Goal: Task Accomplishment & Management: Use online tool/utility

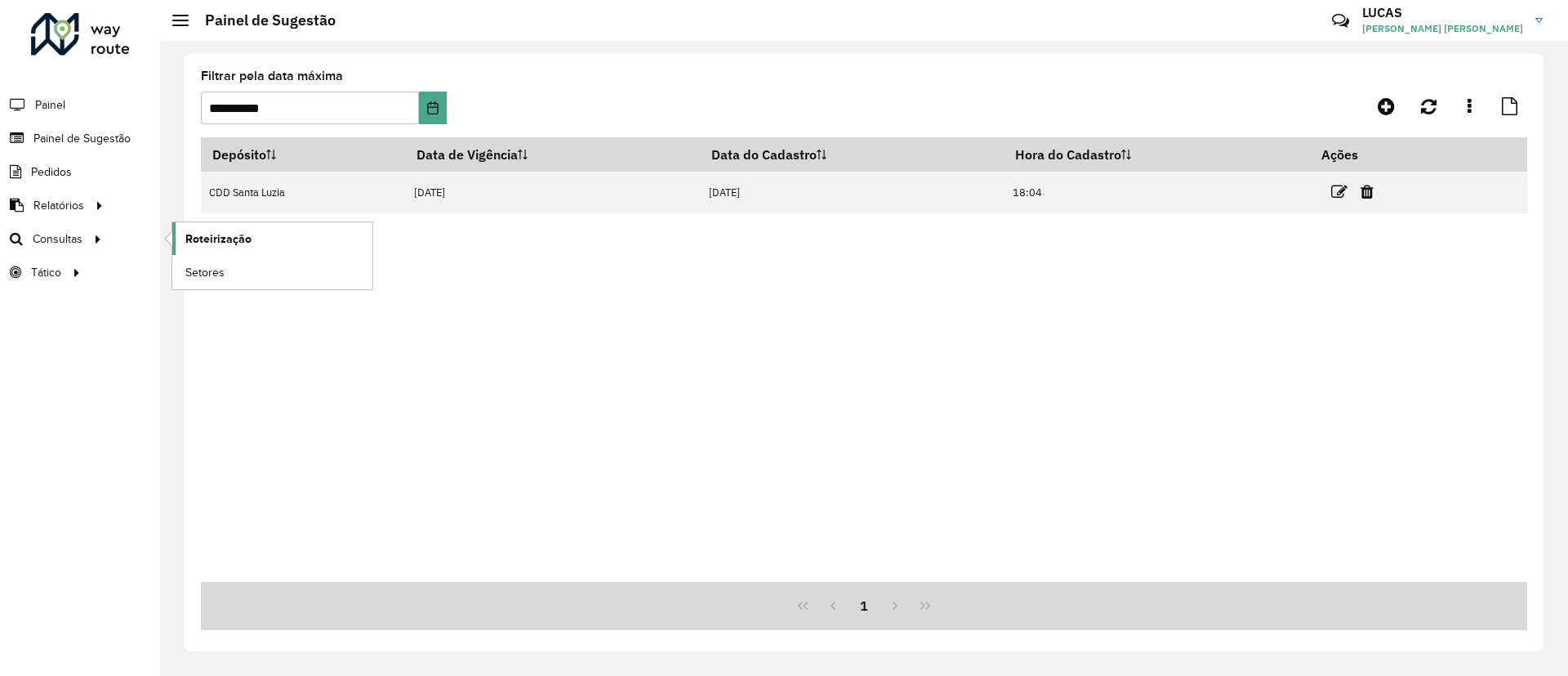
click at [207, 236] on span "Roteirização" at bounding box center [218, 239] width 66 height 17
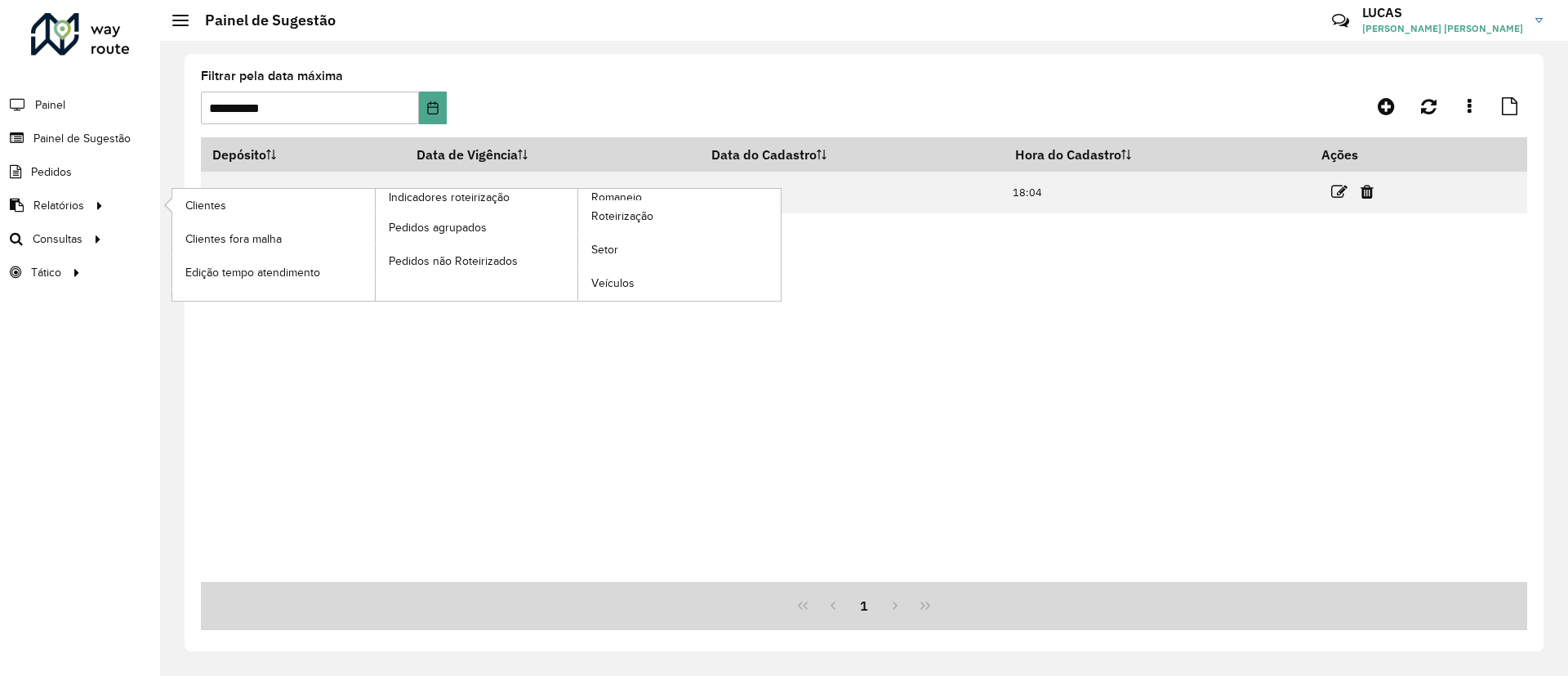
click at [597, 189] on ul "Clientes Clientes fora malha Edição tempo atendimento Indicadores roteirização …" at bounding box center [460, 245] width 612 height 112
click at [601, 196] on span "Romaneio" at bounding box center [618, 197] width 53 height 17
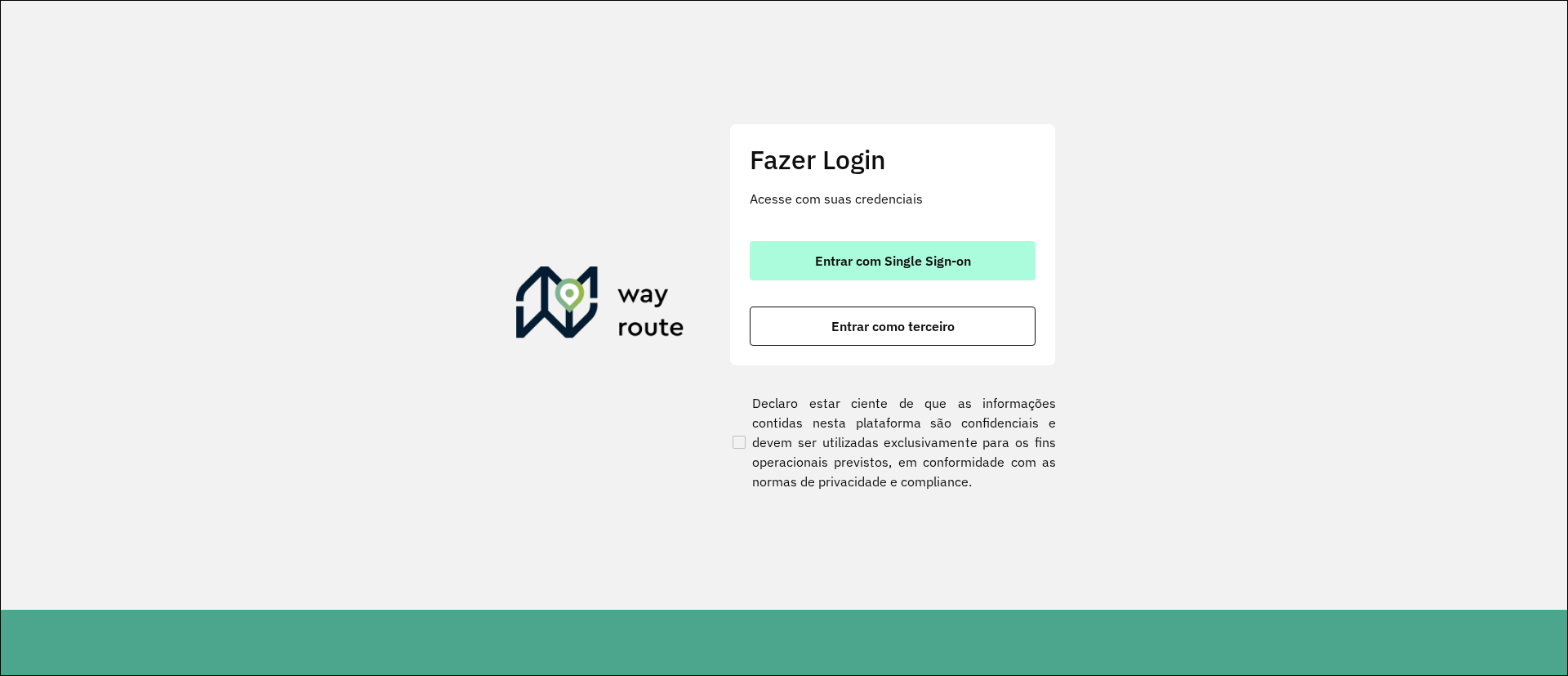
click at [870, 254] on span "Entrar com Single Sign-on" at bounding box center [893, 261] width 156 height 13
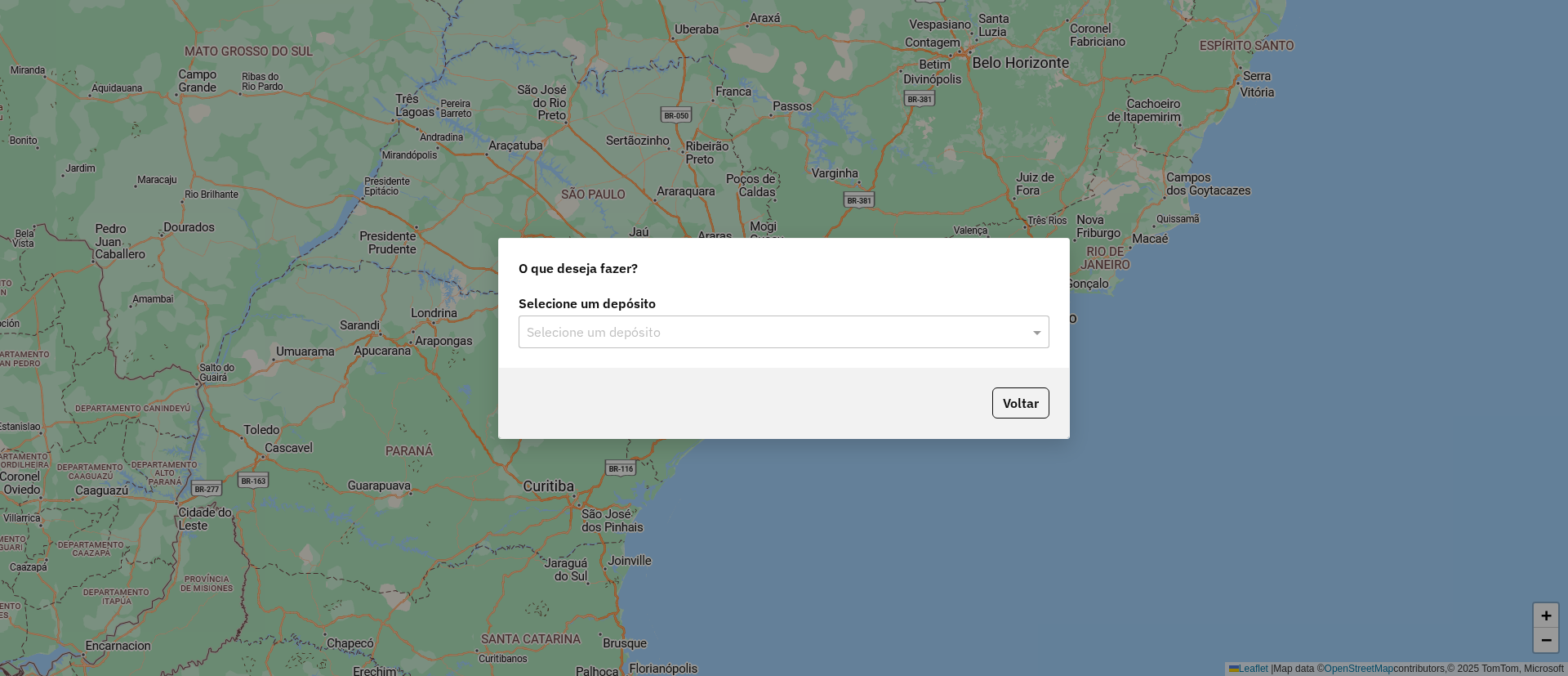
click at [755, 326] on input "text" at bounding box center [768, 332] width 482 height 20
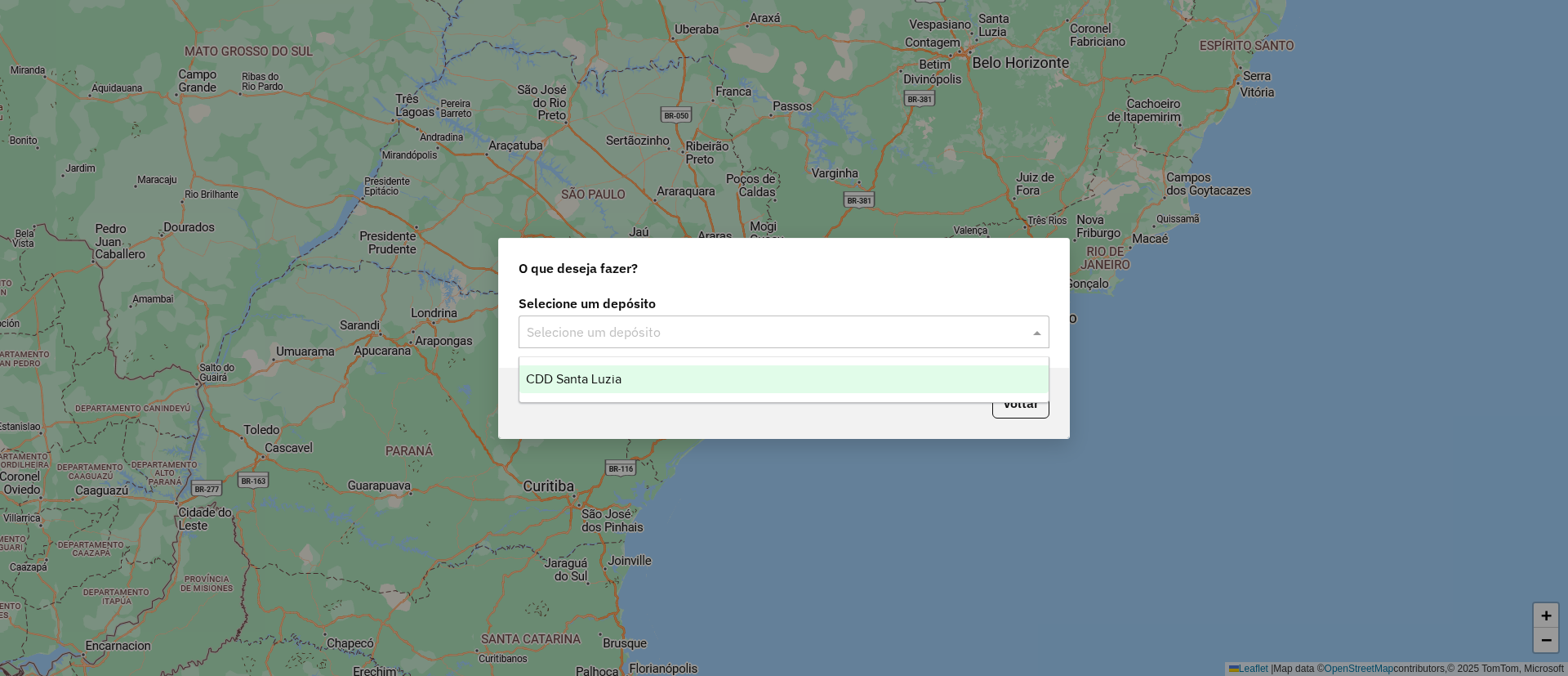
click at [718, 369] on div "CDD Santa Luzia" at bounding box center [784, 379] width 530 height 28
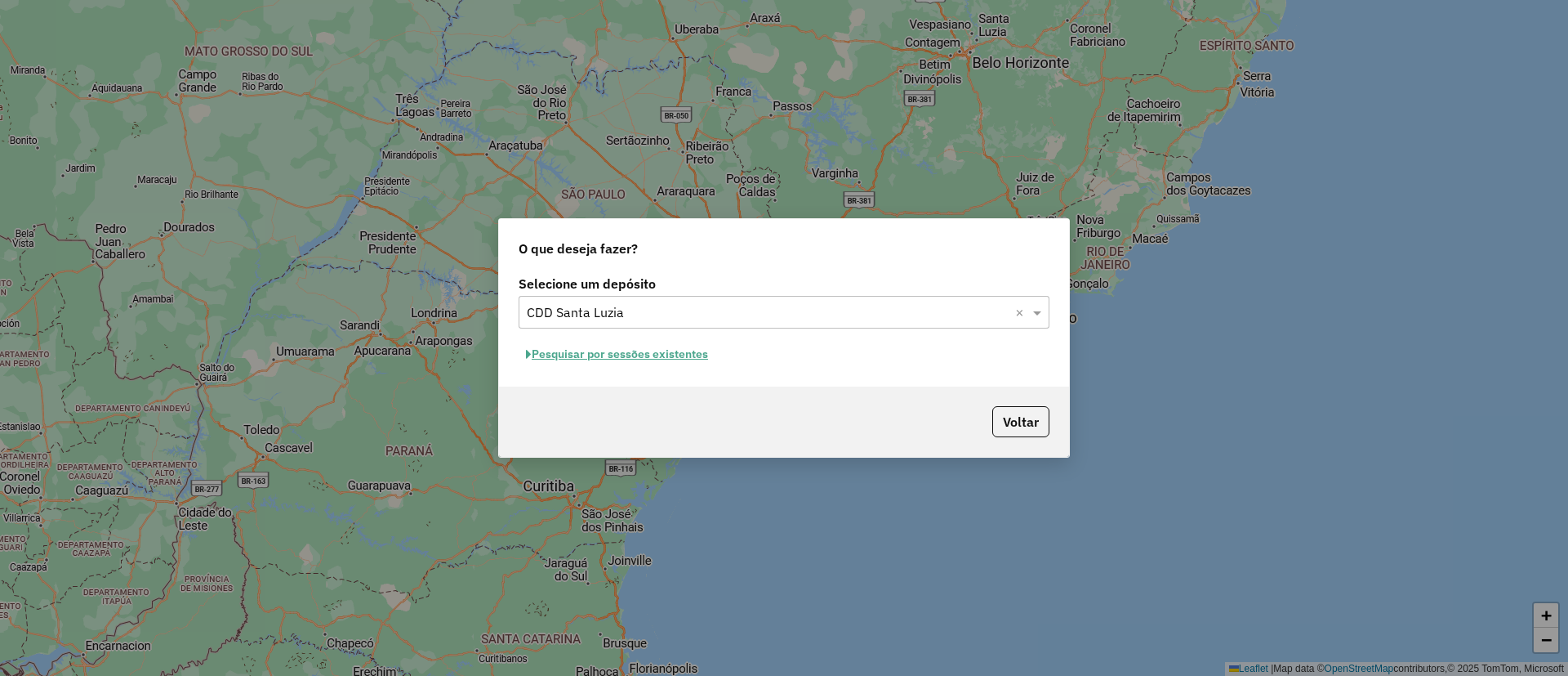
click at [705, 352] on button "Pesquisar por sessões existentes" at bounding box center [616, 354] width 196 height 26
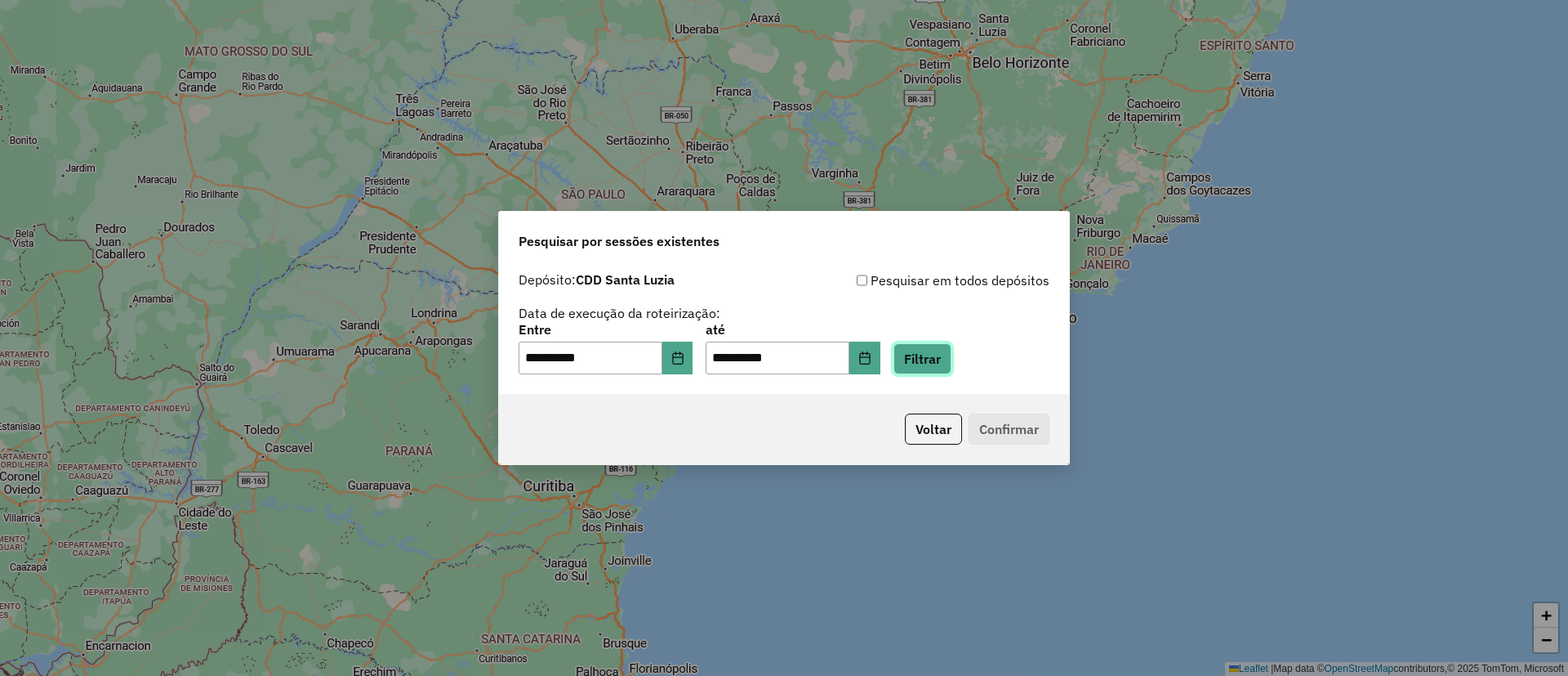
click at [951, 354] on button "Filtrar" at bounding box center [922, 358] width 58 height 31
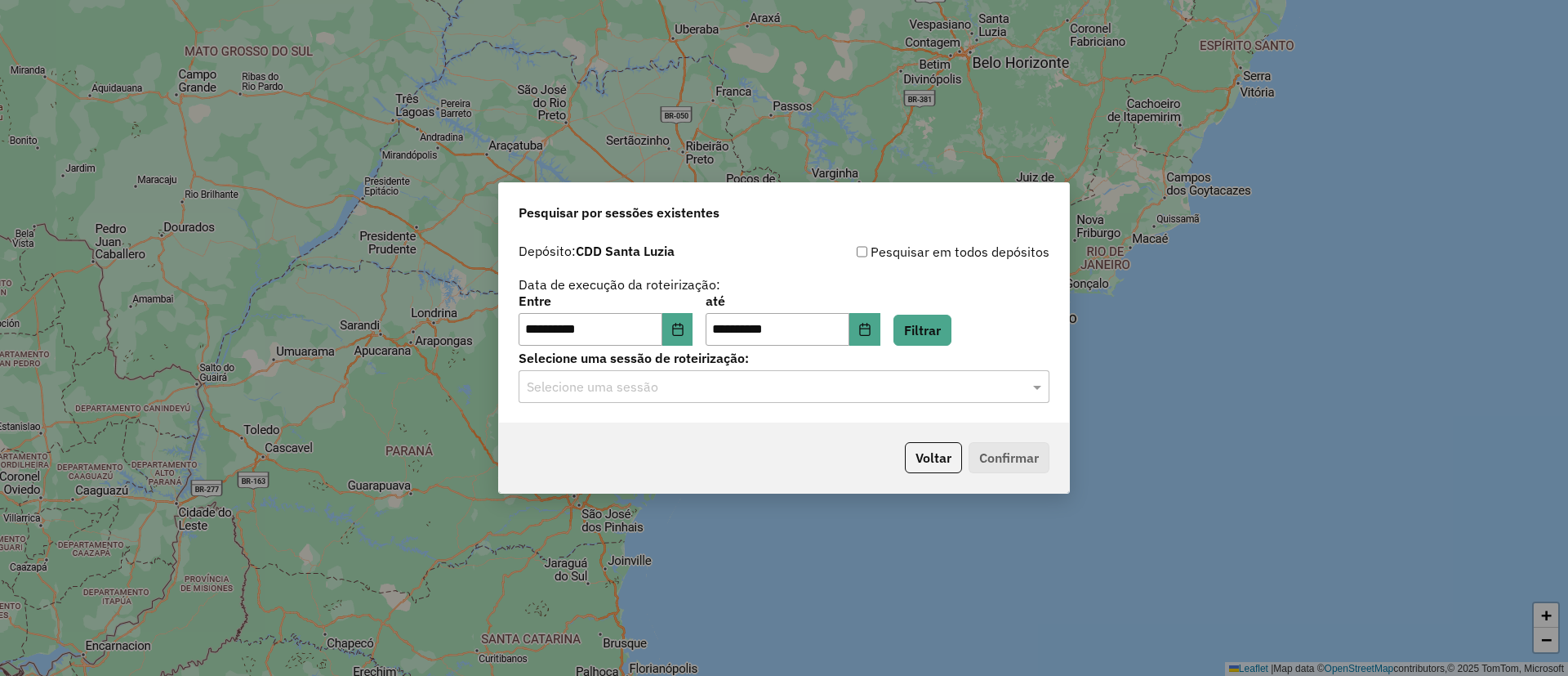
click at [844, 389] on input "text" at bounding box center [768, 387] width 482 height 20
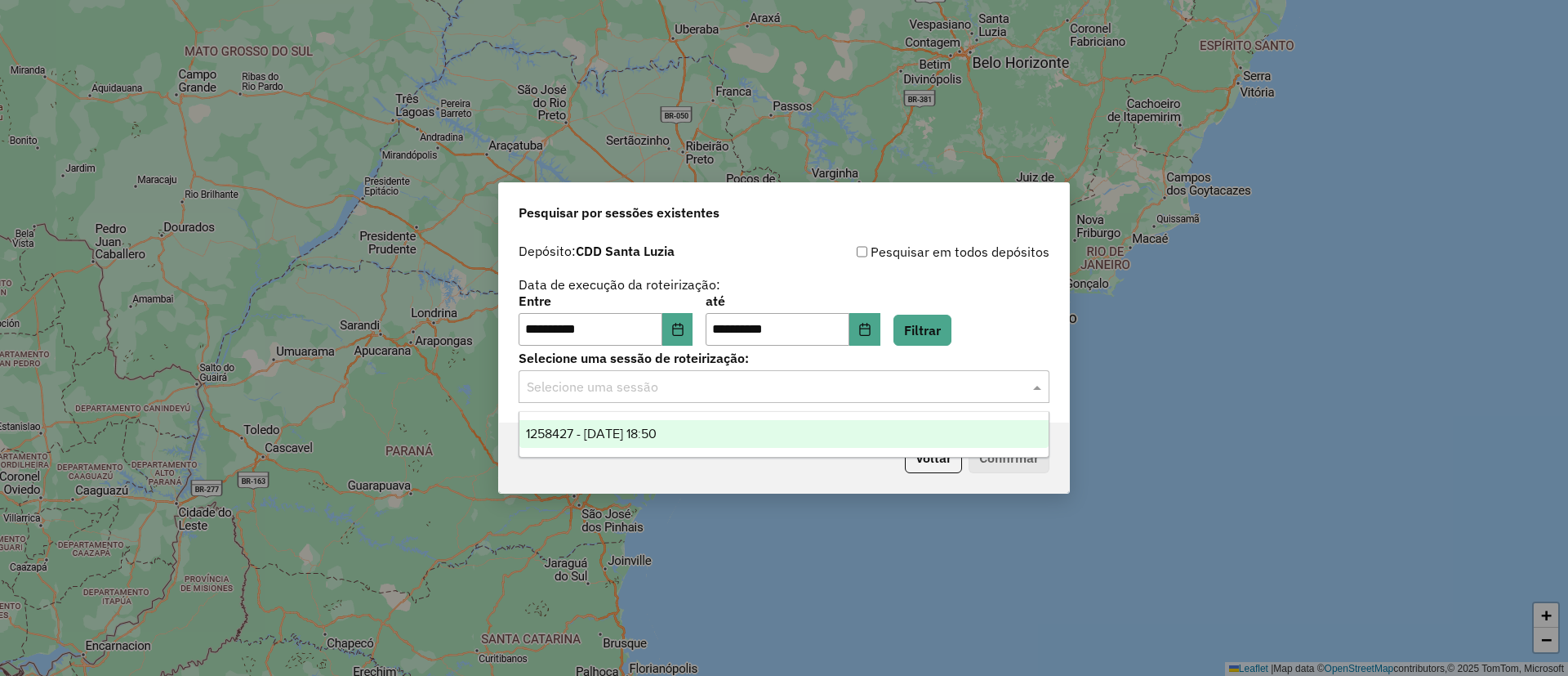
click at [781, 422] on div "1258427 - 03/09/2025 18:50" at bounding box center [784, 433] width 530 height 28
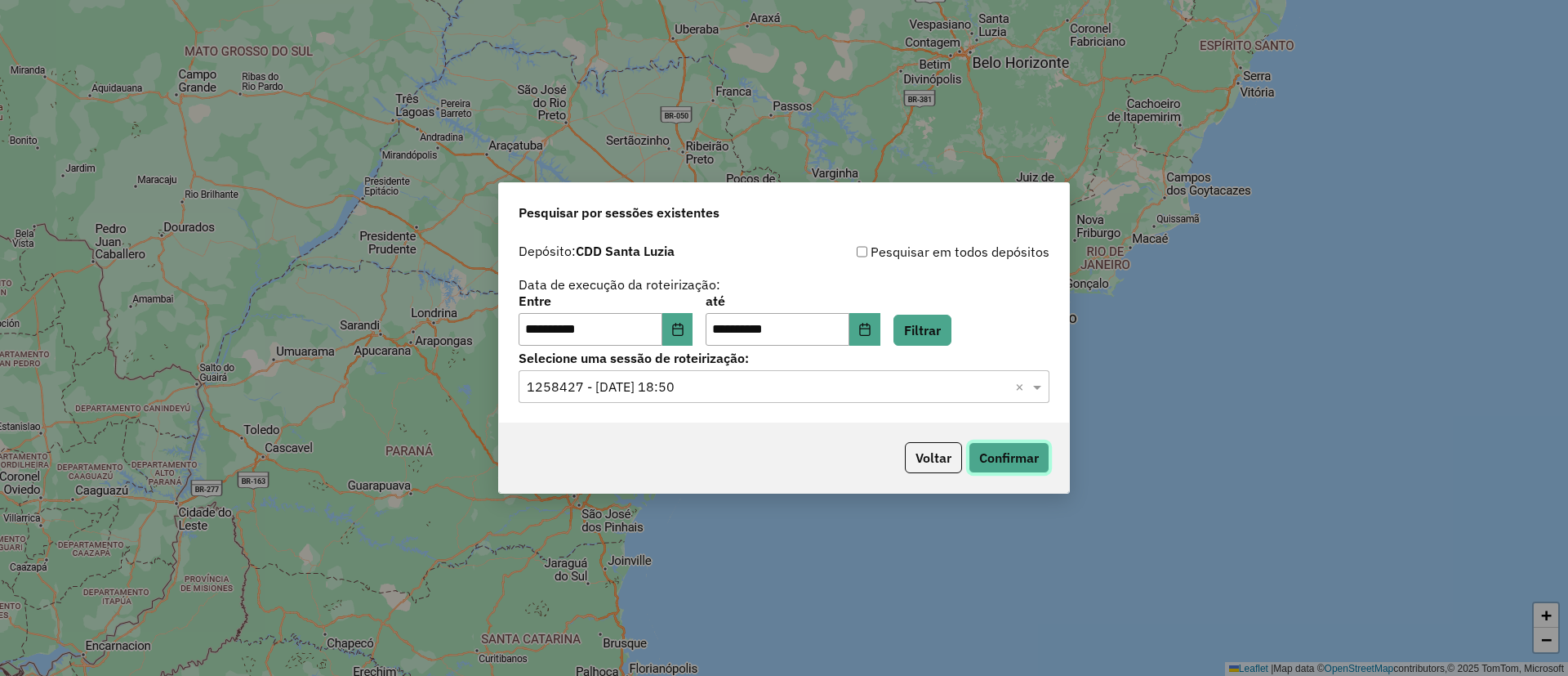
click at [999, 448] on button "Confirmar" at bounding box center [1008, 457] width 81 height 31
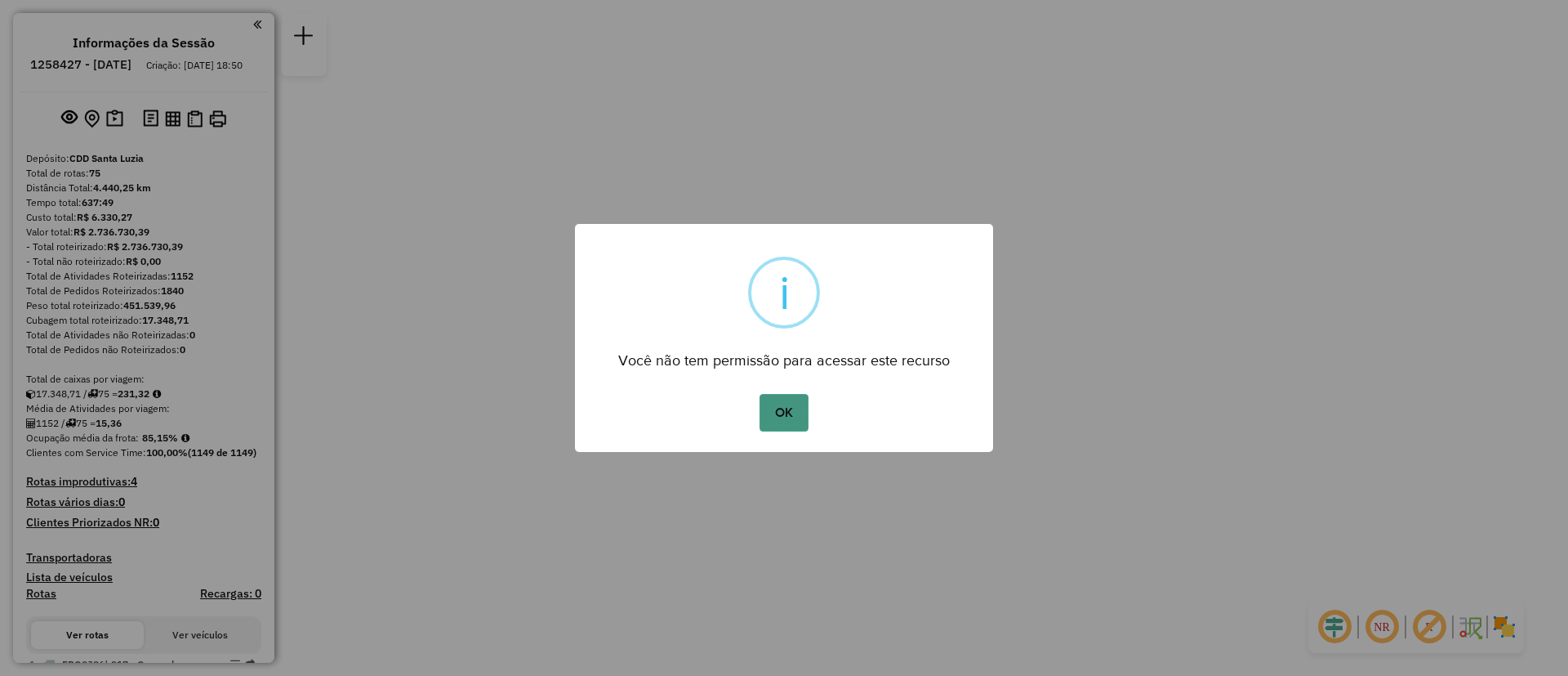
click at [771, 417] on button "OK" at bounding box center [783, 413] width 48 height 38
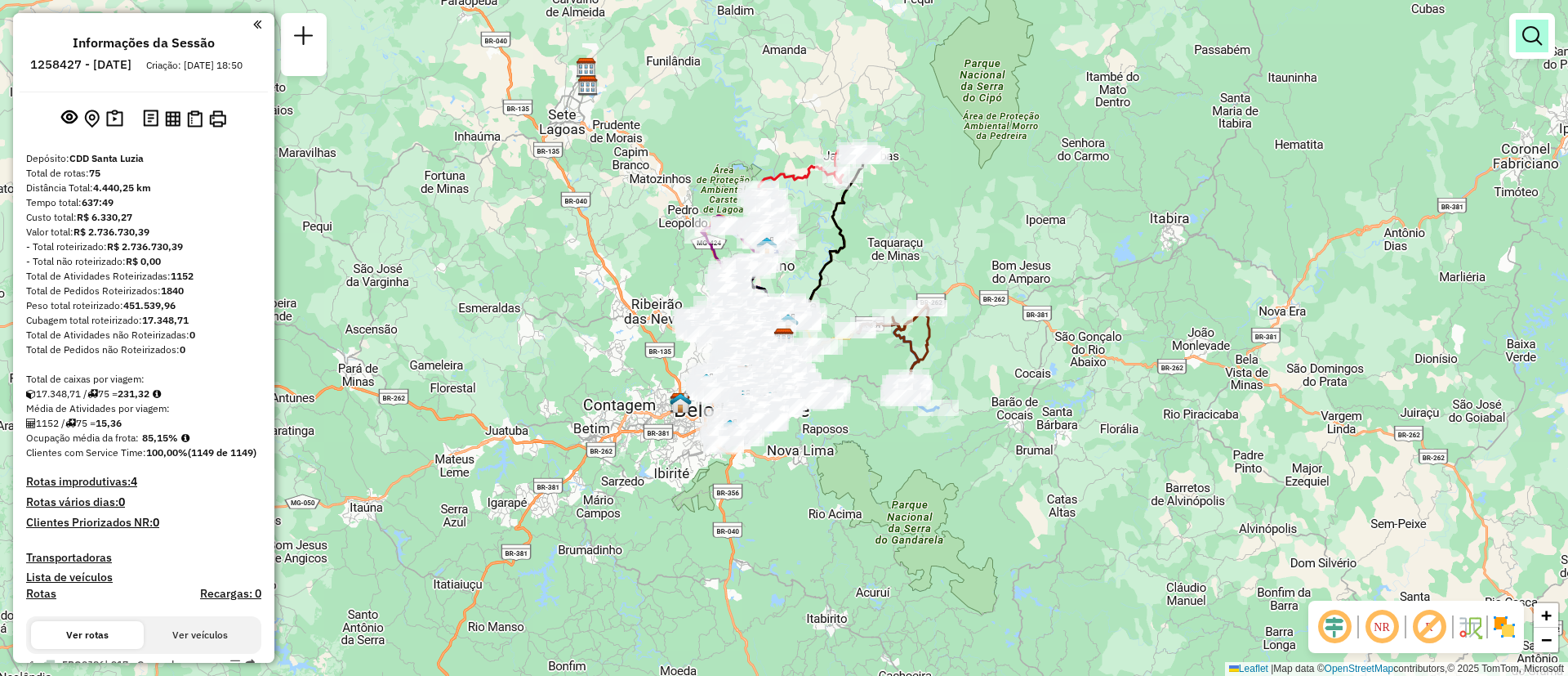
click at [1546, 44] on link at bounding box center [1532, 36] width 32 height 32
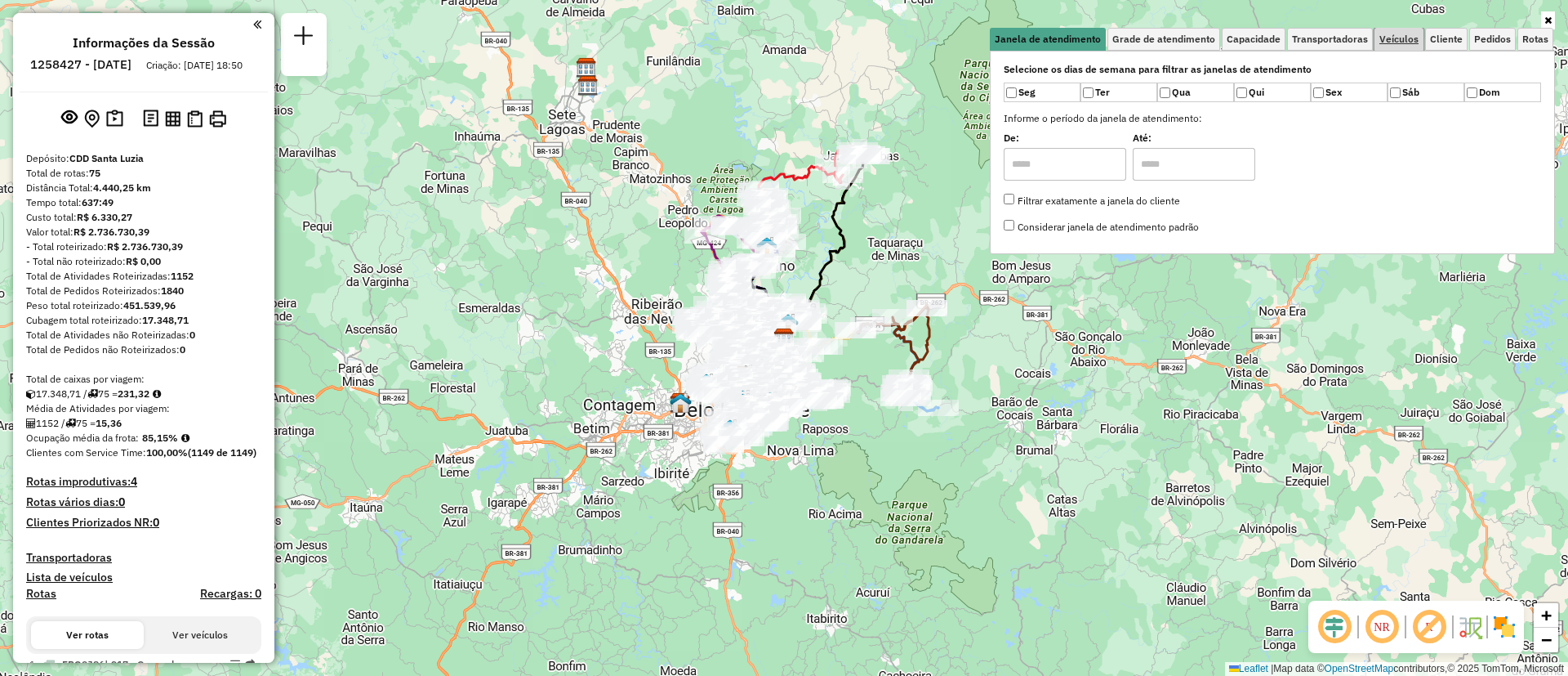
click at [1401, 35] on span "Veículos" at bounding box center [1398, 39] width 39 height 9
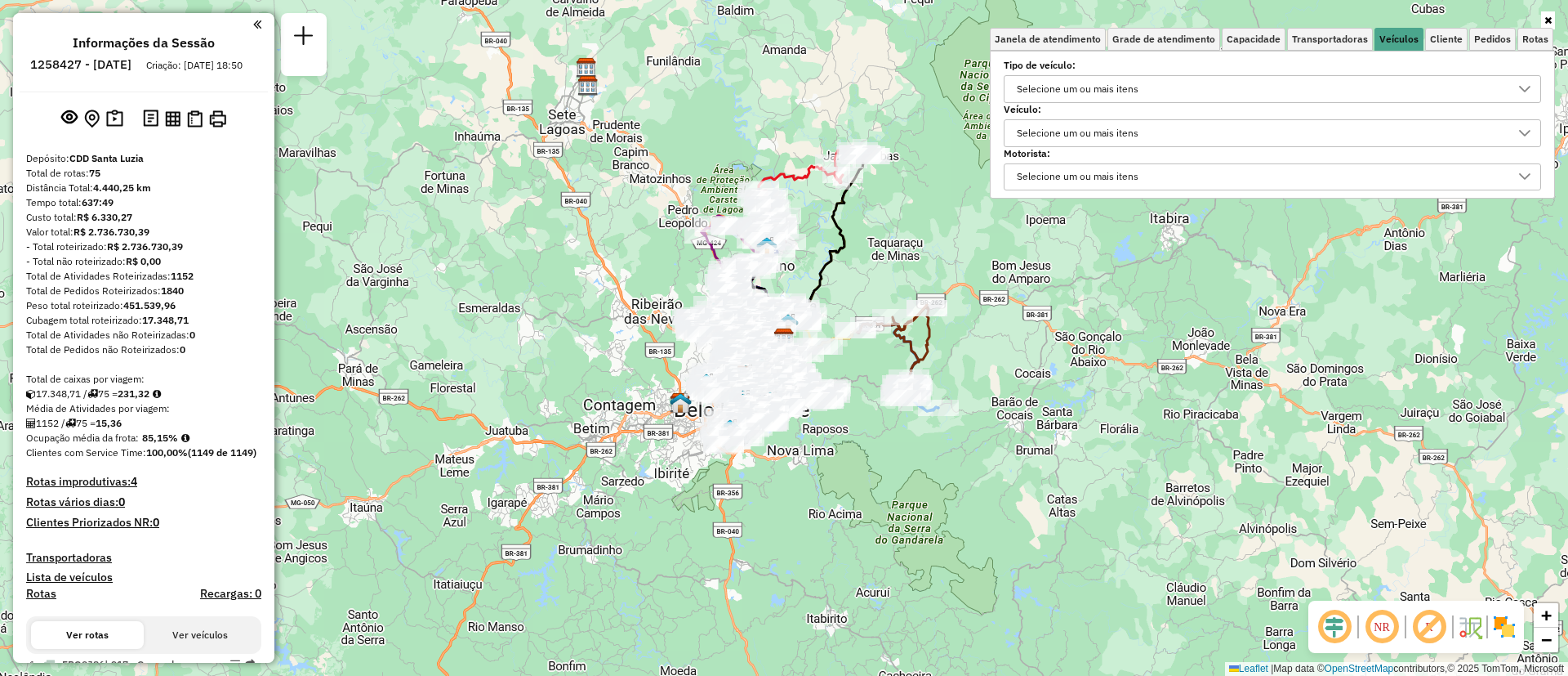
click at [1141, 90] on div "Selecione um ou mais itens" at bounding box center [1077, 89] width 133 height 27
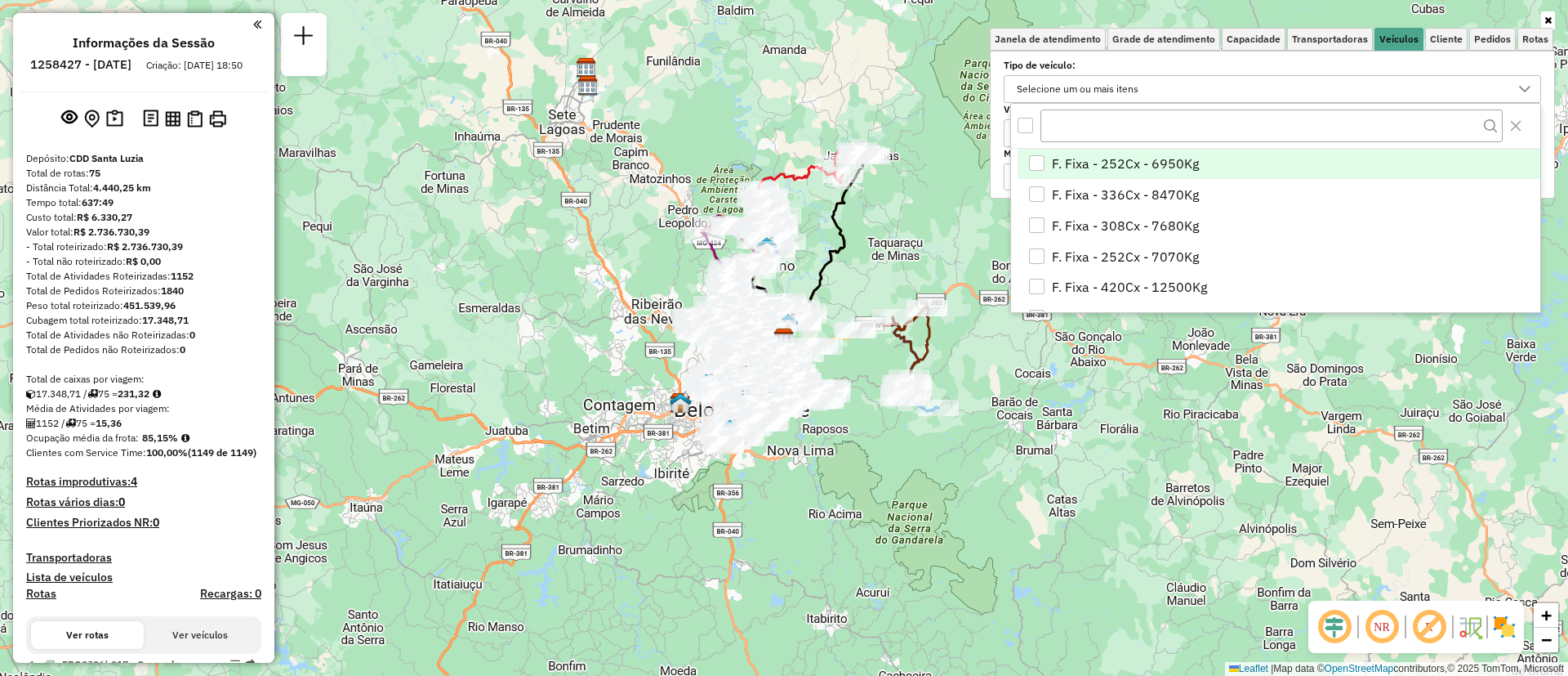
click at [1141, 90] on div "Selecione um ou mais itens" at bounding box center [1077, 89] width 133 height 27
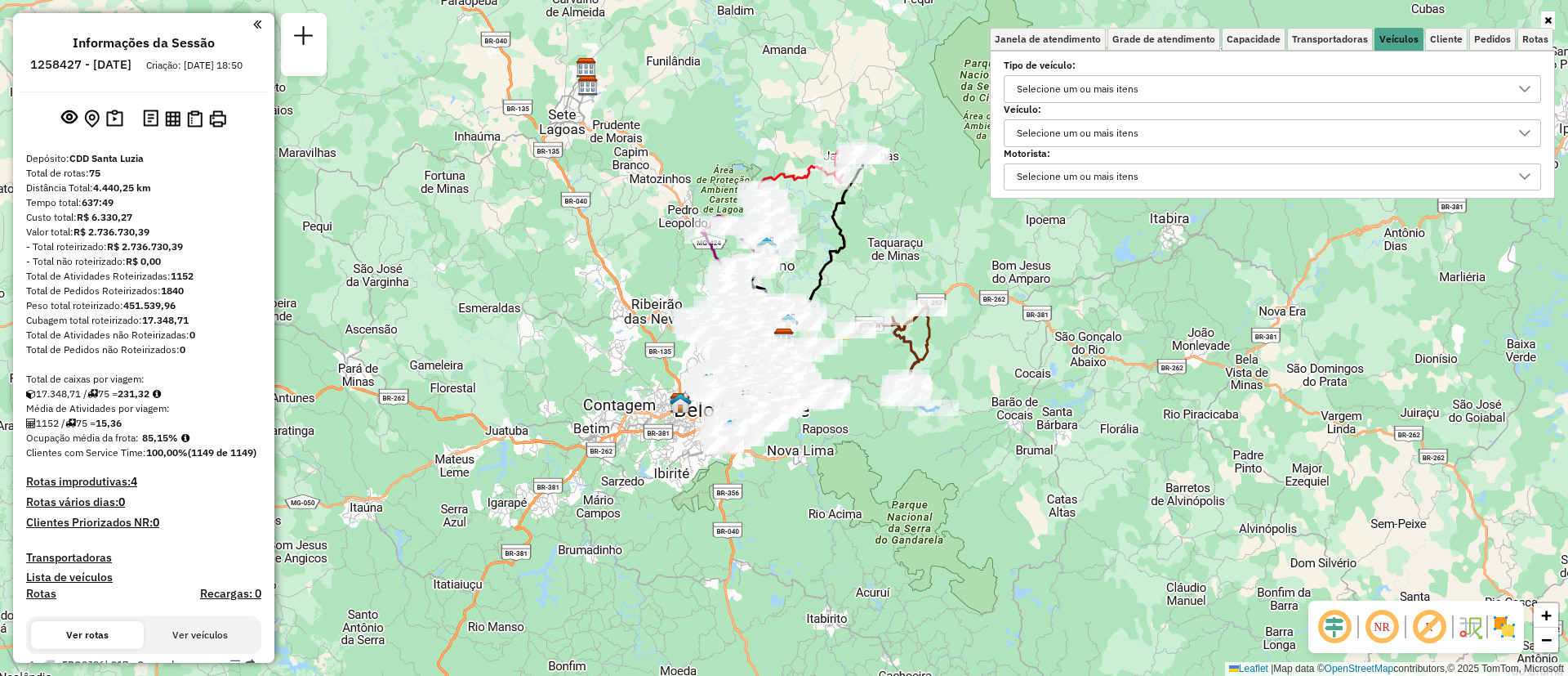
click at [1108, 132] on div "Selecione um ou mais itens" at bounding box center [1077, 133] width 133 height 27
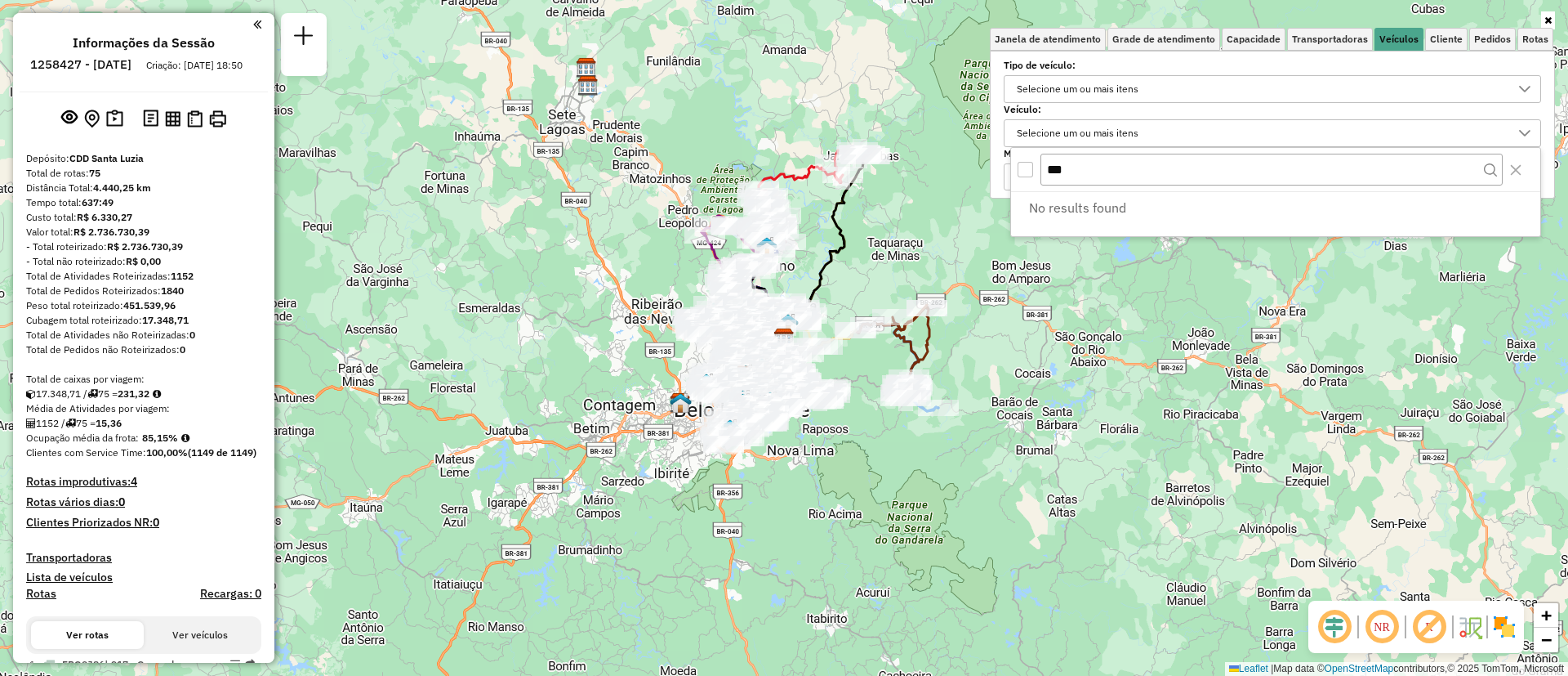
type input "***"
drag, startPoint x: 1092, startPoint y: 173, endPoint x: 986, endPoint y: 167, distance: 106.2
click at [988, 169] on body "Aguarde... Pop-up bloqueado! Seu navegador bloqueou automáticamente a abertura …" at bounding box center [784, 338] width 1568 height 676
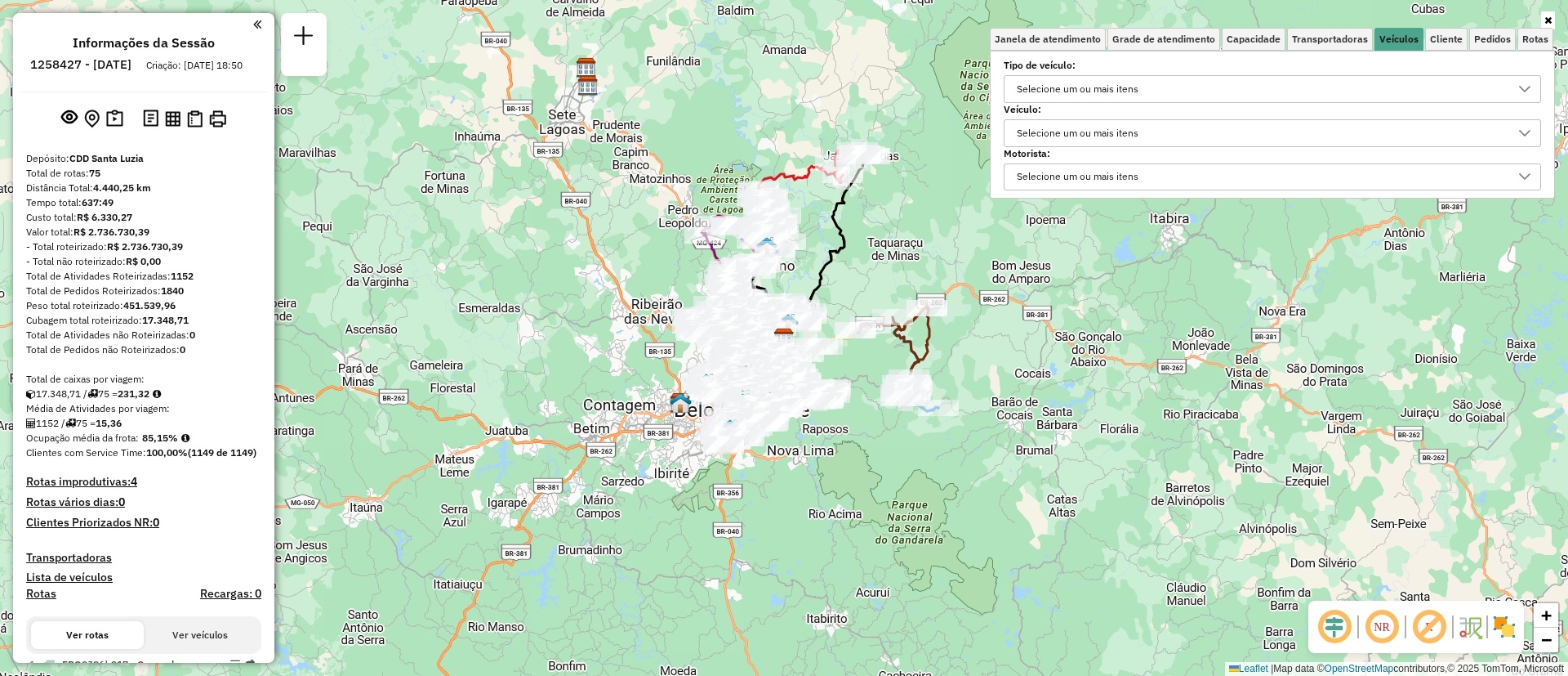
click at [1108, 138] on div "Selecione um ou mais itens" at bounding box center [1077, 133] width 133 height 27
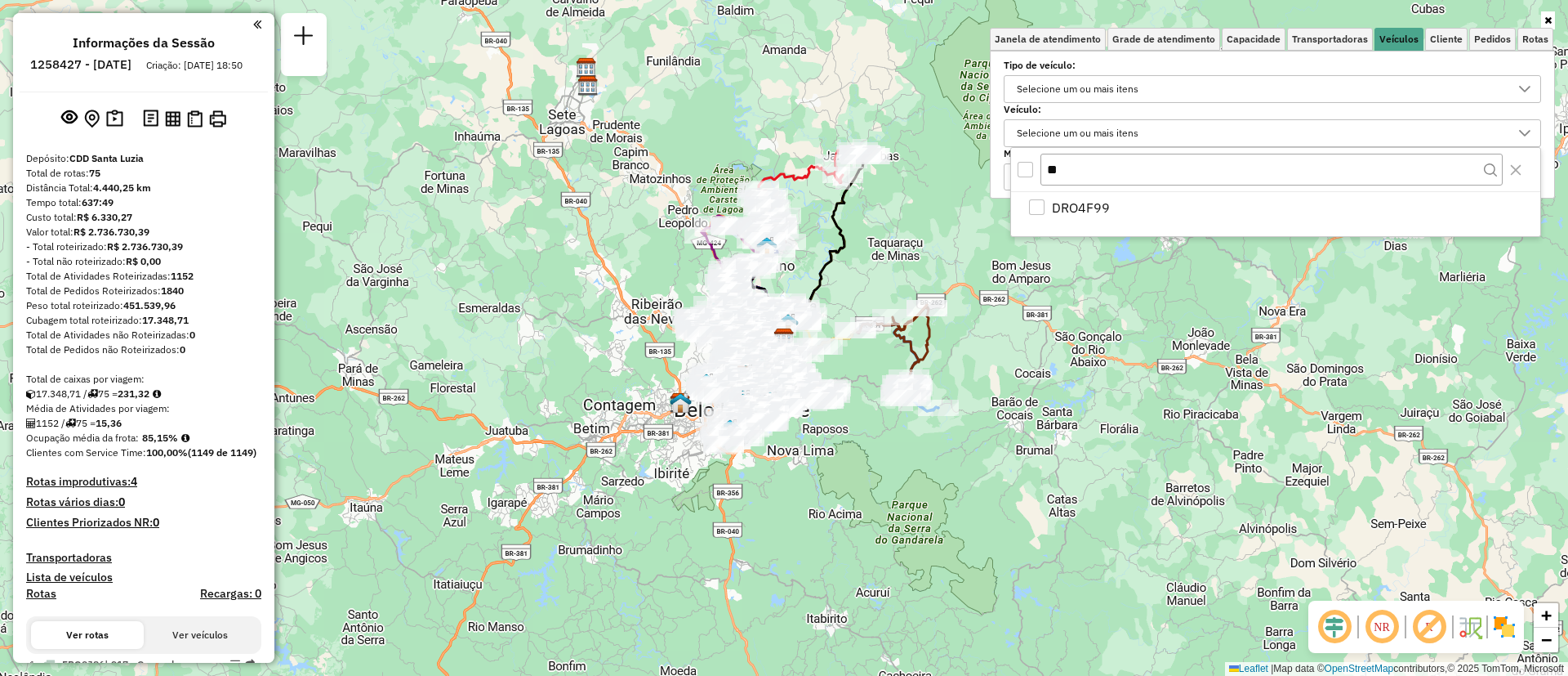
type input "*"
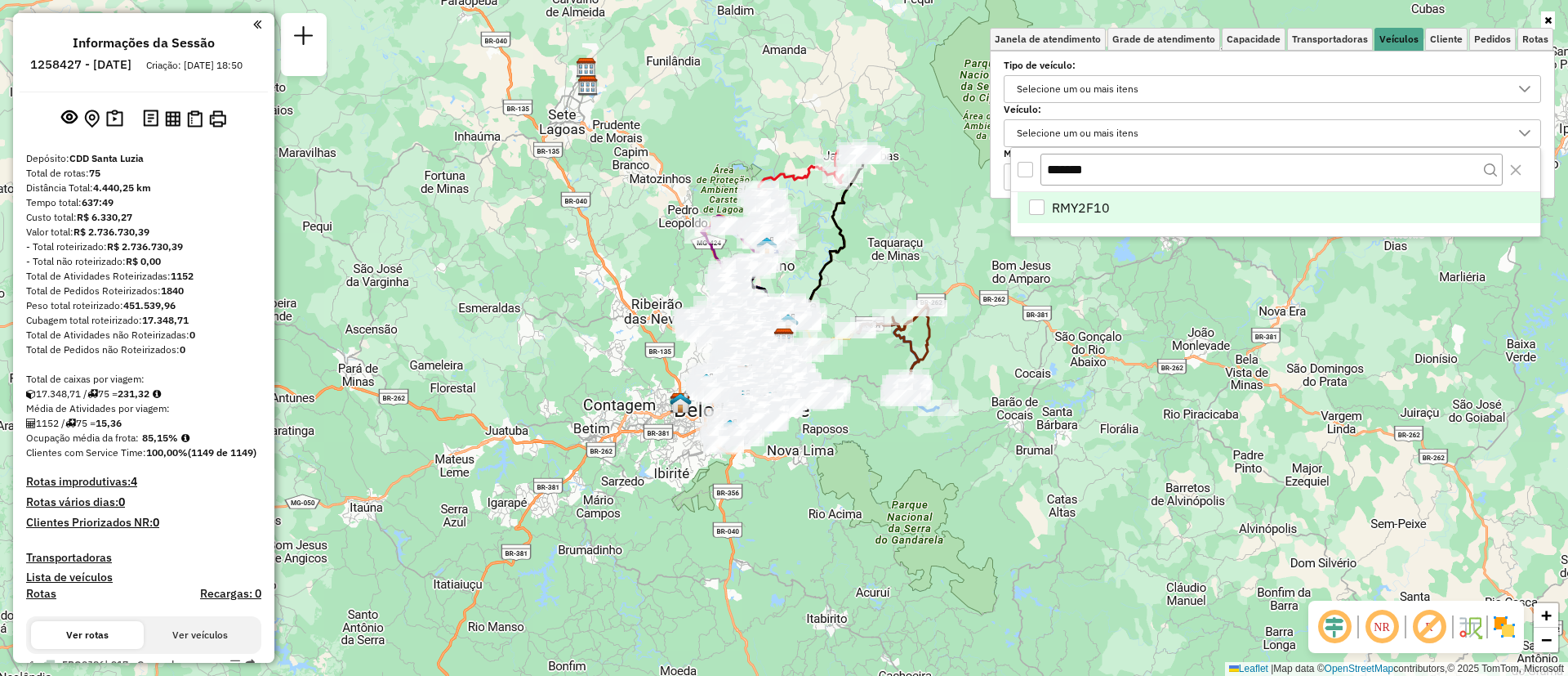
type input "*******"
click at [1123, 214] on li "RMY2F10" at bounding box center [1279, 207] width 523 height 31
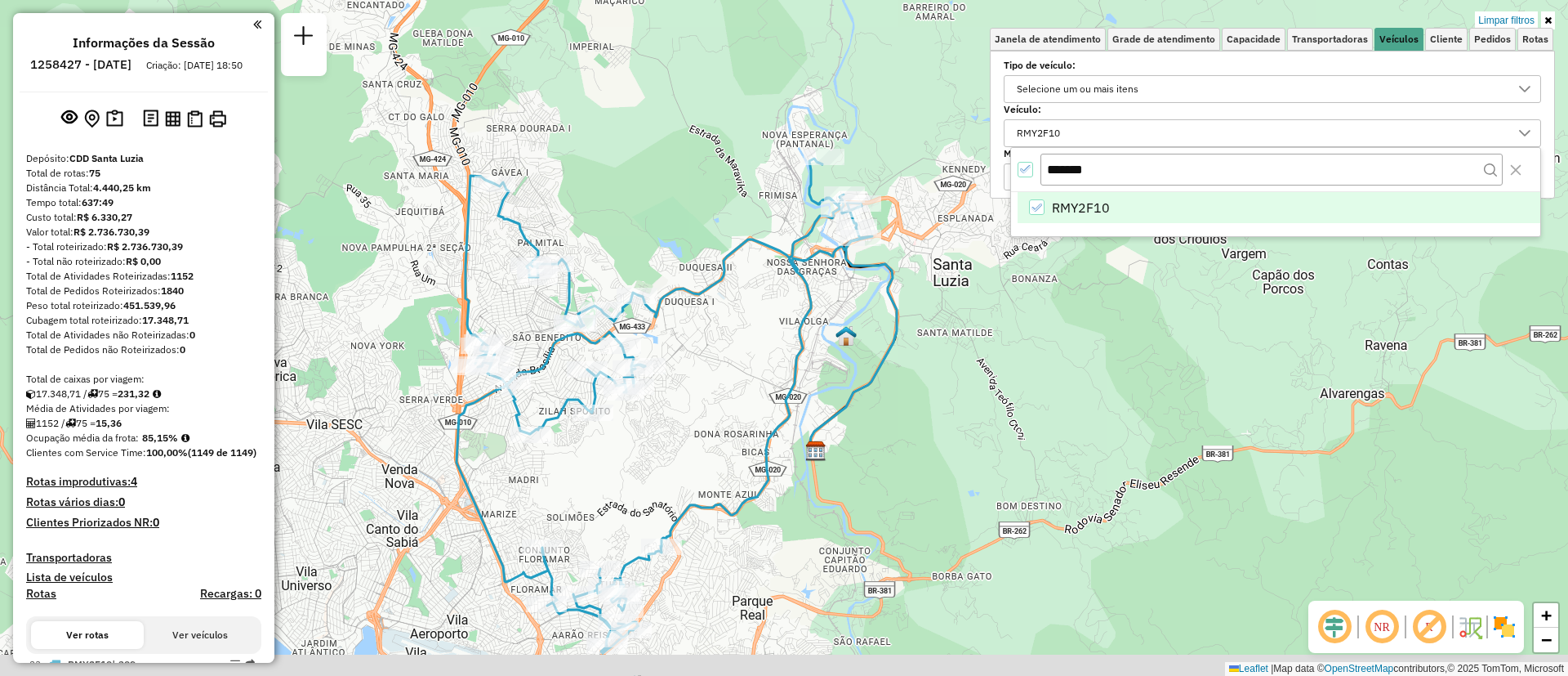
drag, startPoint x: 723, startPoint y: 383, endPoint x: 768, endPoint y: 305, distance: 90.0
click at [768, 306] on div "Limpar filtros Janela de atendimento Grade de atendimento Capacidade Transporta…" at bounding box center [784, 338] width 1568 height 676
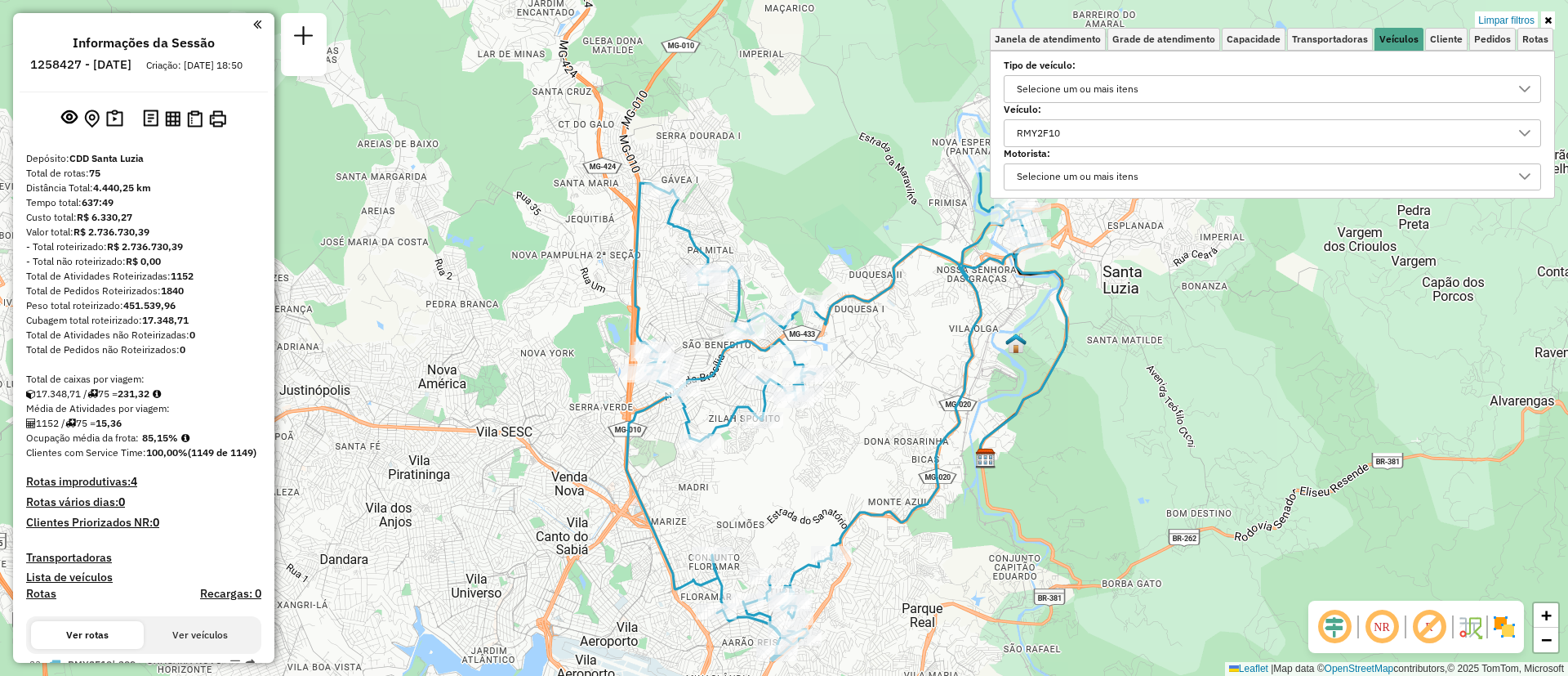
drag, startPoint x: 873, startPoint y: 418, endPoint x: 852, endPoint y: 436, distance: 27.7
click at [852, 436] on div "Limpar filtros Janela de atendimento Grade de atendimento Capacidade Transporta…" at bounding box center [784, 338] width 1568 height 676
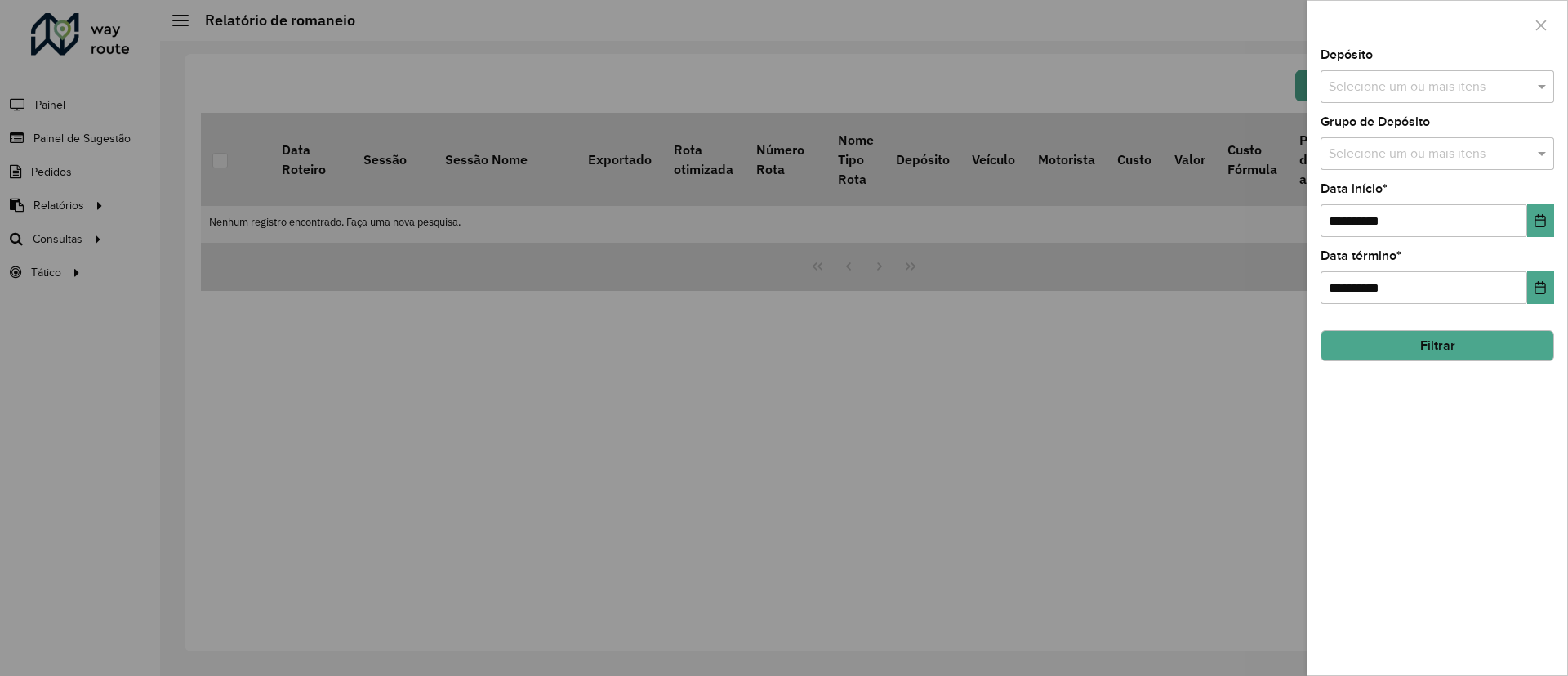
click at [119, 196] on div at bounding box center [784, 338] width 1568 height 676
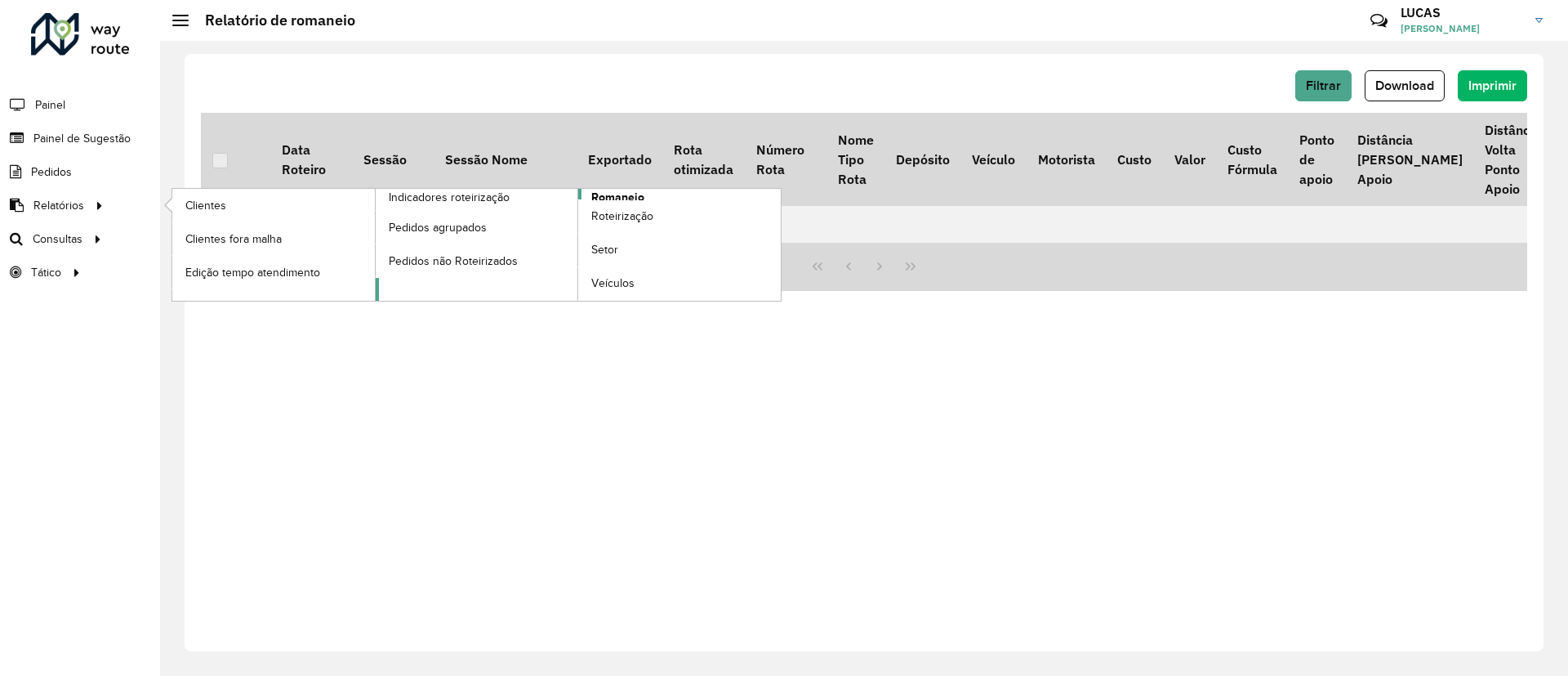
click at [606, 191] on span "Romaneio" at bounding box center [618, 197] width 53 height 17
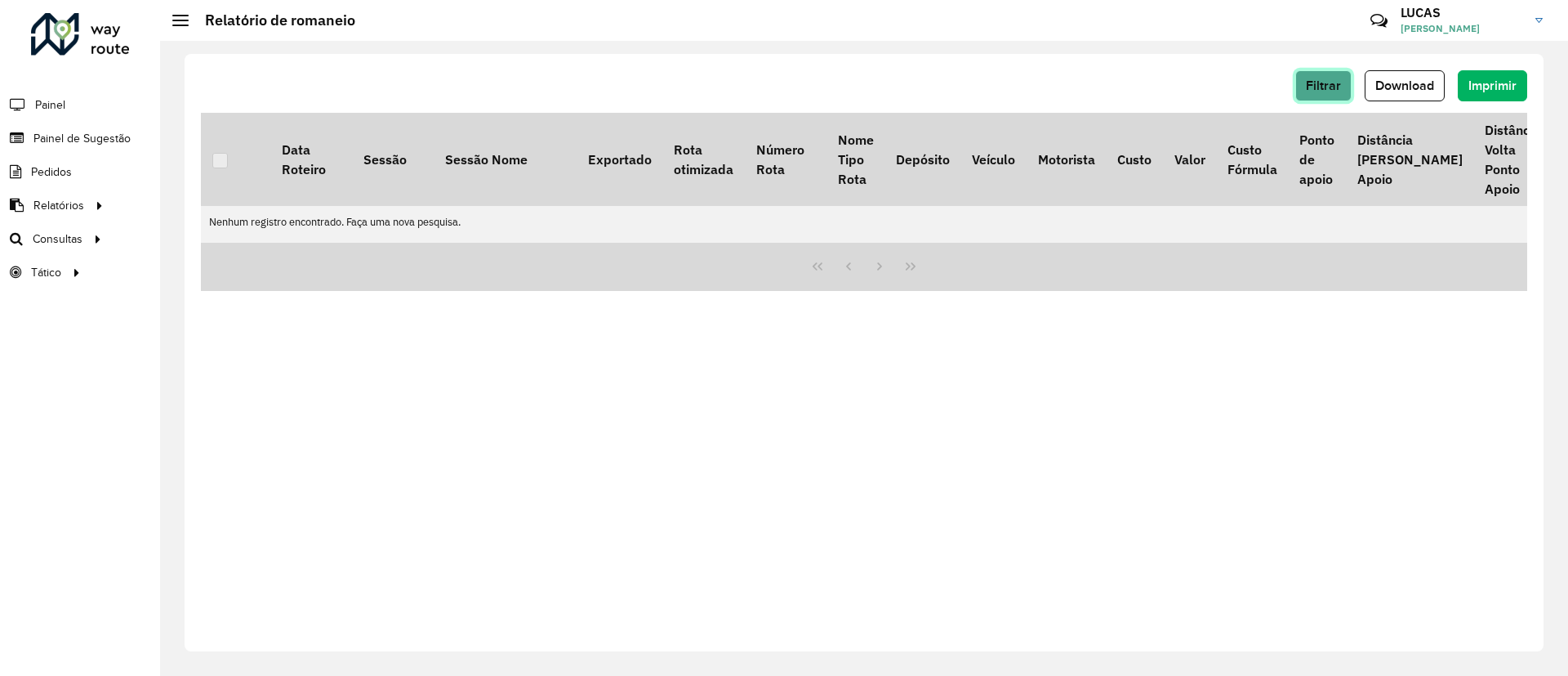
click at [1336, 86] on span "Filtrar" at bounding box center [1323, 85] width 35 height 14
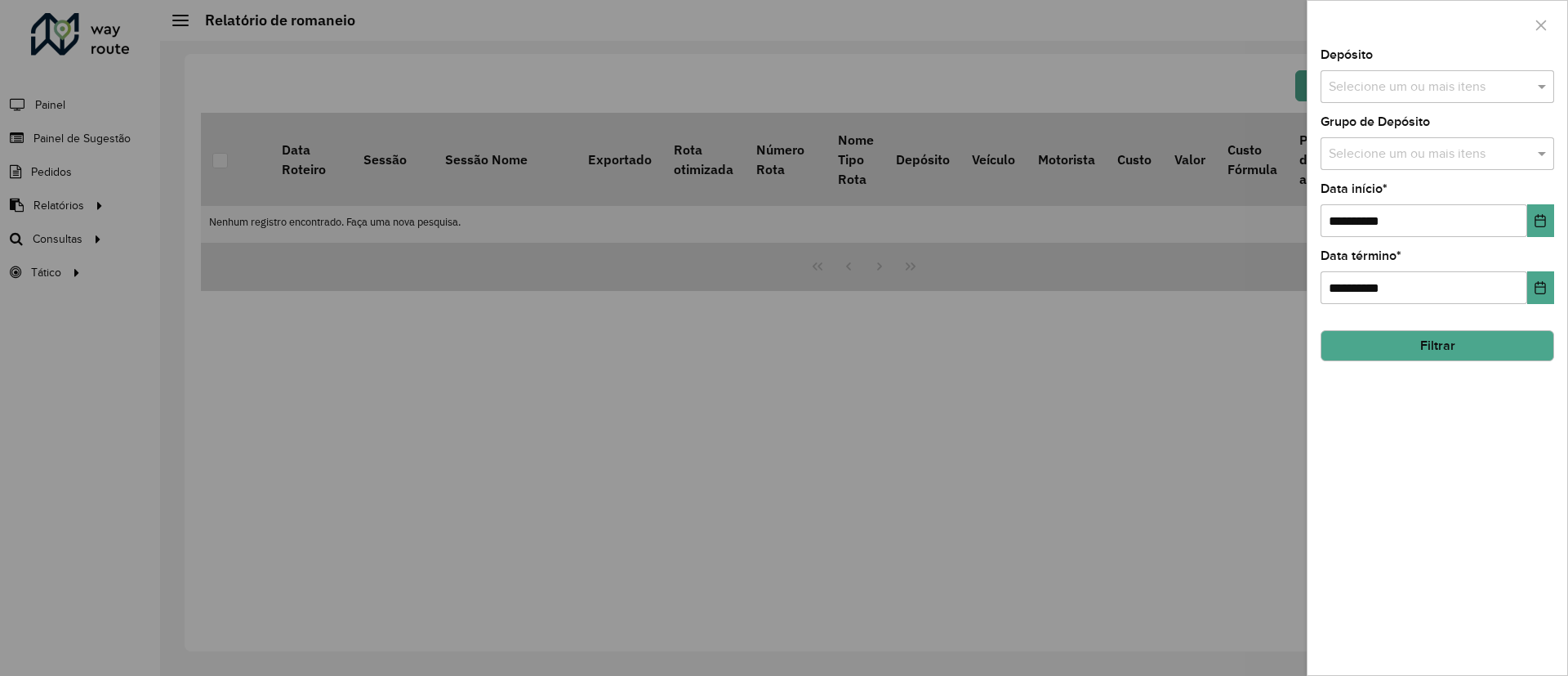
click at [1344, 105] on div "**********" at bounding box center [1438, 362] width 260 height 626
click at [1354, 79] on input "text" at bounding box center [1429, 87] width 209 height 20
click at [1349, 167] on div "CDD Santa Luzia" at bounding box center [1437, 168] width 232 height 28
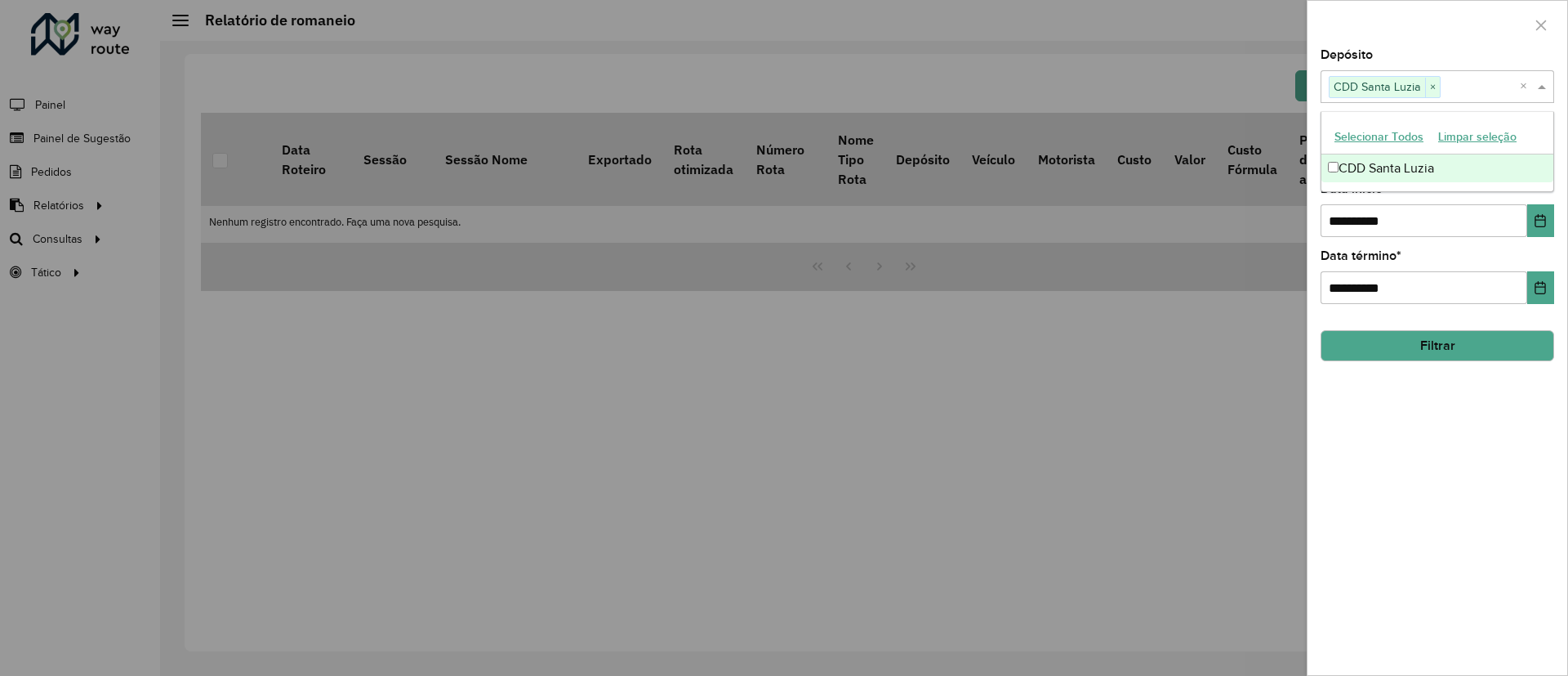
click at [1425, 347] on button "Filtrar" at bounding box center [1437, 346] width 233 height 31
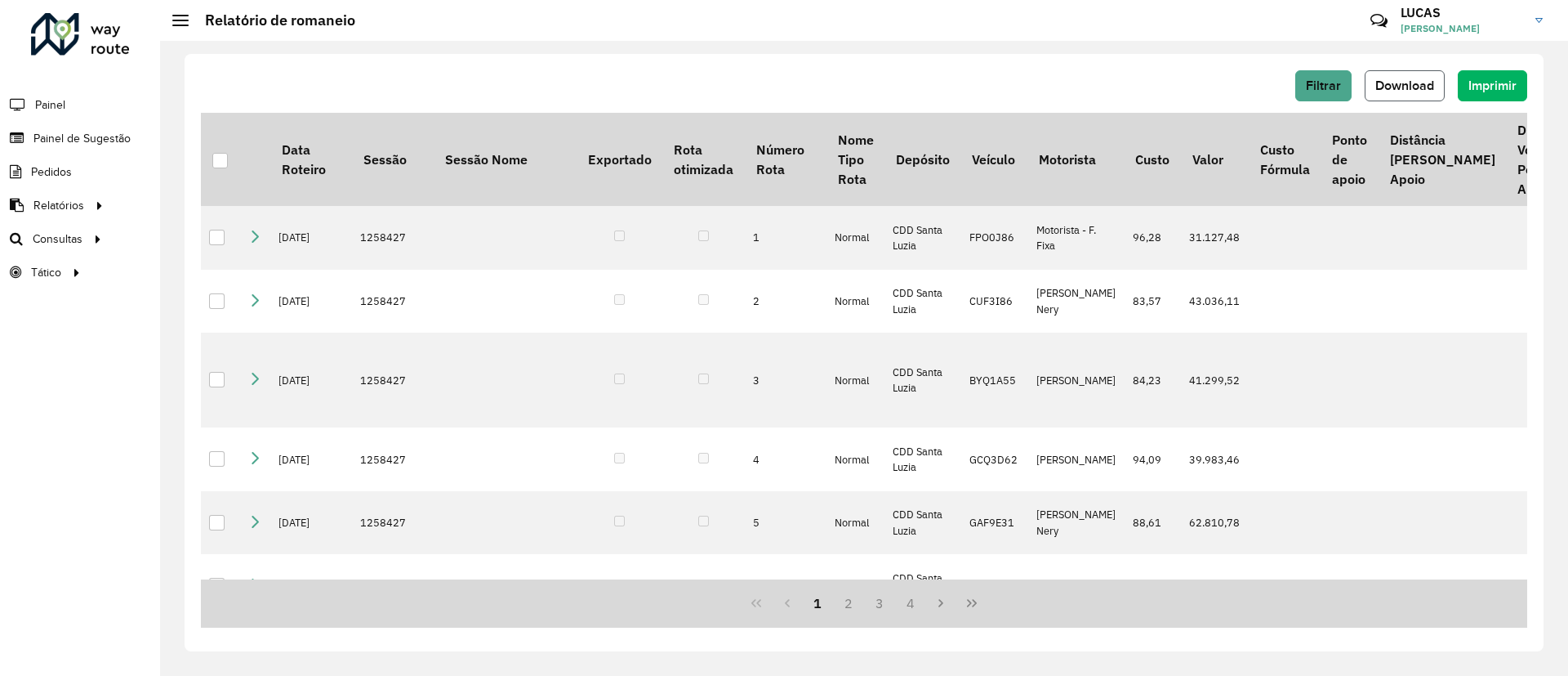
click at [1379, 87] on span "Download" at bounding box center [1405, 85] width 59 height 14
click at [202, 272] on span "Setores" at bounding box center [205, 272] width 40 height 17
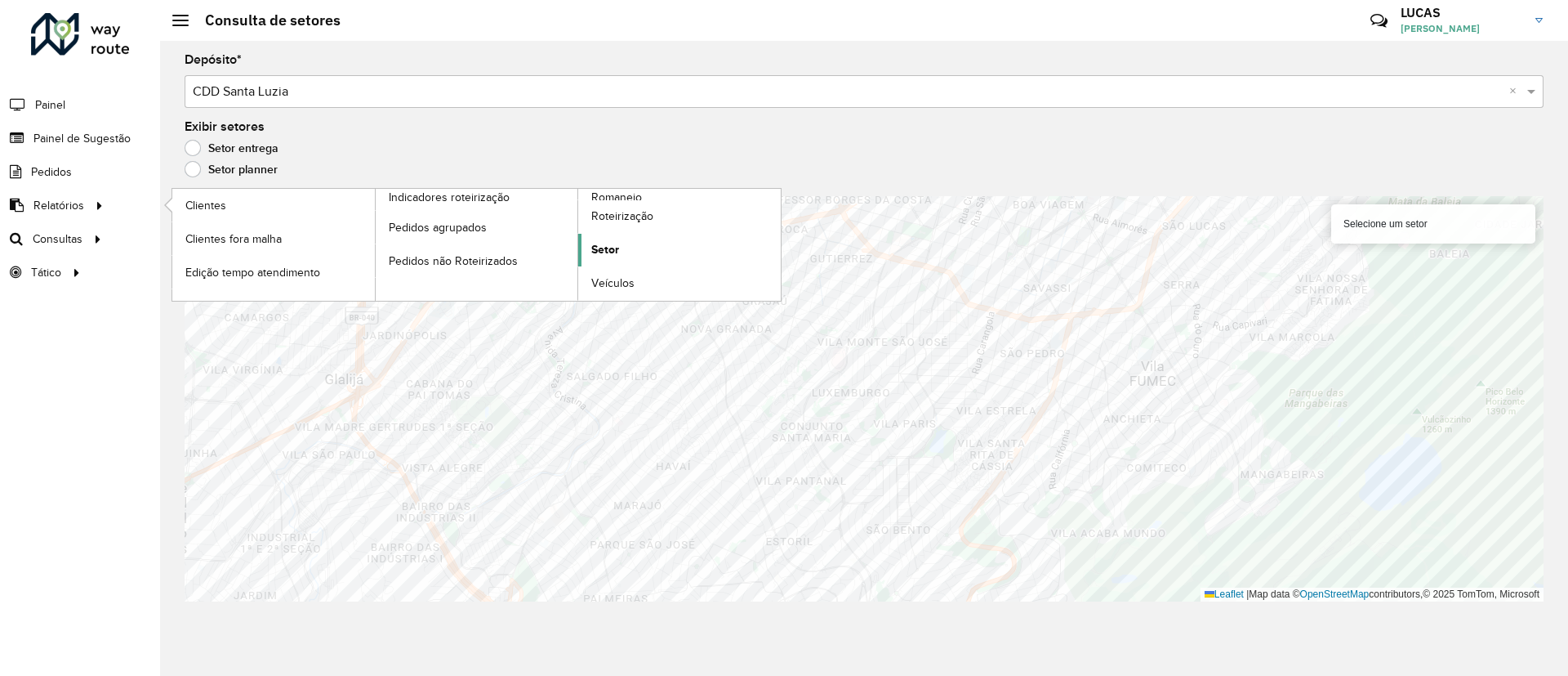
click at [604, 241] on span "Setor" at bounding box center [605, 250] width 28 height 17
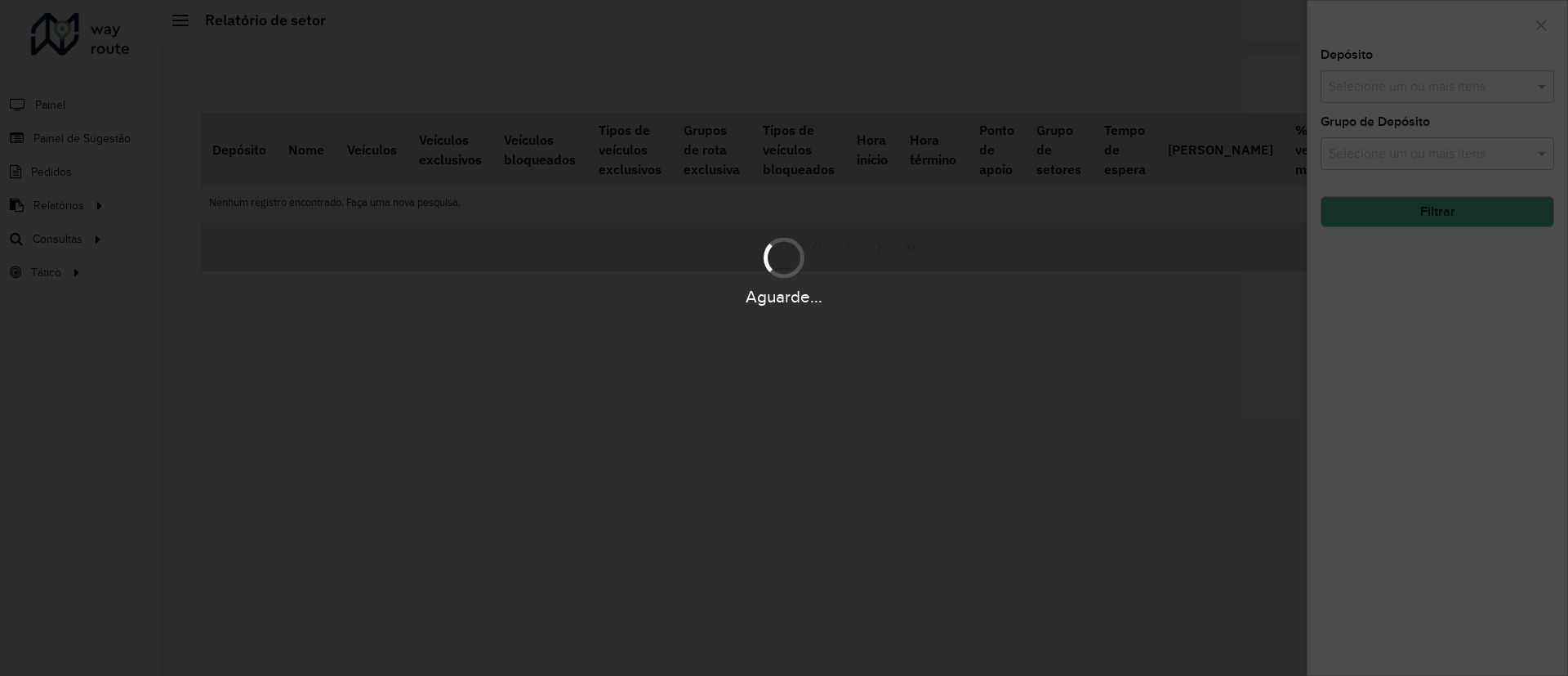
click at [188, 219] on div "Aguarde..." at bounding box center [784, 338] width 1568 height 676
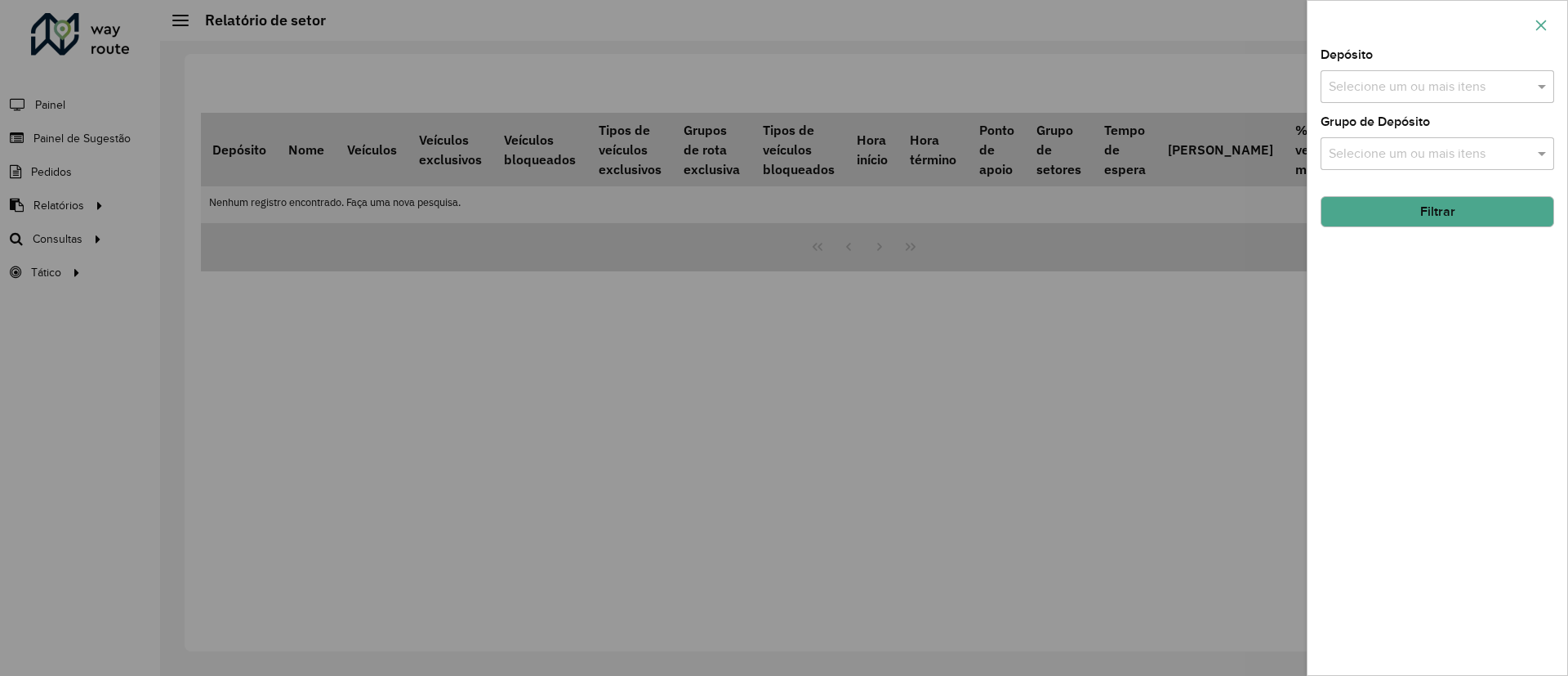
click at [1540, 22] on icon "button" at bounding box center [1541, 26] width 13 height 13
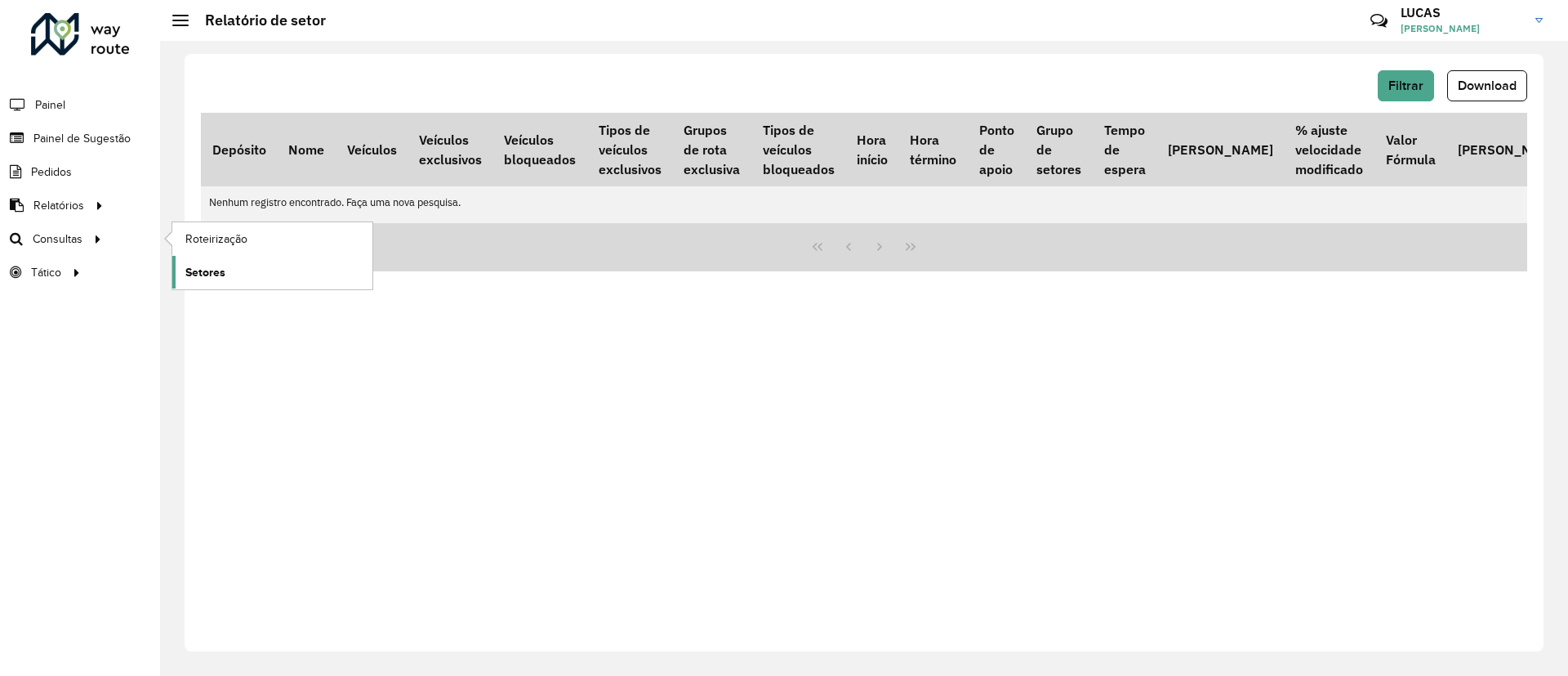
click at [217, 273] on span "Setores" at bounding box center [205, 272] width 40 height 17
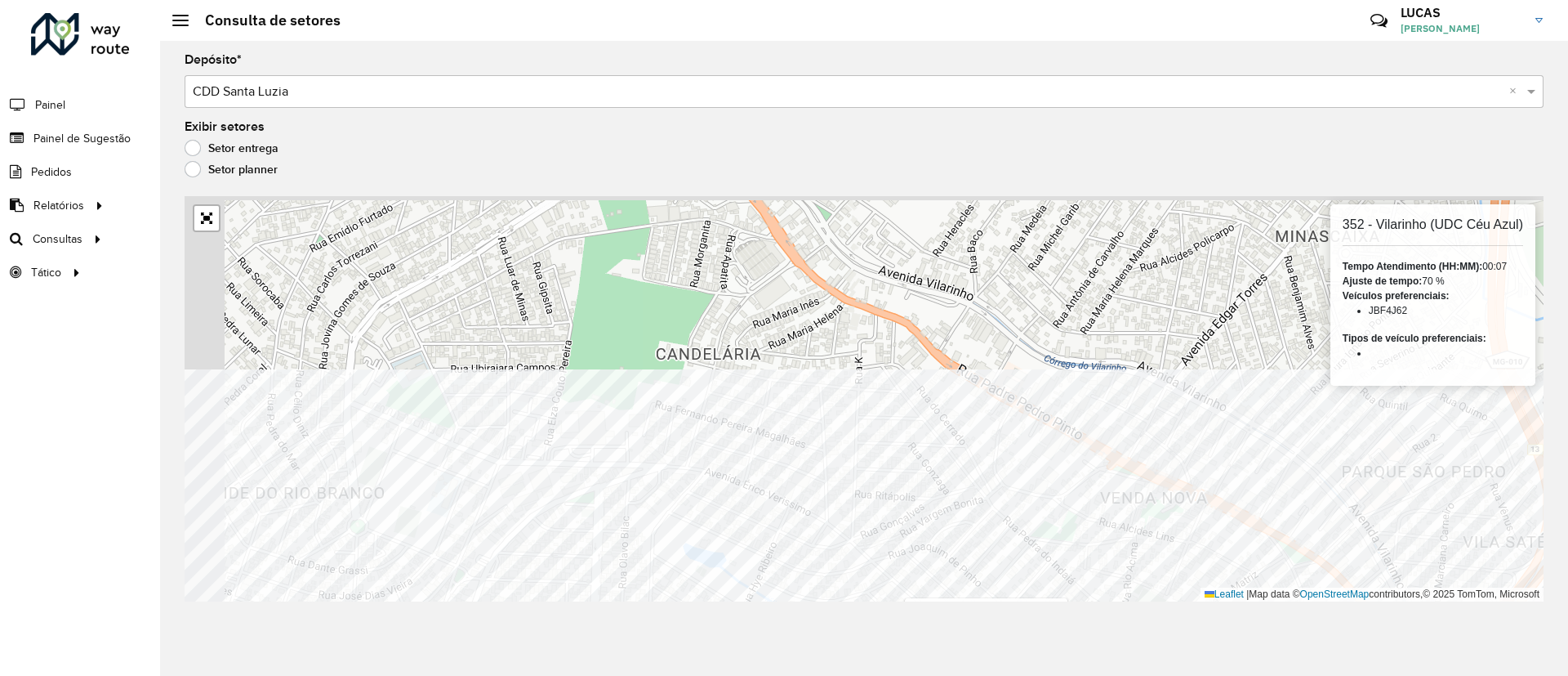
click at [1097, 603] on div "Depósito * Selecione um depósito × CDD Santa Luzia × Exibir setores Setor entre…" at bounding box center [864, 358] width 1408 height 635
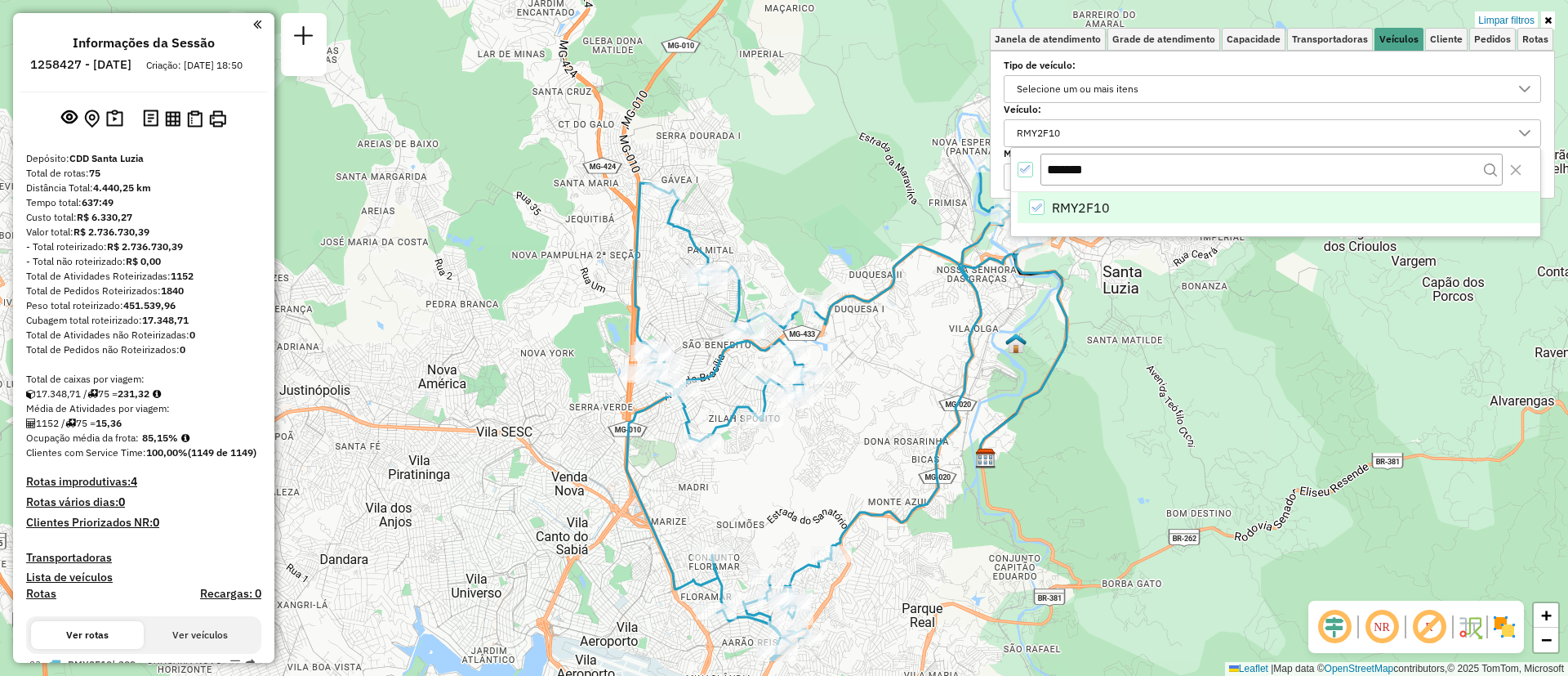
scroll to position [9, 56]
click at [1036, 208] on icon "RMY2F10" at bounding box center [1036, 208] width 11 height 11
click at [1056, 170] on input "*******" at bounding box center [1271, 169] width 462 height 31
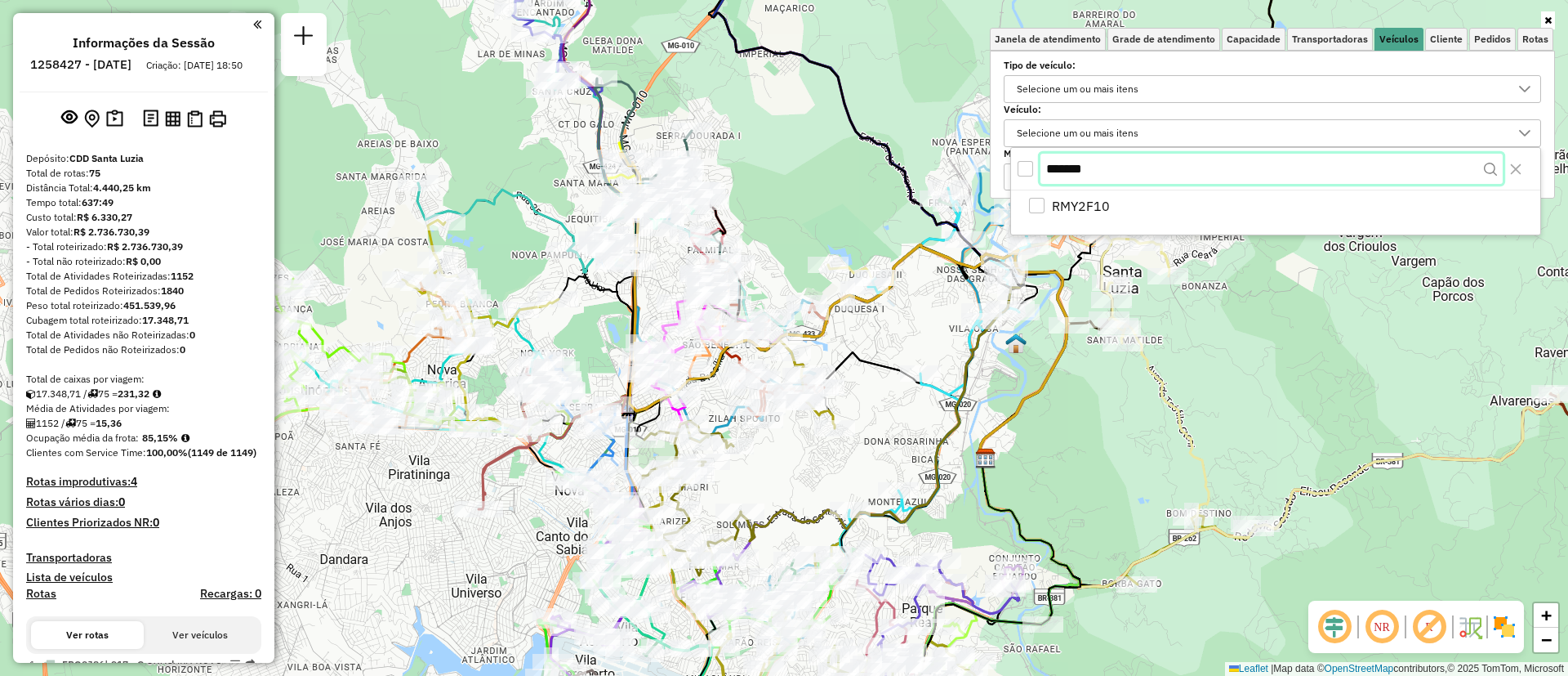
click at [1157, 159] on input "*******" at bounding box center [1271, 169] width 462 height 31
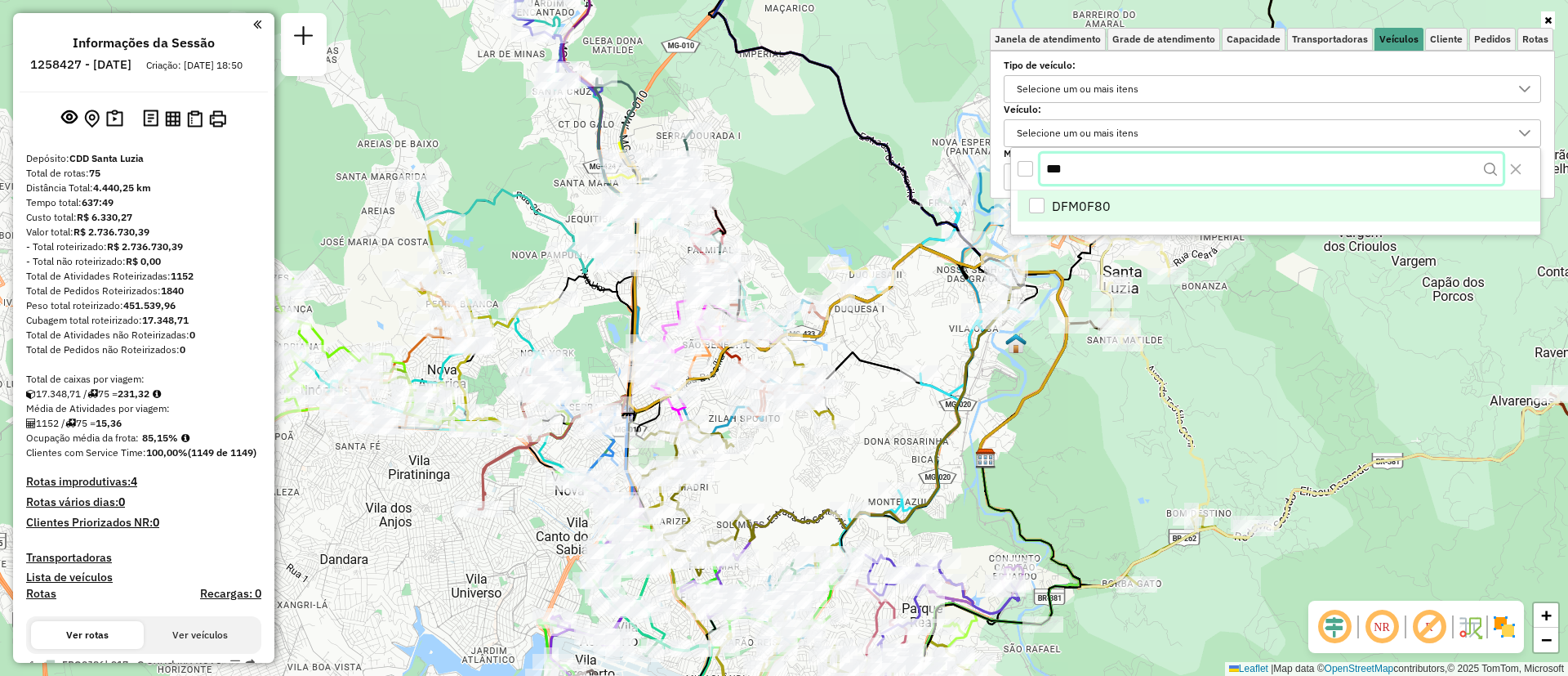
type input "***"
click at [1078, 211] on span "DFM0F80" at bounding box center [1081, 207] width 59 height 20
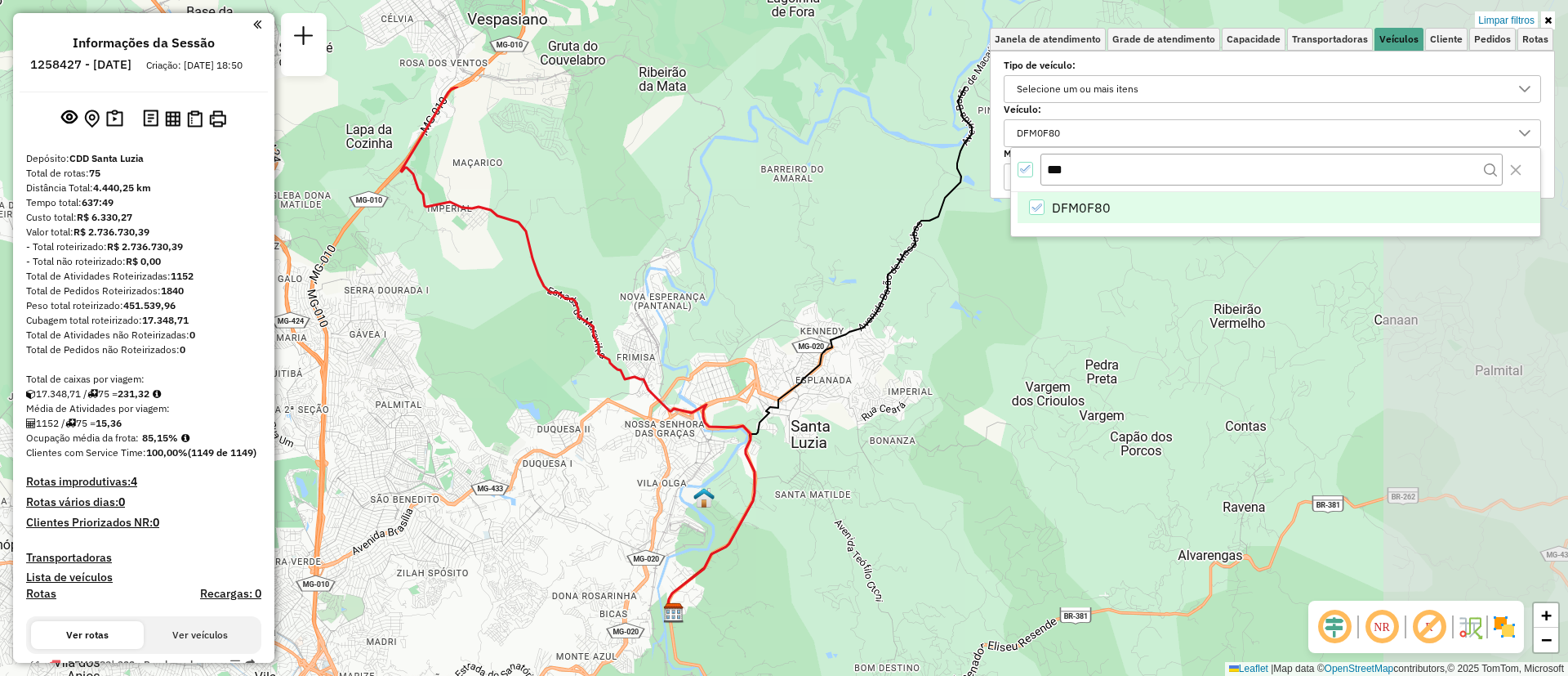
drag, startPoint x: 1234, startPoint y: 338, endPoint x: 934, endPoint y: 476, distance: 330.2
click at [931, 488] on div "Limpar filtros Janela de atendimento Grade de atendimento Capacidade Transporta…" at bounding box center [784, 338] width 1568 height 676
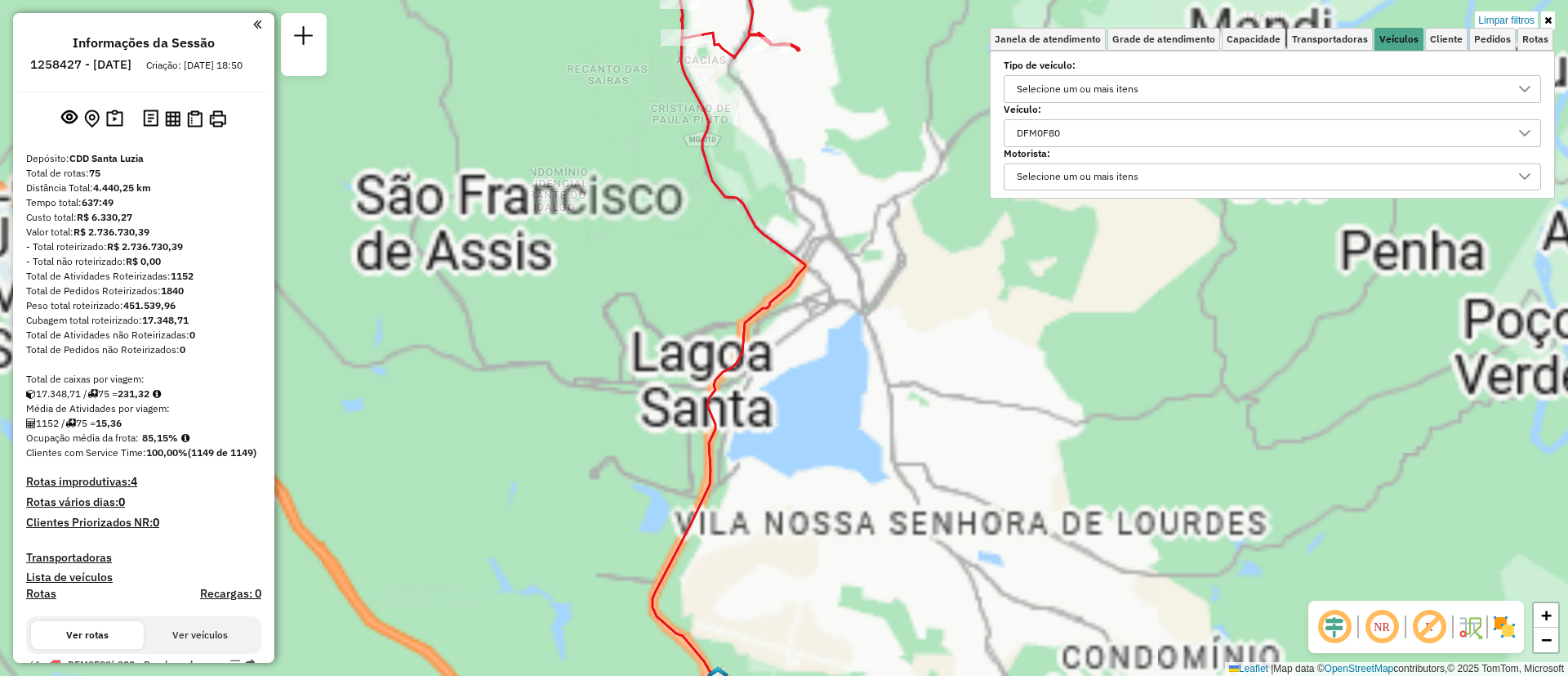
drag, startPoint x: 938, startPoint y: 228, endPoint x: 914, endPoint y: 287, distance: 63.7
click at [914, 287] on div "Limpar filtros Janela de atendimento Grade de atendimento Capacidade Transporta…" at bounding box center [784, 338] width 1568 height 676
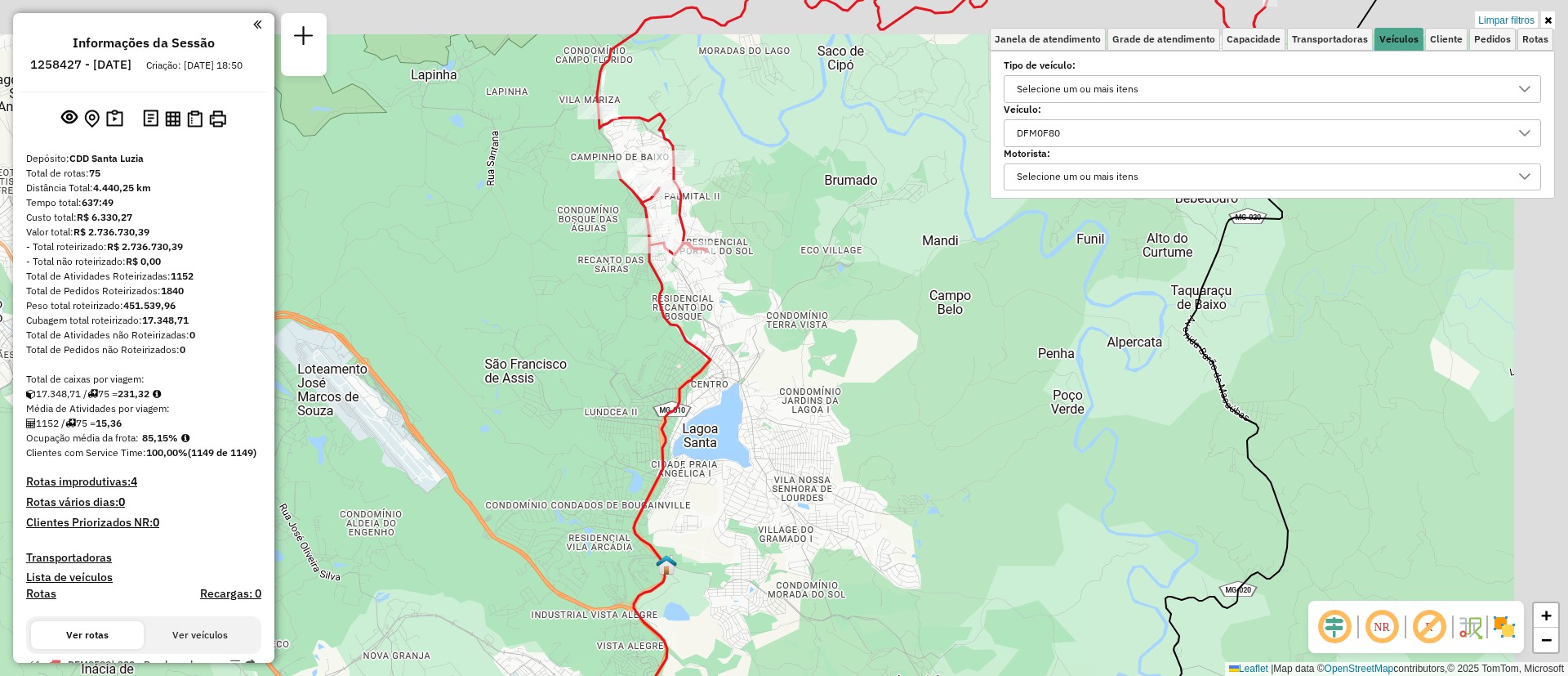
drag, startPoint x: 909, startPoint y: 318, endPoint x: 781, endPoint y: 382, distance: 143.1
click at [781, 382] on div "Limpar filtros Janela de atendimento Grade de atendimento Capacidade Transporta…" at bounding box center [784, 338] width 1568 height 676
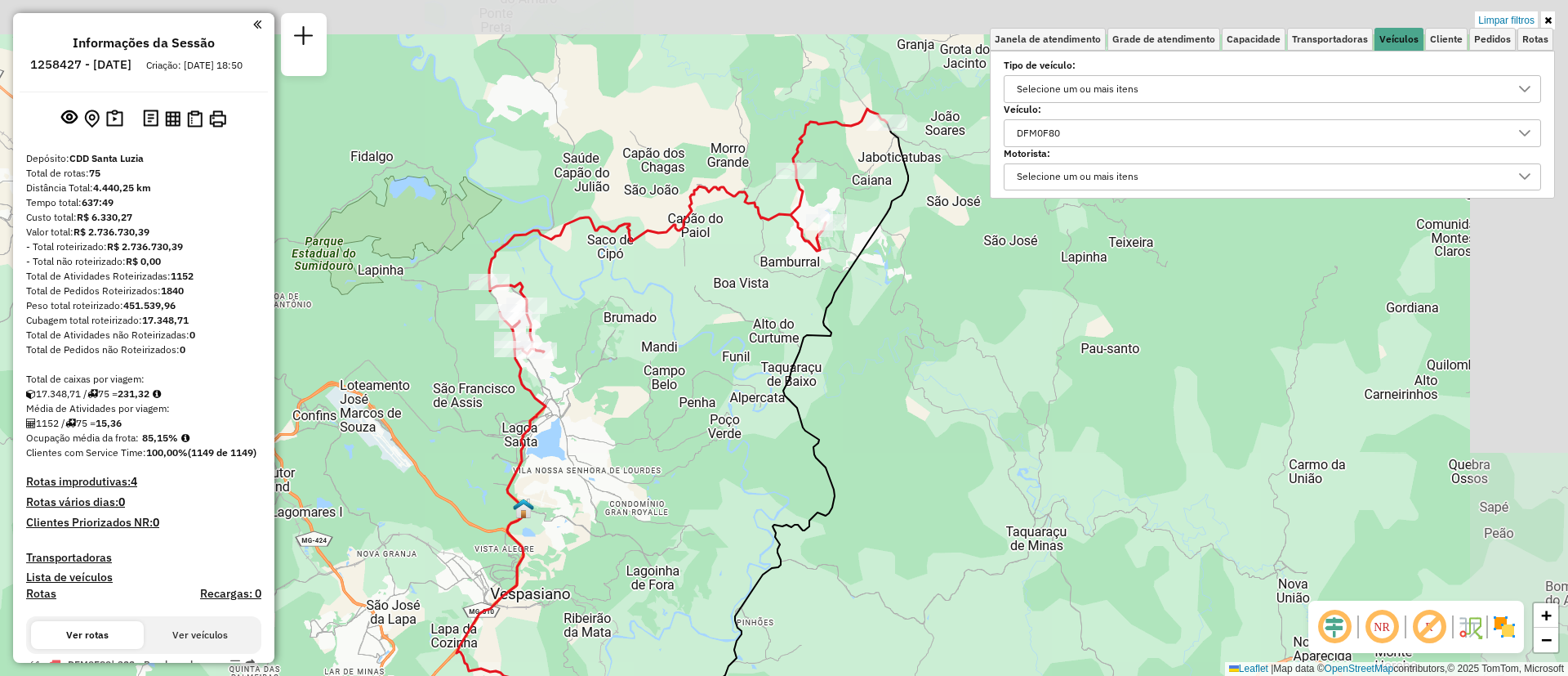
drag, startPoint x: 932, startPoint y: 315, endPoint x: 749, endPoint y: 354, distance: 187.1
click at [749, 354] on div "Limpar filtros Janela de atendimento Grade de atendimento Capacidade Transporta…" at bounding box center [784, 338] width 1568 height 676
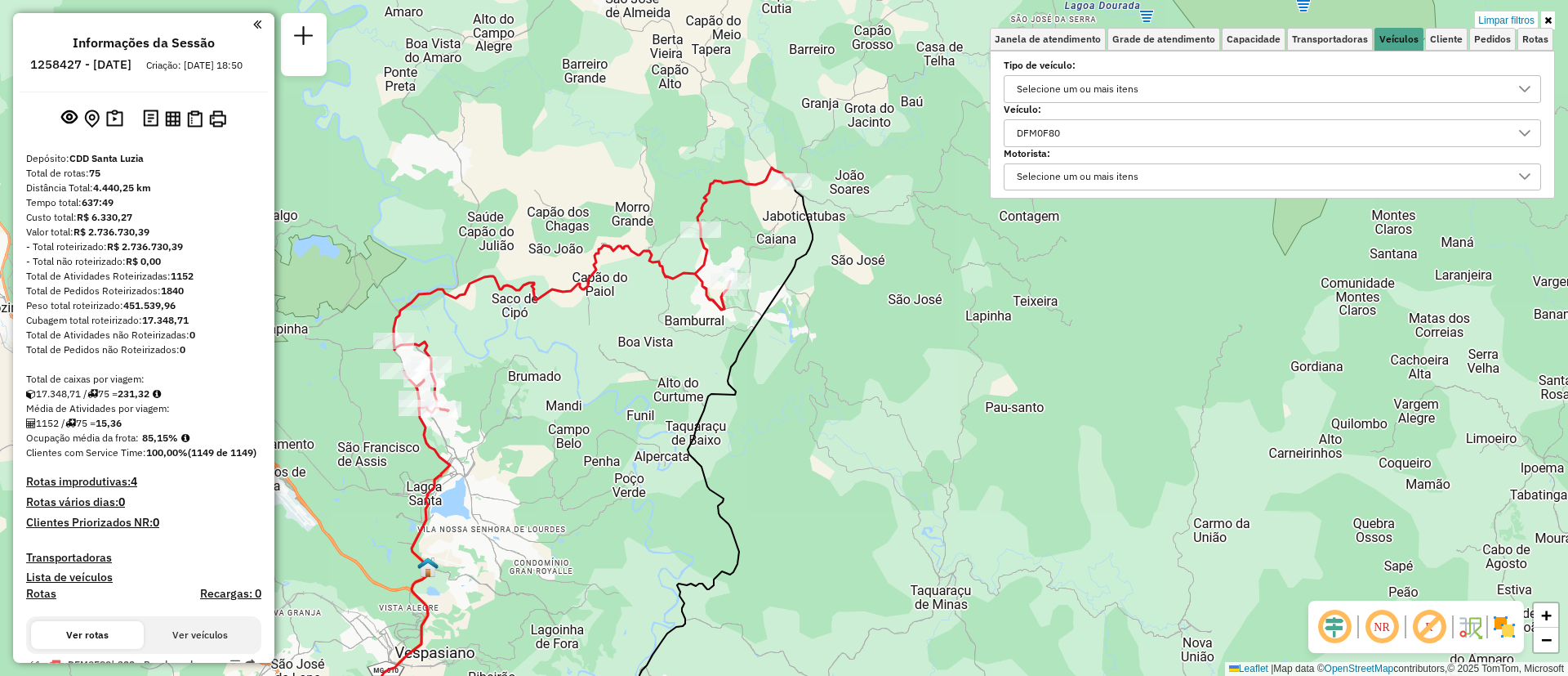
drag, startPoint x: 527, startPoint y: 343, endPoint x: 548, endPoint y: 376, distance: 39.1
click at [548, 376] on div "Limpar filtros Janela de atendimento Grade de atendimento Capacidade Transporta…" at bounding box center [784, 338] width 1568 height 676
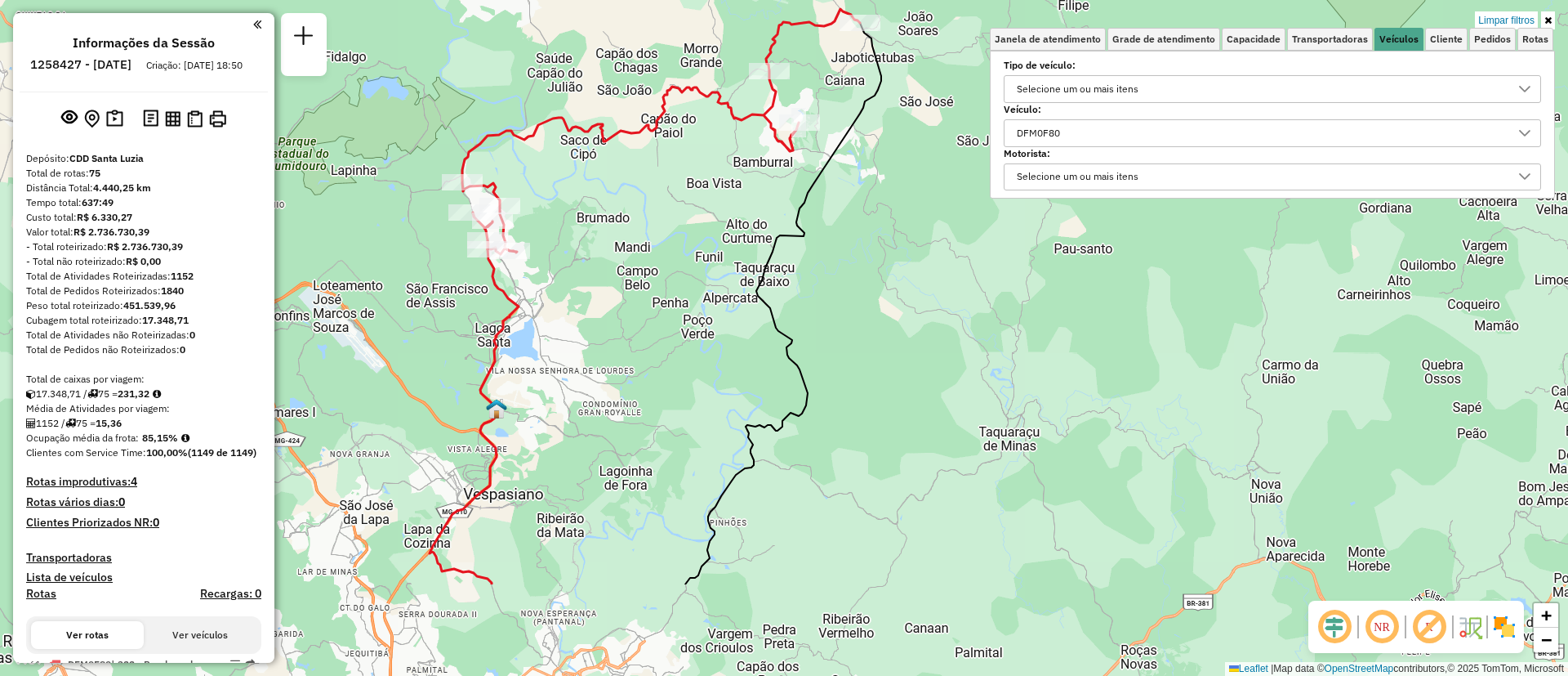
drag, startPoint x: 742, startPoint y: 380, endPoint x: 808, endPoint y: 224, distance: 169.4
click at [808, 224] on icon at bounding box center [783, 303] width 196 height 561
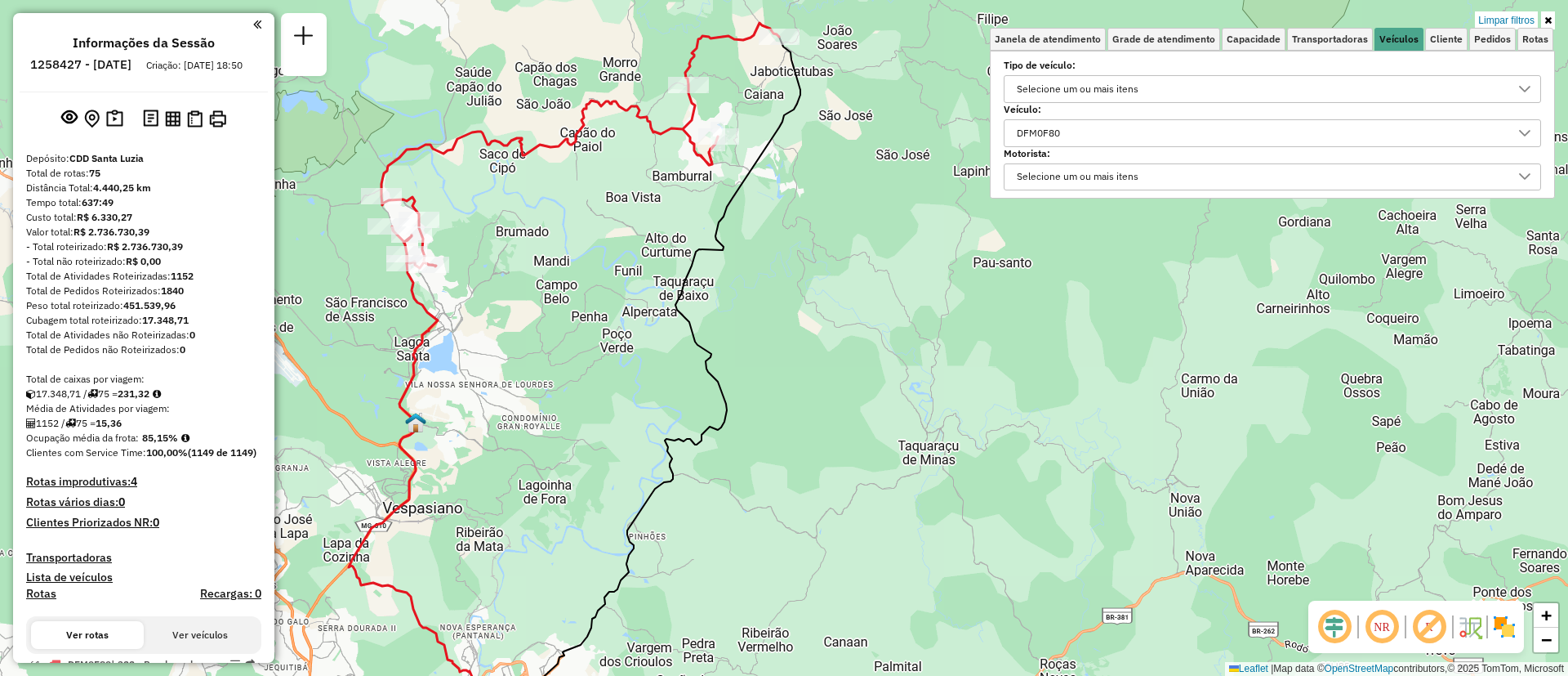
drag, startPoint x: 680, startPoint y: 117, endPoint x: 597, endPoint y: 115, distance: 83.0
click at [597, 115] on div "Limpar filtros Janela de atendimento Grade de atendimento Capacidade Transporta…" at bounding box center [784, 338] width 1568 height 676
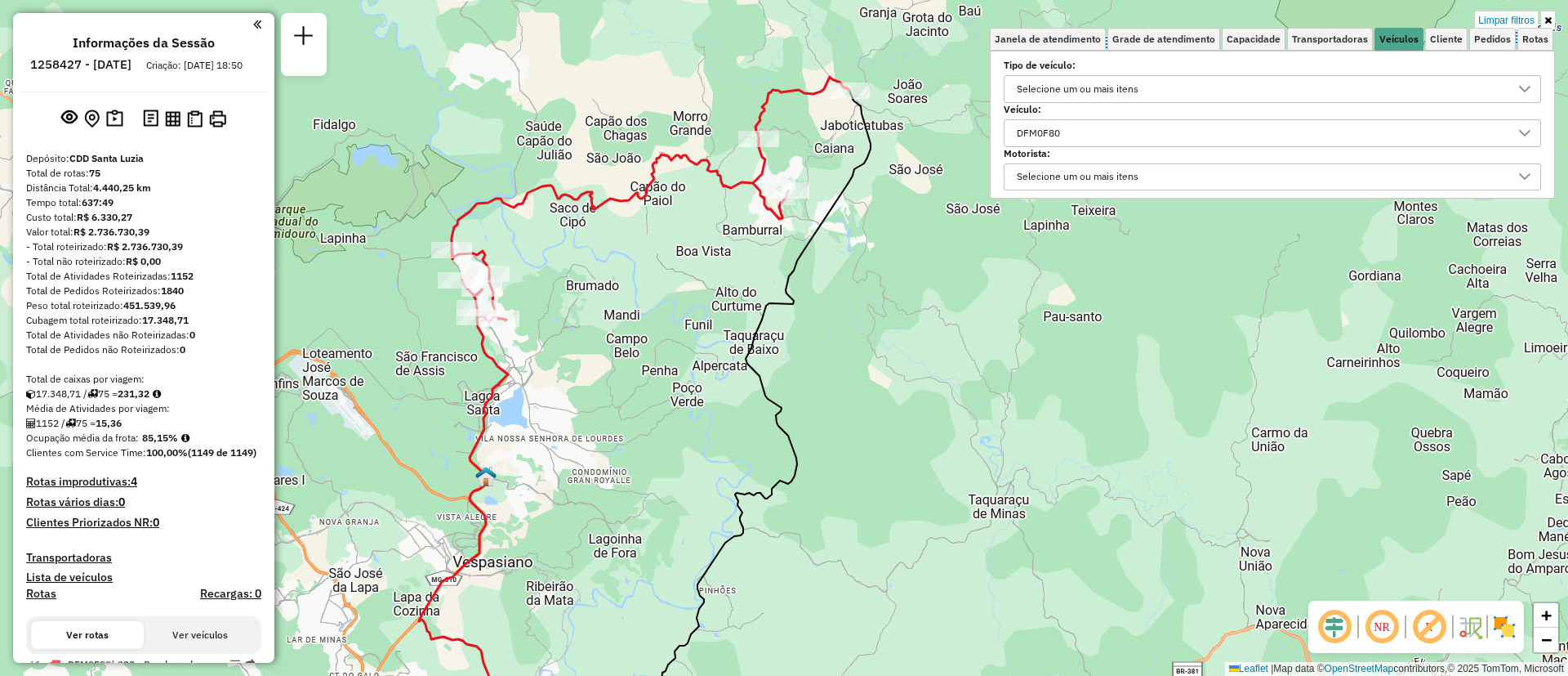
drag, startPoint x: 581, startPoint y: 281, endPoint x: 674, endPoint y: 376, distance: 132.9
click at [674, 376] on div "Limpar filtros Janela de atendimento Grade de atendimento Capacidade Transporta…" at bounding box center [784, 338] width 1568 height 676
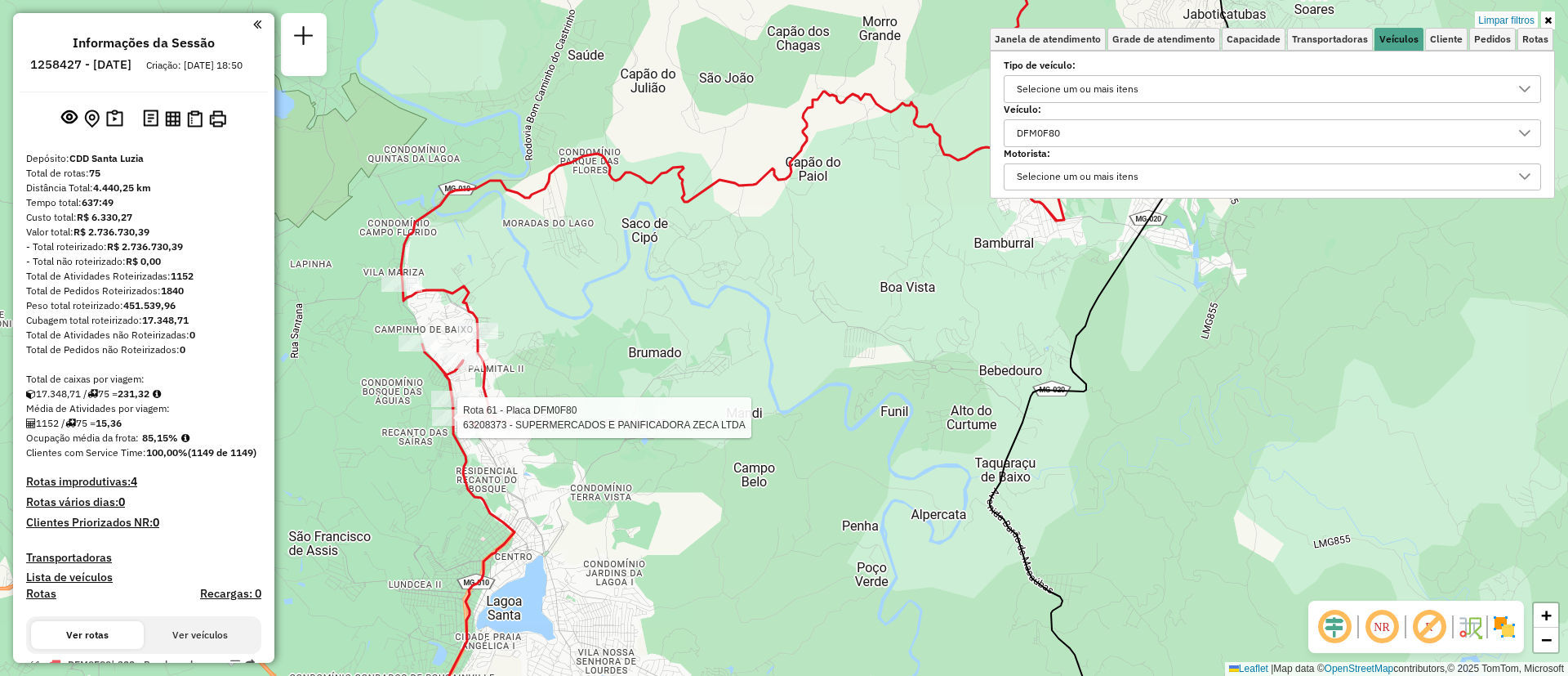
select select "**********"
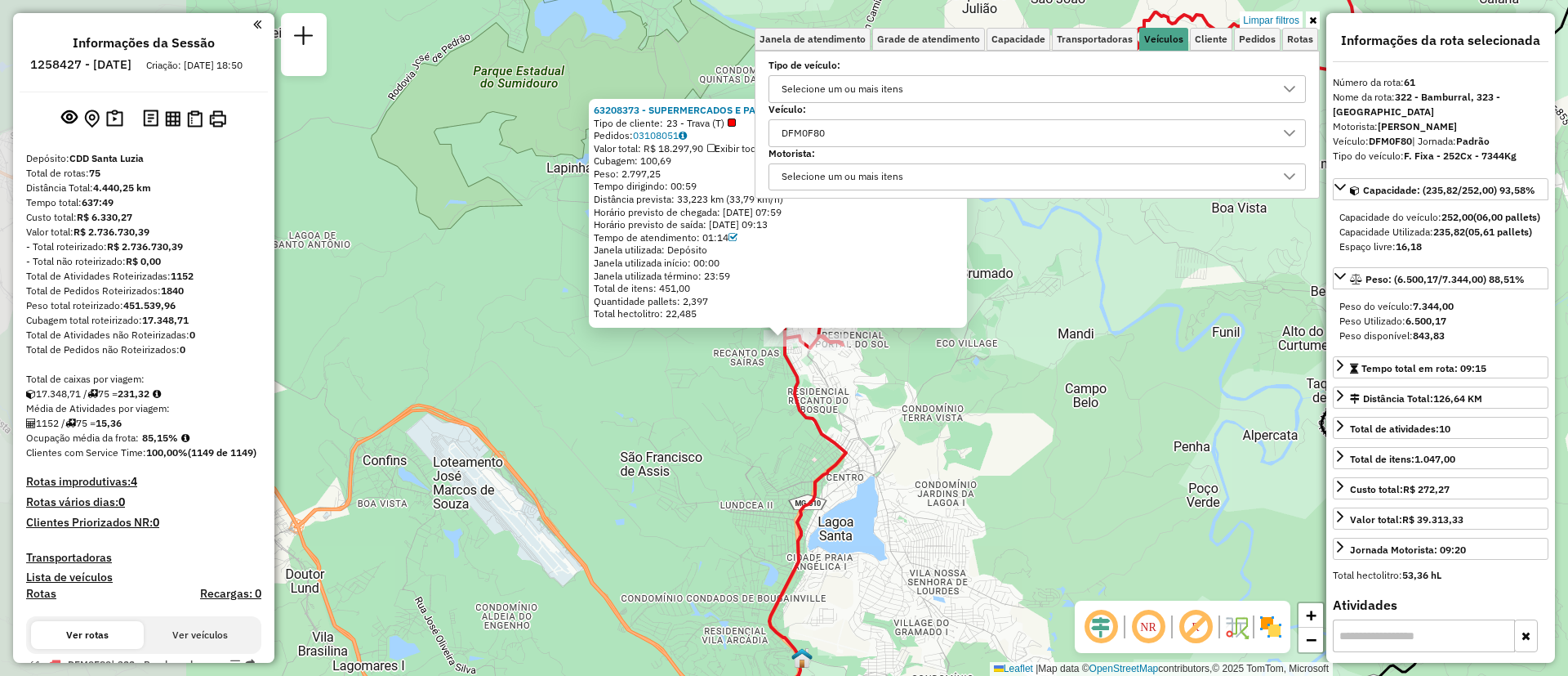
scroll to position [140, 0]
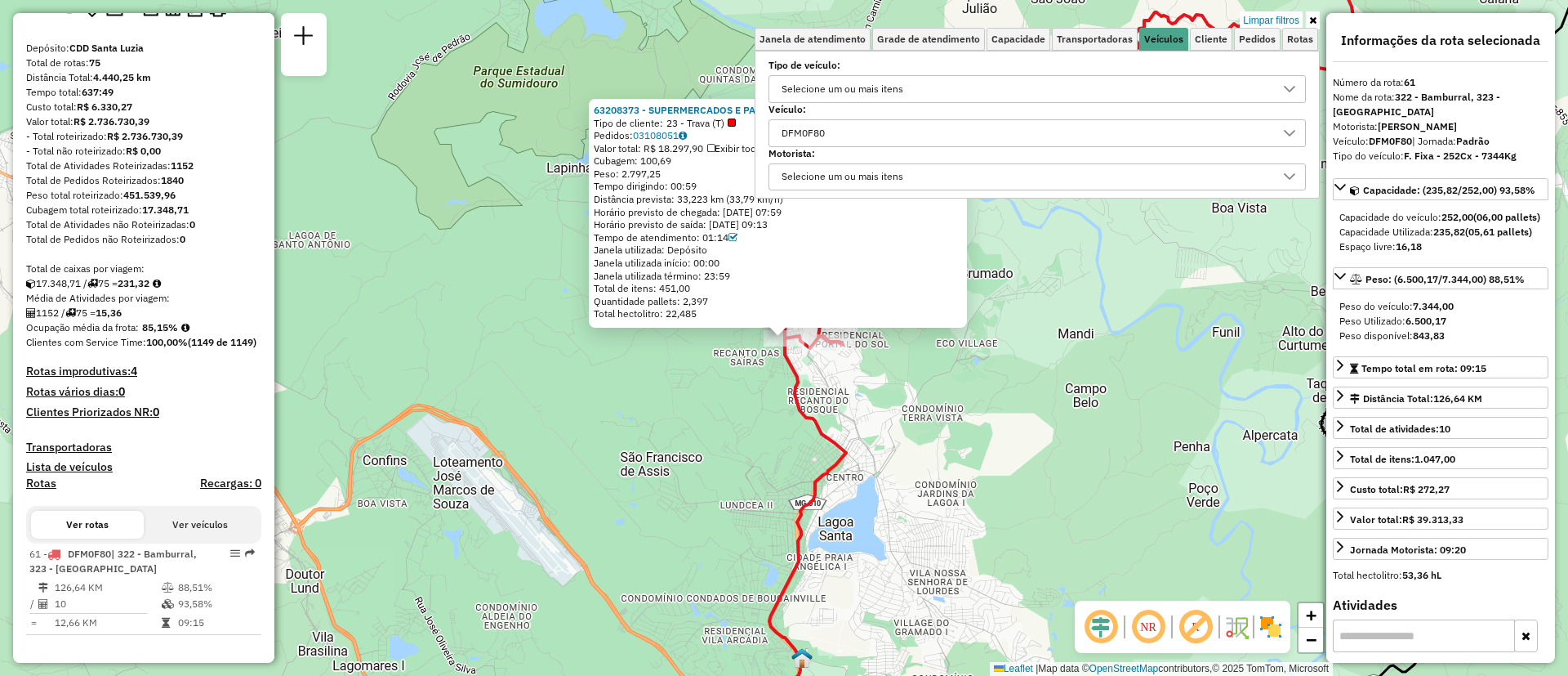
click at [657, 378] on div "63208373 - SUPERMERCADOS E PANIFICADORA ZECA LTDA Tipo de cliente: 23 - Trava (…" at bounding box center [784, 338] width 1568 height 676
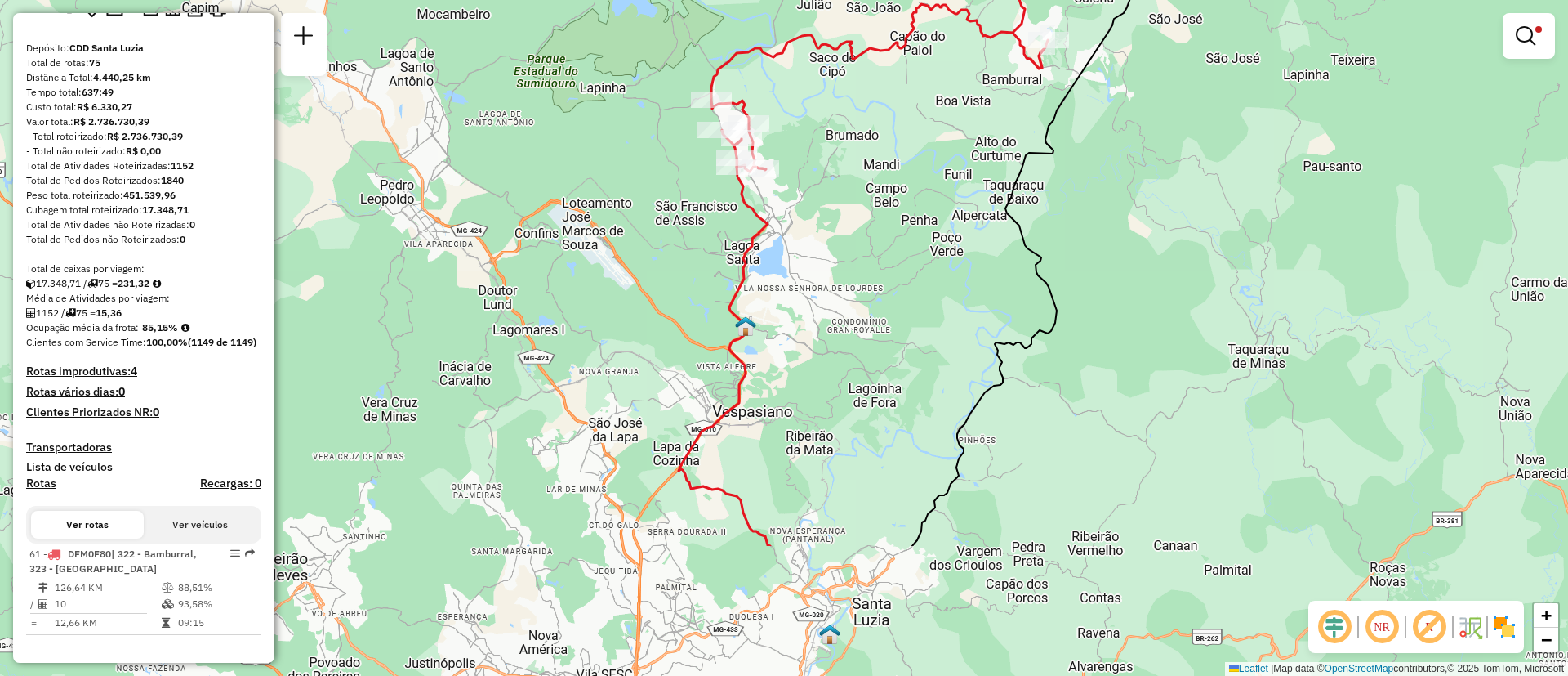
drag, startPoint x: 939, startPoint y: 448, endPoint x: 878, endPoint y: 225, distance: 231.2
click at [878, 225] on div "Limpar filtros Janela de atendimento Grade de atendimento Capacidade Transporta…" at bounding box center [784, 338] width 1568 height 676
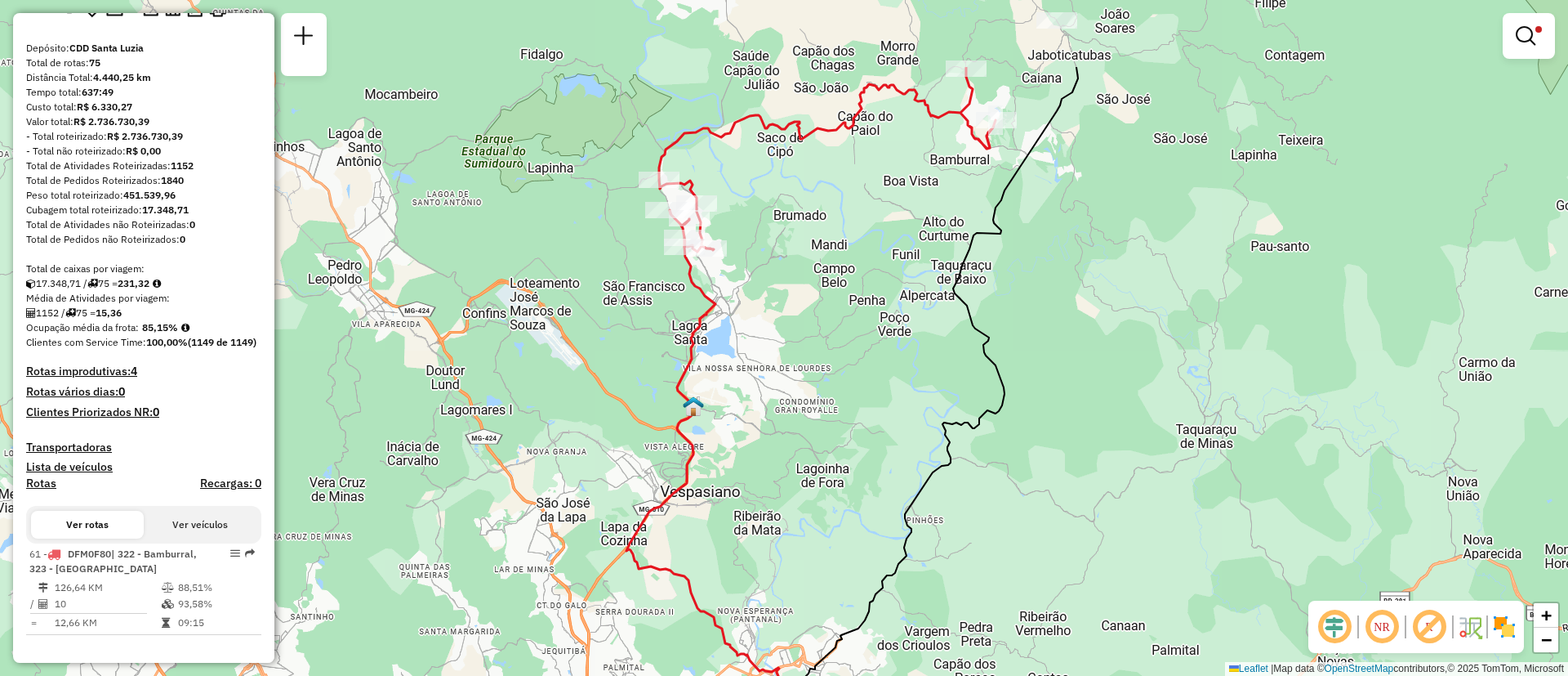
drag, startPoint x: 894, startPoint y: 321, endPoint x: 848, endPoint y: 472, distance: 157.9
click at [848, 472] on div "Limpar filtros Janela de atendimento Grade de atendimento Capacidade Transporta…" at bounding box center [784, 338] width 1568 height 676
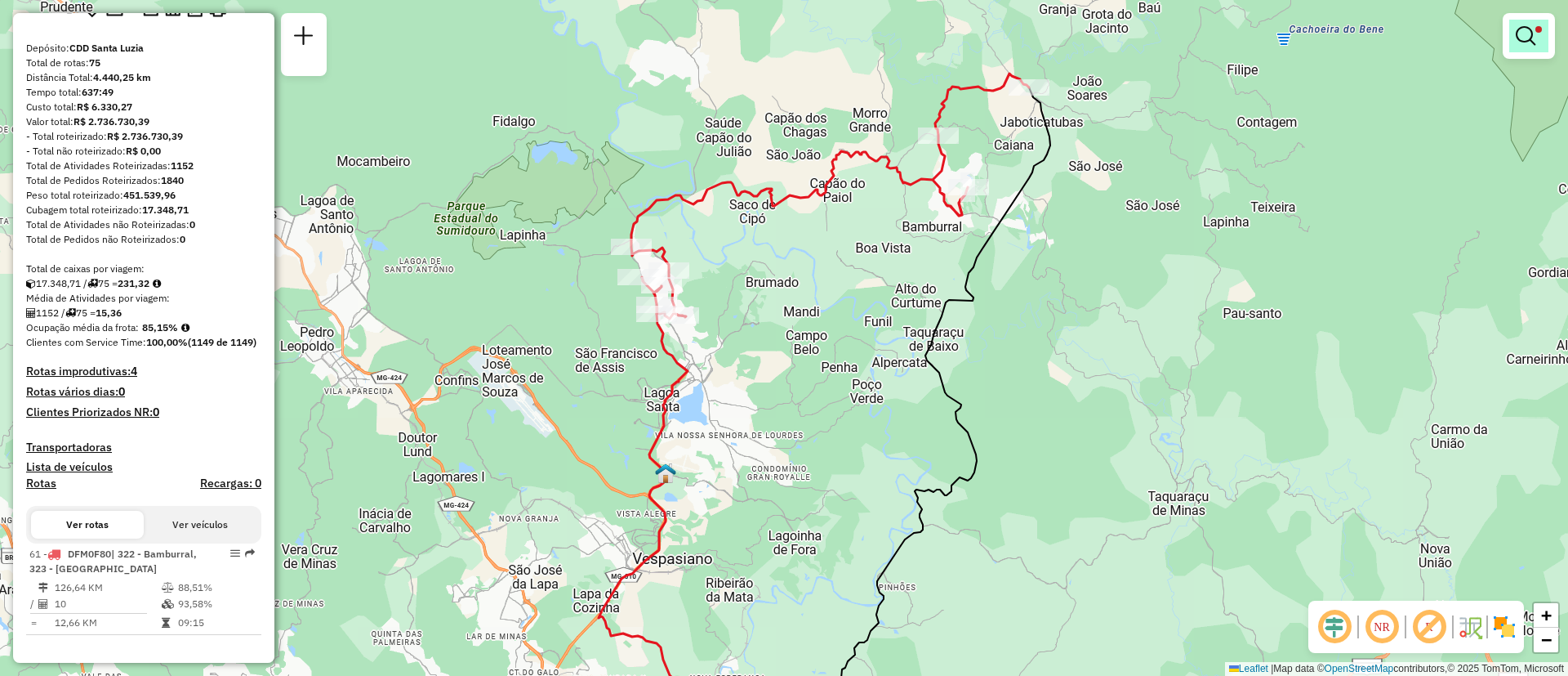
click at [1544, 50] on link at bounding box center [1528, 36] width 39 height 32
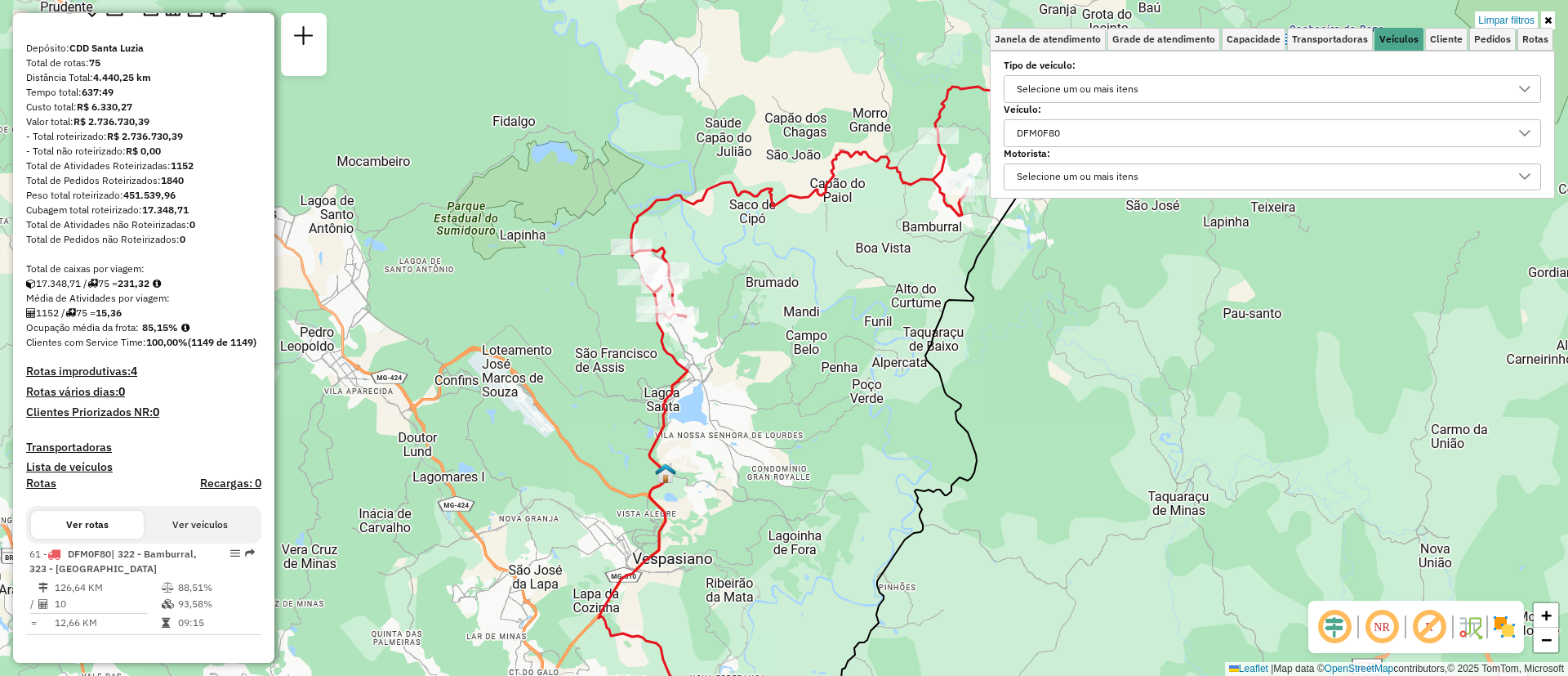
click at [1200, 124] on div "DFM0F80" at bounding box center [1260, 133] width 498 height 27
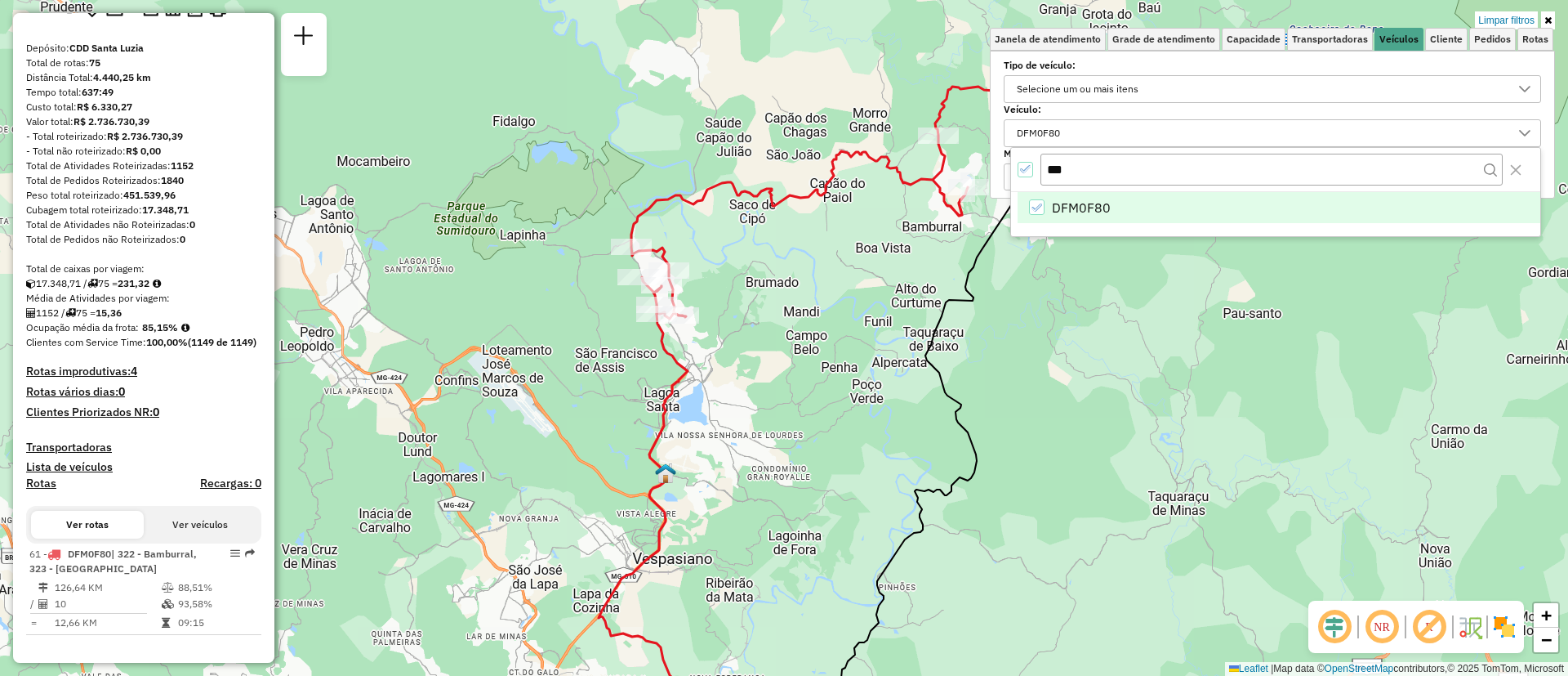
click at [1027, 171] on icon "All items selected" at bounding box center [1026, 169] width 11 height 11
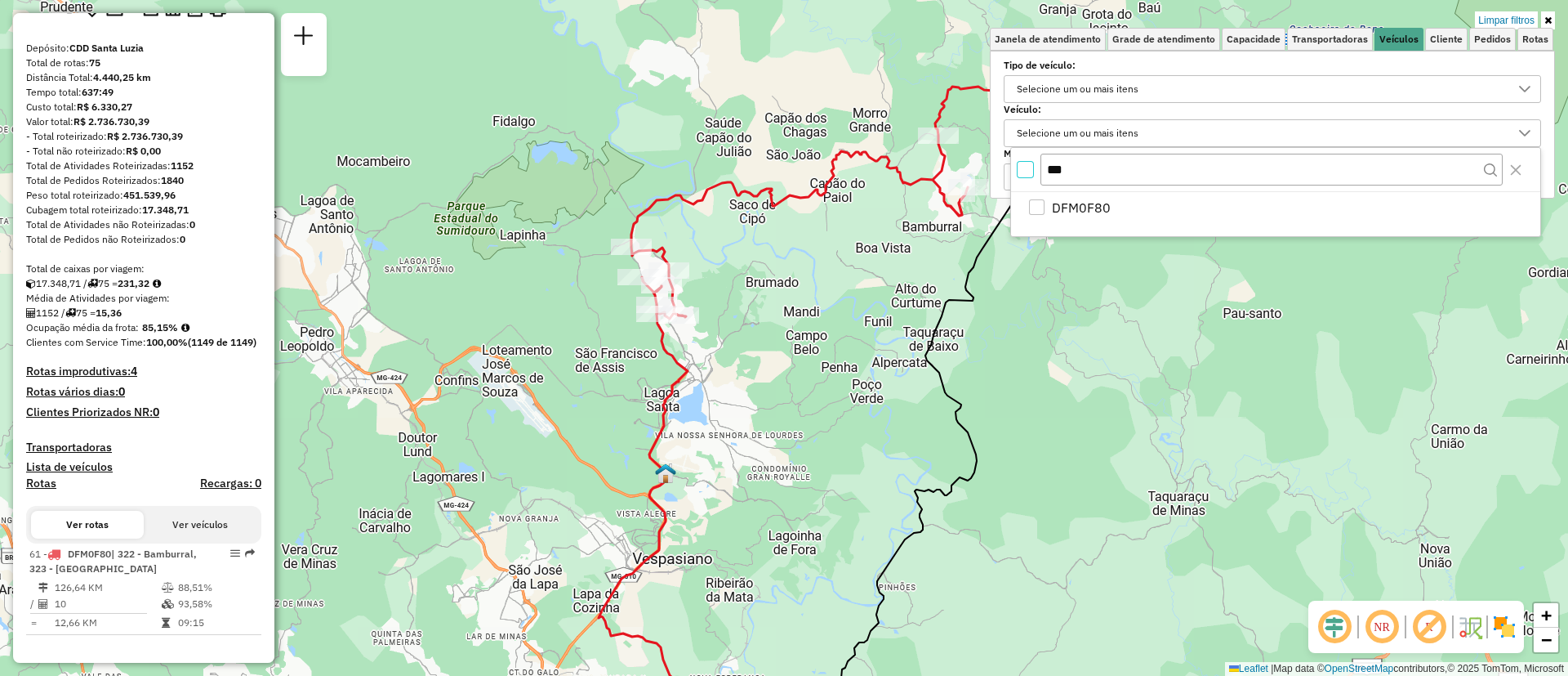
scroll to position [9, 6]
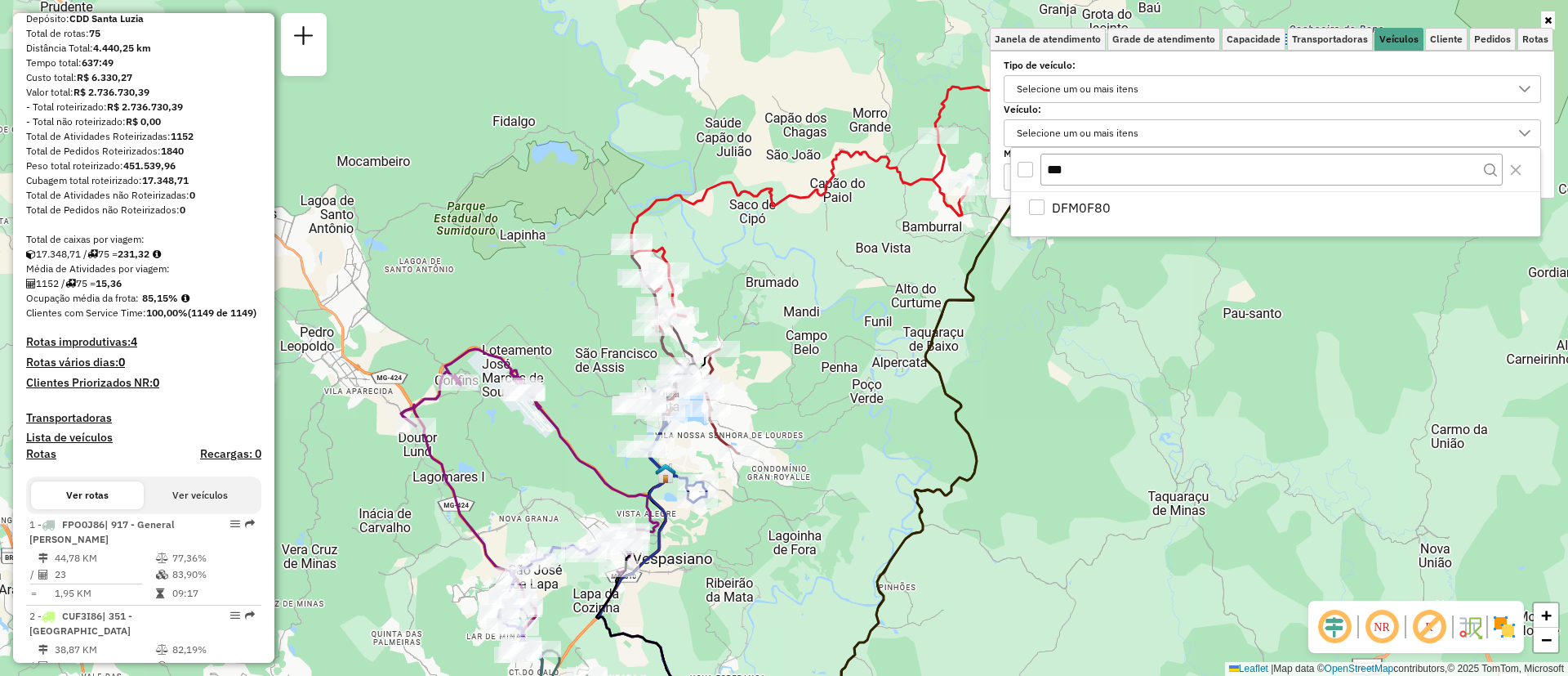
click at [886, 394] on div "Janela de atendimento Grade de atendimento Capacidade Transportadoras Veículos …" at bounding box center [784, 338] width 1568 height 676
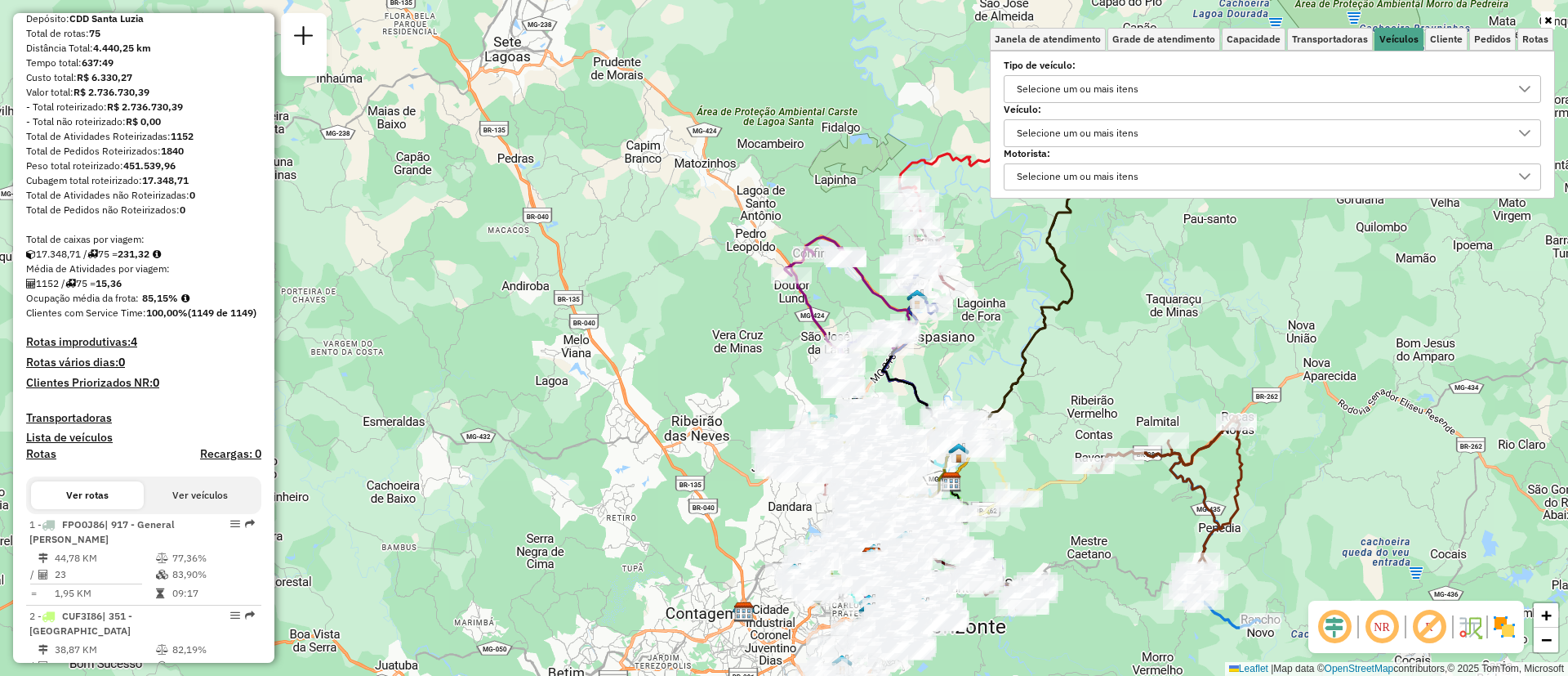
drag, startPoint x: 983, startPoint y: 422, endPoint x: 962, endPoint y: 319, distance: 105.1
click at [962, 319] on div "Janela de atendimento Grade de atendimento Capacidade Transportadoras Veículos …" at bounding box center [784, 338] width 1568 height 676
click at [1544, 21] on icon at bounding box center [1548, 20] width 8 height 9
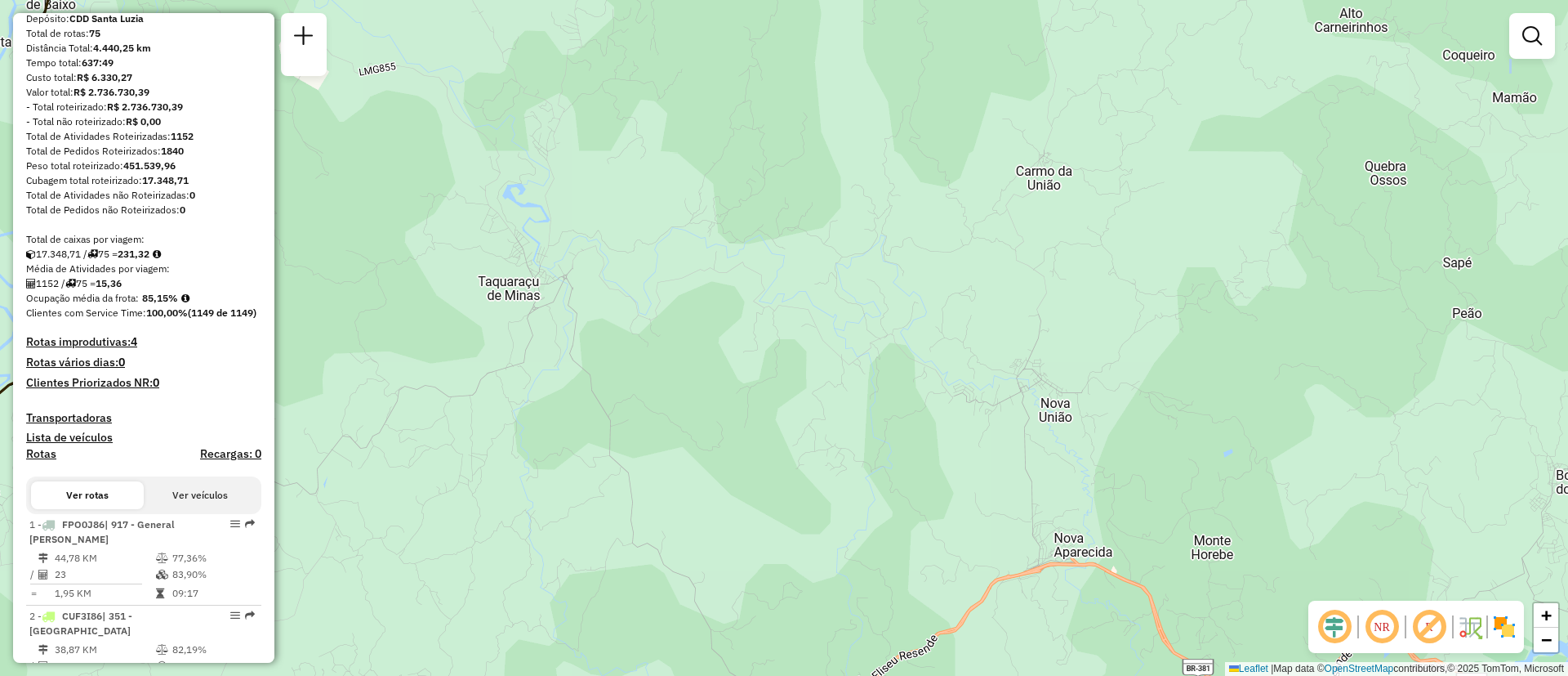
drag, startPoint x: 932, startPoint y: 317, endPoint x: 1051, endPoint y: 484, distance: 205.1
click at [1051, 484] on div "Rota 63 - Placa FYP9G02 63214827 - DISTRIBUIDORA DO POV Janela de atendimento G…" at bounding box center [784, 338] width 1568 height 676
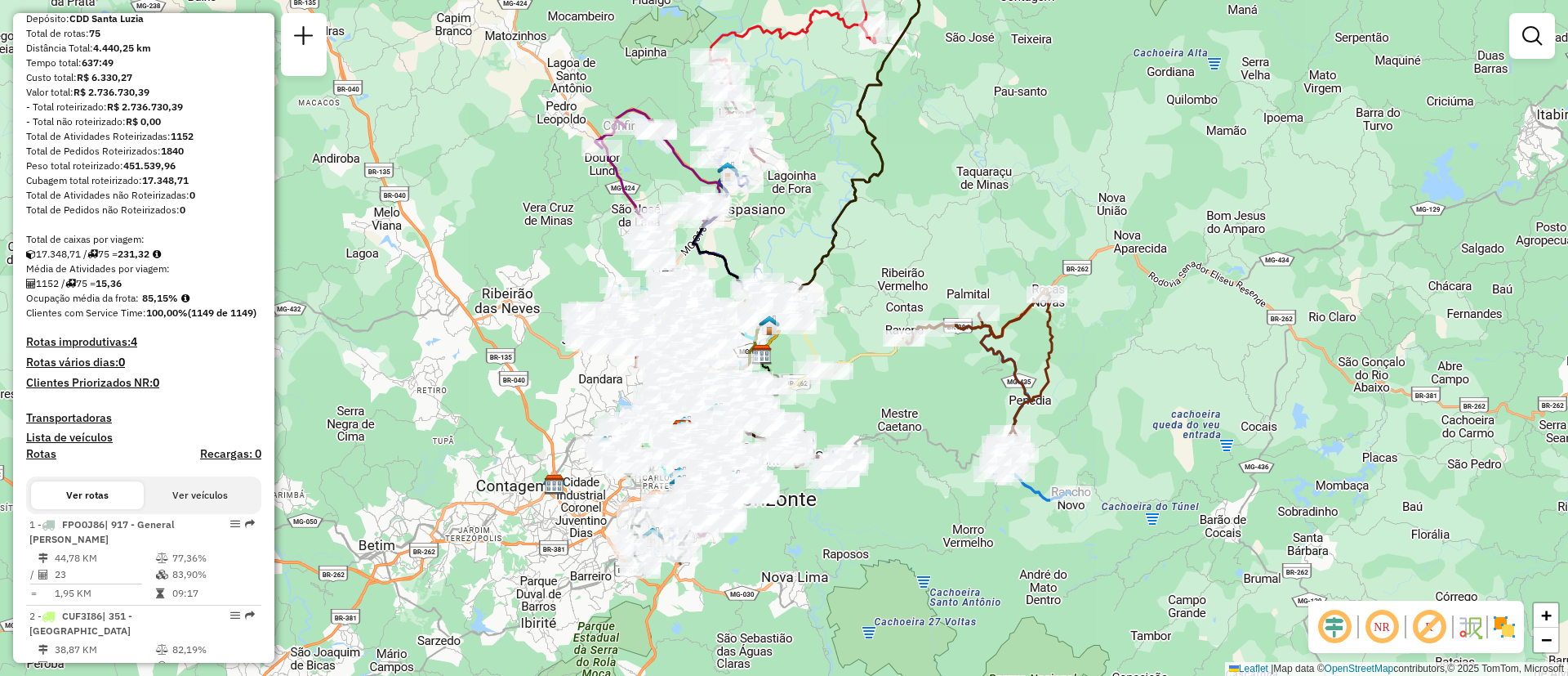
drag, startPoint x: 762, startPoint y: 367, endPoint x: 922, endPoint y: 215, distance: 220.7
click at [922, 215] on div "Janela de atendimento Grade de atendimento Capacidade Transportadoras Veículos …" at bounding box center [784, 338] width 1568 height 676
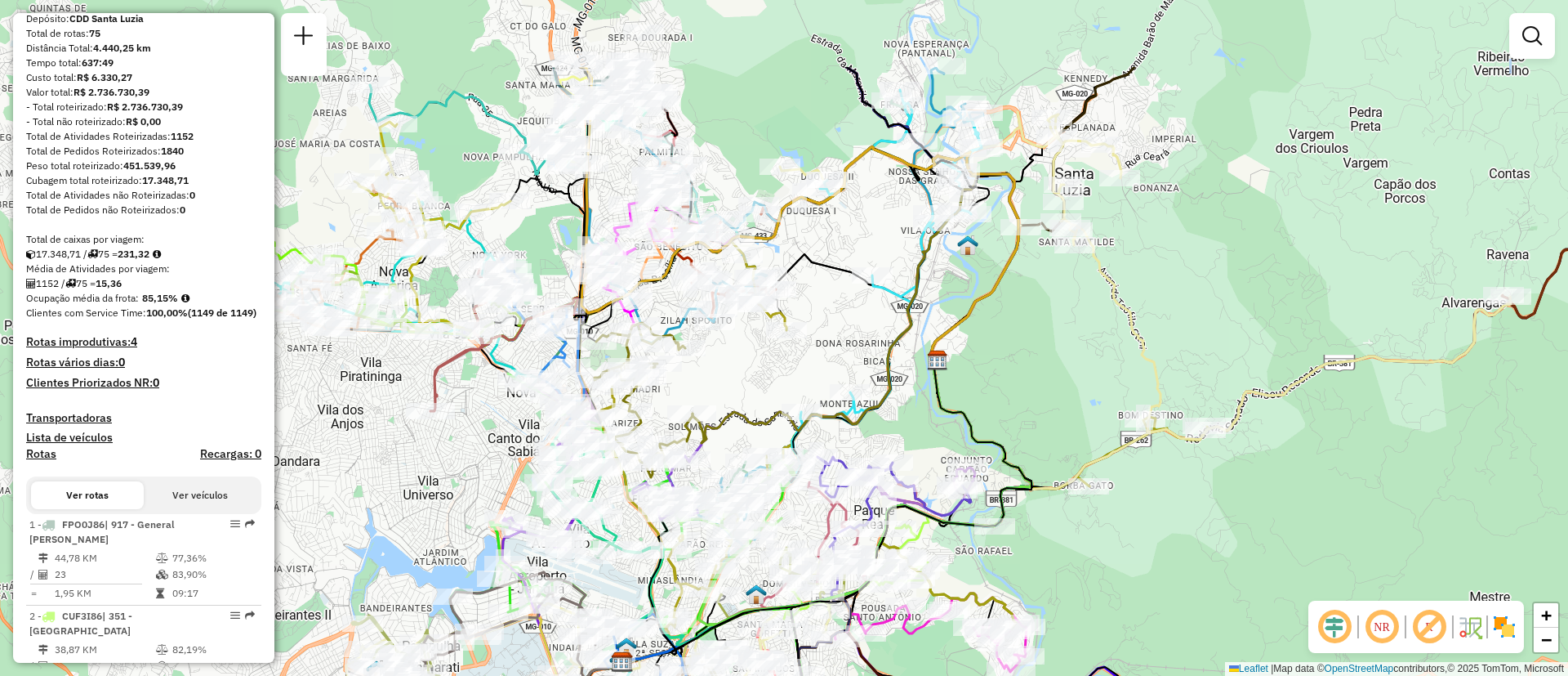
drag, startPoint x: 363, startPoint y: 259, endPoint x: 383, endPoint y: 394, distance: 136.5
click at [383, 394] on div "Janela de atendimento Grade de atendimento Capacidade Transportadoras Veículos …" at bounding box center [784, 338] width 1568 height 676
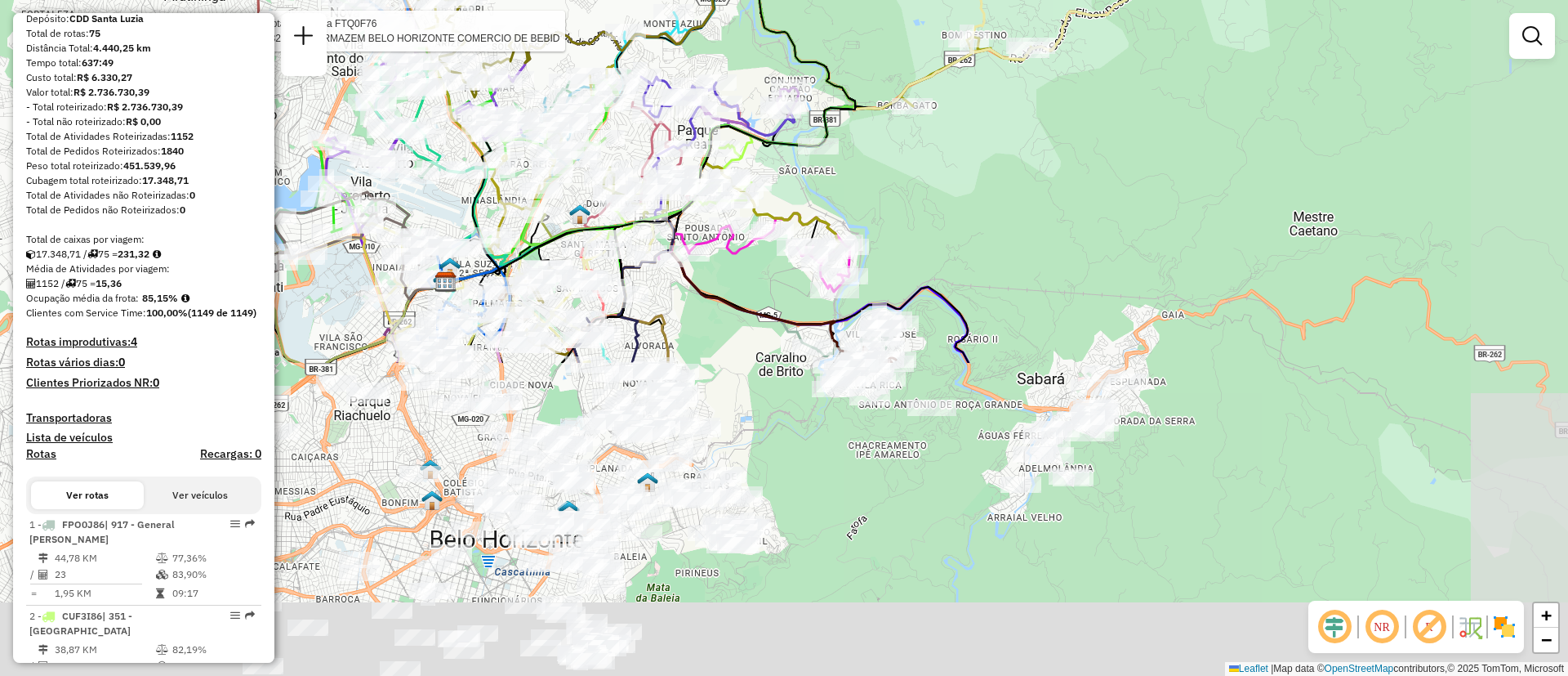
drag, startPoint x: 1033, startPoint y: 516, endPoint x: 831, endPoint y: 141, distance: 425.9
click at [813, 103] on div "Rota 70 - Placa FTQ0F76 63260208 - ARMAZEM BELO HORIZONTE COMERCIO DE BEBID Jan…" at bounding box center [784, 338] width 1568 height 676
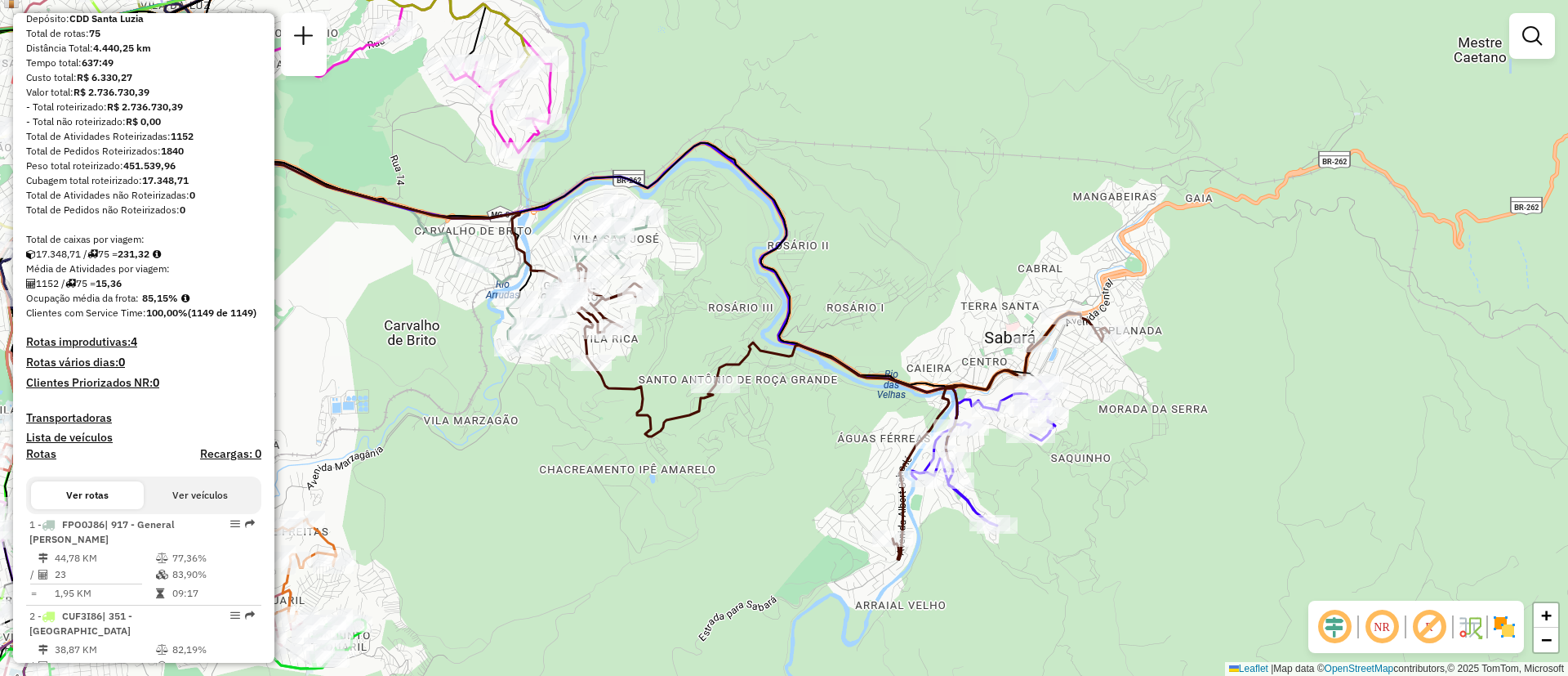
drag, startPoint x: 1142, startPoint y: 459, endPoint x: 1090, endPoint y: 482, distance: 56.9
click at [1090, 482] on div "Rota 70 - Placa FTQ0F76 63260208 - ARMAZEM BELO HORIZONTE COMERCIO DE BEBID Jan…" at bounding box center [784, 338] width 1568 height 676
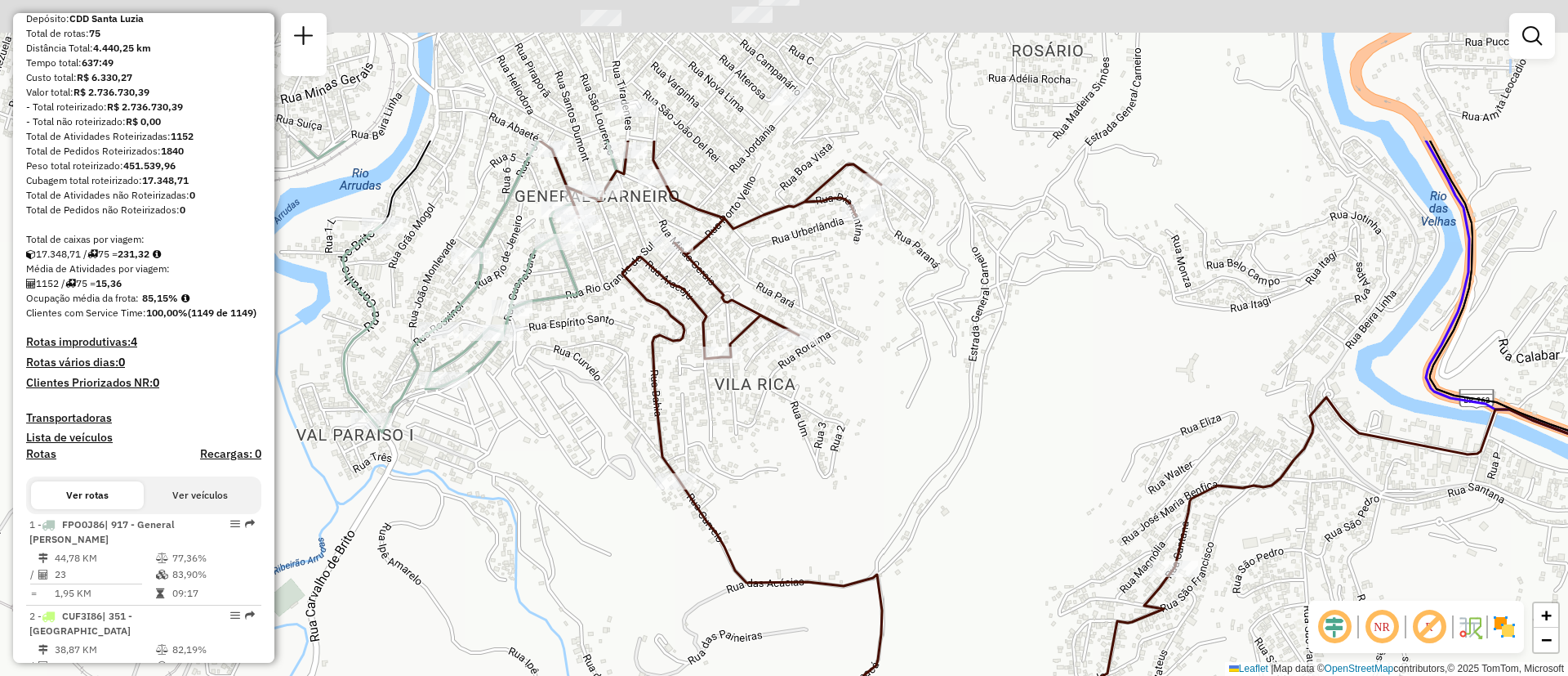
drag, startPoint x: 618, startPoint y: 443, endPoint x: 601, endPoint y: 522, distance: 80.8
click at [601, 522] on div "Rota 70 - Placa FTQ0F76 63260208 - ARMAZEM BELO HORIZONTE COMERCIO DE BEBID Jan…" at bounding box center [784, 338] width 1568 height 676
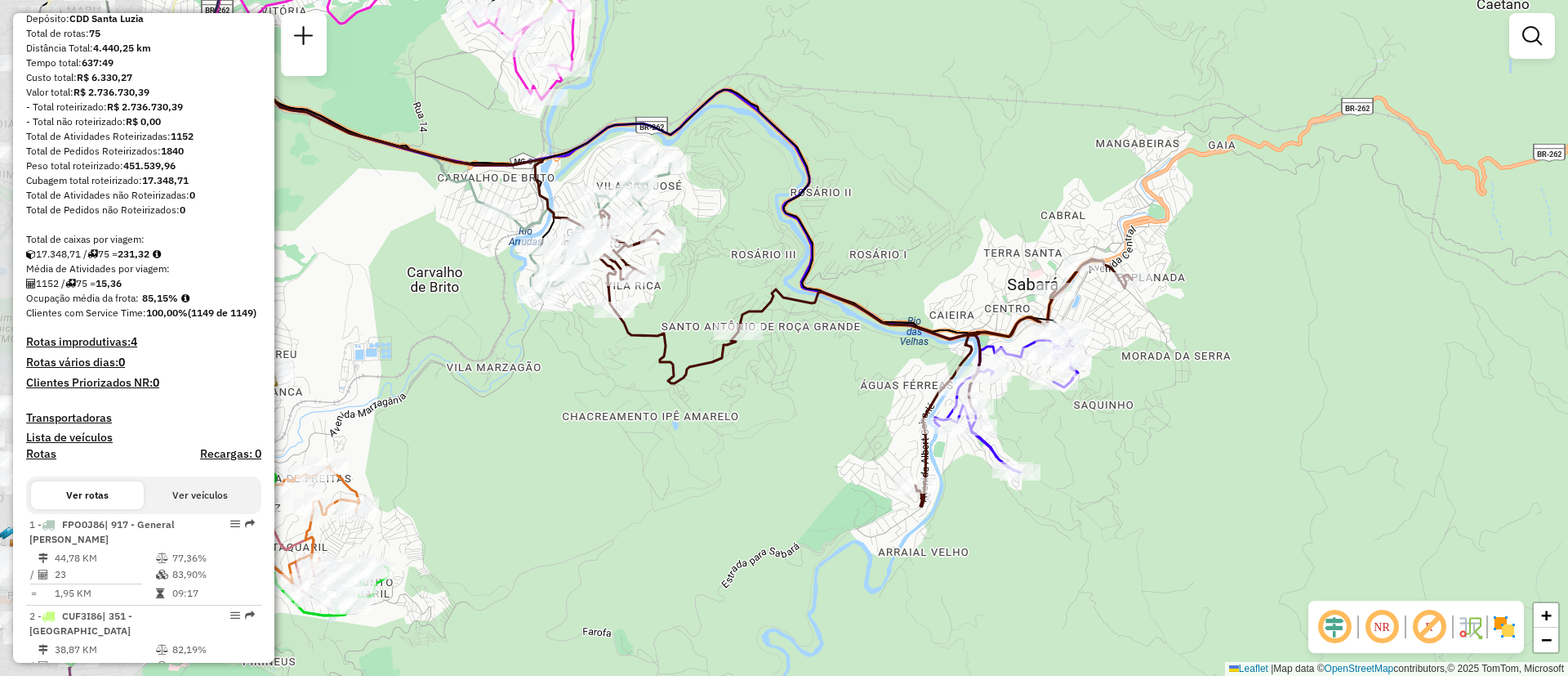
drag, startPoint x: 876, startPoint y: 537, endPoint x: 1036, endPoint y: 423, distance: 196.5
click at [1057, 542] on div "Rota 70 - Placa FTQ0F76 63260208 - ARMAZEM BELO HORIZONTE COMERCIO DE BEBID Jan…" at bounding box center [784, 338] width 1568 height 676
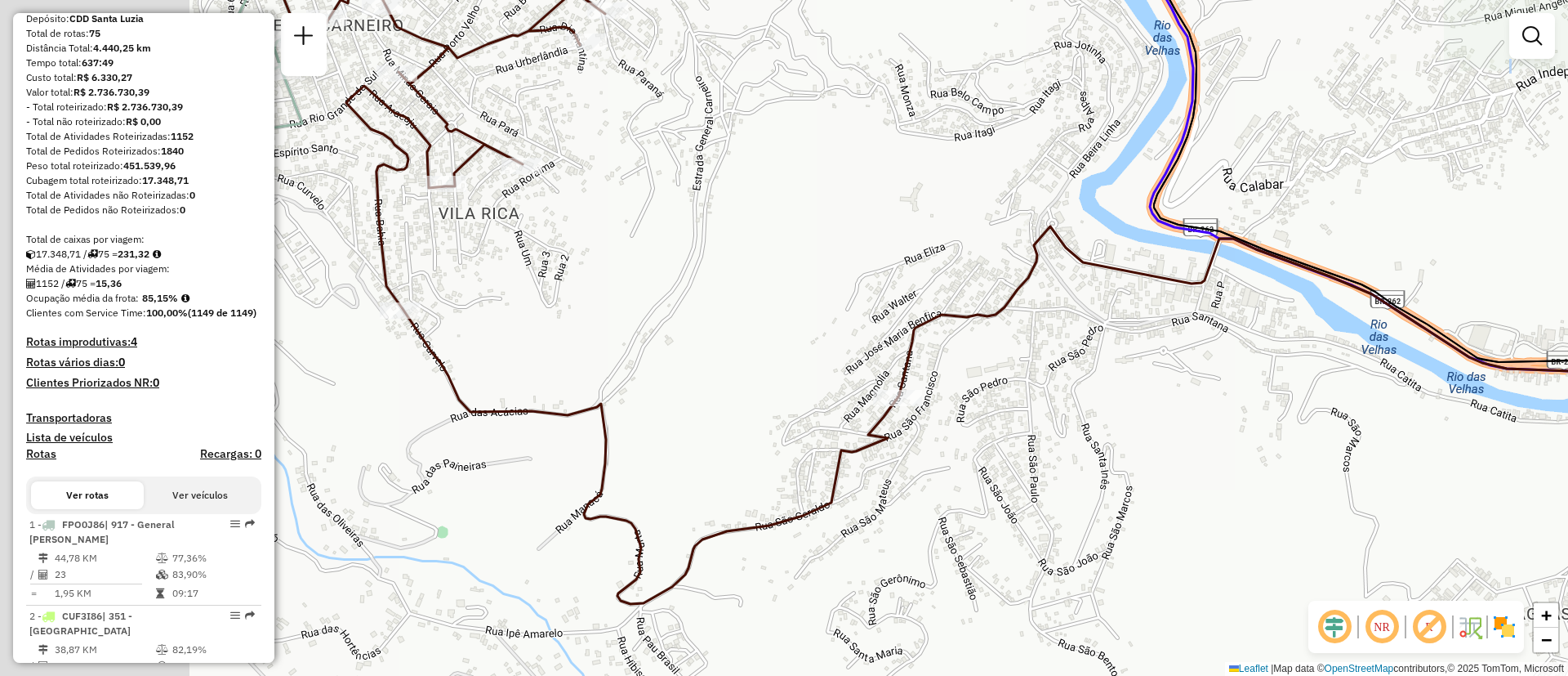
drag, startPoint x: 651, startPoint y: 371, endPoint x: 984, endPoint y: 397, distance: 334.0
click at [984, 397] on div "Rota 70 - Placa FTQ0F76 63260208 - ARMAZEM BELO HORIZONTE COMERCIO DE BEBID Jan…" at bounding box center [784, 338] width 1568 height 676
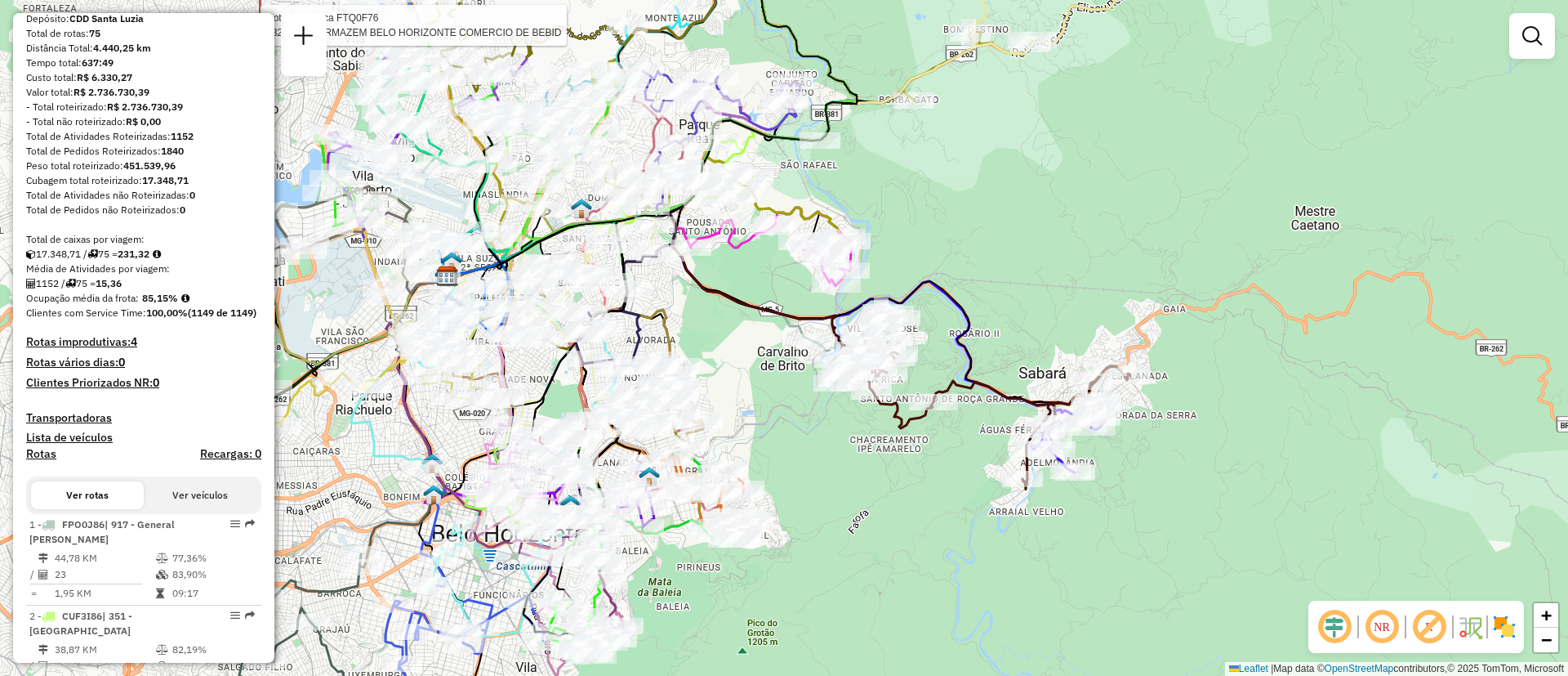
drag, startPoint x: 699, startPoint y: 574, endPoint x: 887, endPoint y: 528, distance: 193.5
click at [887, 528] on div "Rota 70 - Placa FTQ0F76 63260208 - ARMAZEM BELO HORIZONTE COMERCIO DE BEBID Jan…" at bounding box center [784, 338] width 1568 height 676
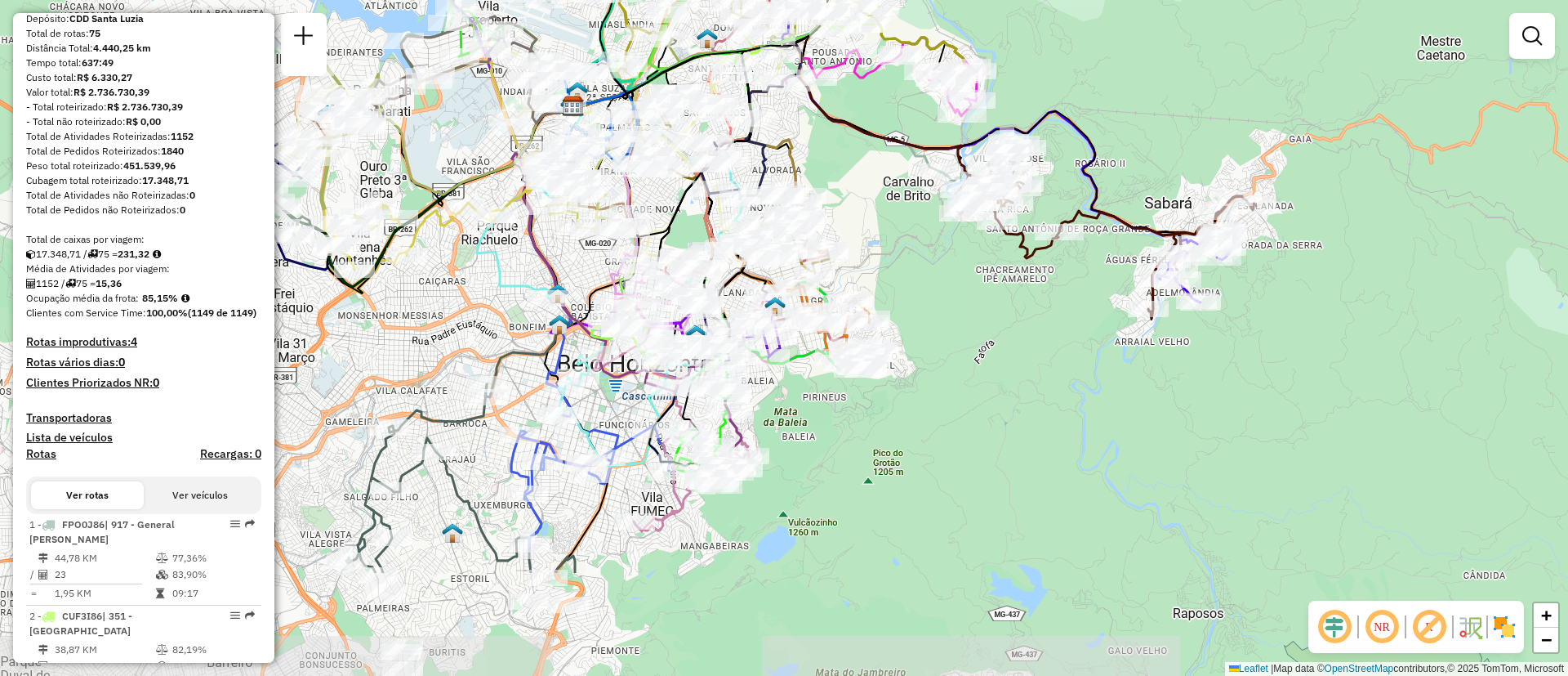
drag, startPoint x: 894, startPoint y: 518, endPoint x: 1009, endPoint y: 358, distance: 197.0
click at [1009, 358] on div "Rota 70 - Placa FTQ0F76 63260208 - ARMAZEM BELO HORIZONTE COMERCIO DE BEBID Jan…" at bounding box center [784, 338] width 1568 height 676
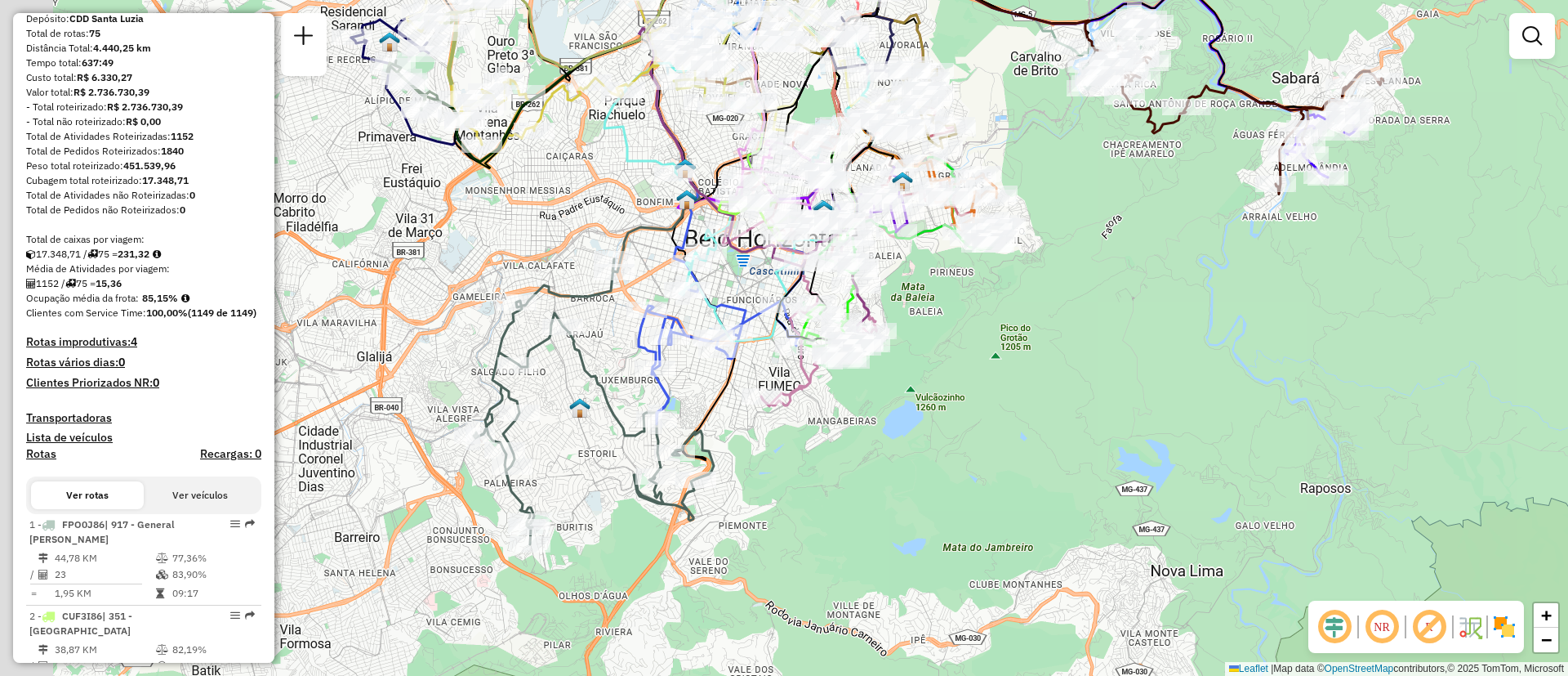
drag, startPoint x: 658, startPoint y: 592, endPoint x: 793, endPoint y: 454, distance: 193.1
click at [793, 454] on div "Rota 70 - Placa FTQ0F76 63260208 - ARMAZEM BELO HORIZONTE COMERCIO DE BEBID Jan…" at bounding box center [784, 338] width 1568 height 676
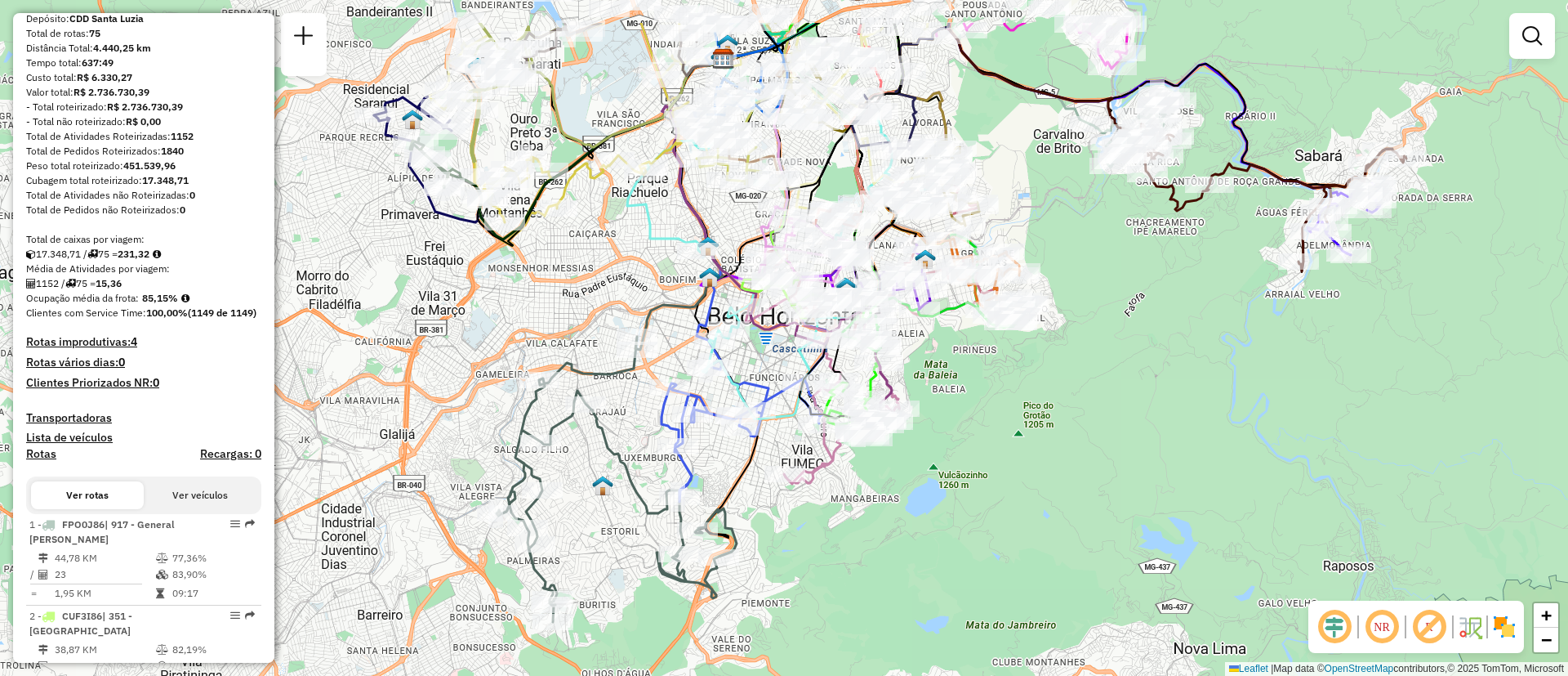
drag, startPoint x: 897, startPoint y: 491, endPoint x: 914, endPoint y: 567, distance: 77.9
click at [914, 567] on div "Rota 70 - Placa FTQ0F76 63260208 - ARMAZEM BELO HORIZONTE COMERCIO DE BEBID Jan…" at bounding box center [784, 338] width 1568 height 676
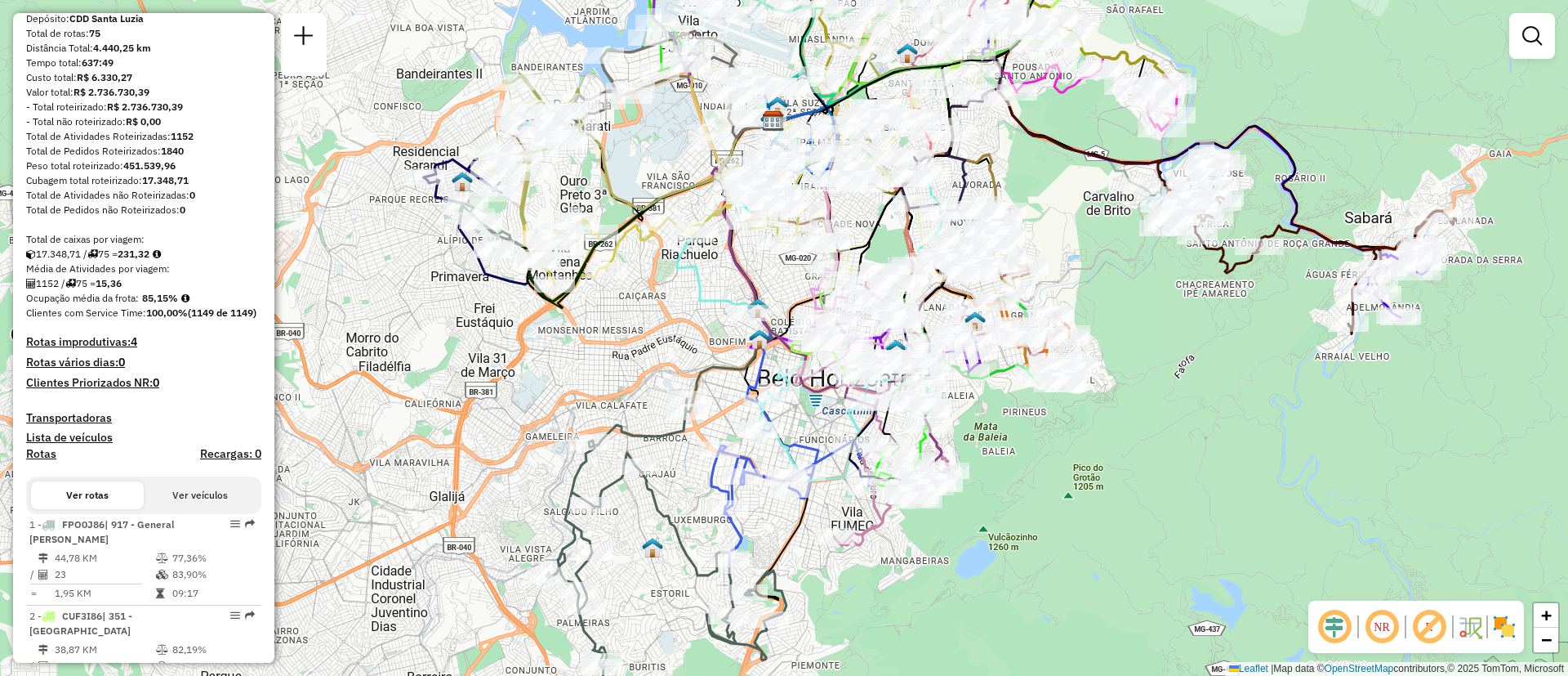
drag, startPoint x: 967, startPoint y: 494, endPoint x: 1017, endPoint y: 544, distance: 70.7
click at [1017, 544] on div "Rota 70 - Placa FTQ0F76 63260208 - ARMAZEM BELO HORIZONTE COMERCIO DE BEBID Jan…" at bounding box center [784, 338] width 1568 height 676
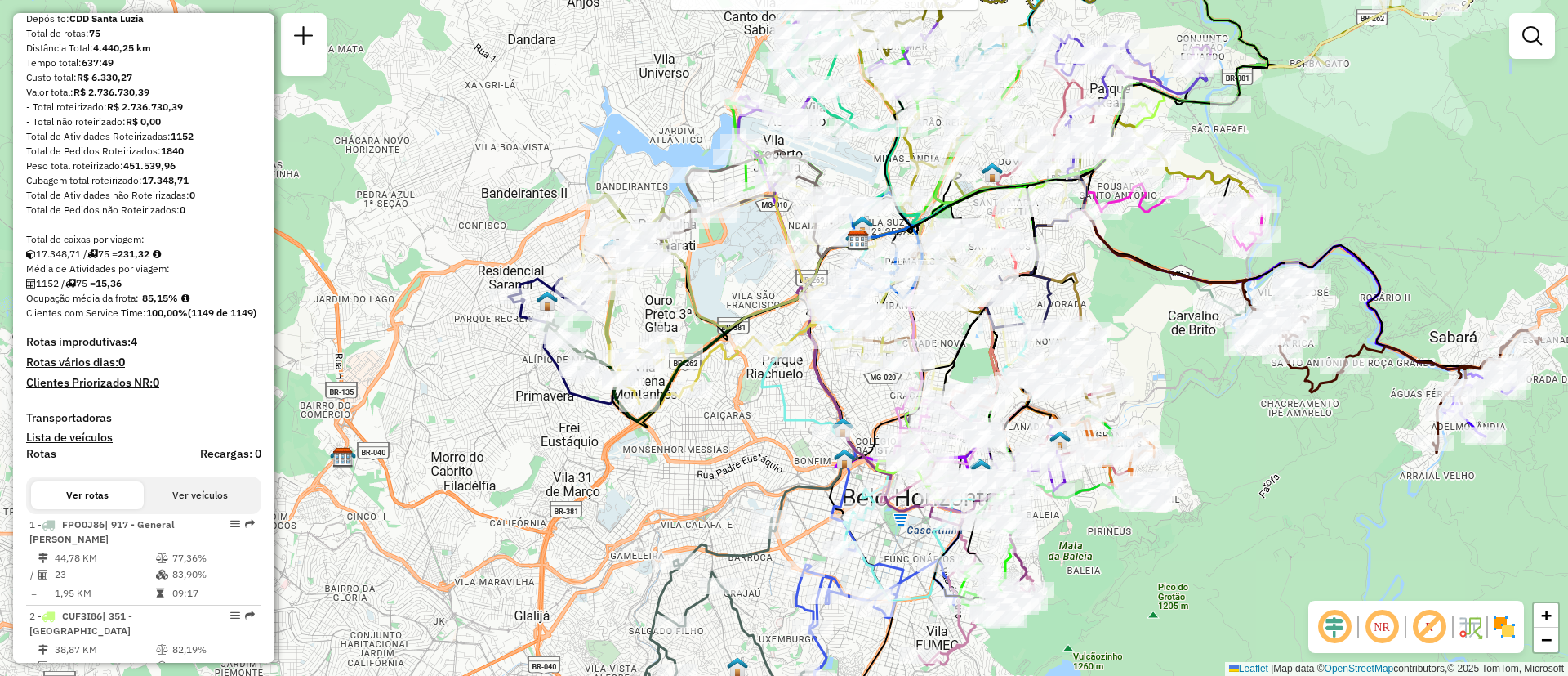
drag, startPoint x: 779, startPoint y: 407, endPoint x: 760, endPoint y: 424, distance: 25.5
click at [760, 424] on div "Rota 70 - Placa FTQ0F76 63260208 - ARMAZEM BELO HORIZONTE COMERCIO DE BEBID Jan…" at bounding box center [784, 338] width 1568 height 676
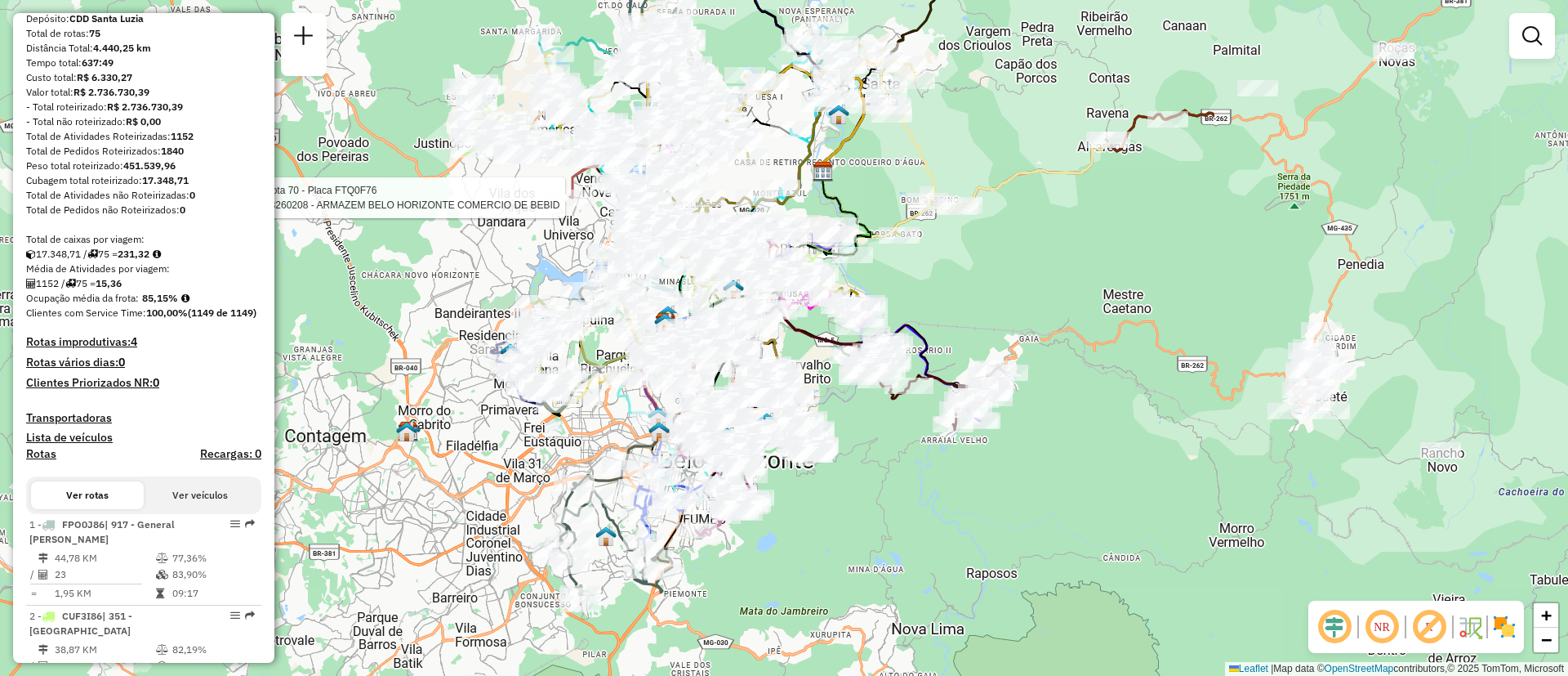
drag, startPoint x: 1436, startPoint y: 443, endPoint x: 983, endPoint y: 440, distance: 453.0
click at [978, 440] on div "Rota 70 - Placa FTQ0F76 63260208 - ARMAZEM BELO HORIZONTE COMERCIO DE BEBID Jan…" at bounding box center [784, 338] width 1568 height 676
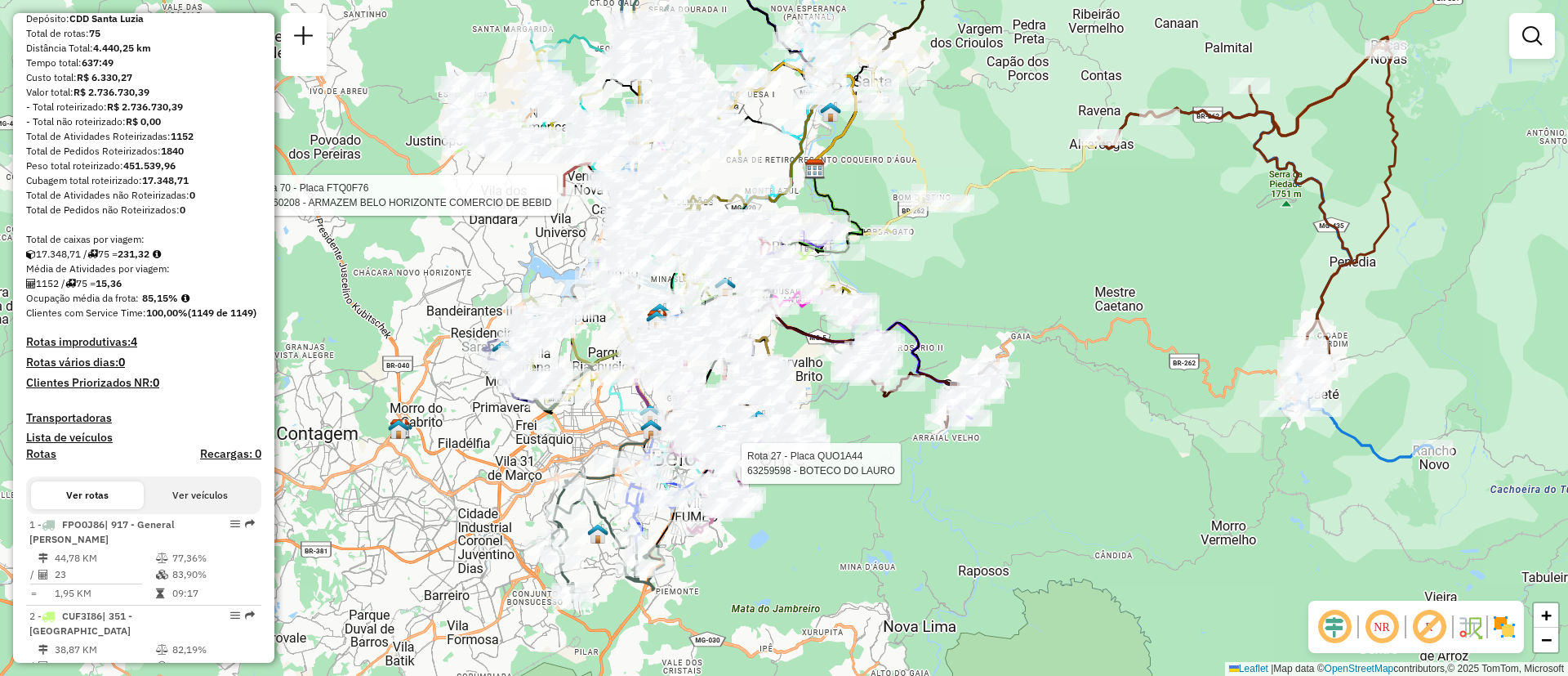
drag, startPoint x: 1189, startPoint y: 377, endPoint x: 1051, endPoint y: 471, distance: 167.0
click at [1053, 476] on div "Rota 70 - Placa FTQ0F76 63260208 - ARMAZEM BELO HORIZONTE COMERCIO DE BEBID Rot…" at bounding box center [784, 338] width 1568 height 676
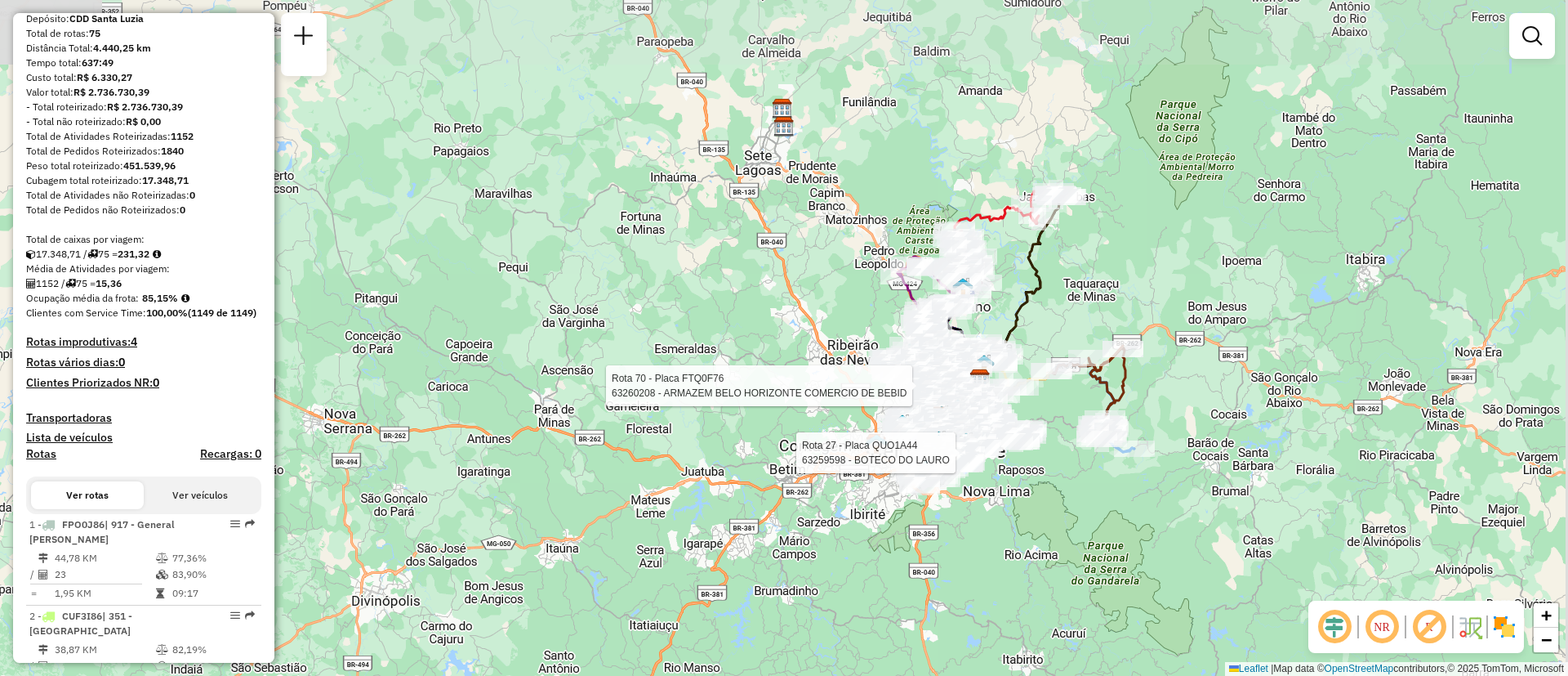
drag, startPoint x: 1082, startPoint y: 307, endPoint x: 1047, endPoint y: 439, distance: 136.6
click at [1047, 439] on div "Rota 70 - Placa FTQ0F76 63260208 - ARMAZEM BELO HORIZONTE COMERCIO DE BEBID Rot…" at bounding box center [784, 338] width 1568 height 676
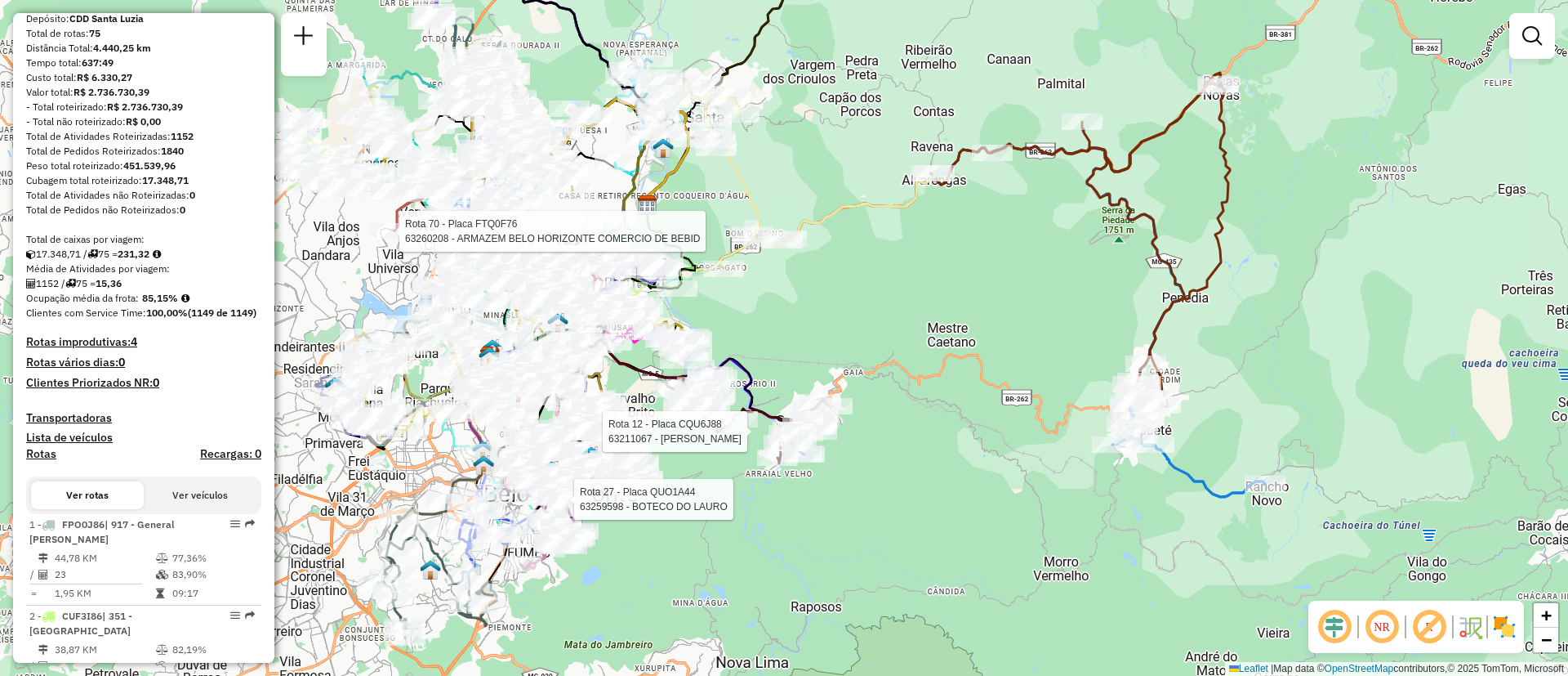
drag, startPoint x: 1179, startPoint y: 541, endPoint x: 1025, endPoint y: 552, distance: 154.4
click at [1025, 552] on div "Rota 70 - Placa FTQ0F76 63260208 - ARMAZEM BELO HORIZONTE COMERCIO DE BEBID Rot…" at bounding box center [784, 338] width 1568 height 676
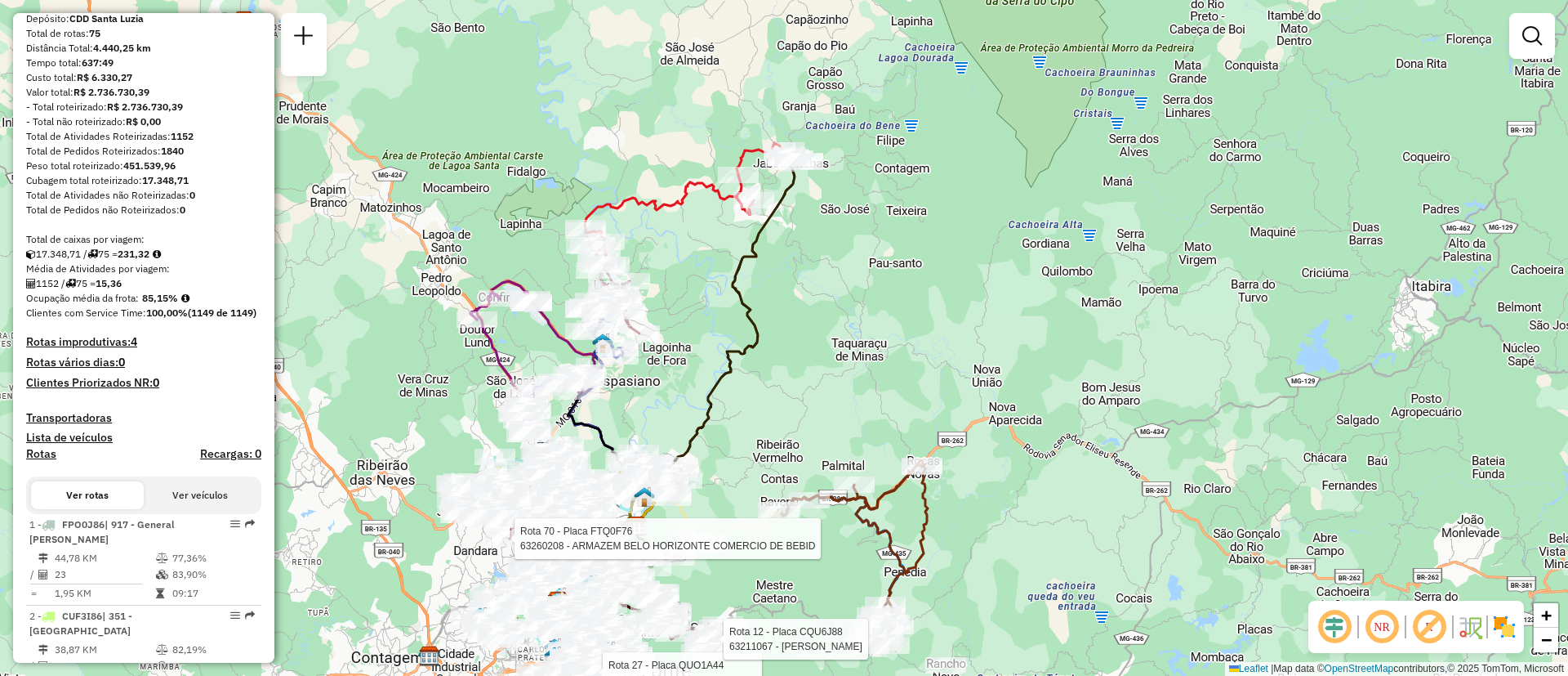
drag, startPoint x: 633, startPoint y: 489, endPoint x: 822, endPoint y: 372, distance: 222.3
click at [802, 383] on div "Rota 70 - Placa FTQ0F76 63260208 - ARMAZEM BELO HORIZONTE COMERCIO DE BEBID Rot…" at bounding box center [784, 338] width 1568 height 676
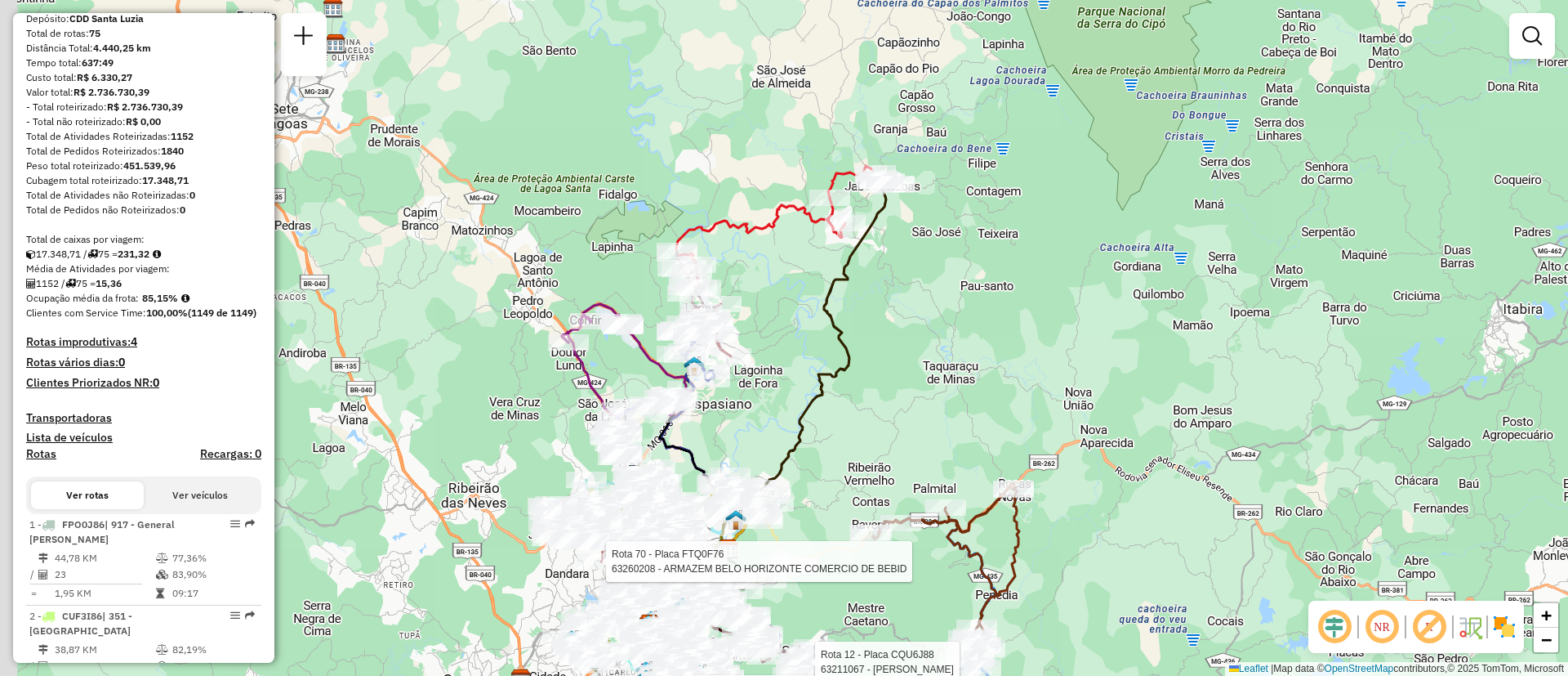
drag, startPoint x: 851, startPoint y: 389, endPoint x: 910, endPoint y: 424, distance: 68.6
click at [904, 422] on div "Rota 70 - Placa FTQ0F76 63260208 - ARMAZEM BELO HORIZONTE COMERCIO DE BEBID Rot…" at bounding box center [784, 338] width 1568 height 676
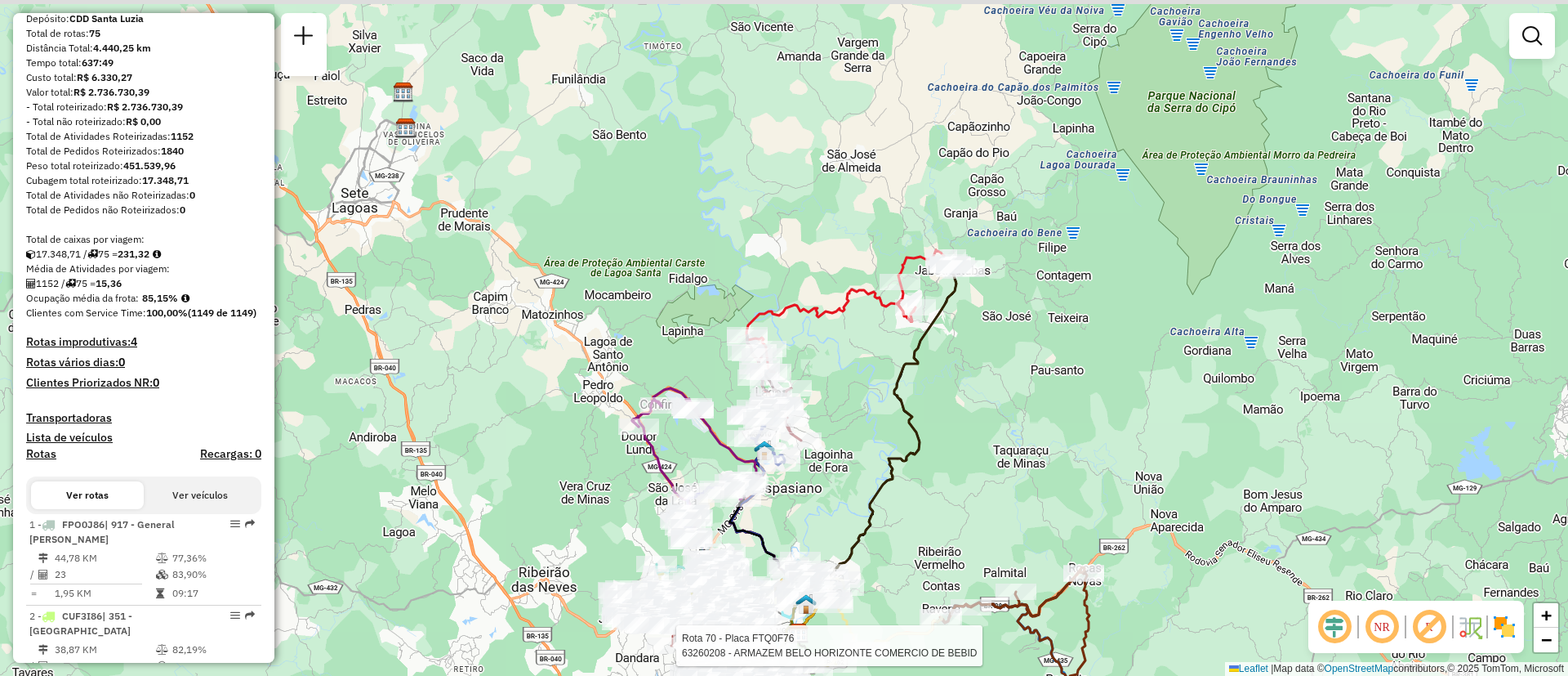
drag, startPoint x: 864, startPoint y: 460, endPoint x: 923, endPoint y: 535, distance: 95.4
click at [923, 535] on div "Rota 70 - Placa FTQ0F76 63260208 - ARMAZEM BELO HORIZONTE COMERCIO DE BEBID Rot…" at bounding box center [784, 338] width 1568 height 676
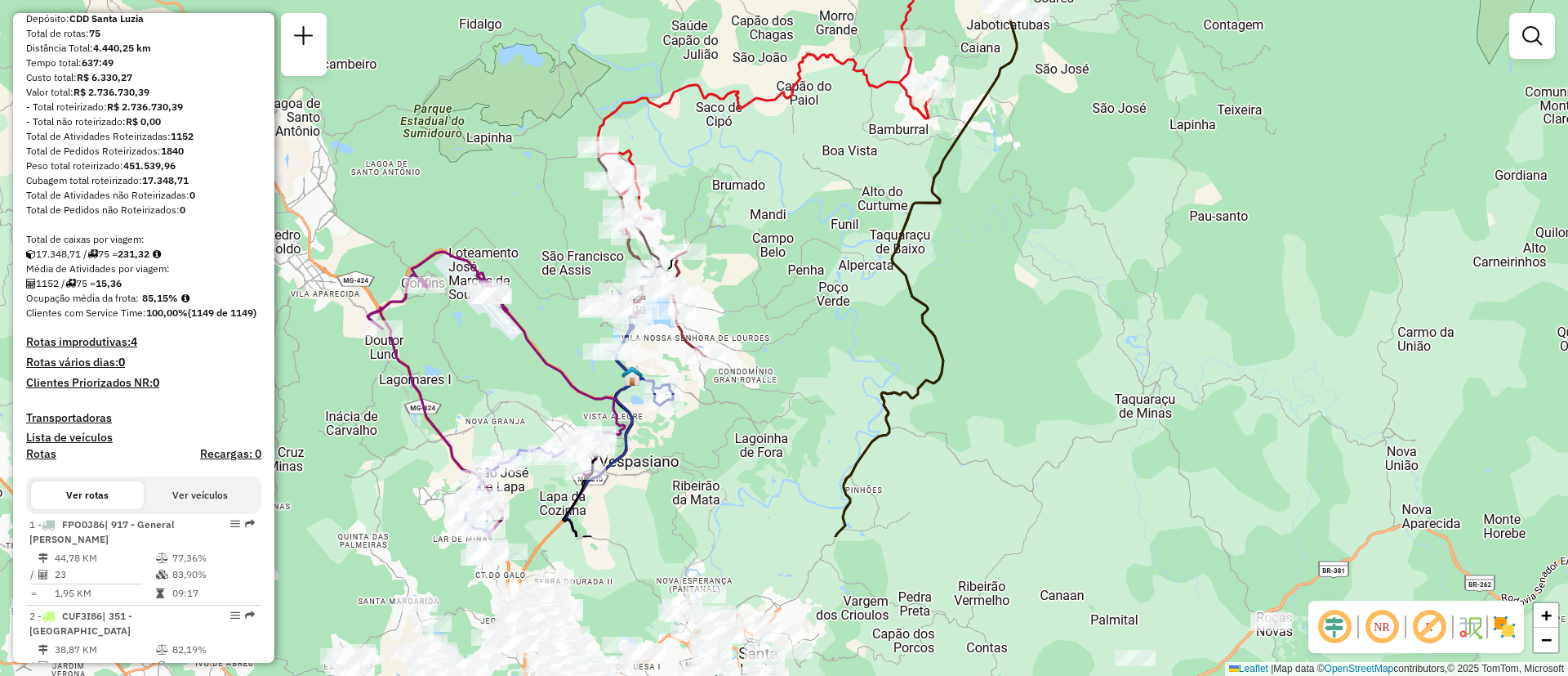
drag, startPoint x: 1043, startPoint y: 346, endPoint x: 927, endPoint y: 140, distance: 236.4
click at [927, 140] on div "Rota 70 - Placa FTQ0F76 63260208 - ARMAZEM BELO HORIZONTE COMERCIO DE BEBID Rot…" at bounding box center [784, 338] width 1568 height 676
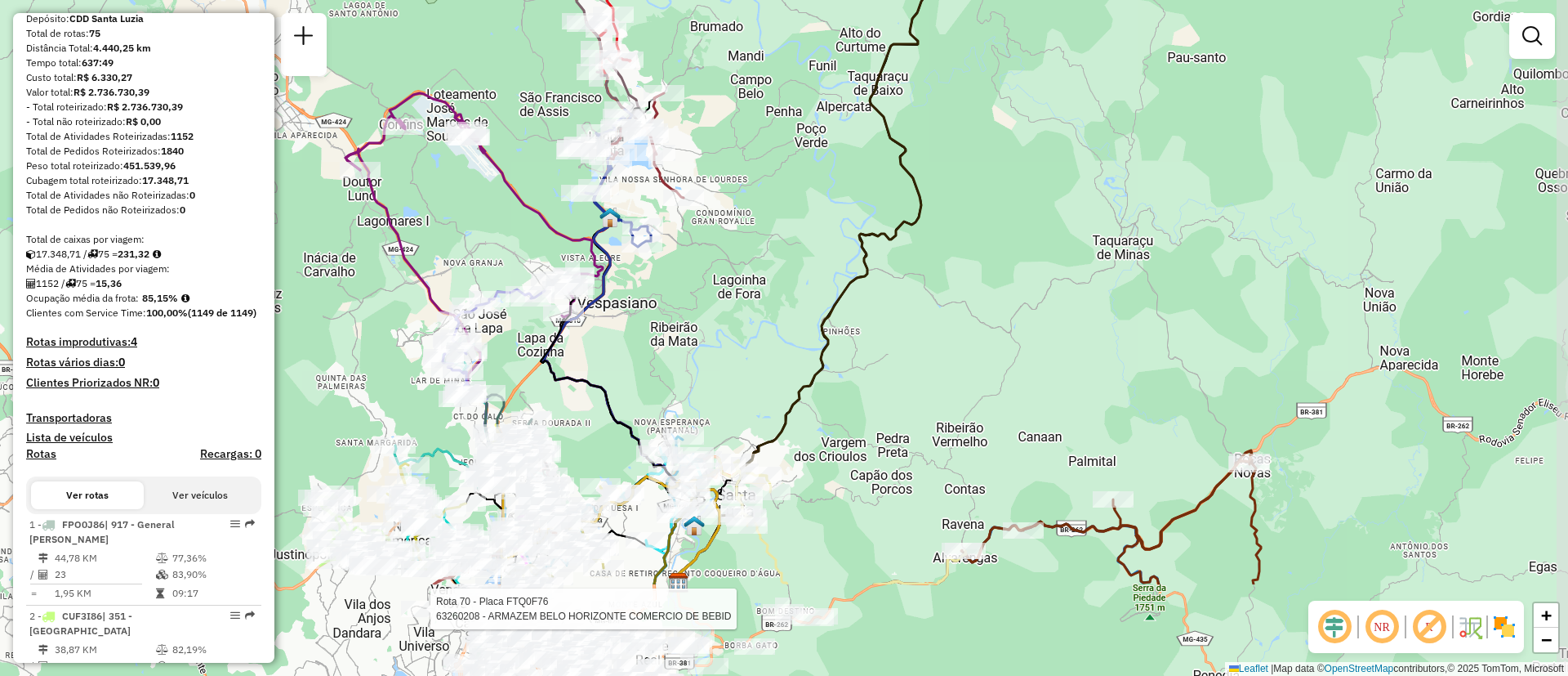
drag, startPoint x: 927, startPoint y: 431, endPoint x: 905, endPoint y: 260, distance: 172.4
click at [905, 260] on div "Rota 70 - Placa FTQ0F76 63260208 - ARMAZEM BELO HORIZONTE COMERCIO DE BEBID Rot…" at bounding box center [784, 338] width 1568 height 676
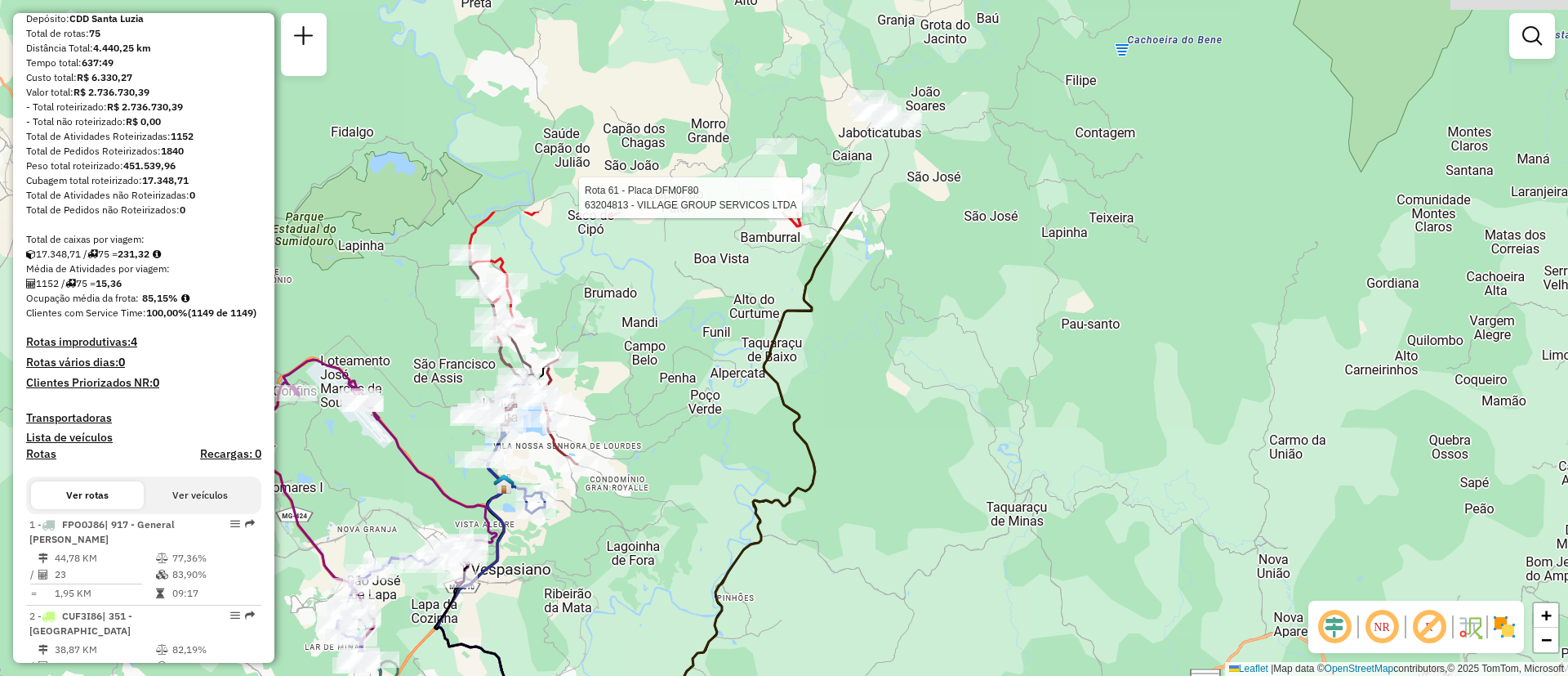
drag, startPoint x: 974, startPoint y: 161, endPoint x: 868, endPoint y: 441, distance: 299.4
click at [868, 441] on div "Rota 70 - Placa FTQ0F76 63260208 - ARMAZEM BELO HORIZONTE COMERCIO DE BEBID Rot…" at bounding box center [784, 338] width 1568 height 676
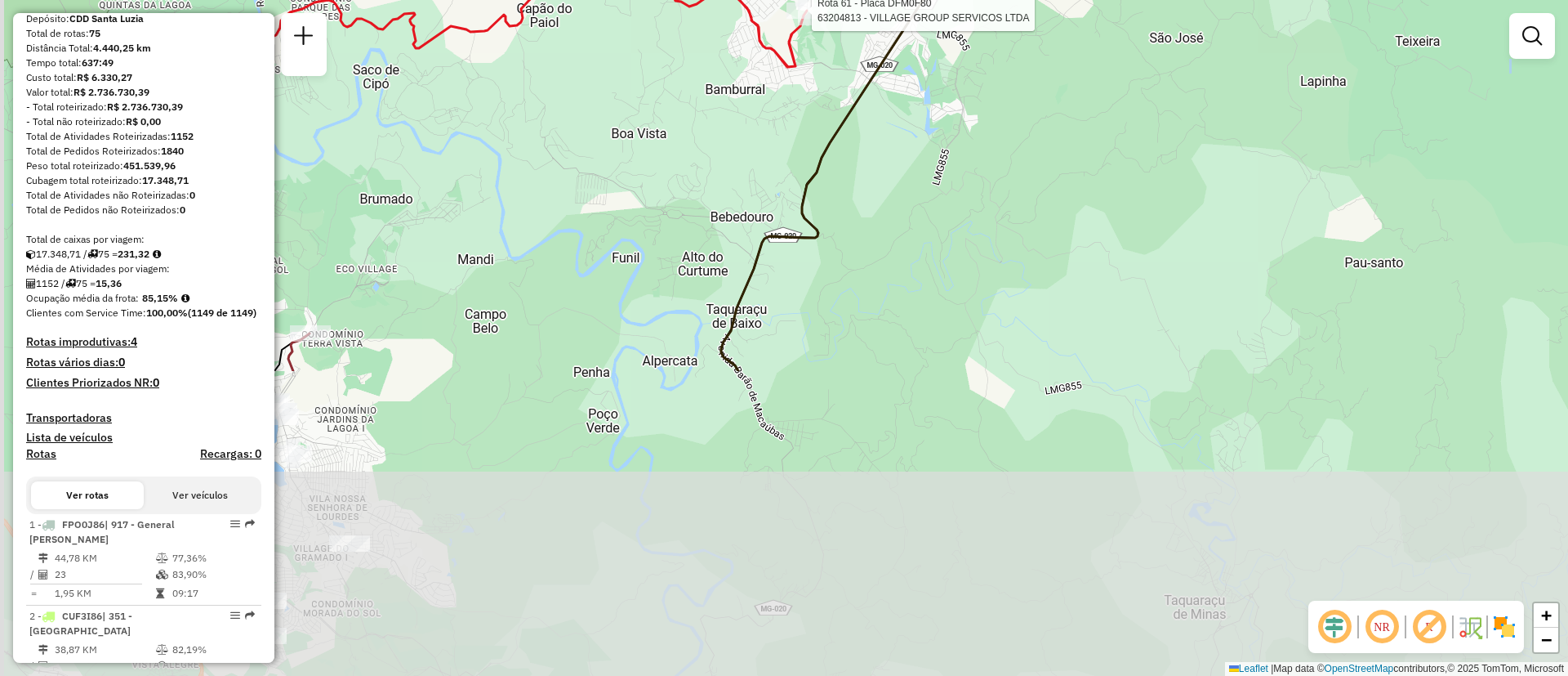
drag, startPoint x: 912, startPoint y: 379, endPoint x: 980, endPoint y: 60, distance: 326.2
click at [980, 55] on div "Rota 70 - Placa FTQ0F76 63260208 - ARMAZEM BELO HORIZONTE COMERCIO DE BEBID Rot…" at bounding box center [784, 338] width 1568 height 676
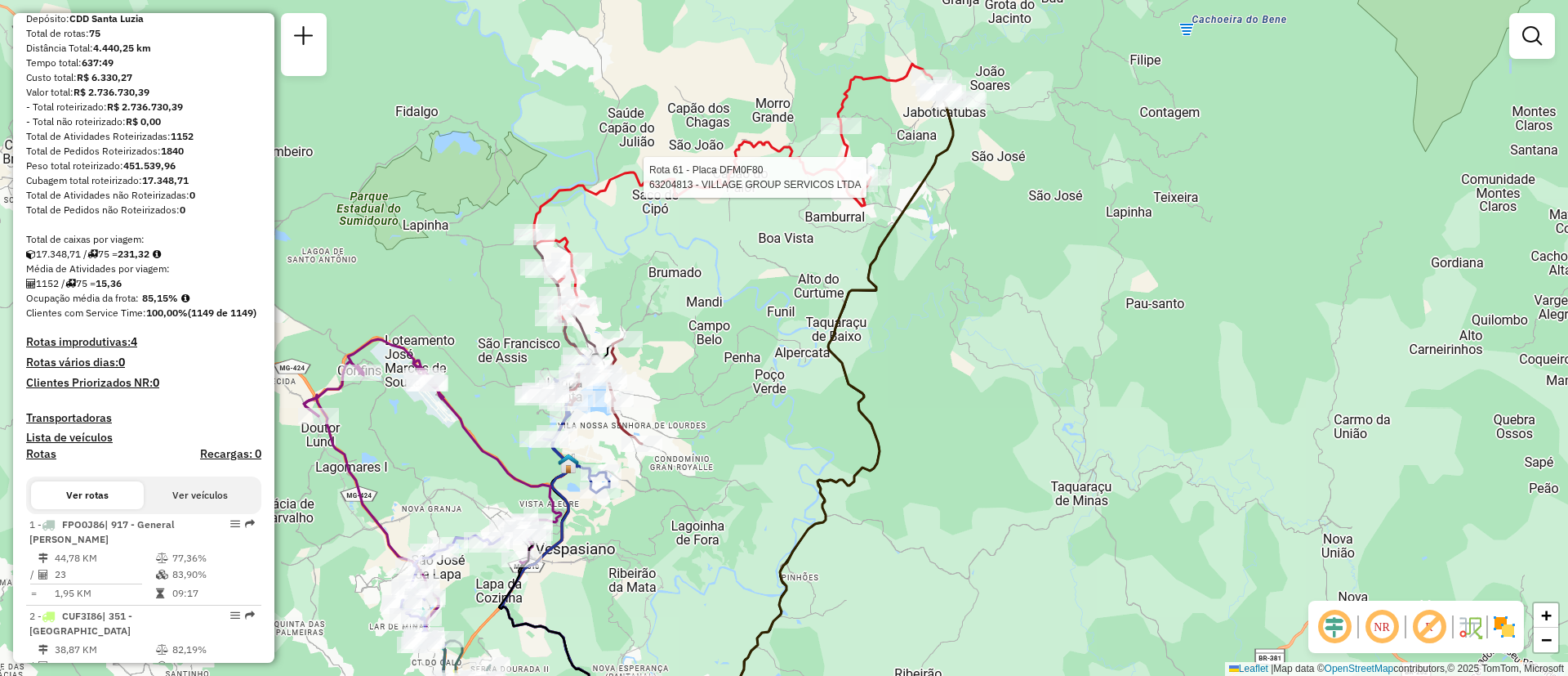
drag, startPoint x: 957, startPoint y: 127, endPoint x: 937, endPoint y: 229, distance: 103.9
click at [943, 247] on icon at bounding box center [794, 459] width 319 height 731
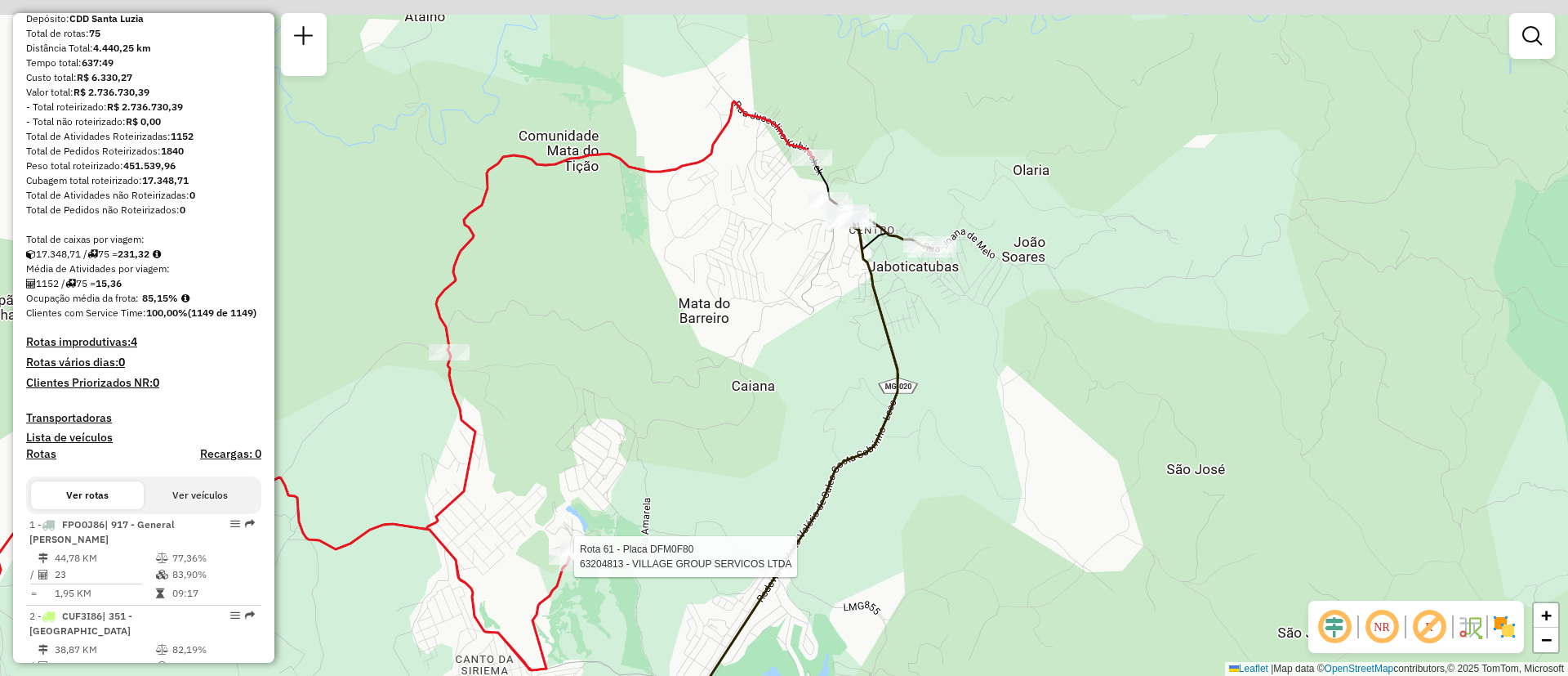
click at [1009, 262] on div "Rota 70 - Placa FTQ0F76 63260208 - ARMAZEM BELO HORIZONTE COMERCIO DE BEBID Rot…" at bounding box center [784, 338] width 1568 height 676
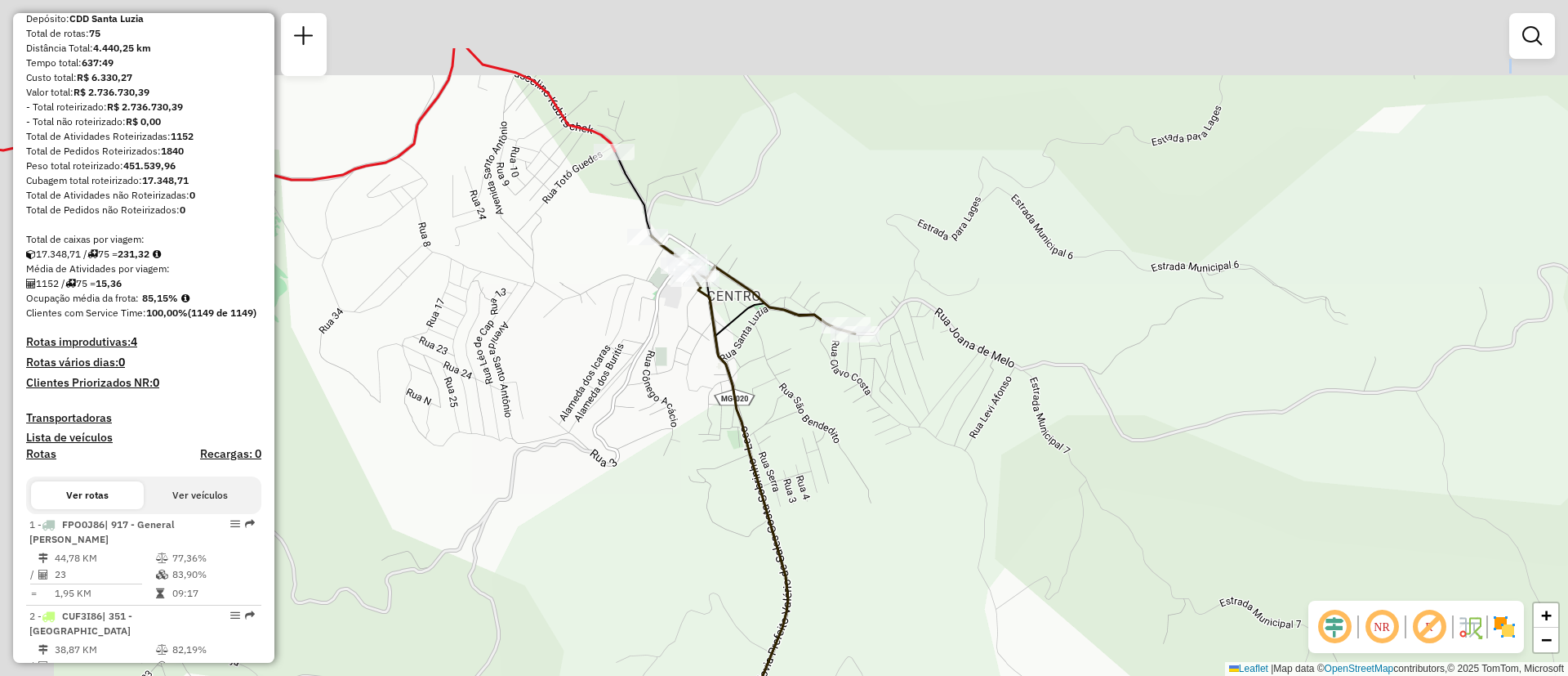
drag, startPoint x: 542, startPoint y: 61, endPoint x: 650, endPoint y: 208, distance: 182.4
click at [650, 208] on icon at bounding box center [701, 504] width 173 height 707
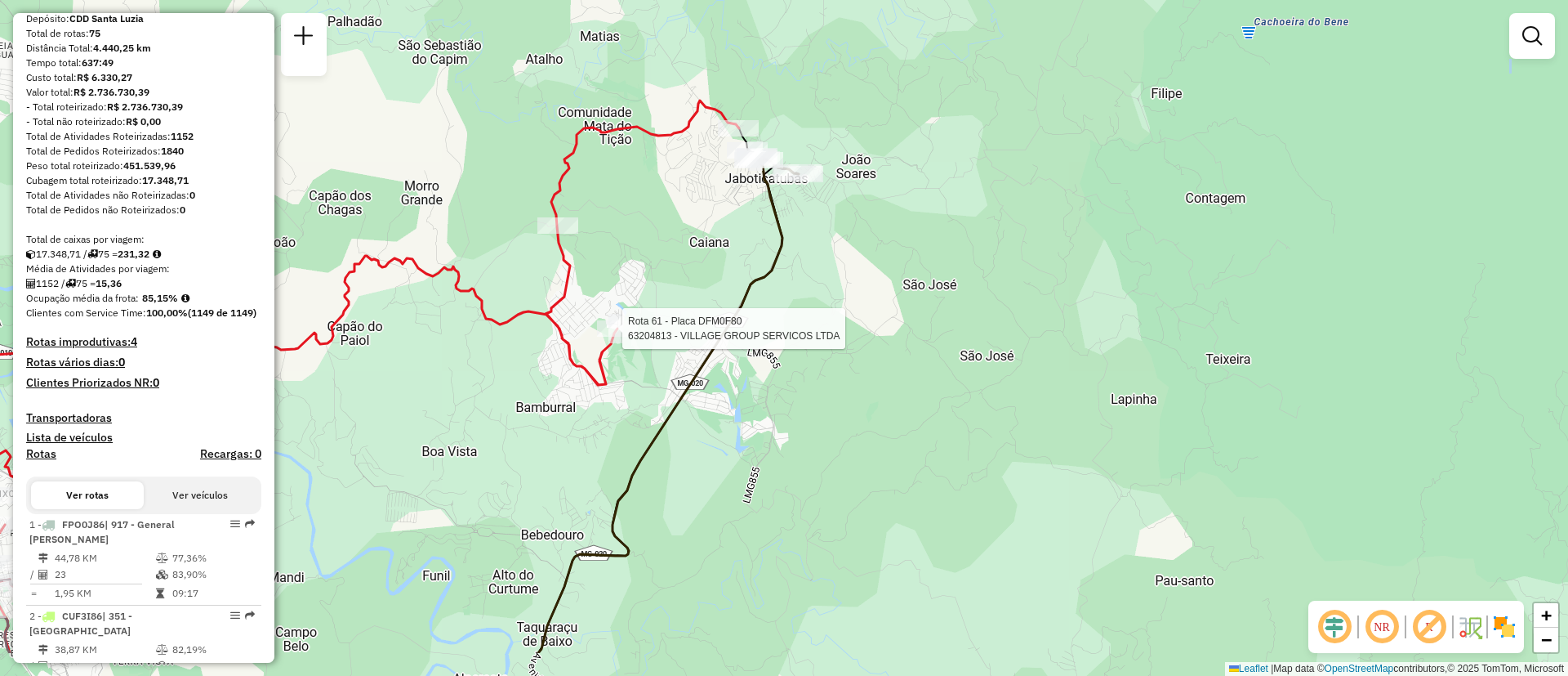
drag, startPoint x: 562, startPoint y: 254, endPoint x: 641, endPoint y: 232, distance: 82.0
click at [641, 232] on div "Rota 70 - Placa FTQ0F76 63260208 - ARMAZEM BELO HORIZONTE COMERCIO DE BEBID Rot…" at bounding box center [784, 338] width 1568 height 676
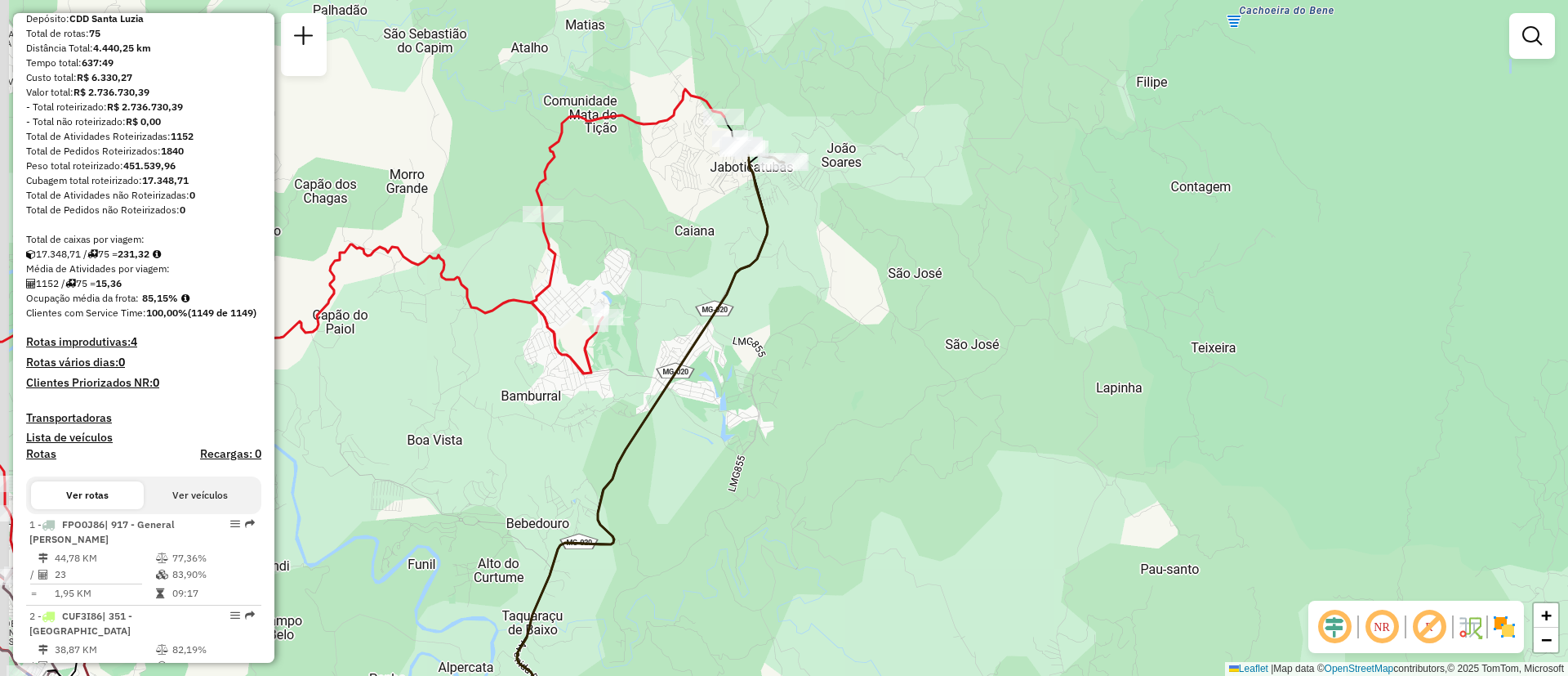
drag, startPoint x: 646, startPoint y: 213, endPoint x: 721, endPoint y: 272, distance: 95.4
click at [721, 272] on div "Rota 70 - Placa FTQ0F76 63260208 - ARMAZEM BELO HORIZONTE COMERCIO DE BEBID Rot…" at bounding box center [784, 338] width 1568 height 676
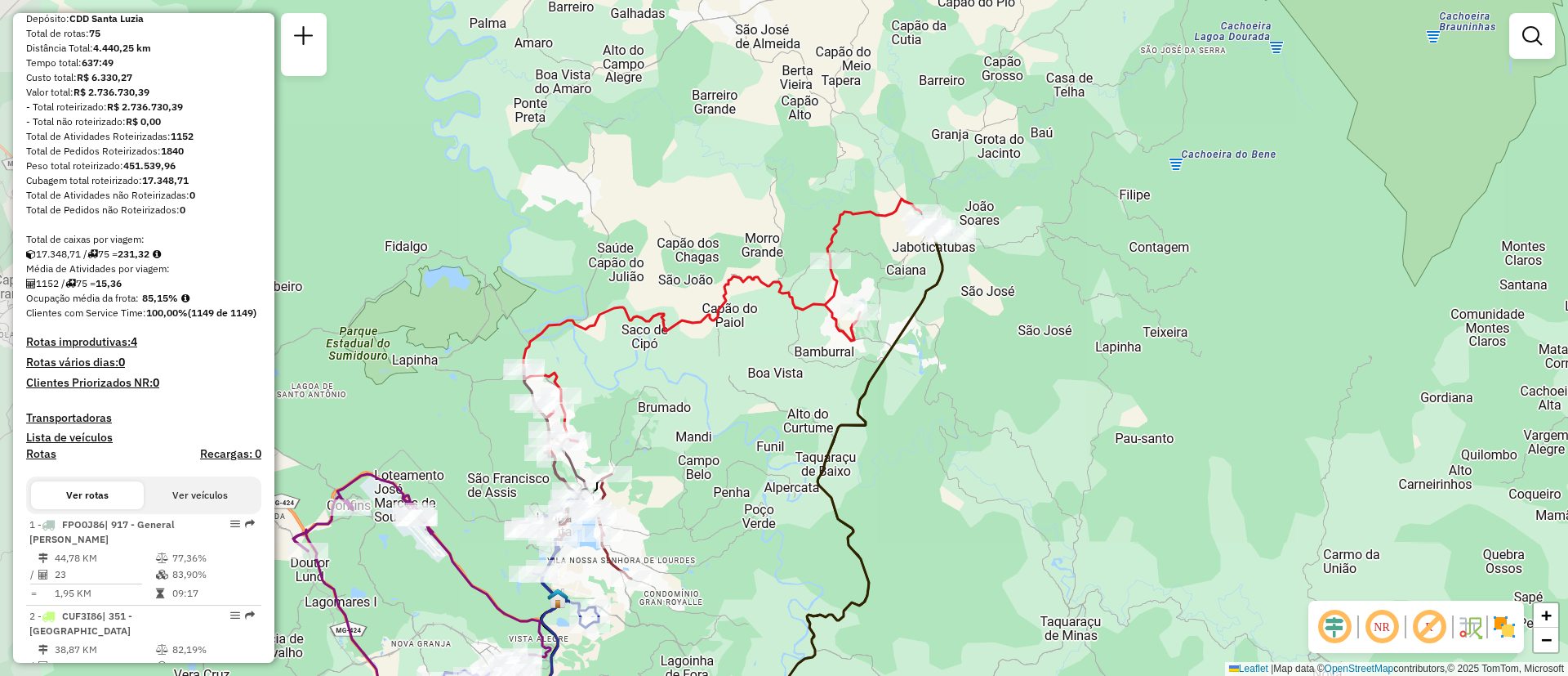
drag, startPoint x: 804, startPoint y: 447, endPoint x: 938, endPoint y: 436, distance: 134.5
click at [938, 436] on div "Rota 70 - Placa FTQ0F76 63260208 - ARMAZEM BELO HORIZONTE COMERCIO DE BEBID Rot…" at bounding box center [784, 338] width 1568 height 676
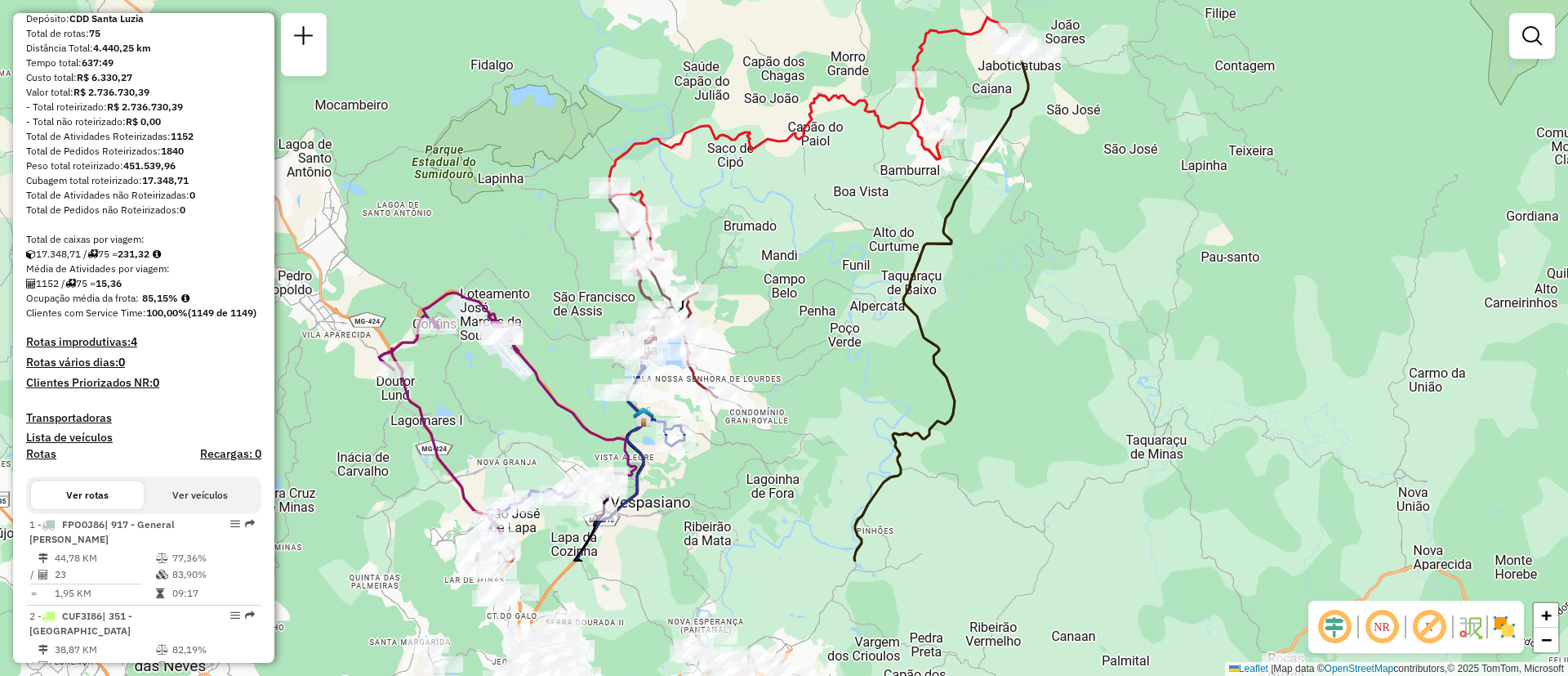
drag, startPoint x: 922, startPoint y: 516, endPoint x: 1051, endPoint y: 320, distance: 234.6
click at [1051, 320] on div "Rota 70 - Placa FTQ0F76 63260208 - ARMAZEM BELO HORIZONTE COMERCIO DE BEBID Rot…" at bounding box center [784, 338] width 1568 height 676
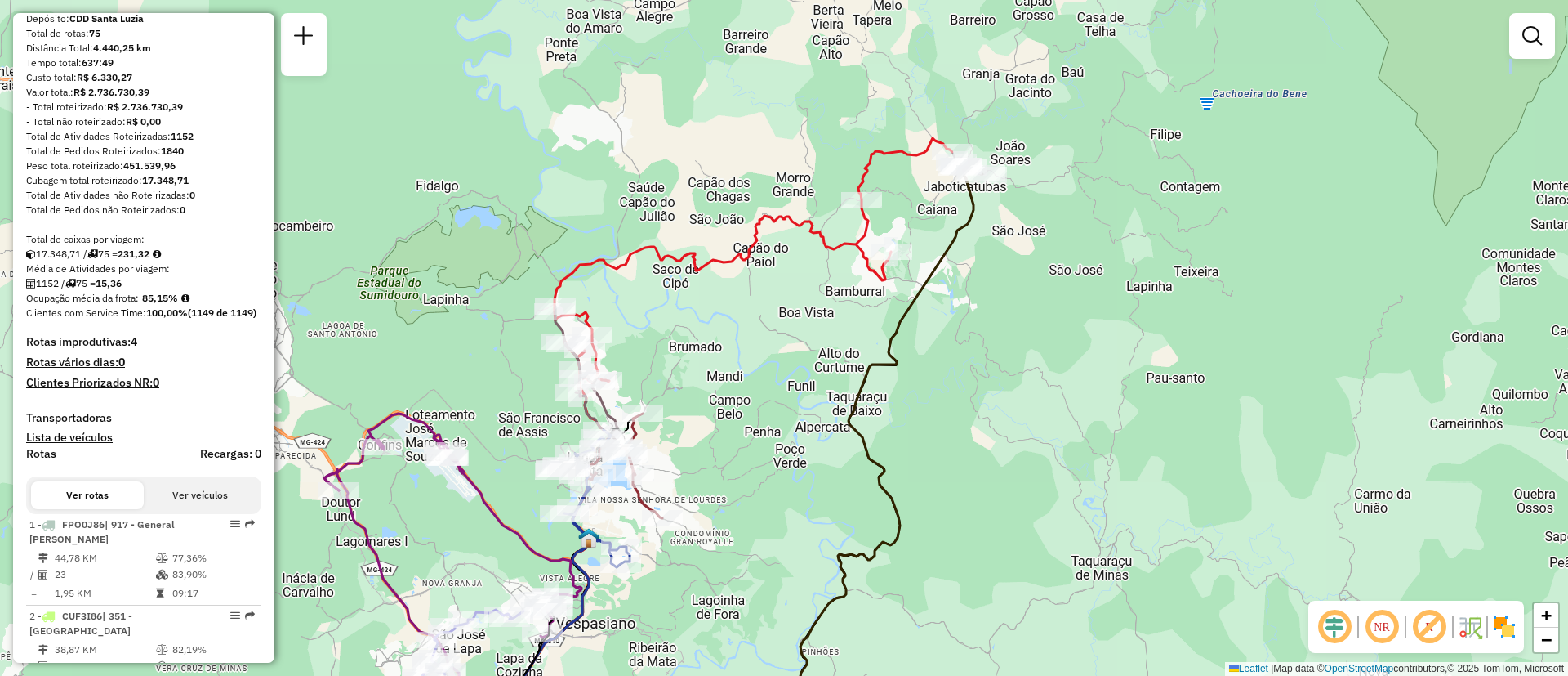
drag, startPoint x: 978, startPoint y: 178, endPoint x: 898, endPoint y: 298, distance: 144.2
click at [868, 334] on div "Rota 70 - Placa FTQ0F76 63260208 - ARMAZEM BELO HORIZONTE COMERCIO DE BEBID Rot…" at bounding box center [784, 338] width 1568 height 676
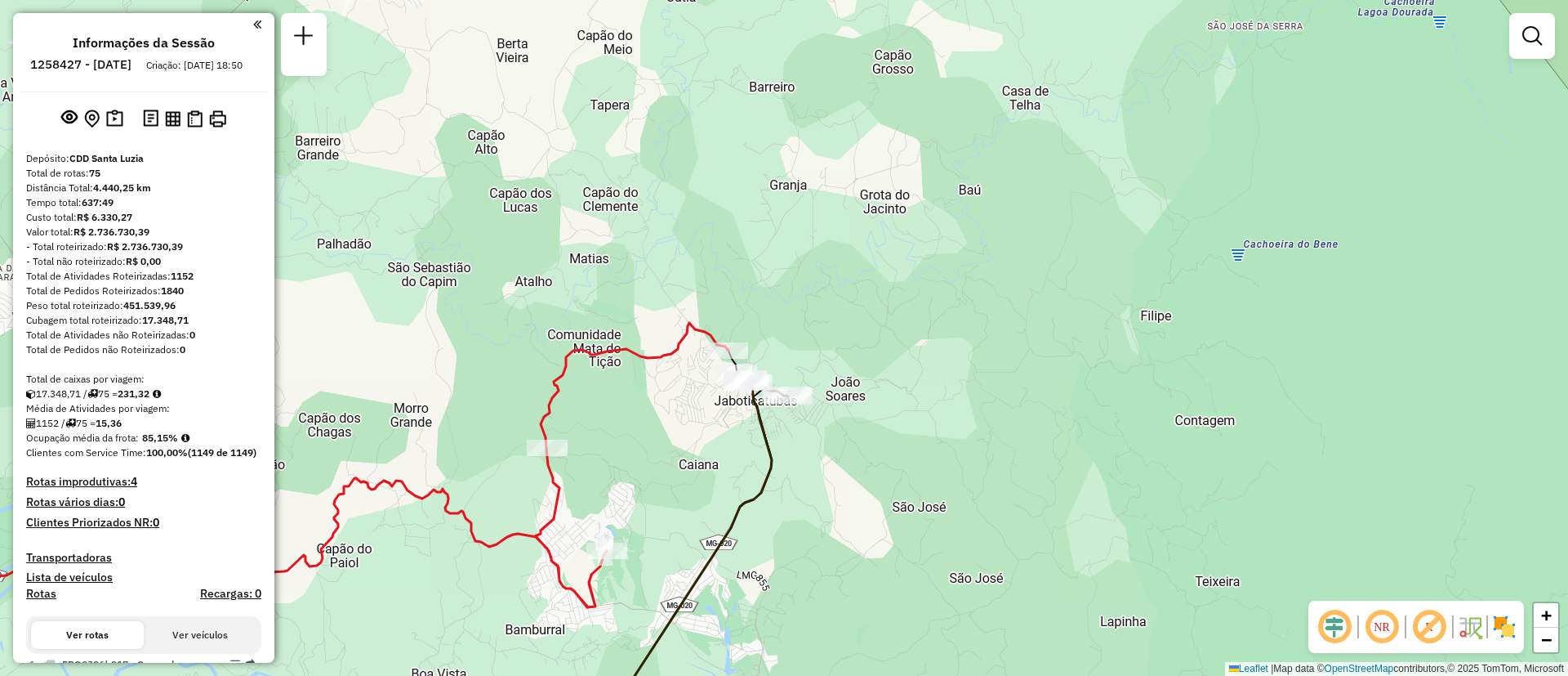
scroll to position [140, 0]
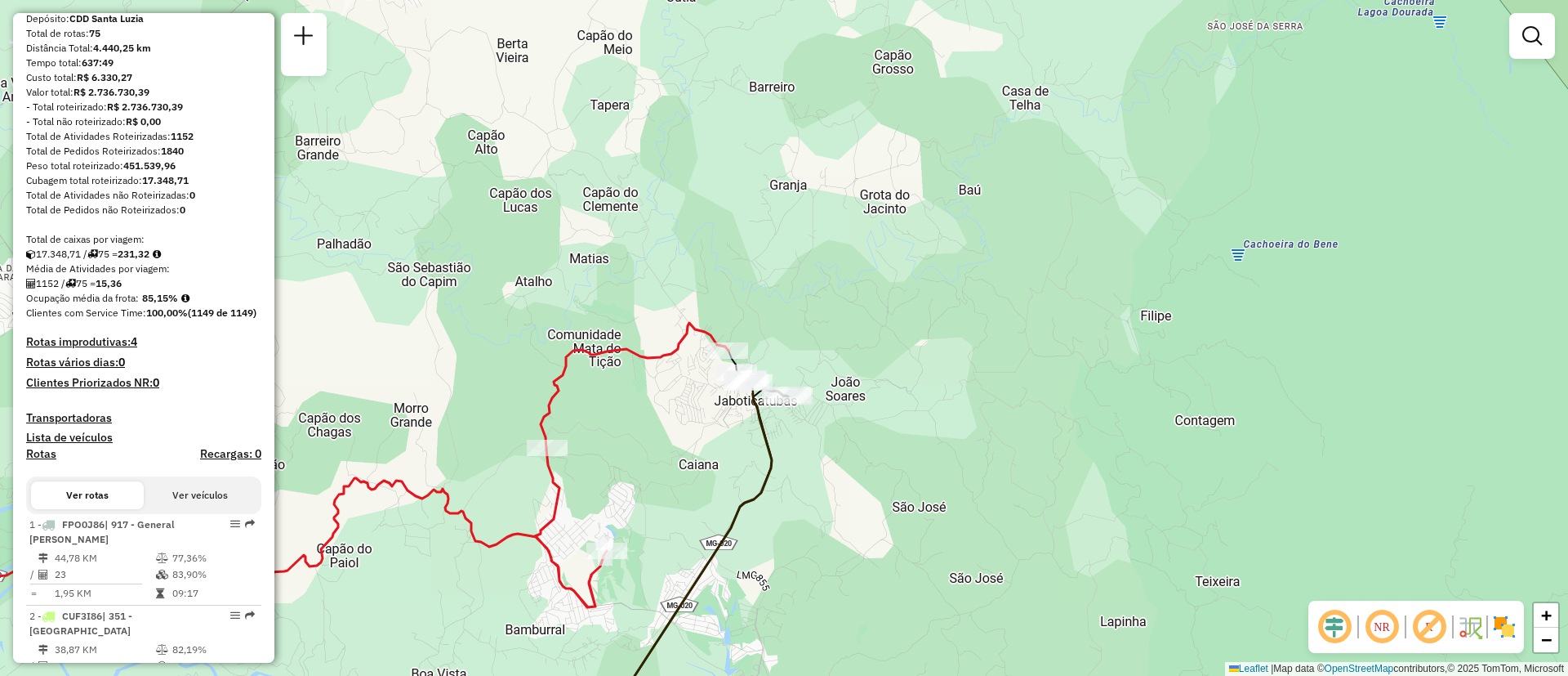
click at [1536, 49] on link at bounding box center [1532, 36] width 32 height 32
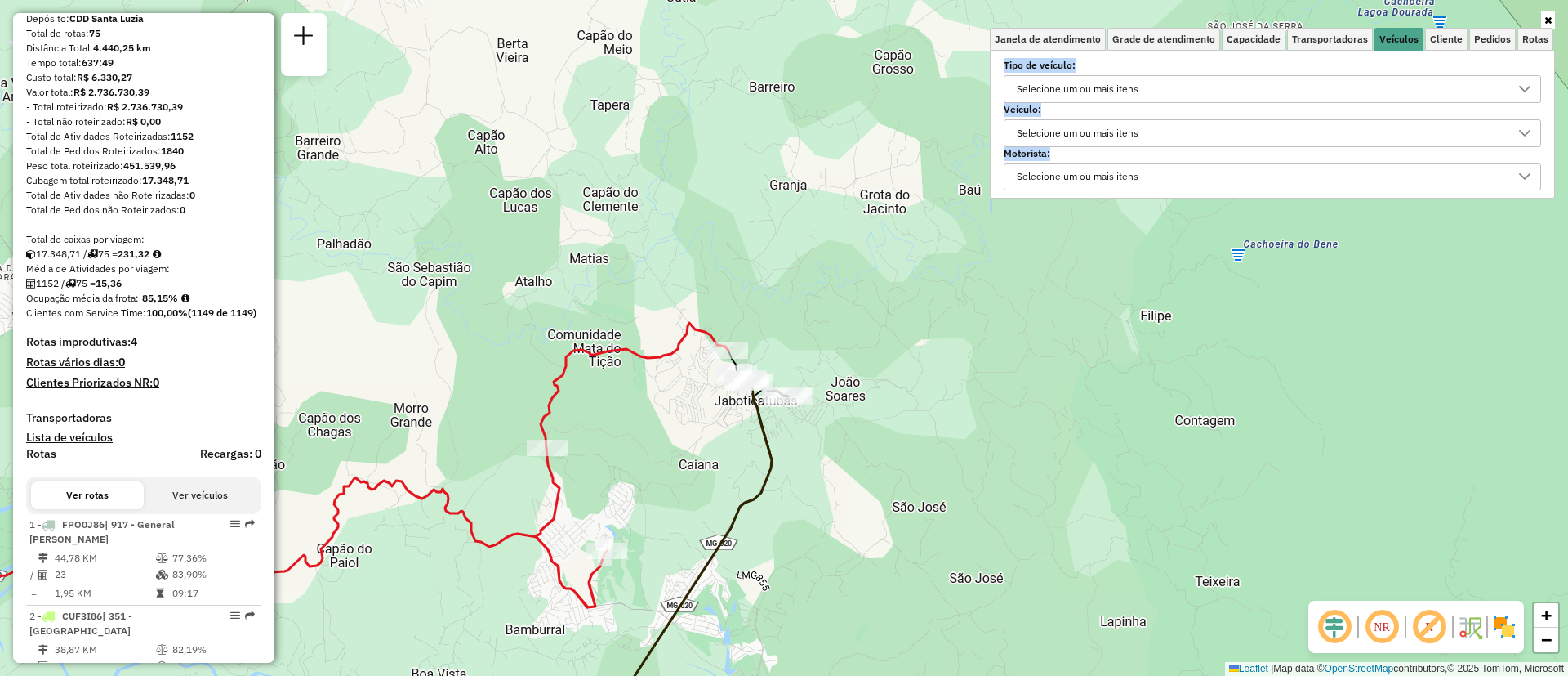
click at [1152, 138] on div "Selecione um ou mais itens" at bounding box center [1260, 133] width 498 height 27
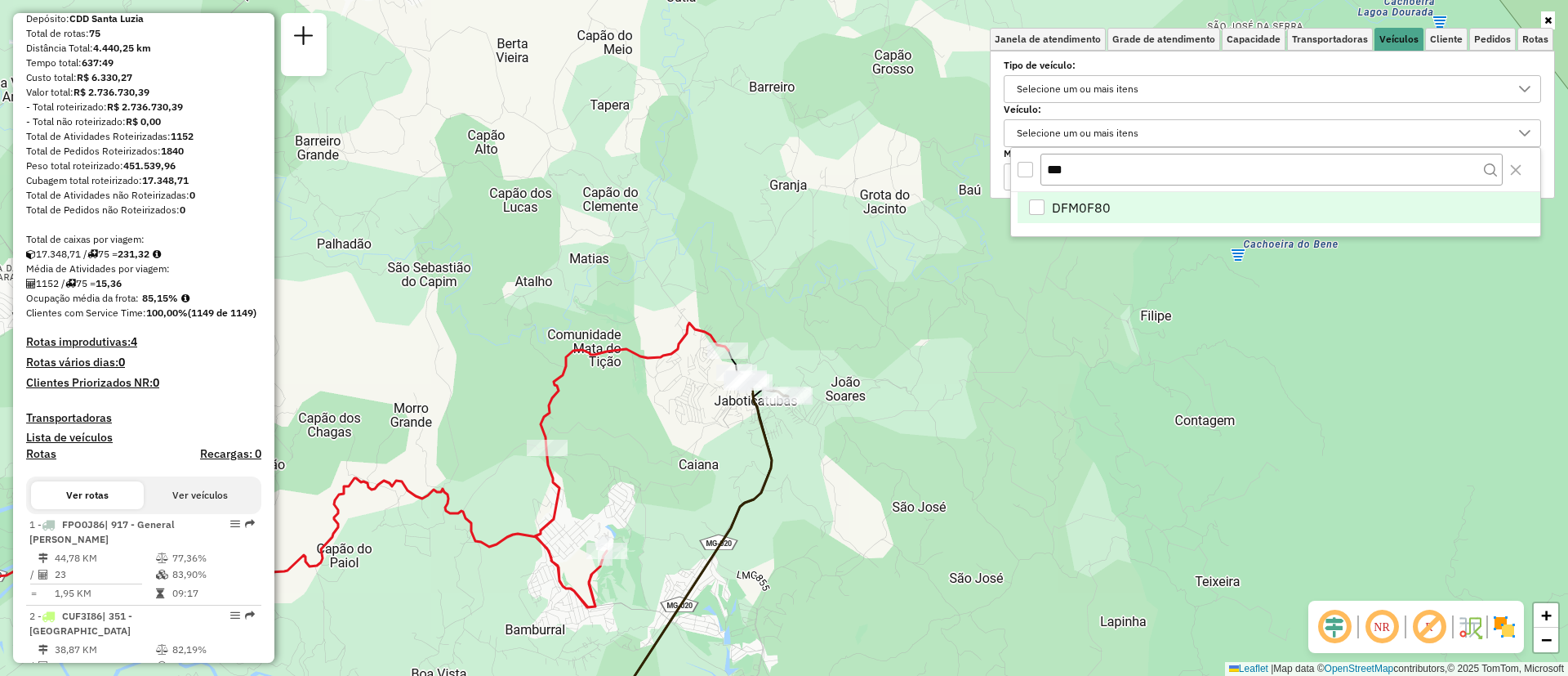
drag, startPoint x: 1079, startPoint y: 178, endPoint x: 992, endPoint y: 161, distance: 88.6
click at [992, 161] on body "Aplicando filtros Pop-up bloqueado! Seu navegador bloqueou automáticamente a ab…" at bounding box center [784, 338] width 1568 height 676
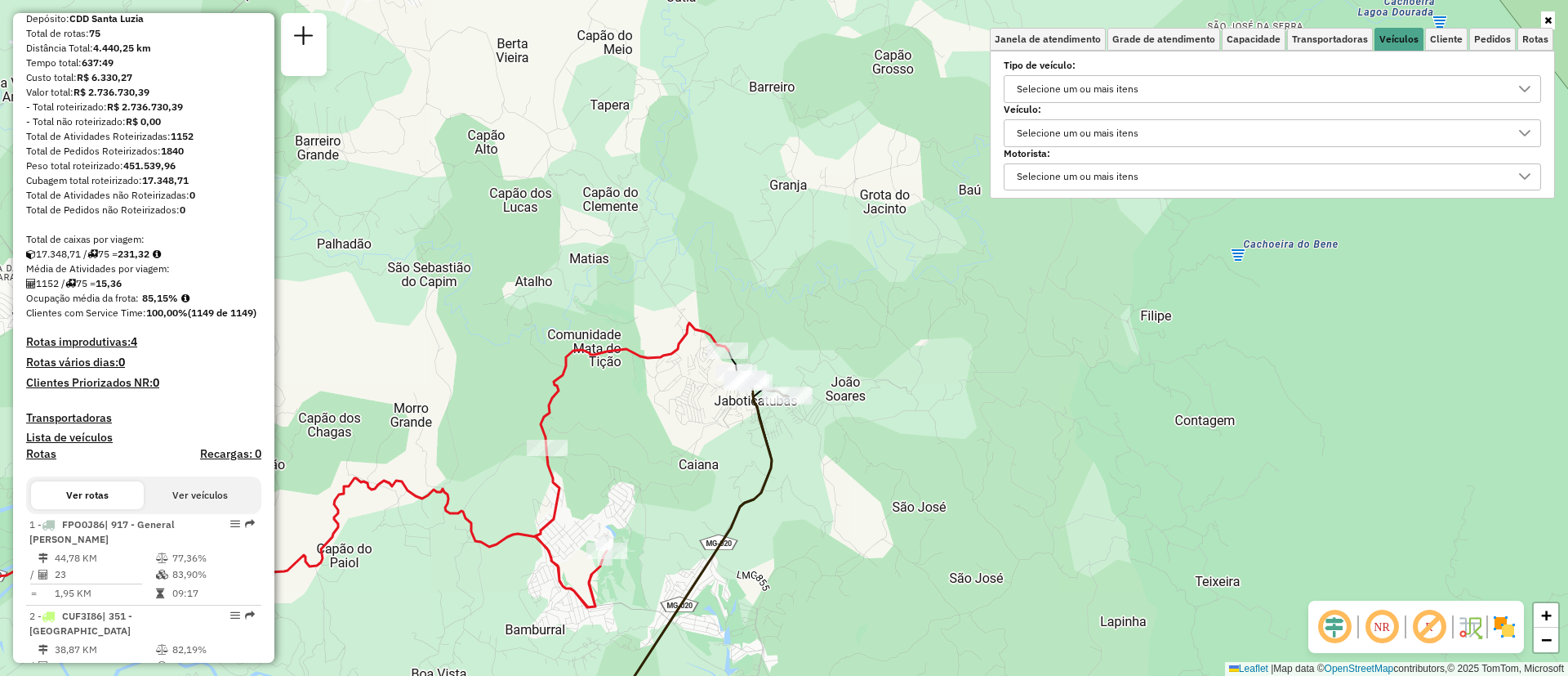
click at [1100, 143] on div "Selecione um ou mais itens" at bounding box center [1077, 133] width 133 height 27
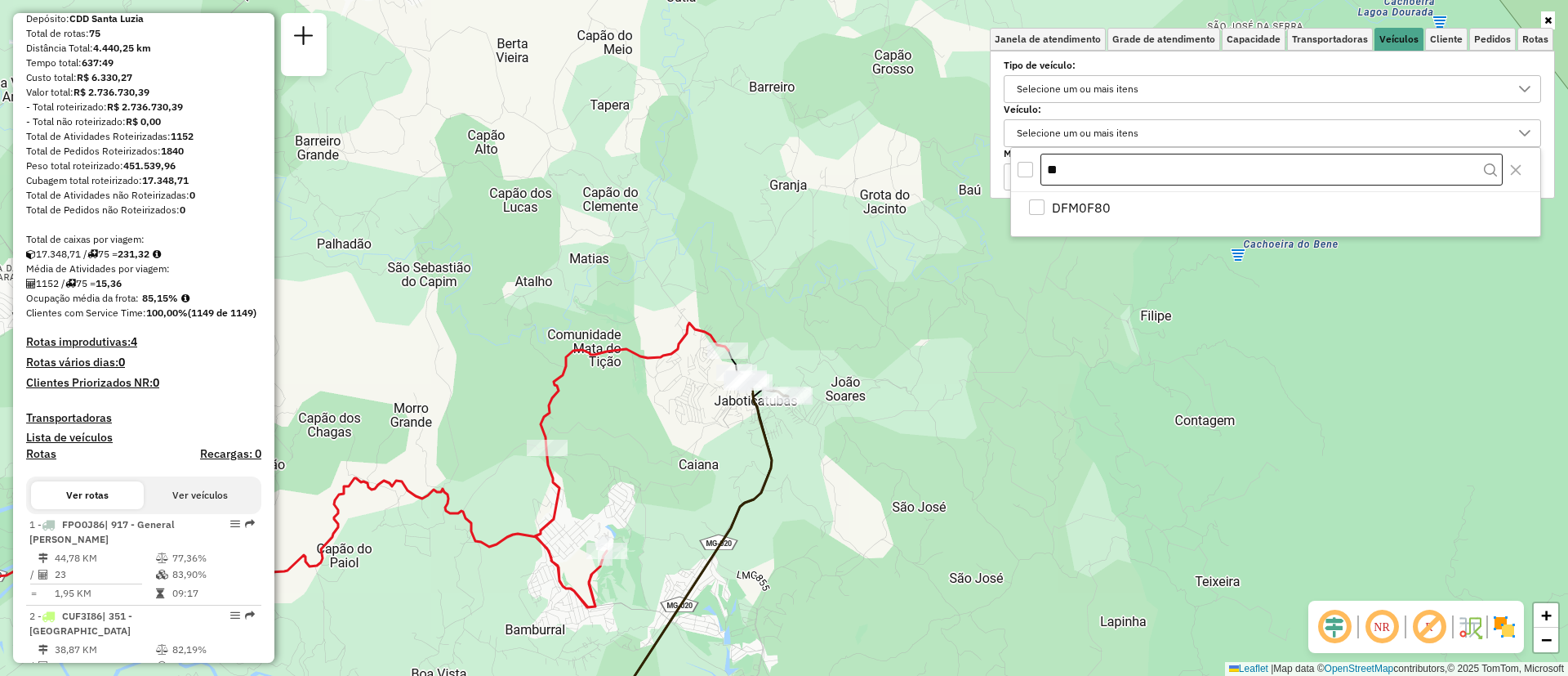
type input "*"
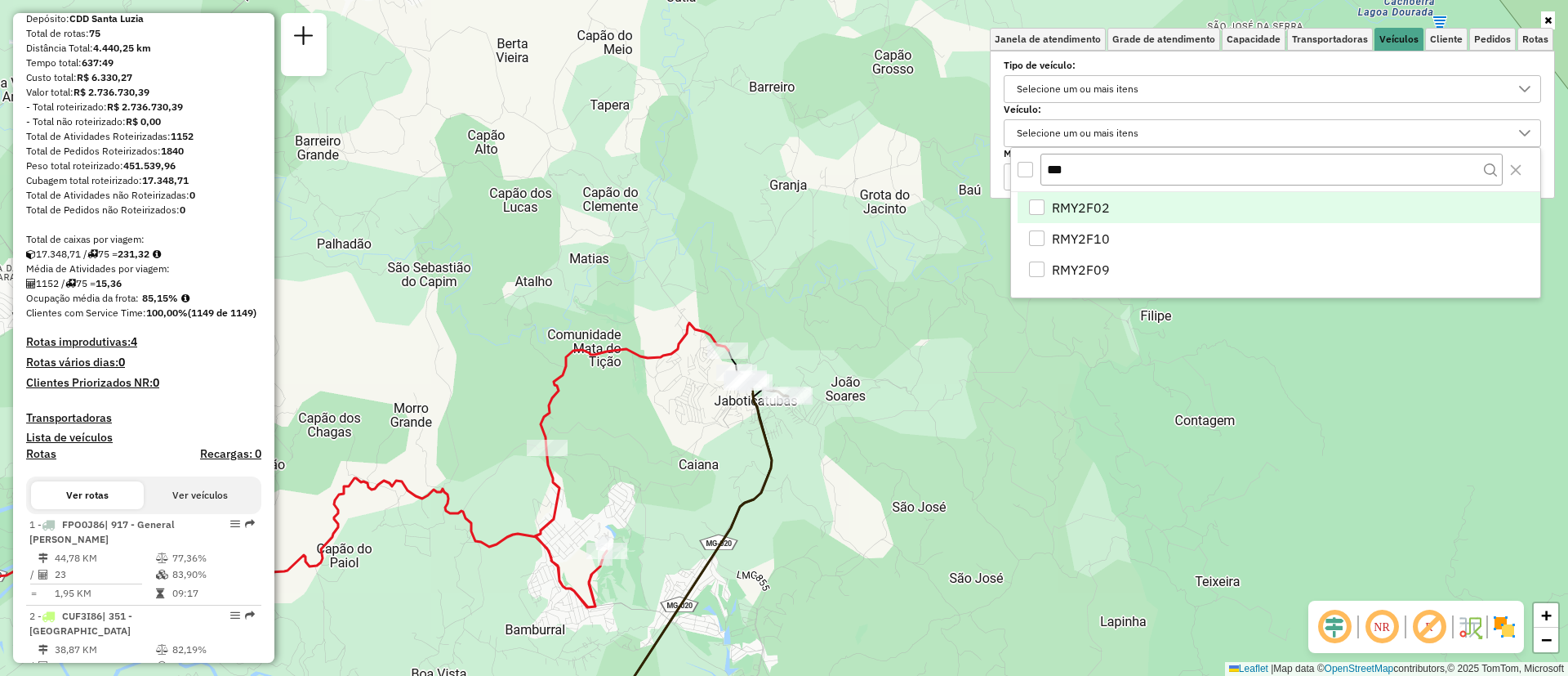
type input "***"
click at [1094, 214] on span "RMY2F02" at bounding box center [1080, 207] width 58 height 20
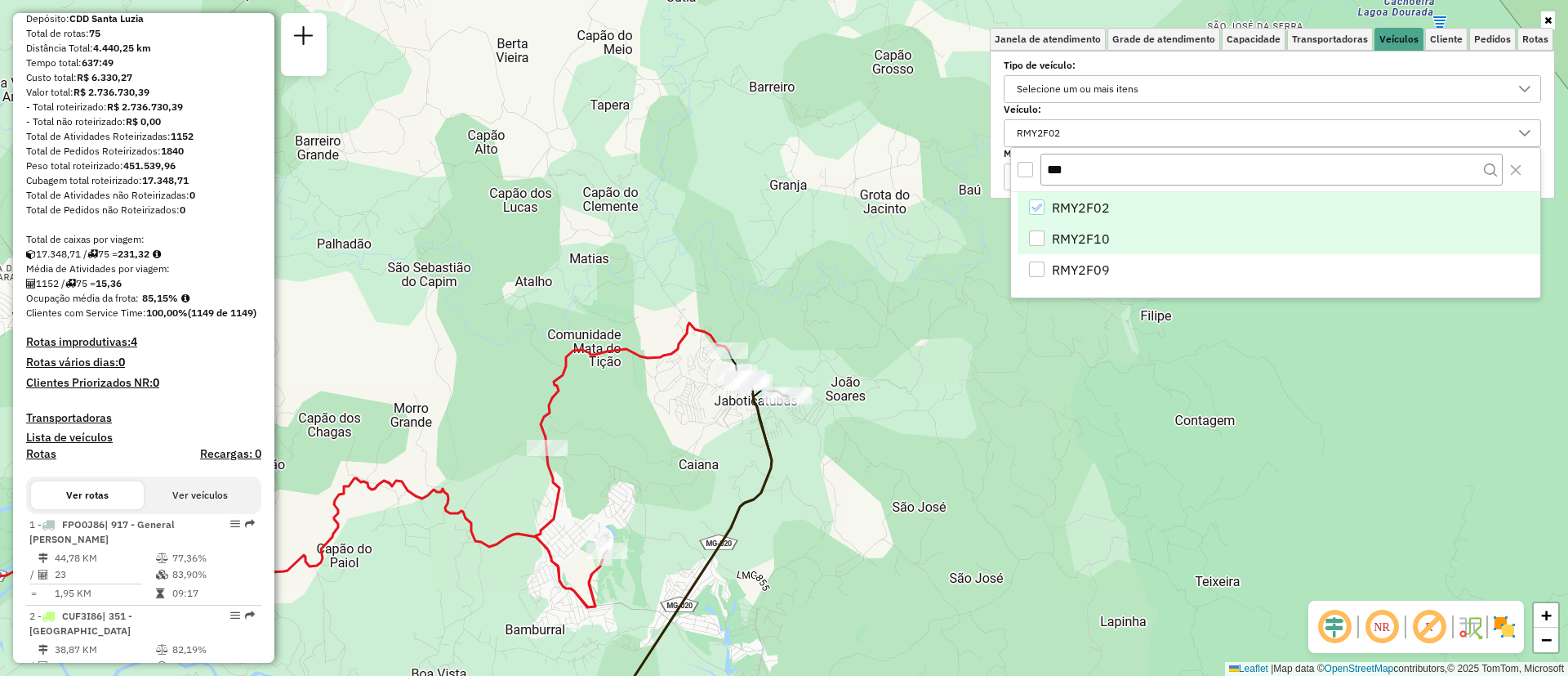
click at [1086, 241] on span "RMY2F10" at bounding box center [1080, 238] width 58 height 20
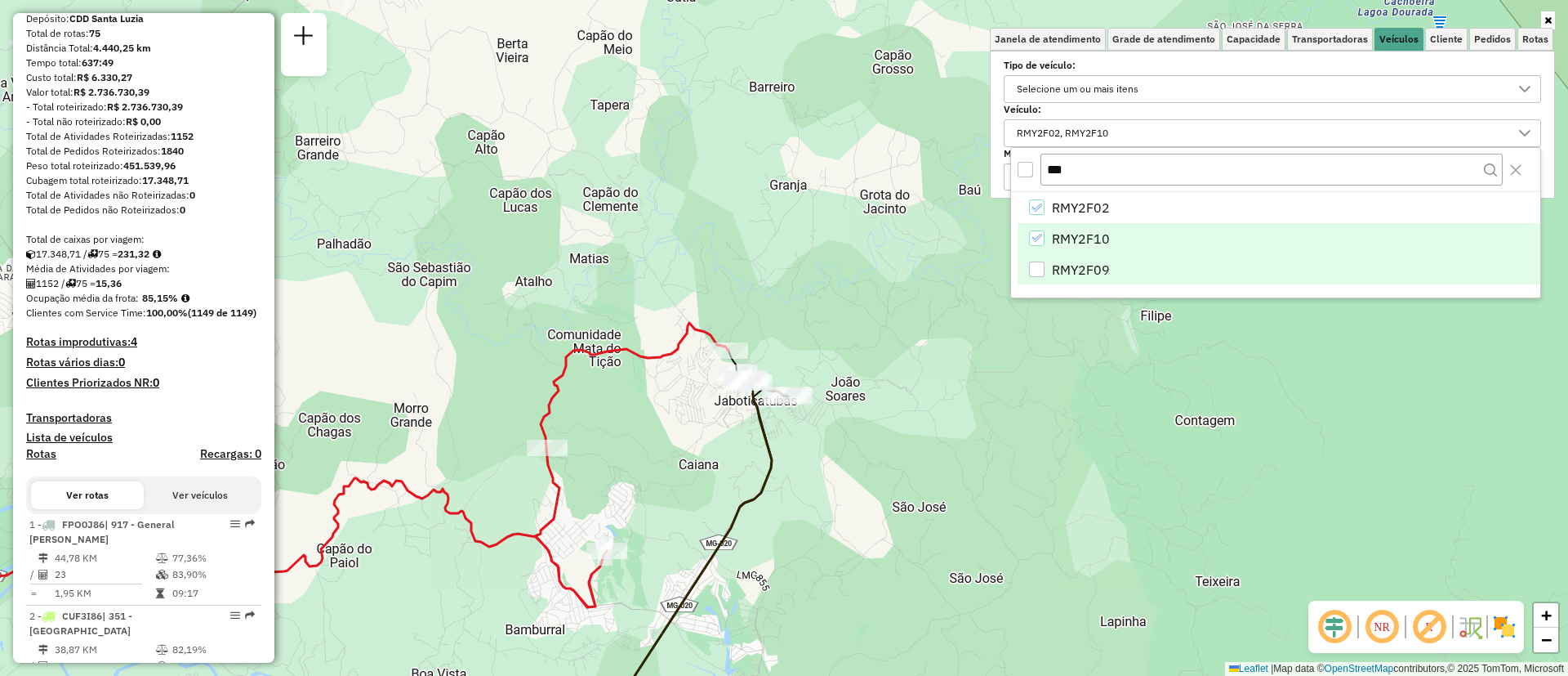
click at [1083, 263] on span "RMY2F09" at bounding box center [1080, 270] width 58 height 20
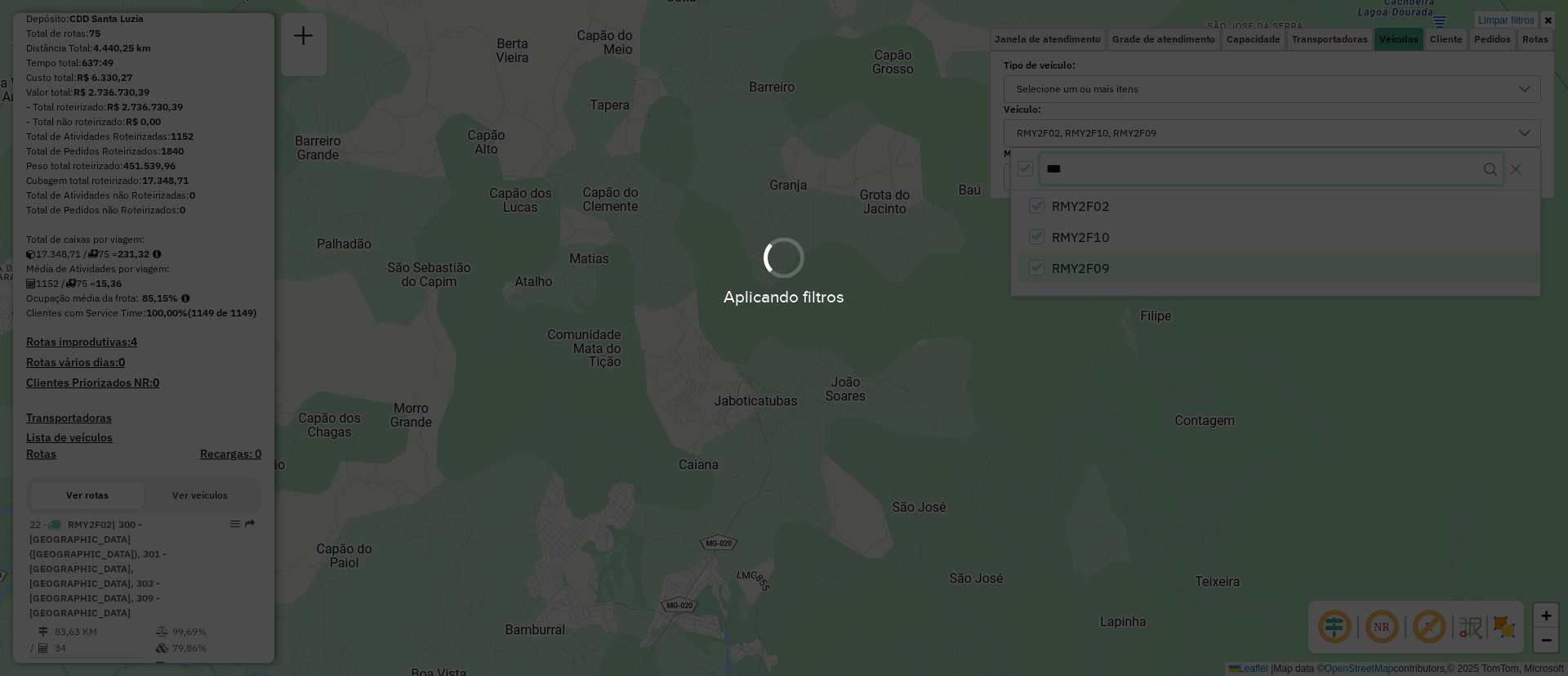
drag, startPoint x: 1132, startPoint y: 159, endPoint x: 1067, endPoint y: 160, distance: 65.0
click at [1067, 160] on body "Aplicando filtros Pop-up bloqueado! Seu navegador bloqueou automáticamente a ab…" at bounding box center [784, 338] width 1568 height 676
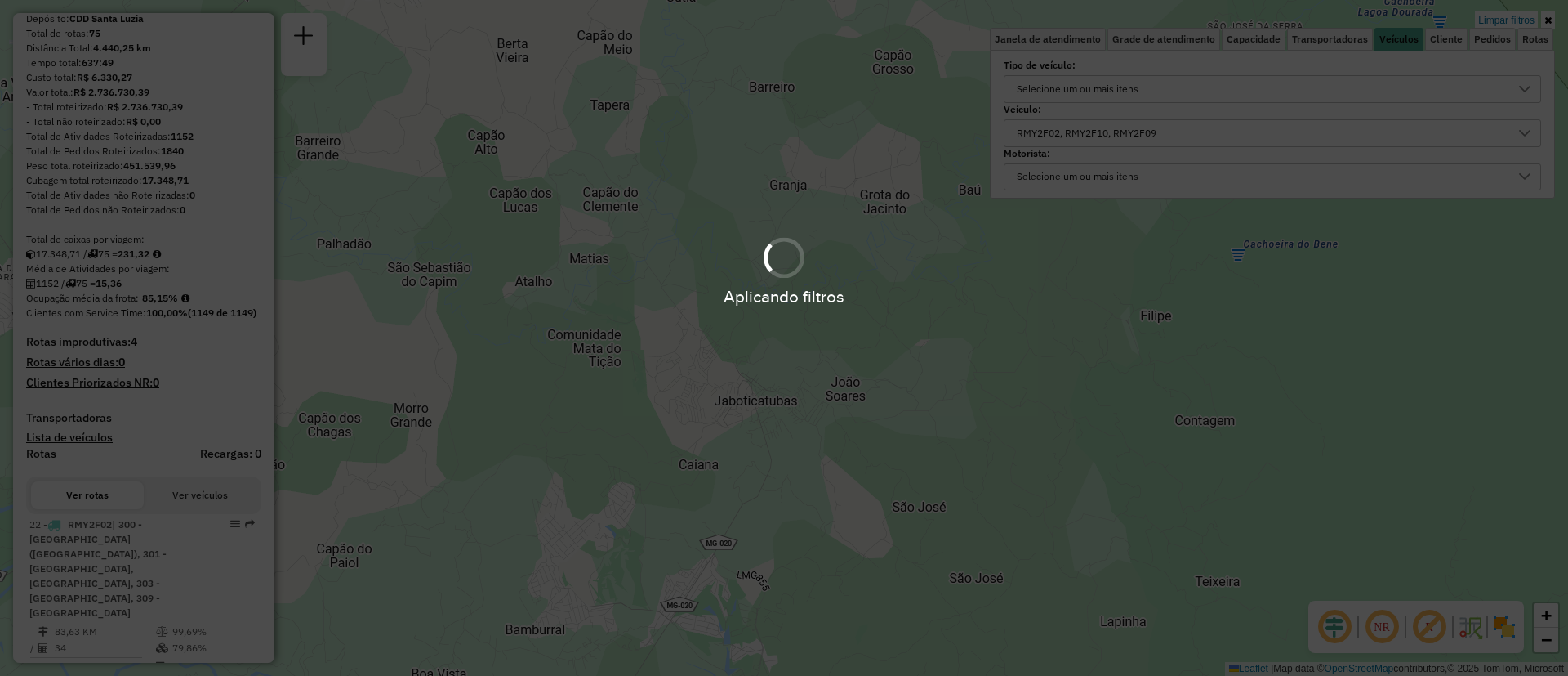
click at [1066, 160] on div "Aplicando filtros" at bounding box center [784, 338] width 1568 height 676
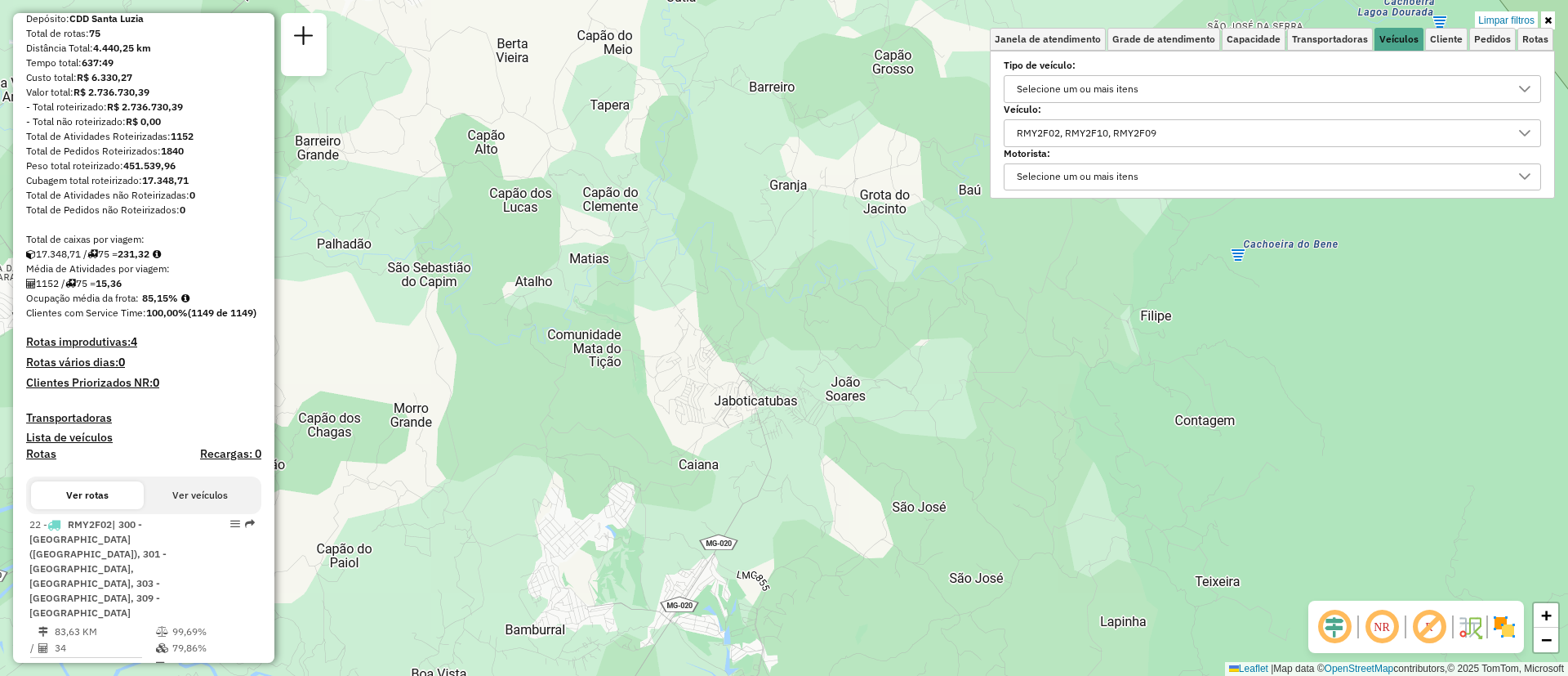
click at [1096, 124] on div "RMY2F02, RMY2F10, RMY2F09" at bounding box center [1086, 133] width 151 height 27
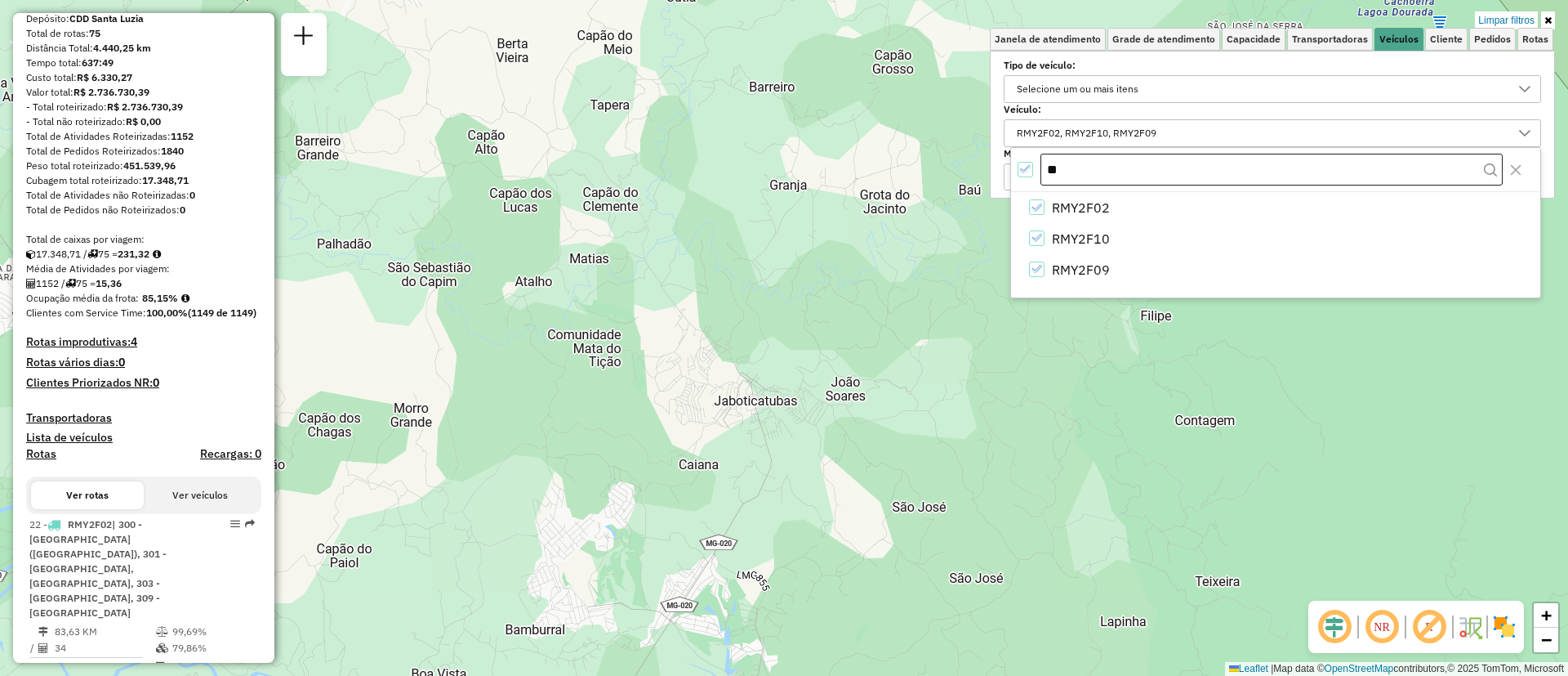
type input "*"
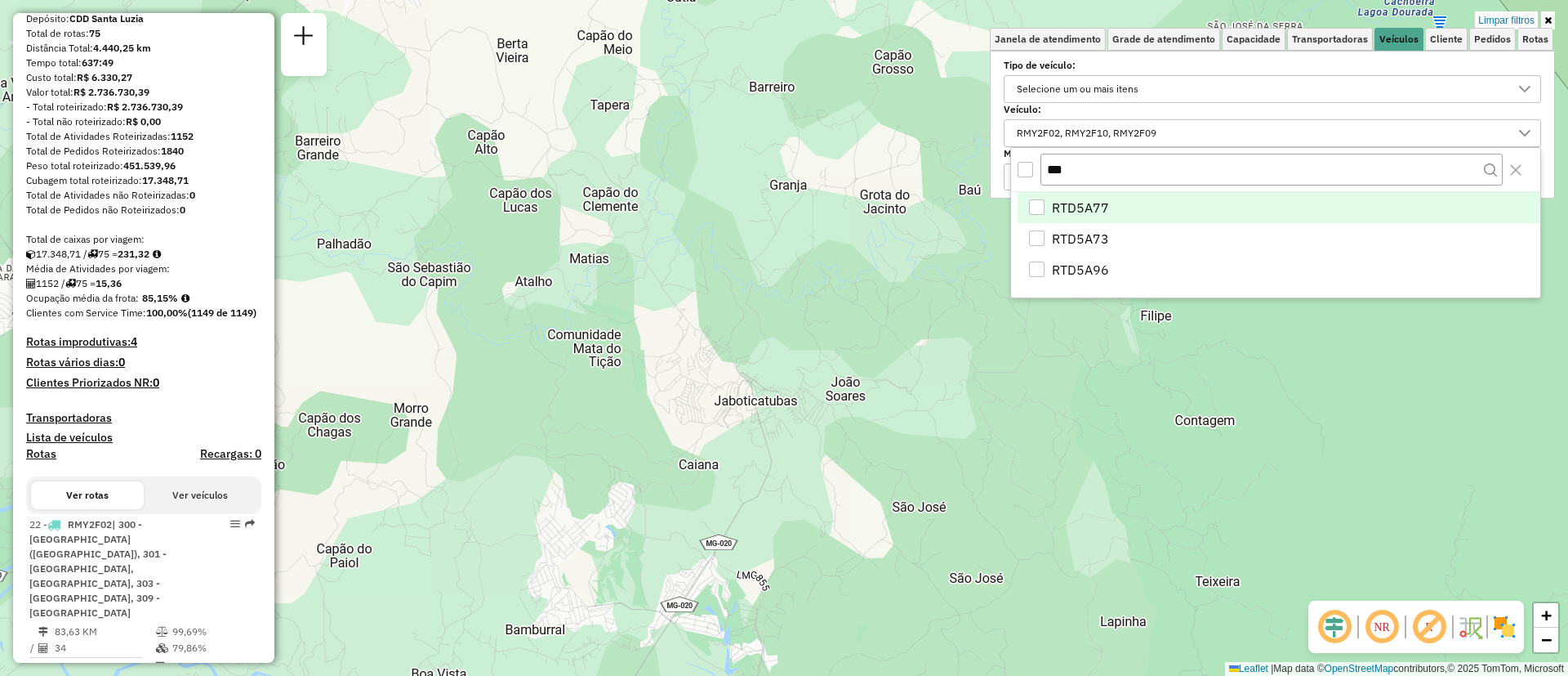
type input "***"
click at [1073, 207] on span "RTD5A77" at bounding box center [1080, 207] width 57 height 20
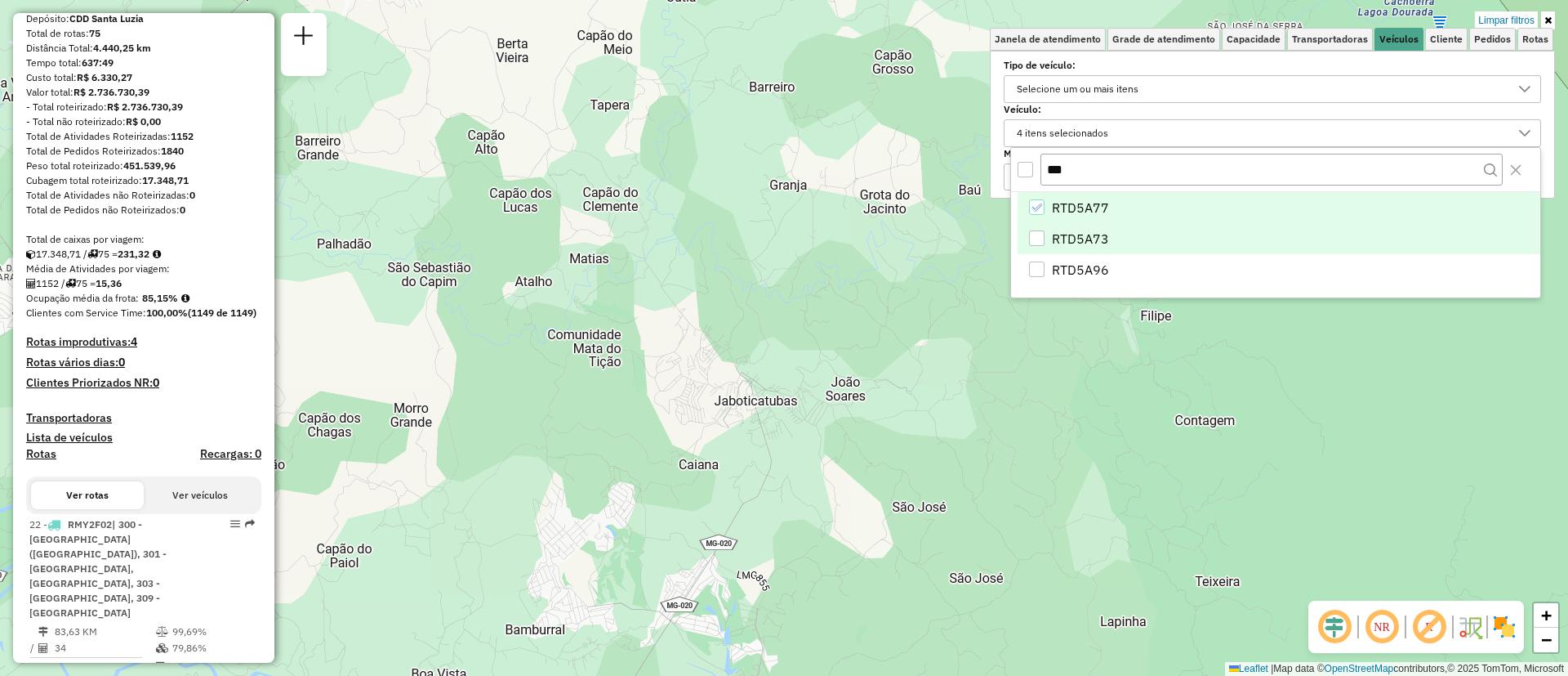
click at [1073, 229] on span "RTD5A73" at bounding box center [1080, 238] width 57 height 20
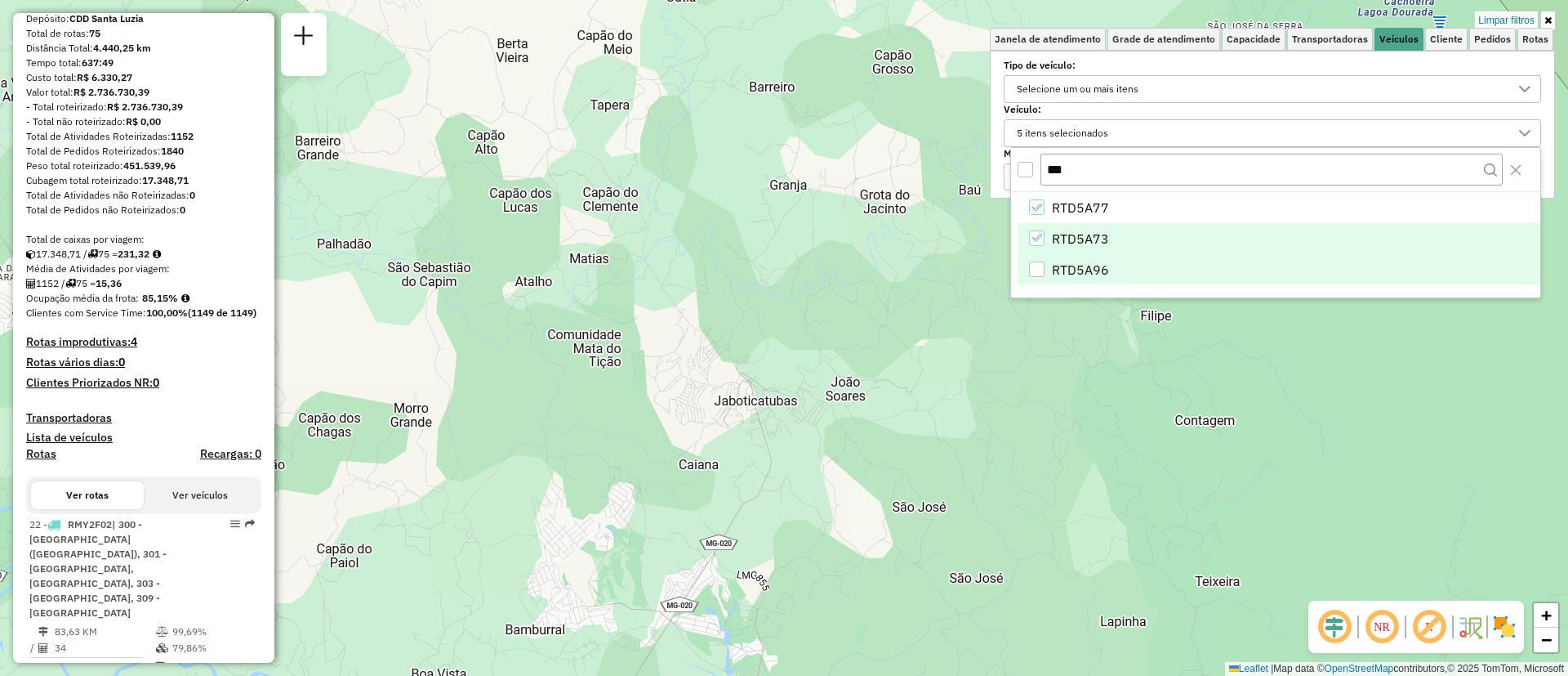
click at [1073, 262] on span "RTD5A96" at bounding box center [1080, 270] width 57 height 20
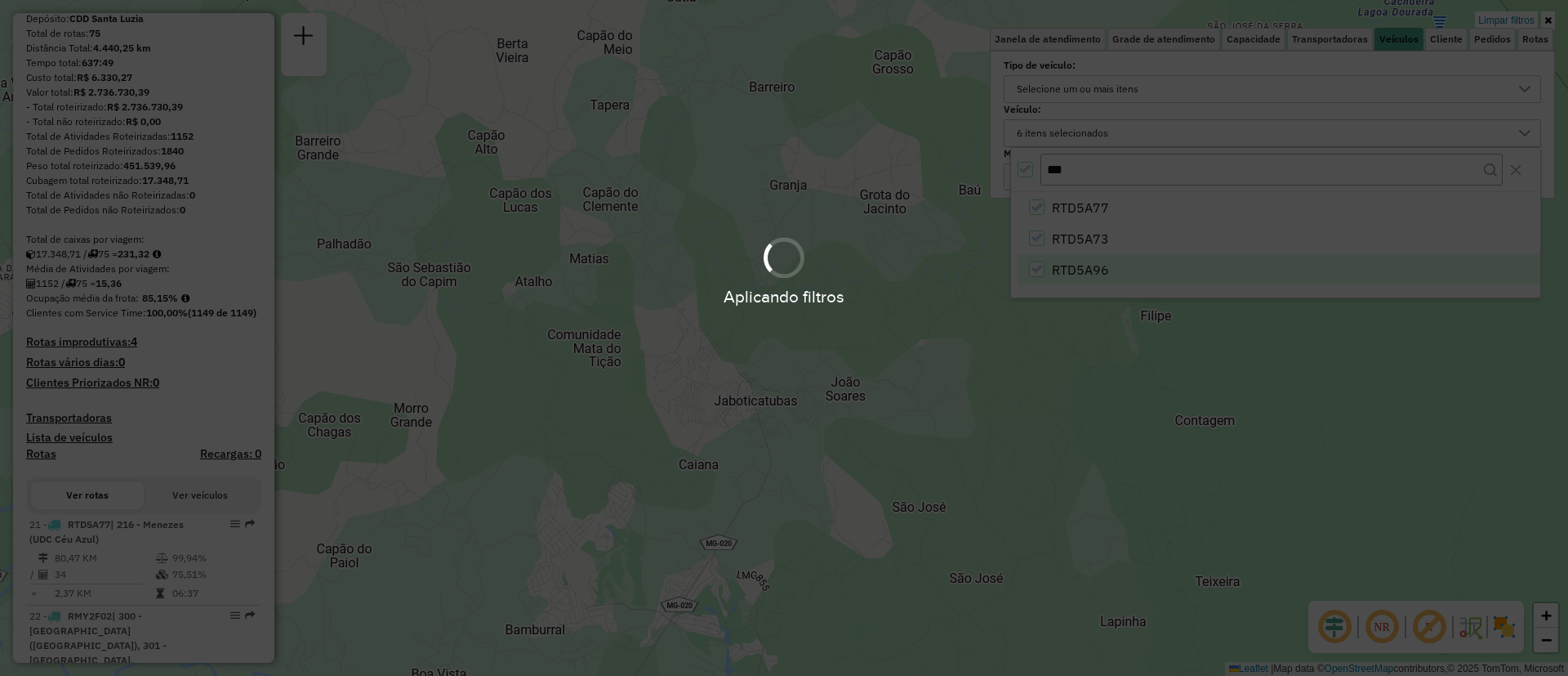
click at [936, 425] on div "Aplicando filtros" at bounding box center [784, 338] width 1568 height 676
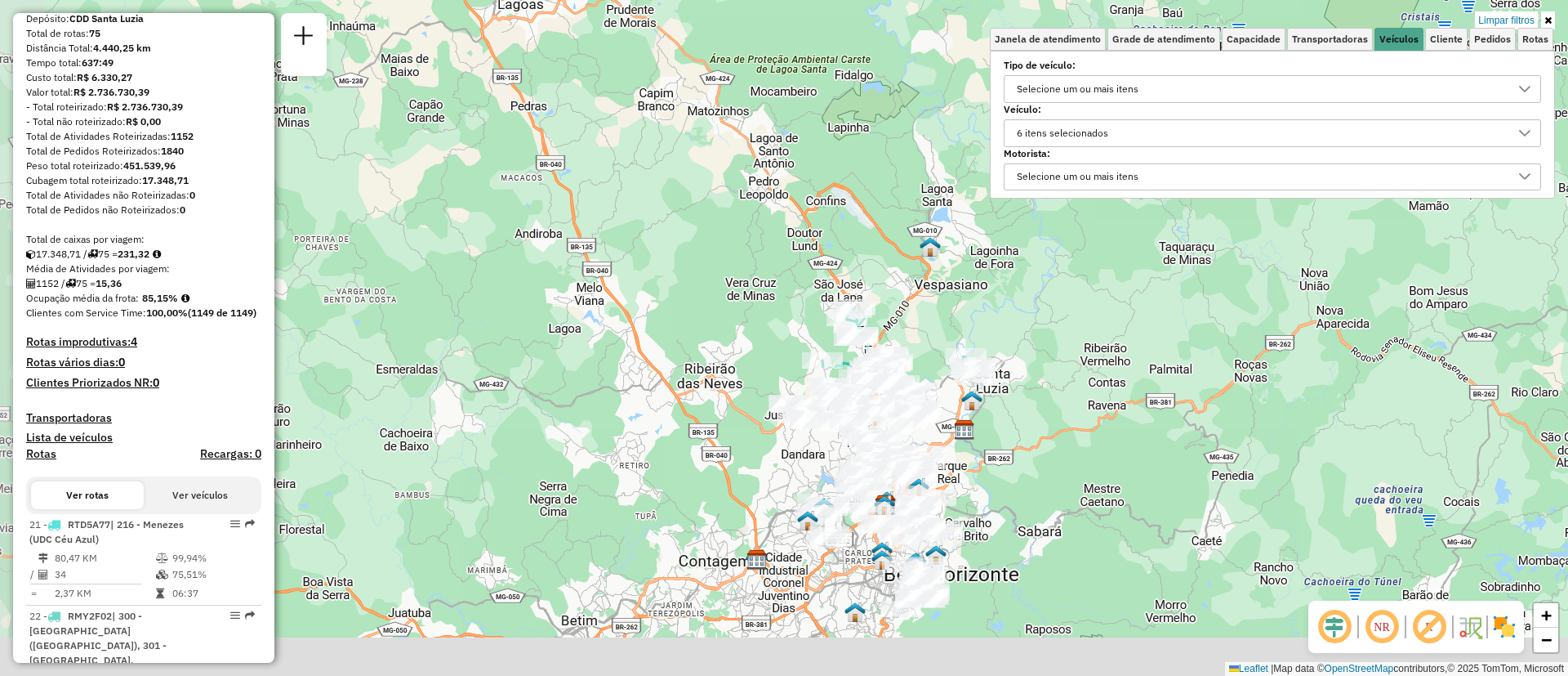
drag, startPoint x: 957, startPoint y: 531, endPoint x: 1102, endPoint y: 143, distance: 414.2
click at [1095, 143] on div "Limpar filtros Janela de atendimento Grade de atendimento Capacidade Transporta…" at bounding box center [784, 338] width 1568 height 676
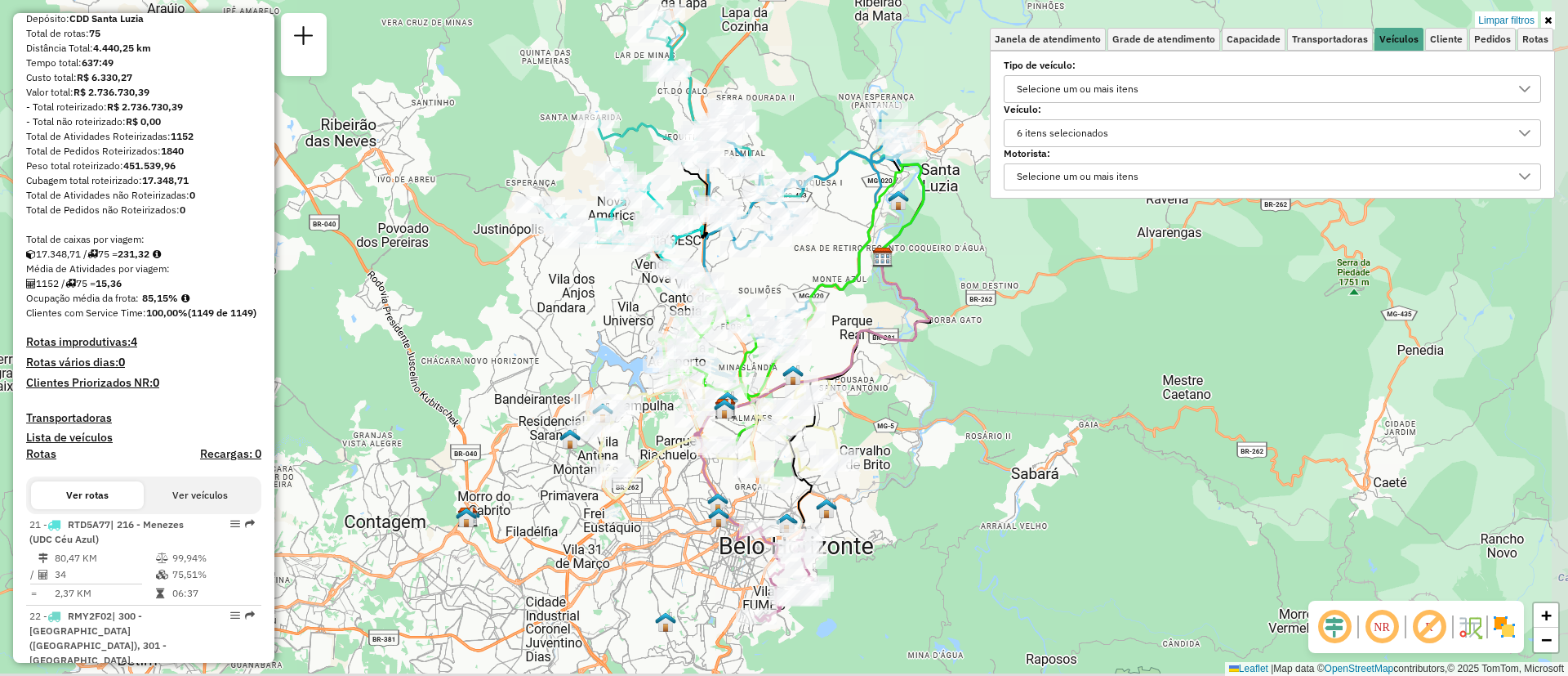
drag, startPoint x: 960, startPoint y: 439, endPoint x: 954, endPoint y: 368, distance: 71.3
click at [954, 368] on div "Limpar filtros Janela de atendimento Grade de atendimento Capacidade Transporta…" at bounding box center [784, 338] width 1568 height 676
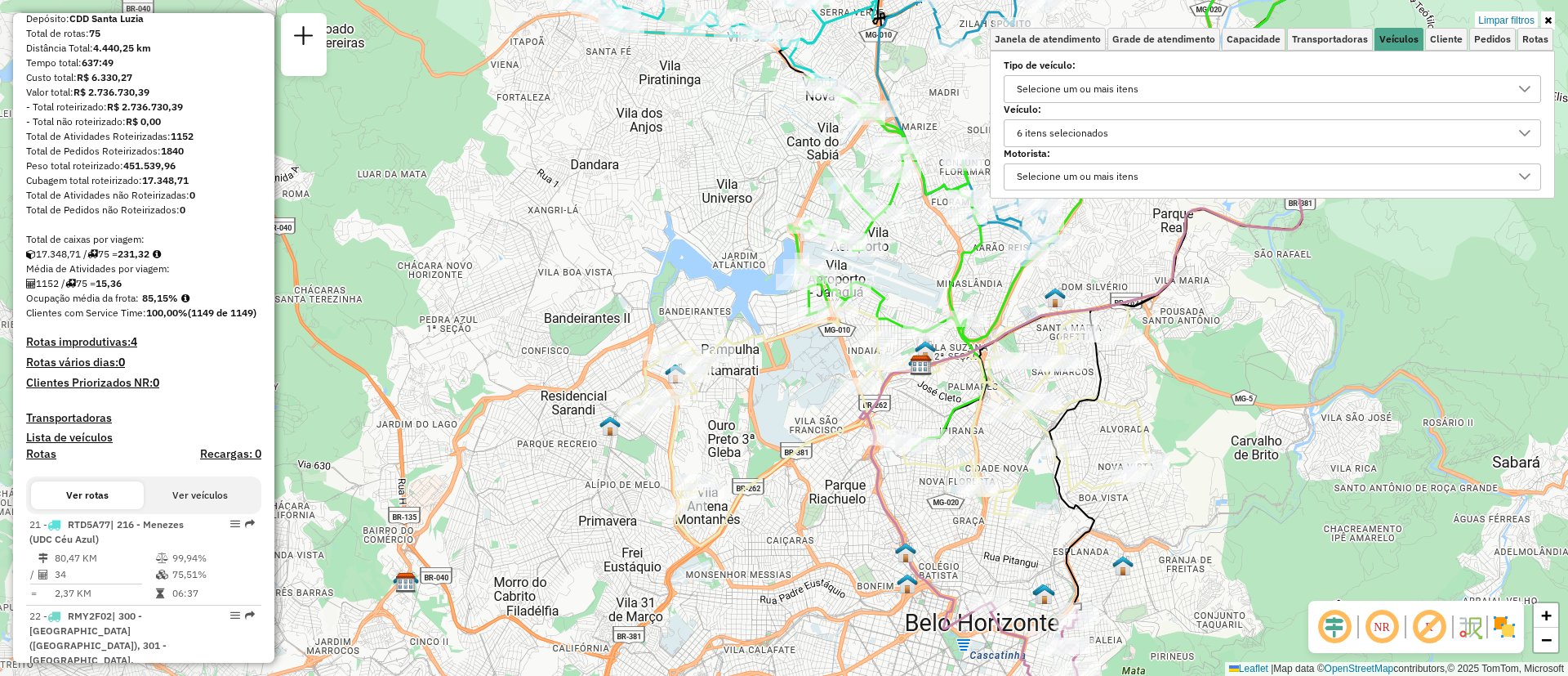
drag, startPoint x: 1138, startPoint y: 437, endPoint x: 1475, endPoint y: 436, distance: 337.0
click at [1475, 436] on div "Limpar filtros Janela de atendimento Grade de atendimento Capacidade Transporta…" at bounding box center [784, 338] width 1568 height 676
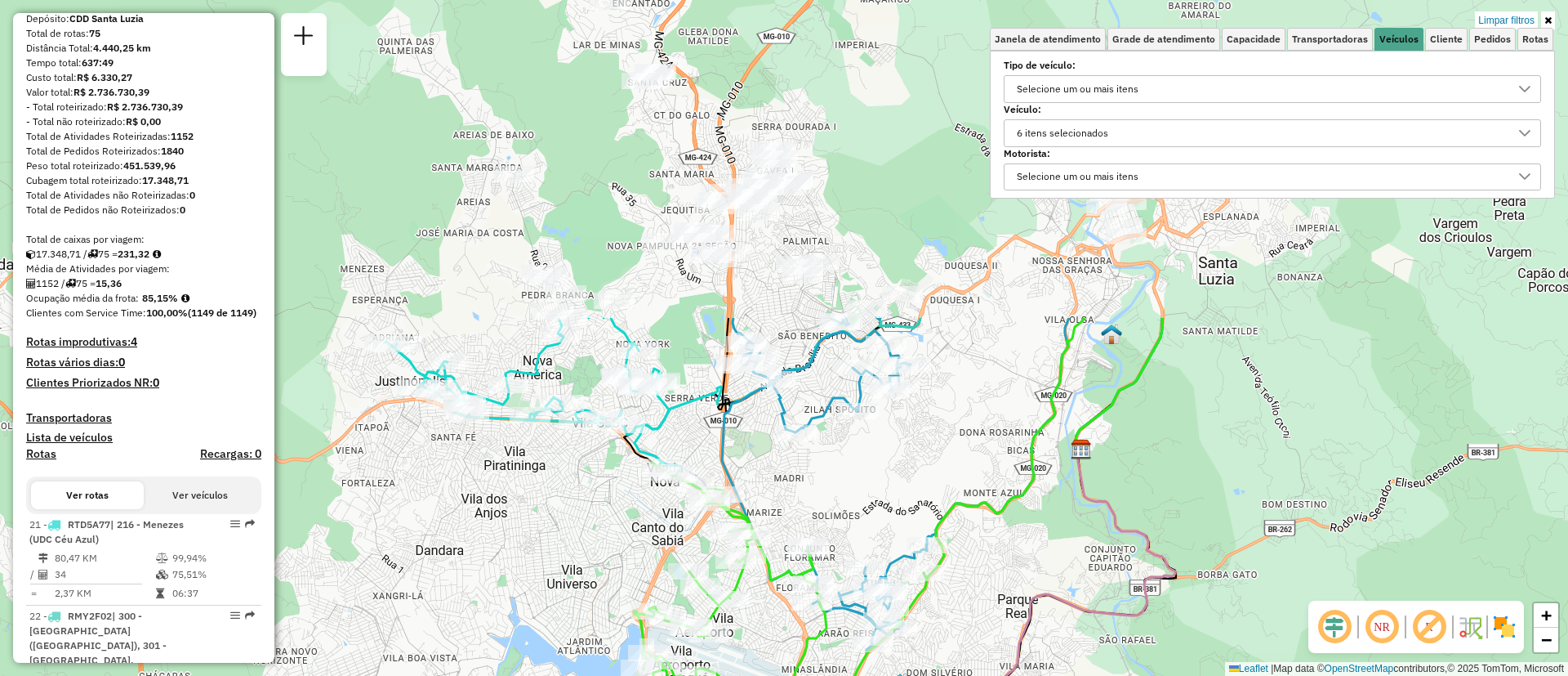
drag, startPoint x: 1159, startPoint y: 378, endPoint x: 1062, endPoint y: 733, distance: 368.0
click at [1062, 675] on html "Aplicando filtros Pop-up bloqueado! Seu navegador bloqueou automáticamente a ab…" at bounding box center [784, 338] width 1568 height 676
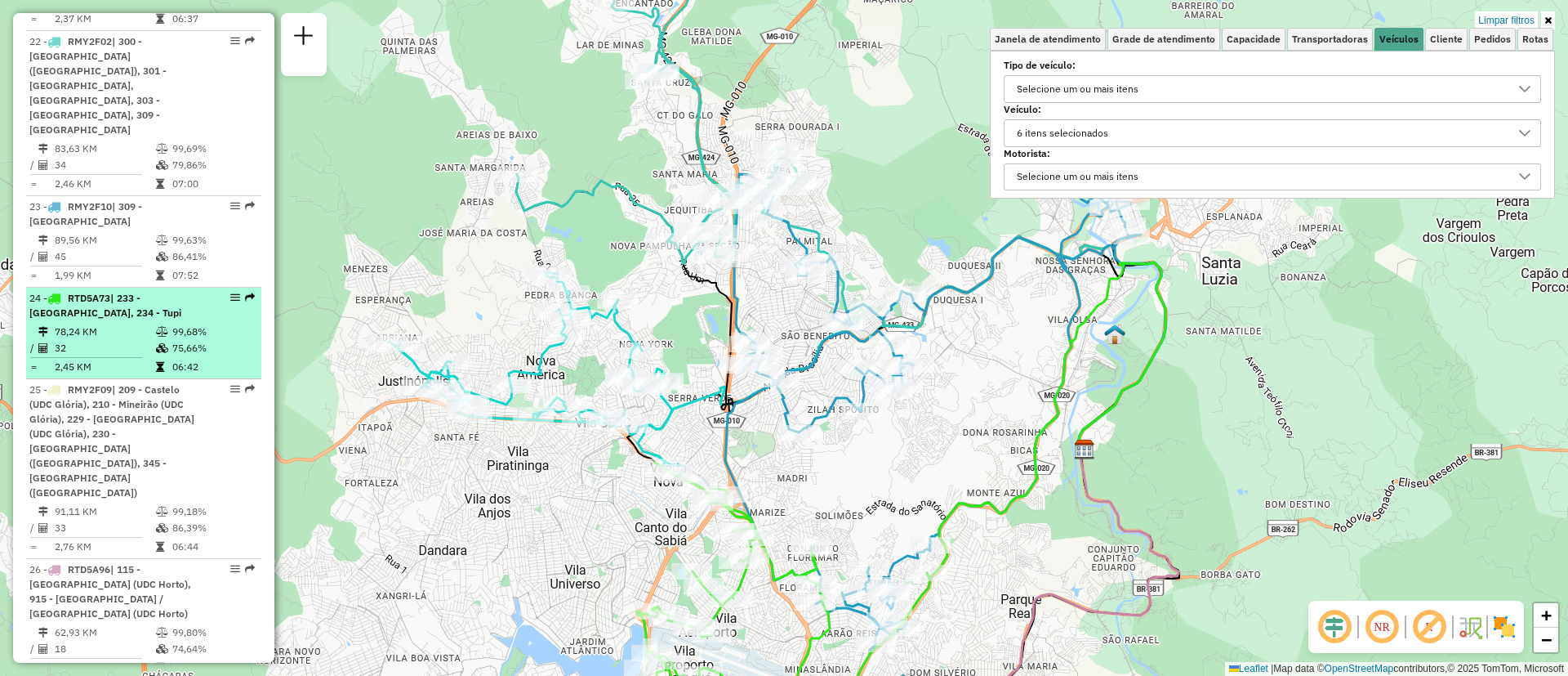
scroll to position [715, 0]
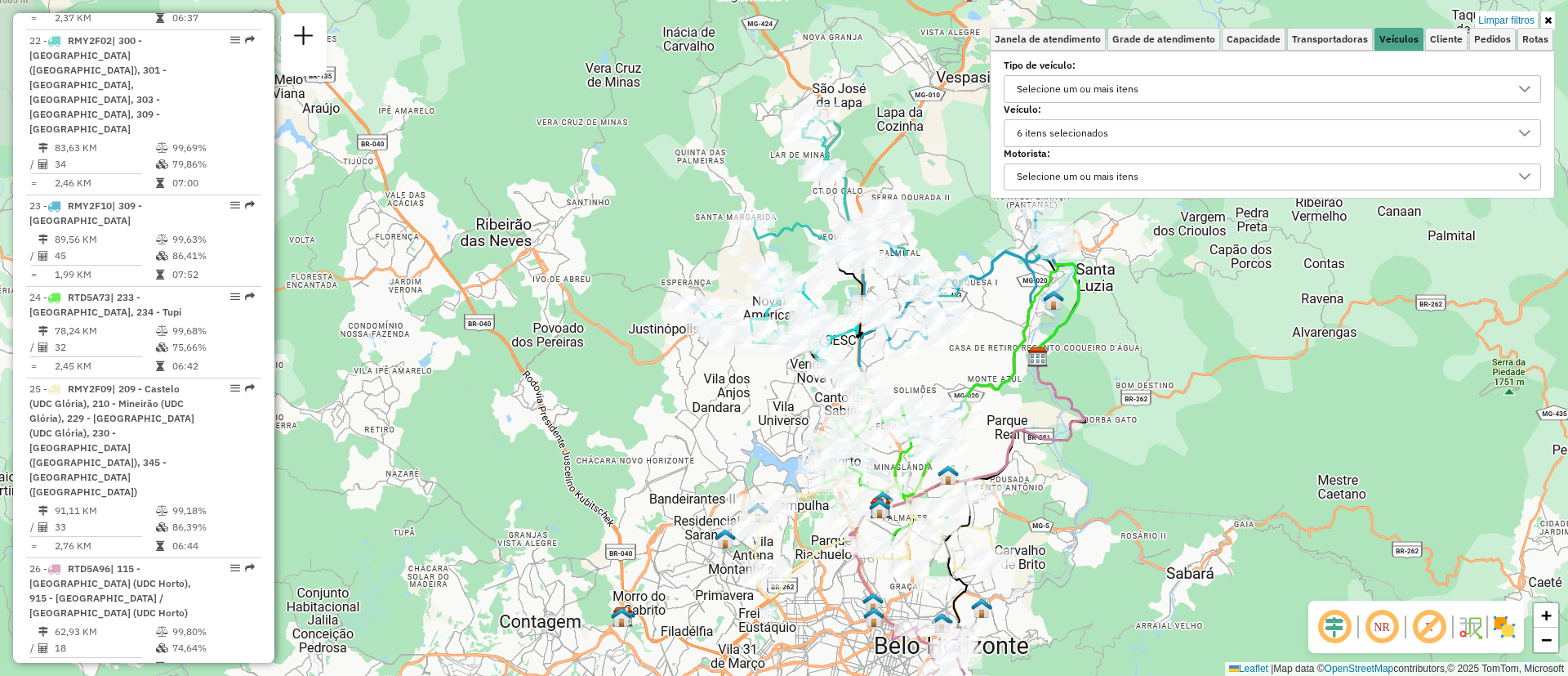
click at [1140, 129] on div "6 itens selecionados" at bounding box center [1260, 133] width 498 height 27
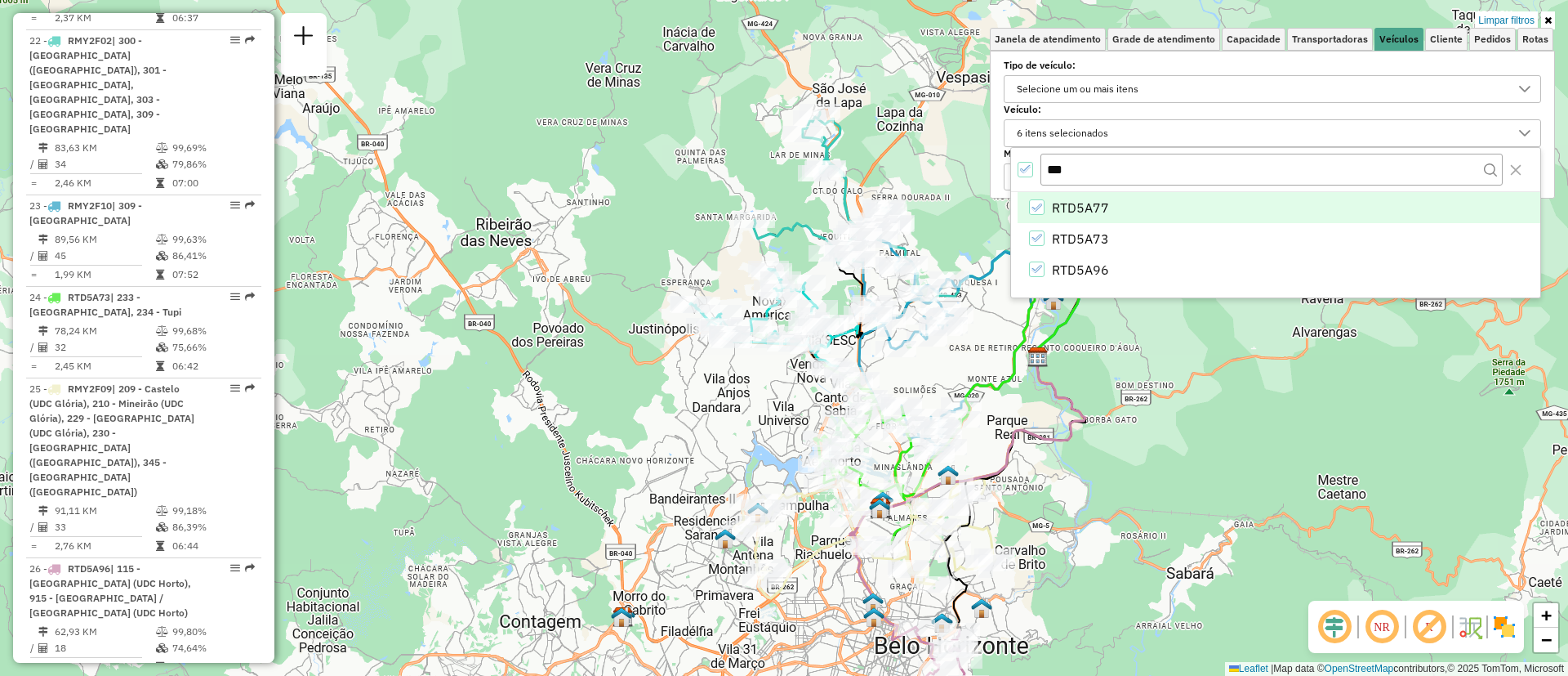
click at [1033, 206] on icon "RTD5A77" at bounding box center [1036, 208] width 11 height 11
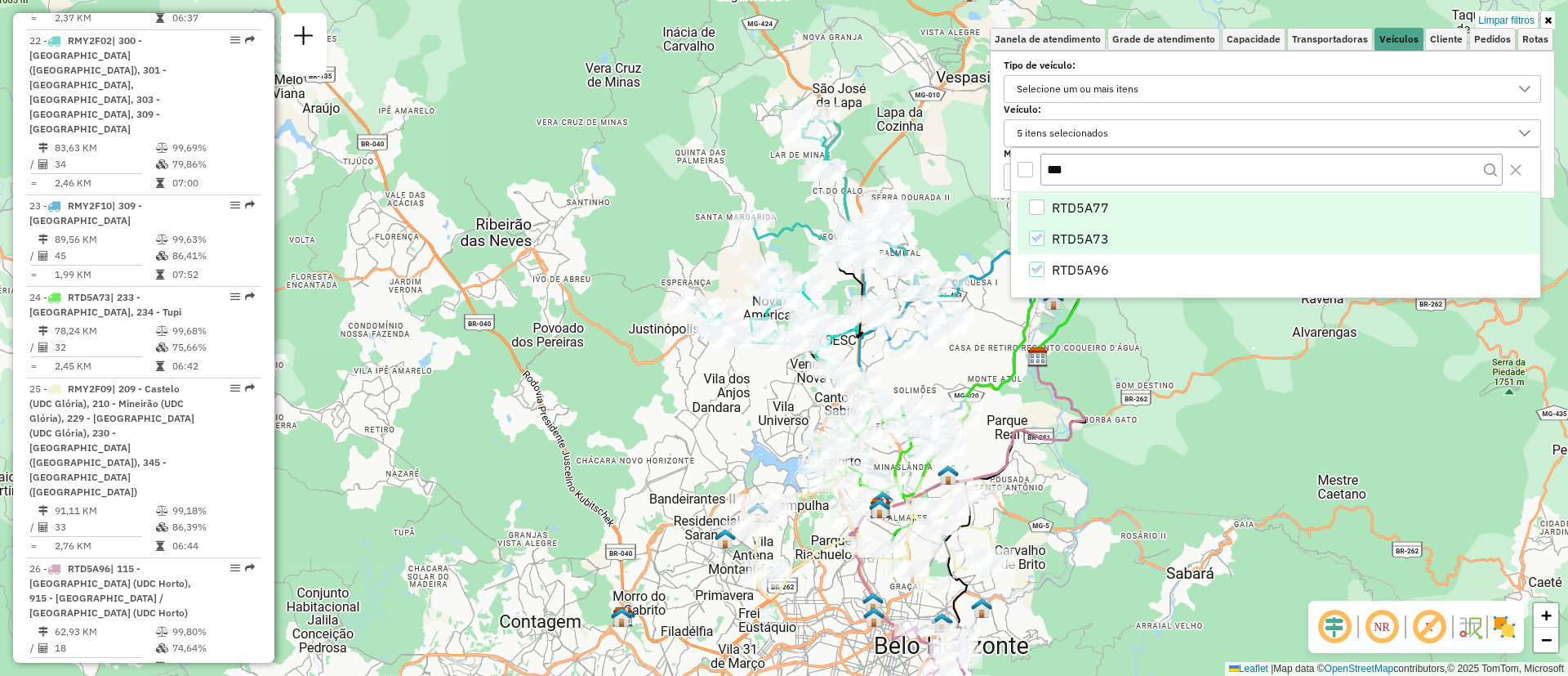
click at [1038, 229] on li "RTD5A73" at bounding box center [1279, 238] width 523 height 31
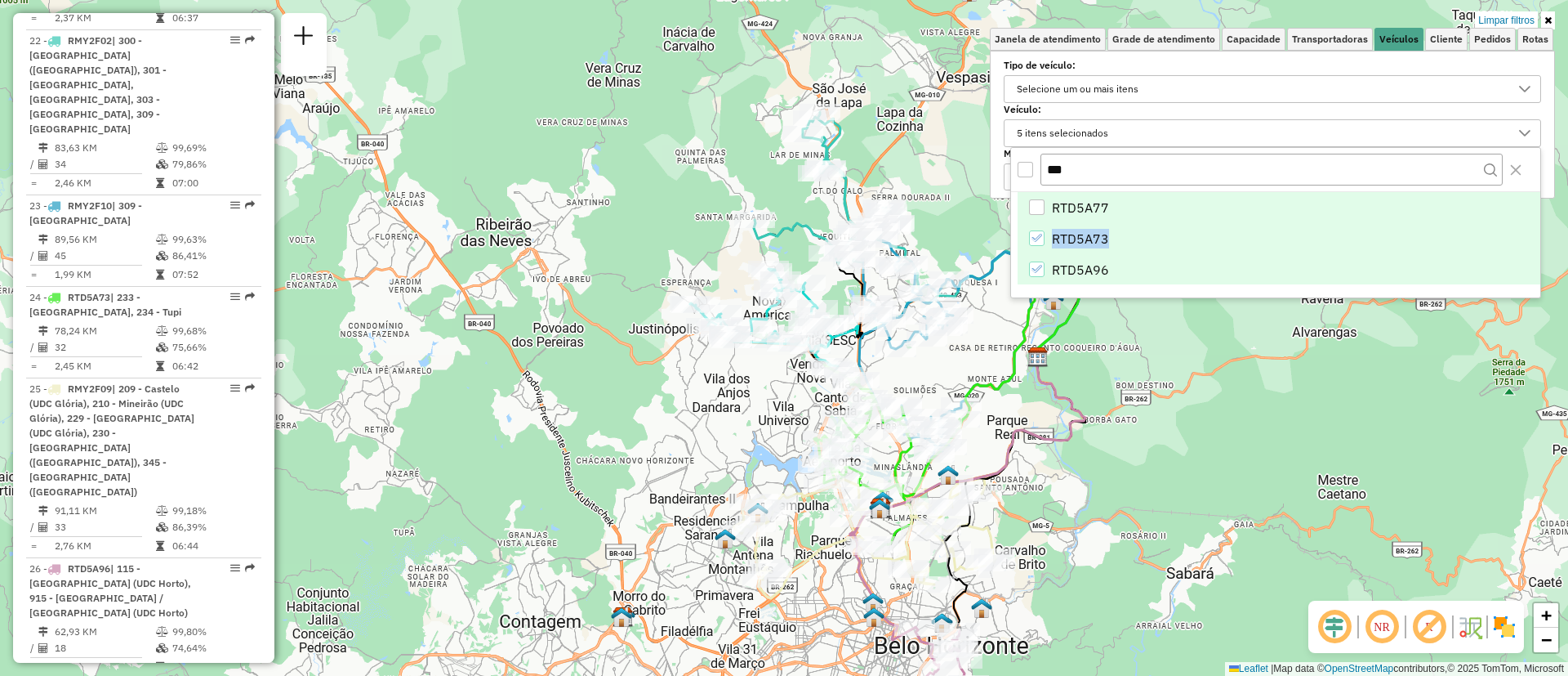
click at [1038, 267] on icon "RTD5A96" at bounding box center [1036, 269] width 11 height 11
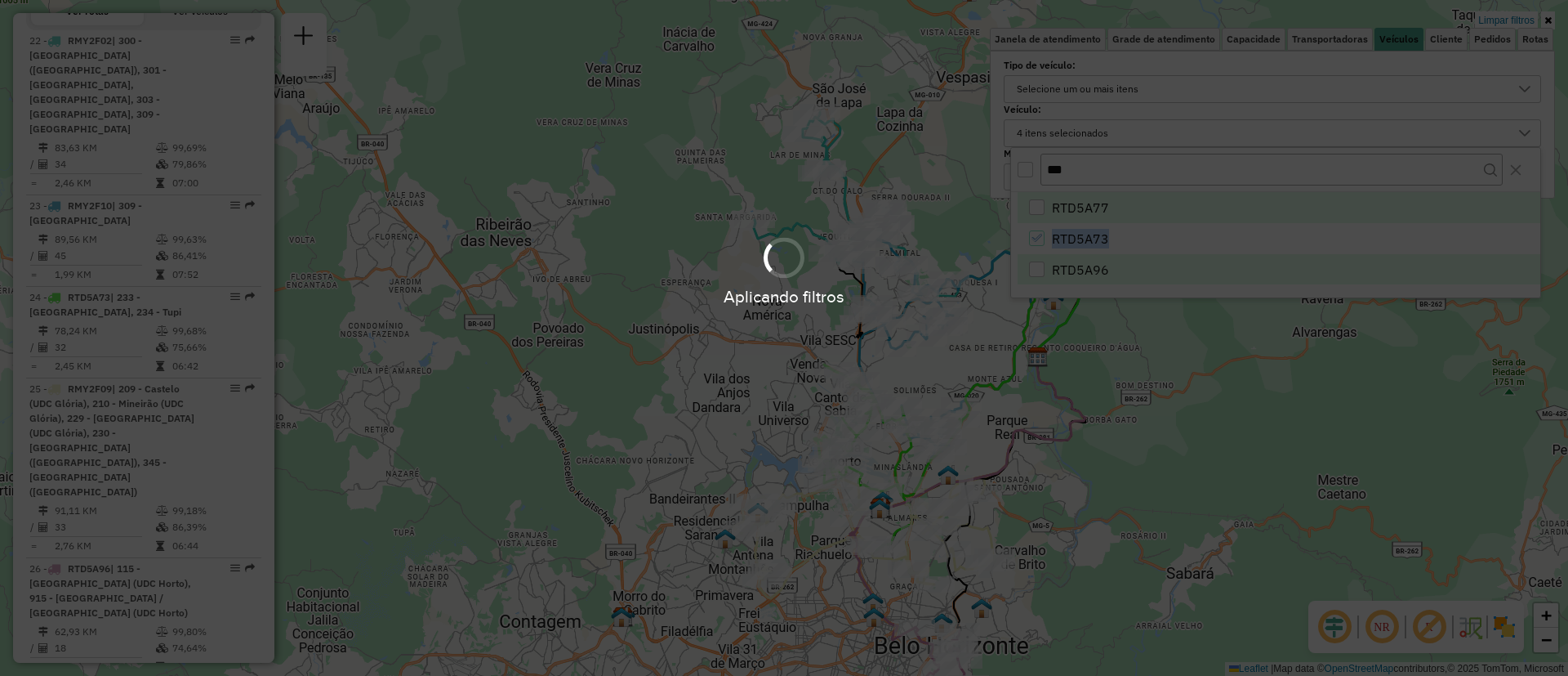
scroll to position [517, 0]
click at [1037, 240] on div "Aplicando filtros" at bounding box center [784, 271] width 1568 height 78
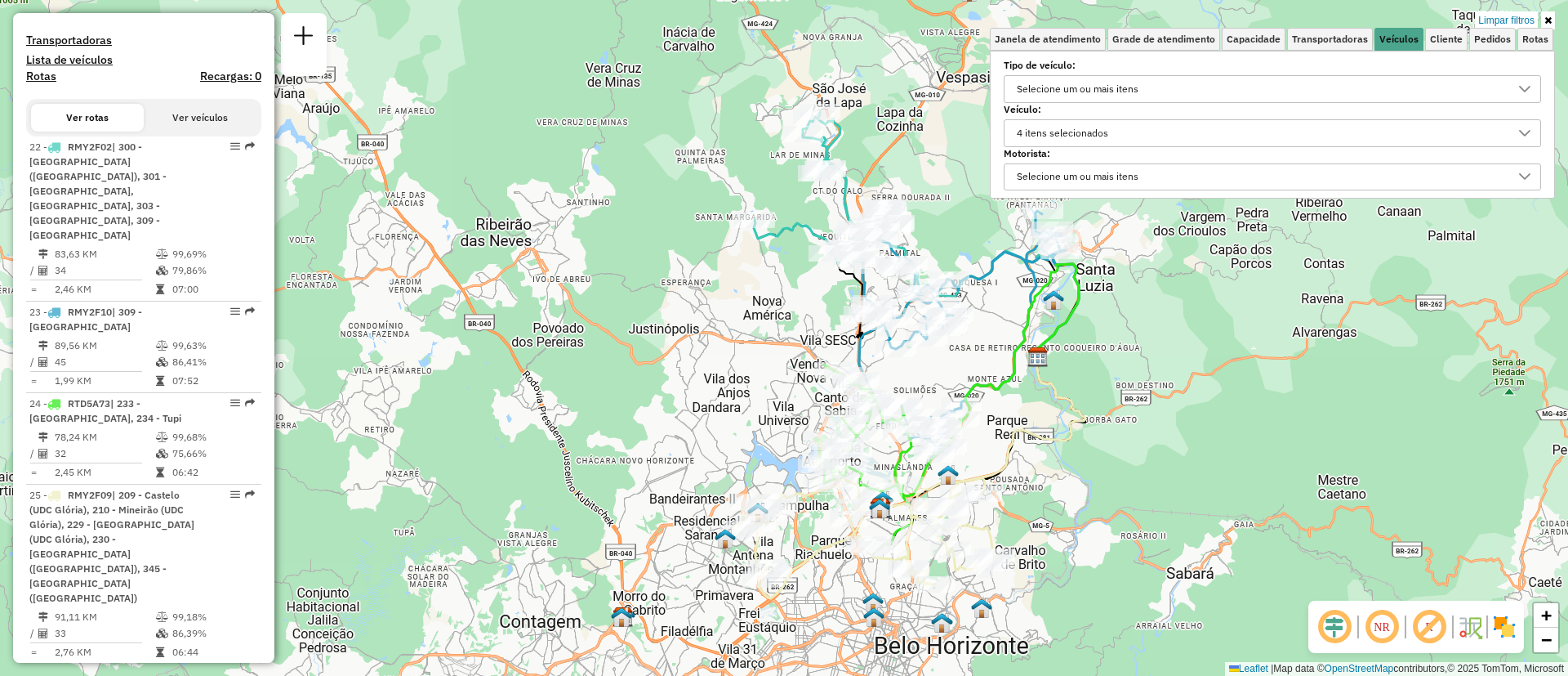
click at [1091, 130] on div "4 itens selecionados" at bounding box center [1062, 133] width 103 height 27
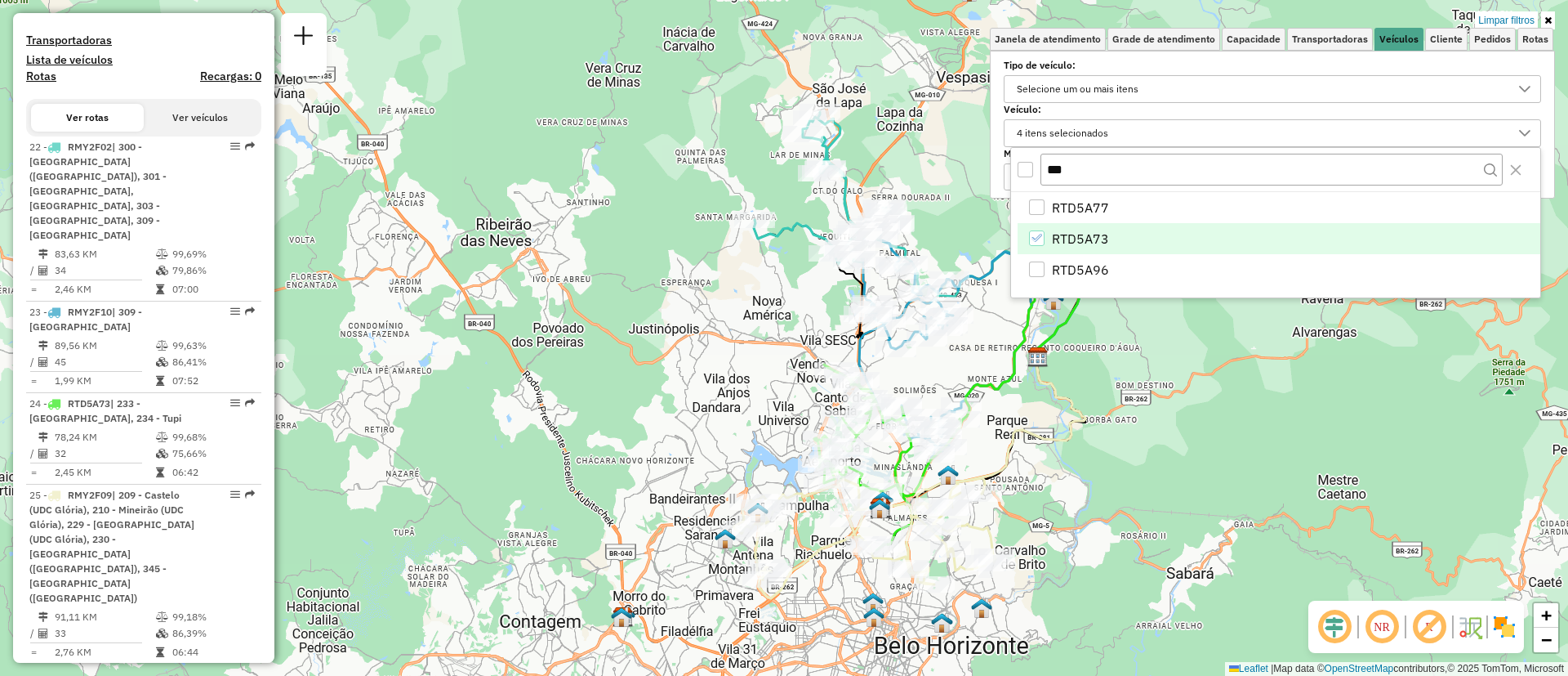
click at [1040, 236] on icon "RTD5A73" at bounding box center [1036, 237] width 11 height 11
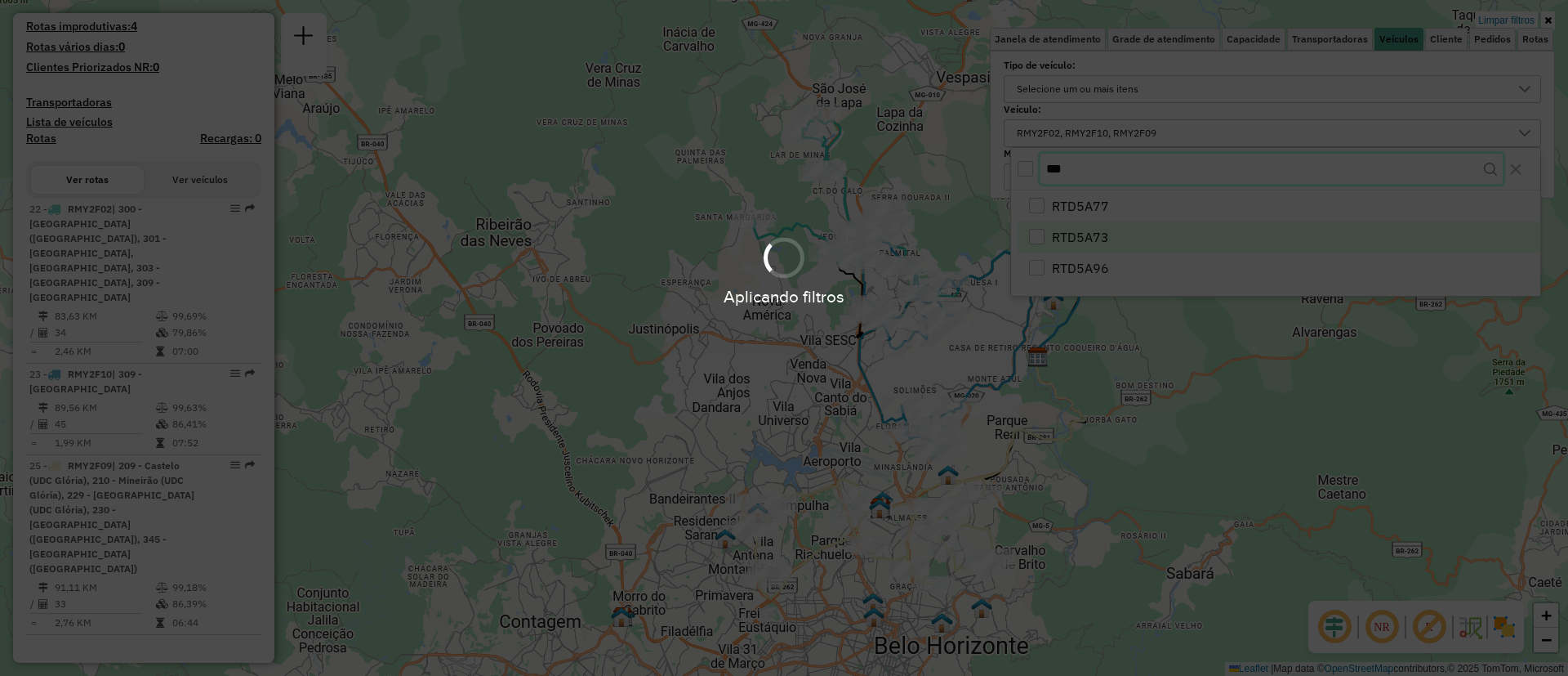
click at [1084, 170] on body "Aplicando filtros Pop-up bloqueado! Seu navegador bloqueou automáticamente a ab…" at bounding box center [784, 338] width 1568 height 676
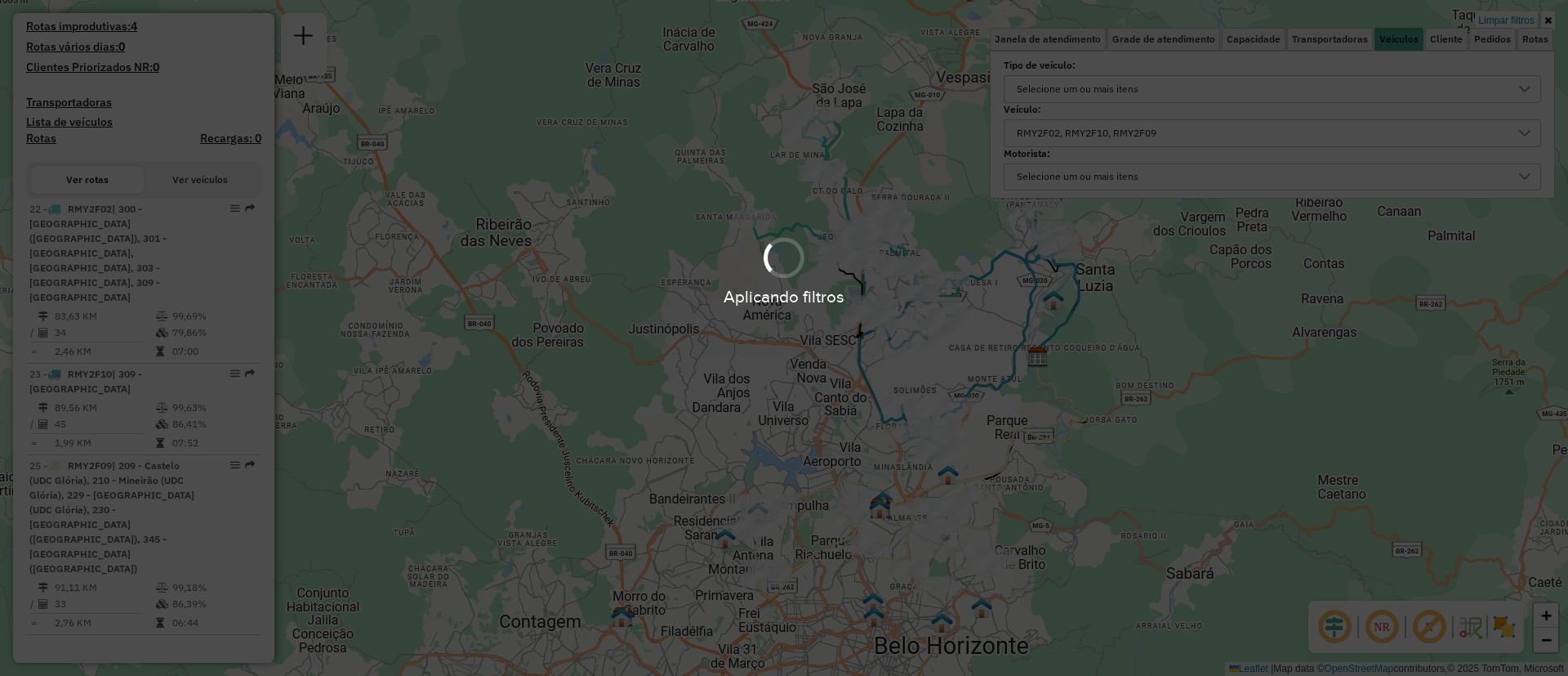
scroll to position [425, 0]
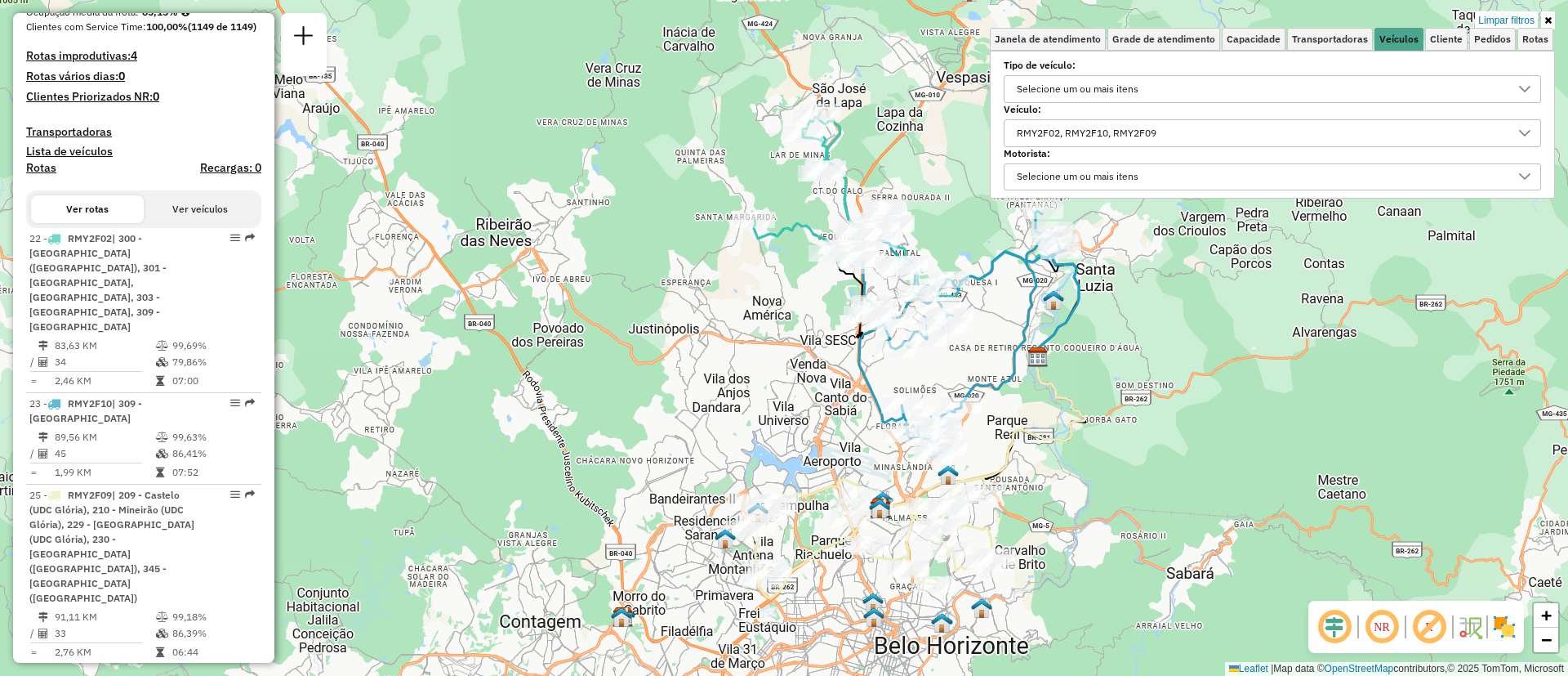
click at [1097, 127] on div "RMY2F02, RMY2F10, RMY2F09" at bounding box center [1086, 133] width 151 height 27
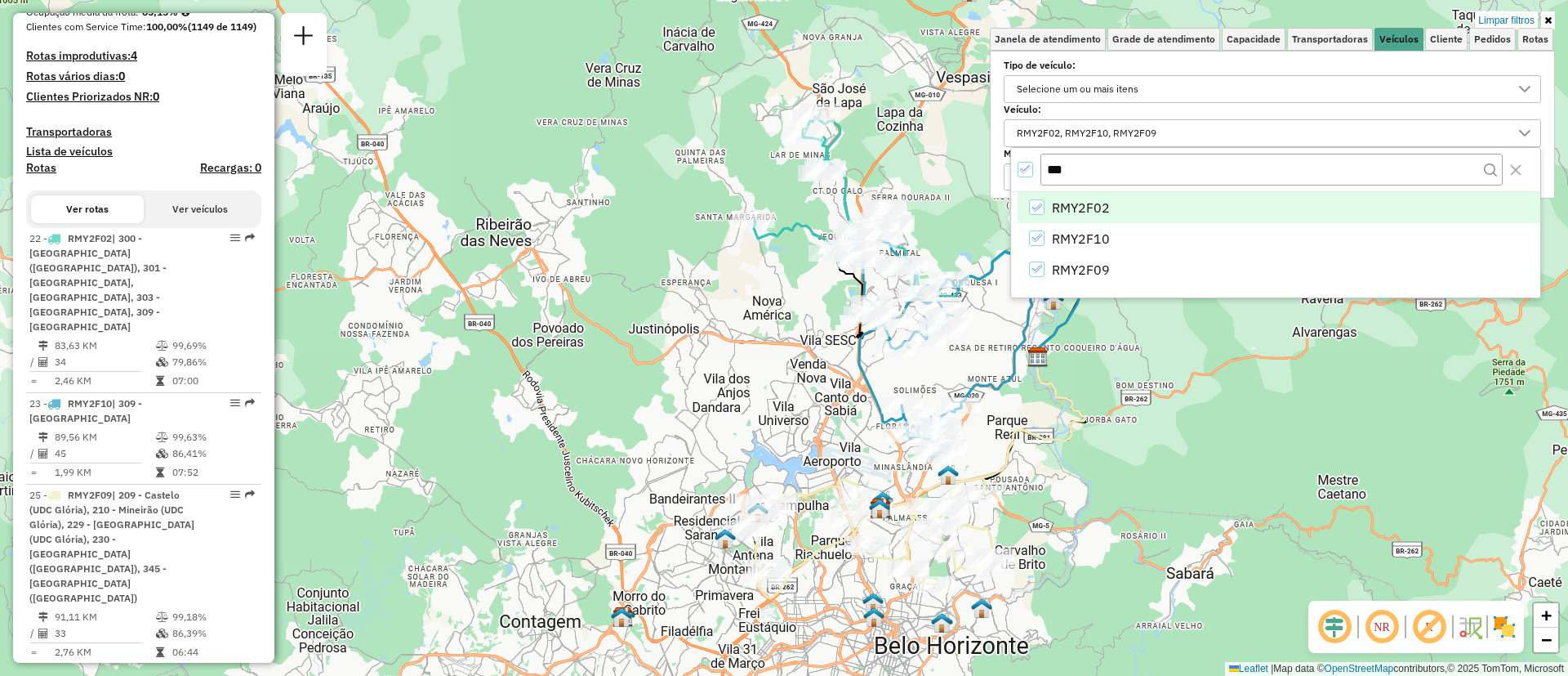
type input "***"
click at [1033, 212] on div "RMY2F02" at bounding box center [1036, 207] width 15 height 15
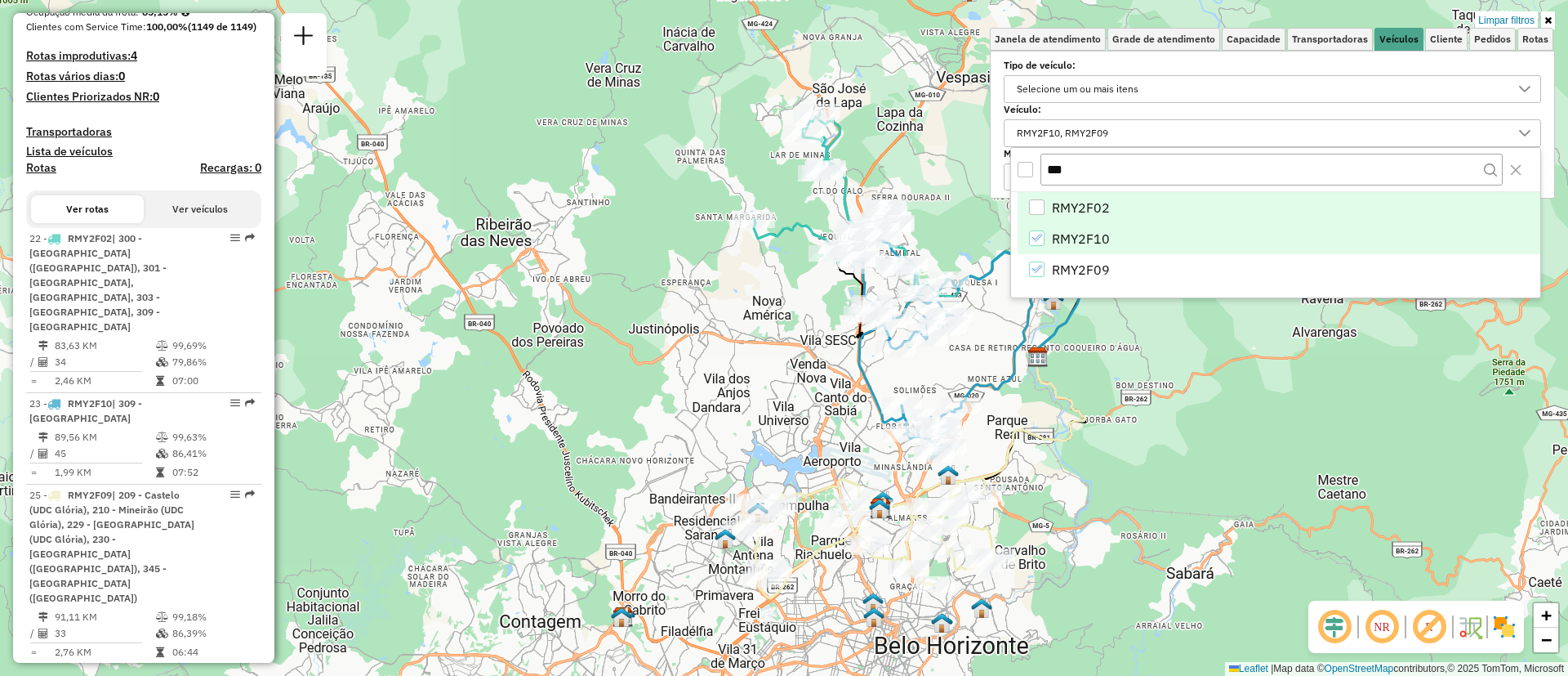
click at [1036, 235] on body "Aplicando filtros Pop-up bloqueado! Seu navegador bloqueou automáticamente a ab…" at bounding box center [784, 338] width 1568 height 676
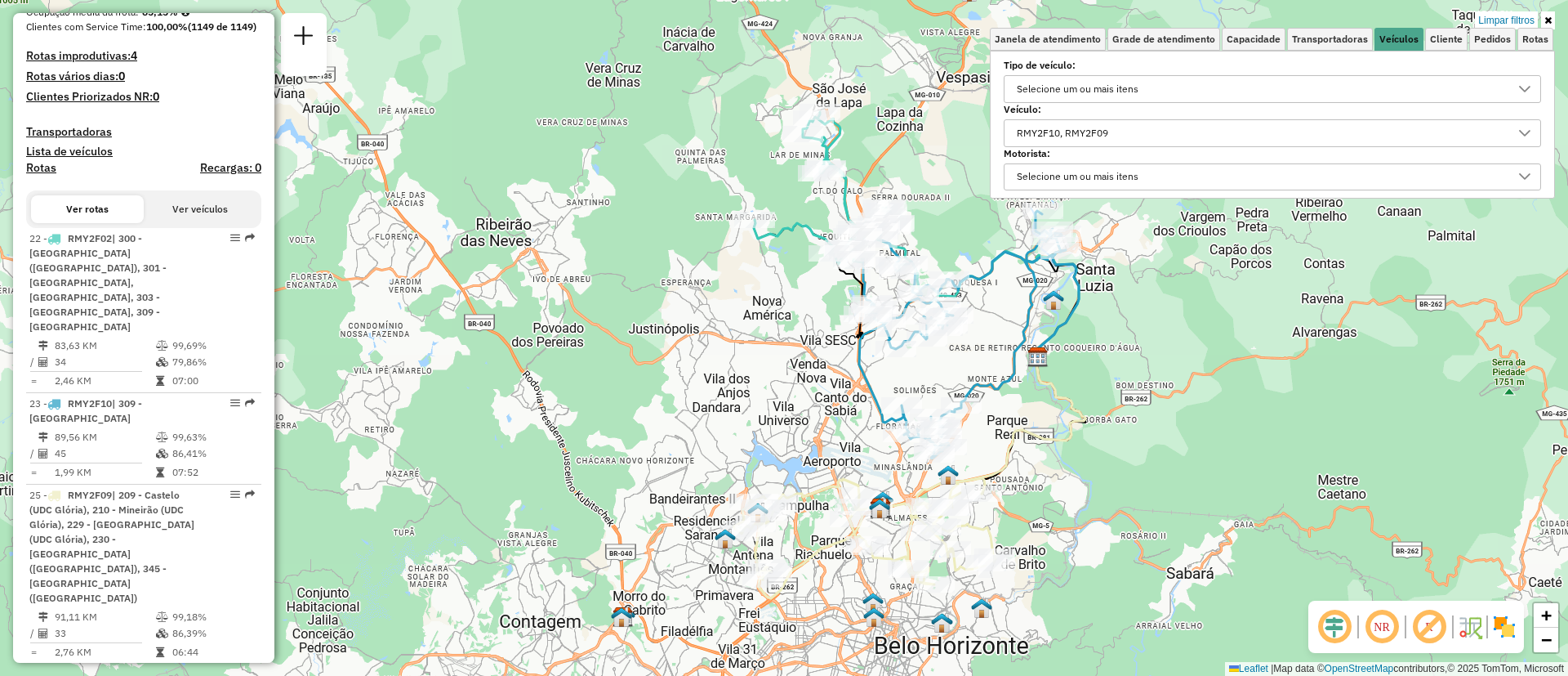
scroll to position [290, 0]
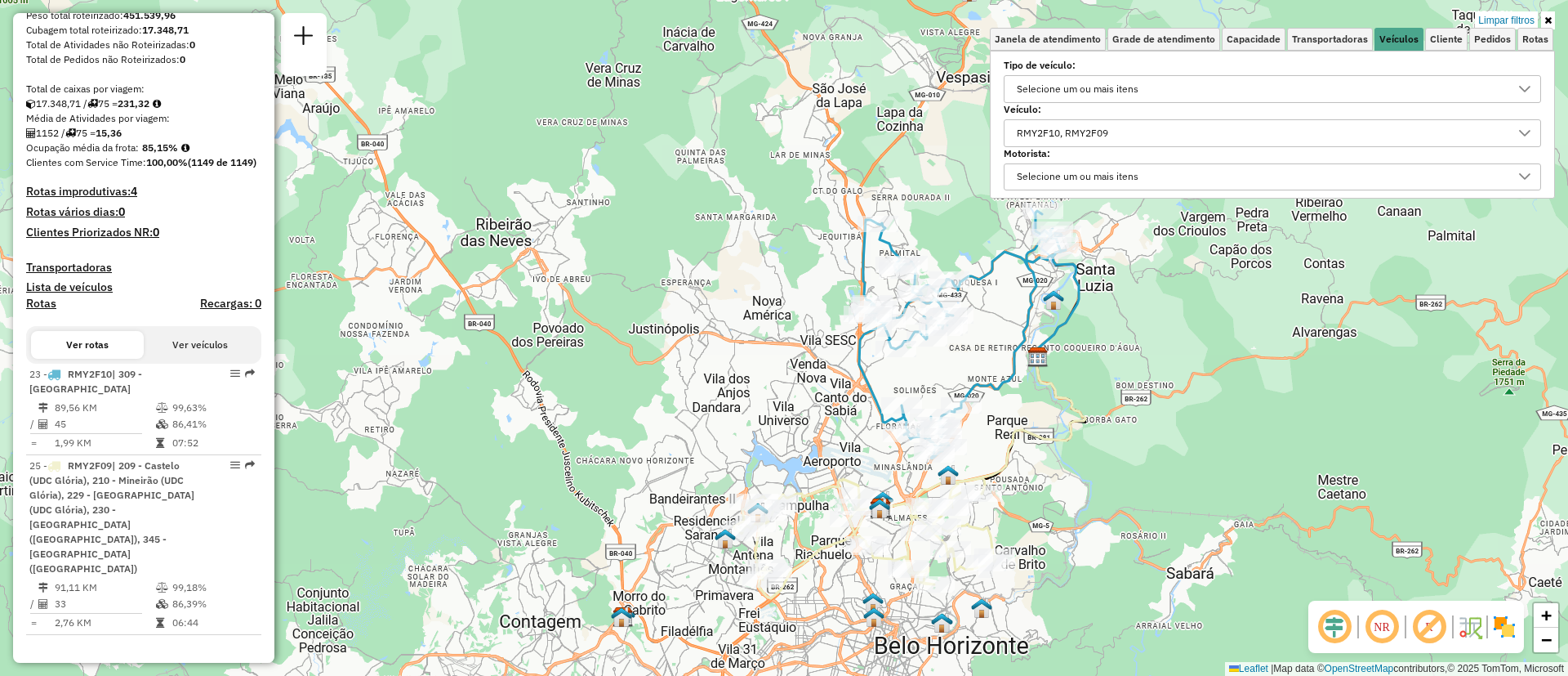
click at [1073, 120] on div "RMY2F10, RMY2F09" at bounding box center [1272, 133] width 537 height 28
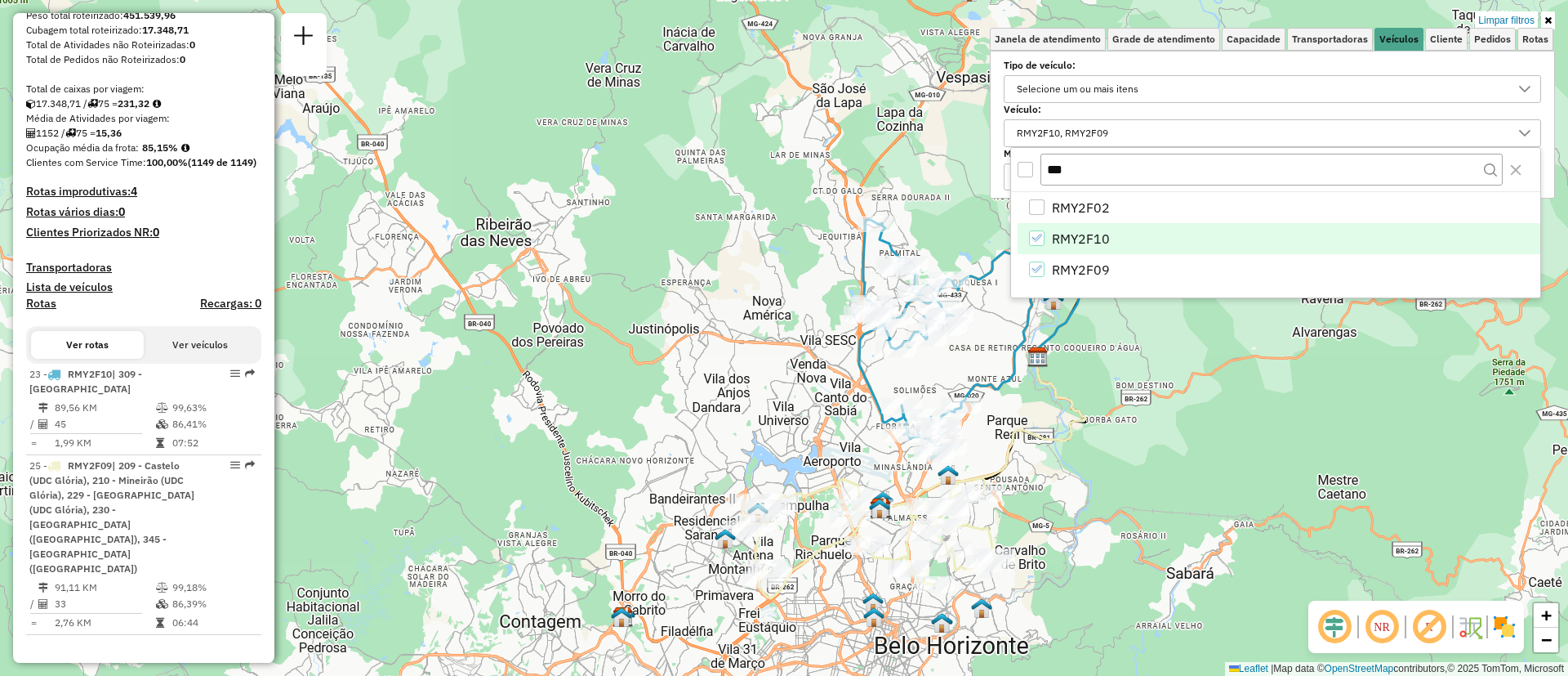
click at [1037, 241] on icon "RMY2F10" at bounding box center [1036, 237] width 11 height 11
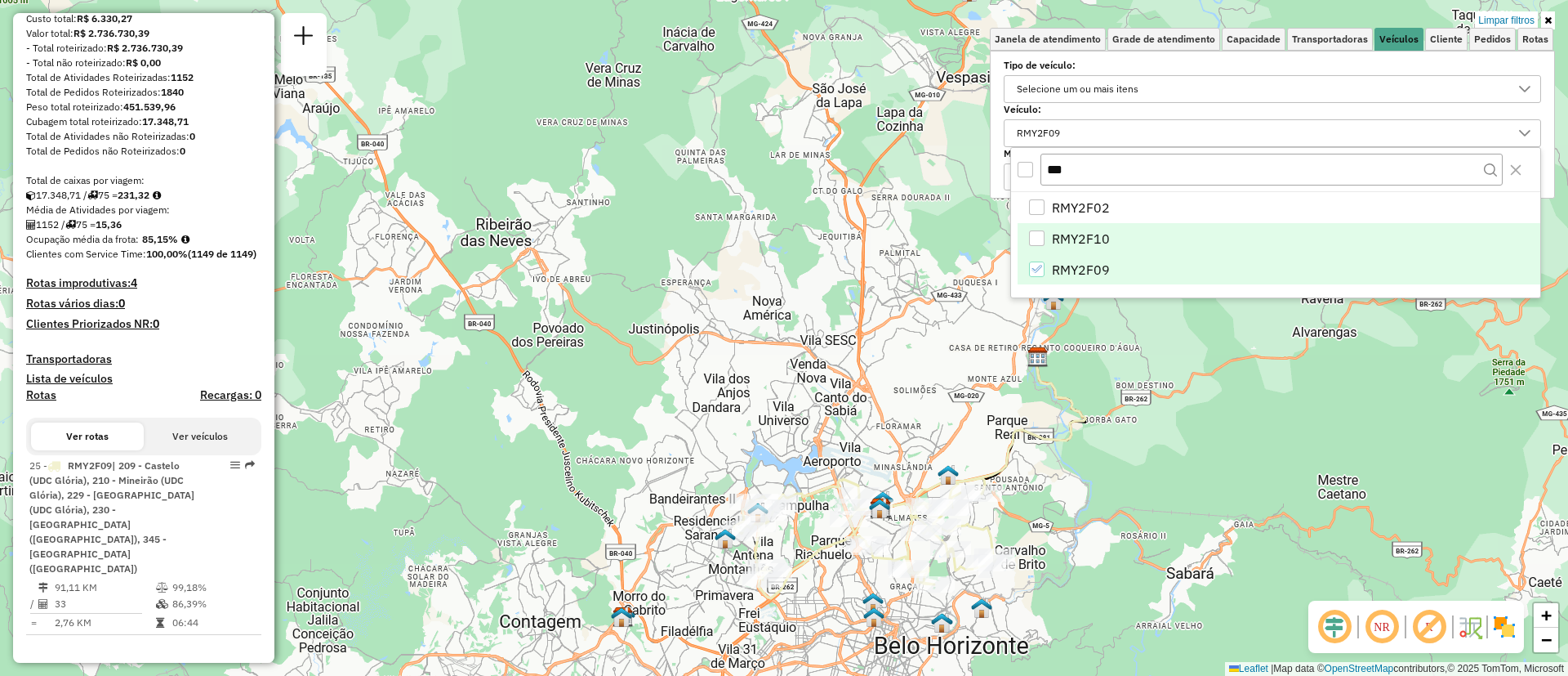
click at [1044, 267] on div "RMY2F09" at bounding box center [1036, 269] width 15 height 15
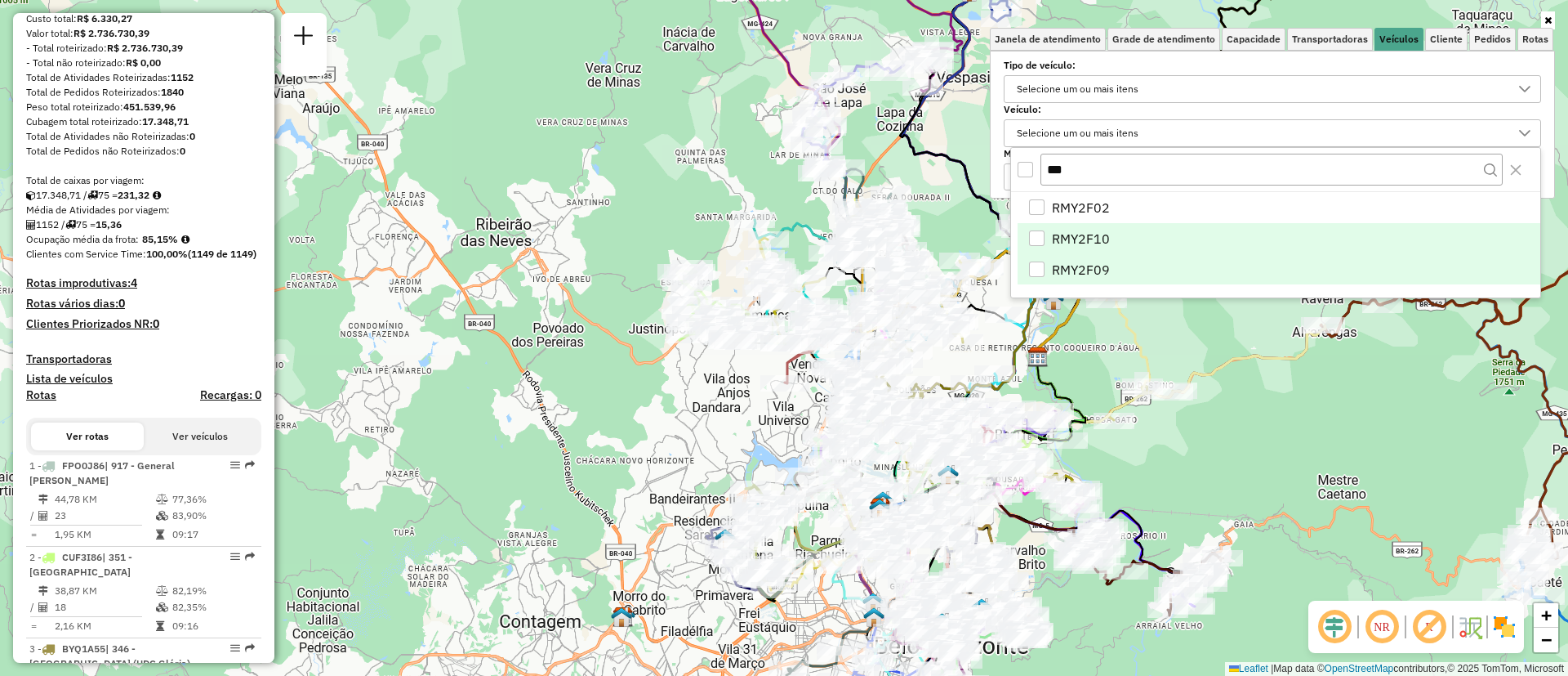
scroll to position [425, 0]
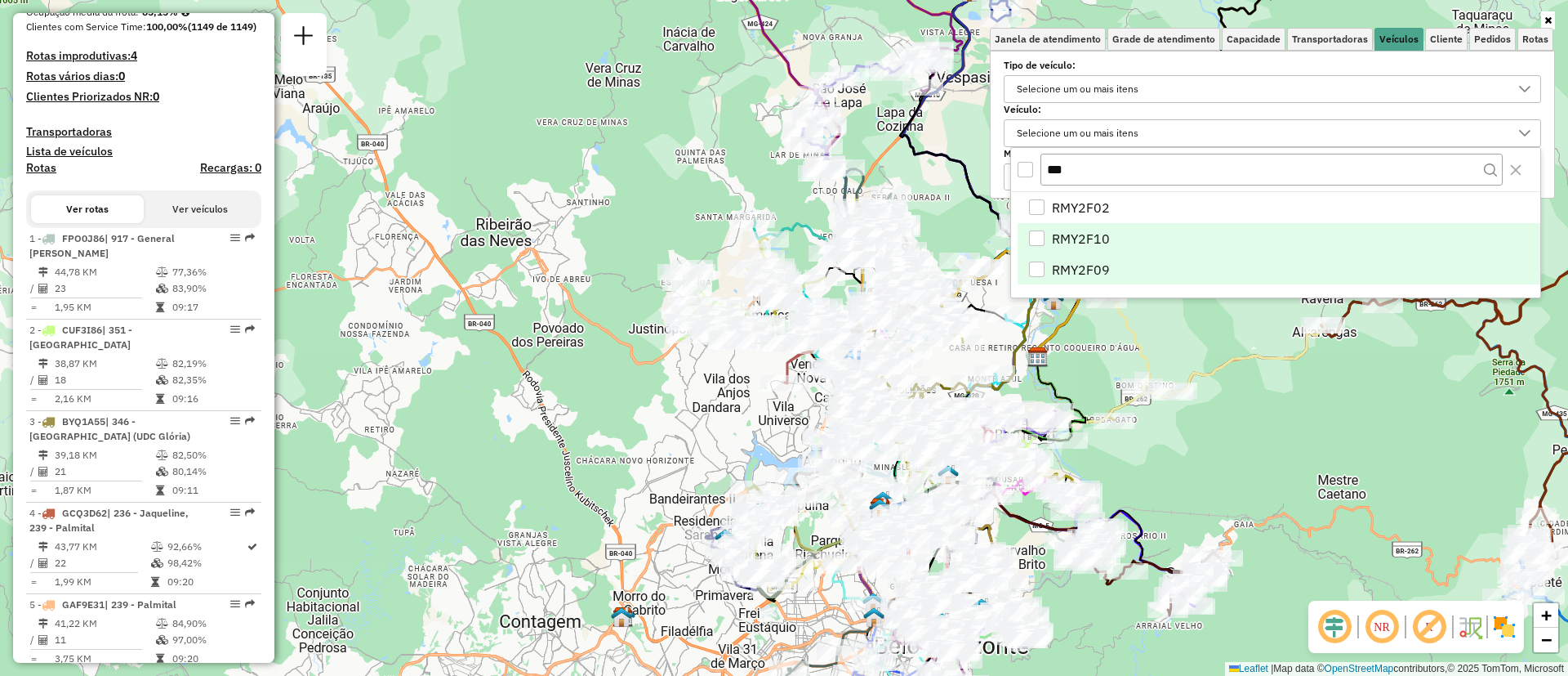
click at [1235, 446] on div "Janela de atendimento Grade de atendimento Capacidade Transportadoras Veículos …" at bounding box center [784, 338] width 1568 height 676
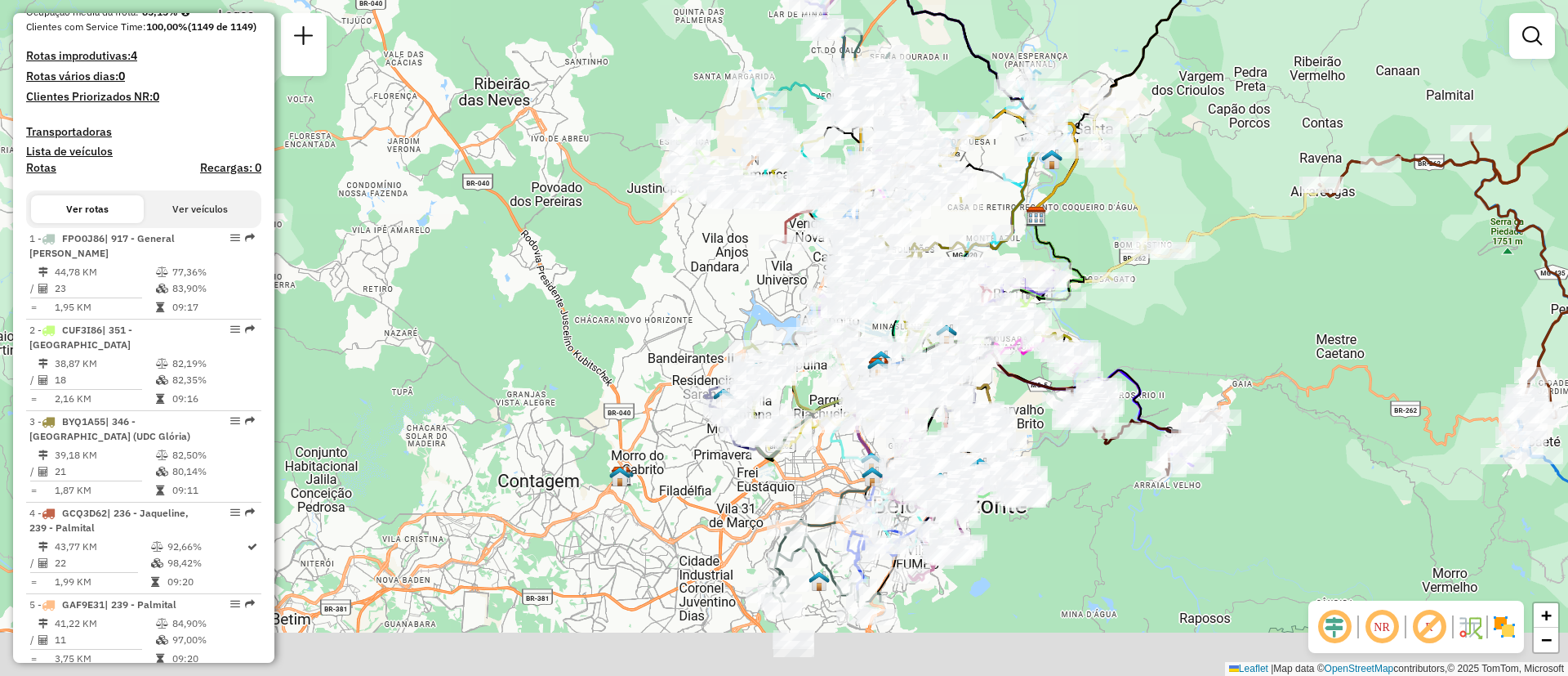
drag, startPoint x: 814, startPoint y: 614, endPoint x: 812, endPoint y: 442, distance: 172.0
click at [811, 449] on div "Janela de atendimento Grade de atendimento Capacidade Transportadoras Veículos …" at bounding box center [784, 338] width 1568 height 676
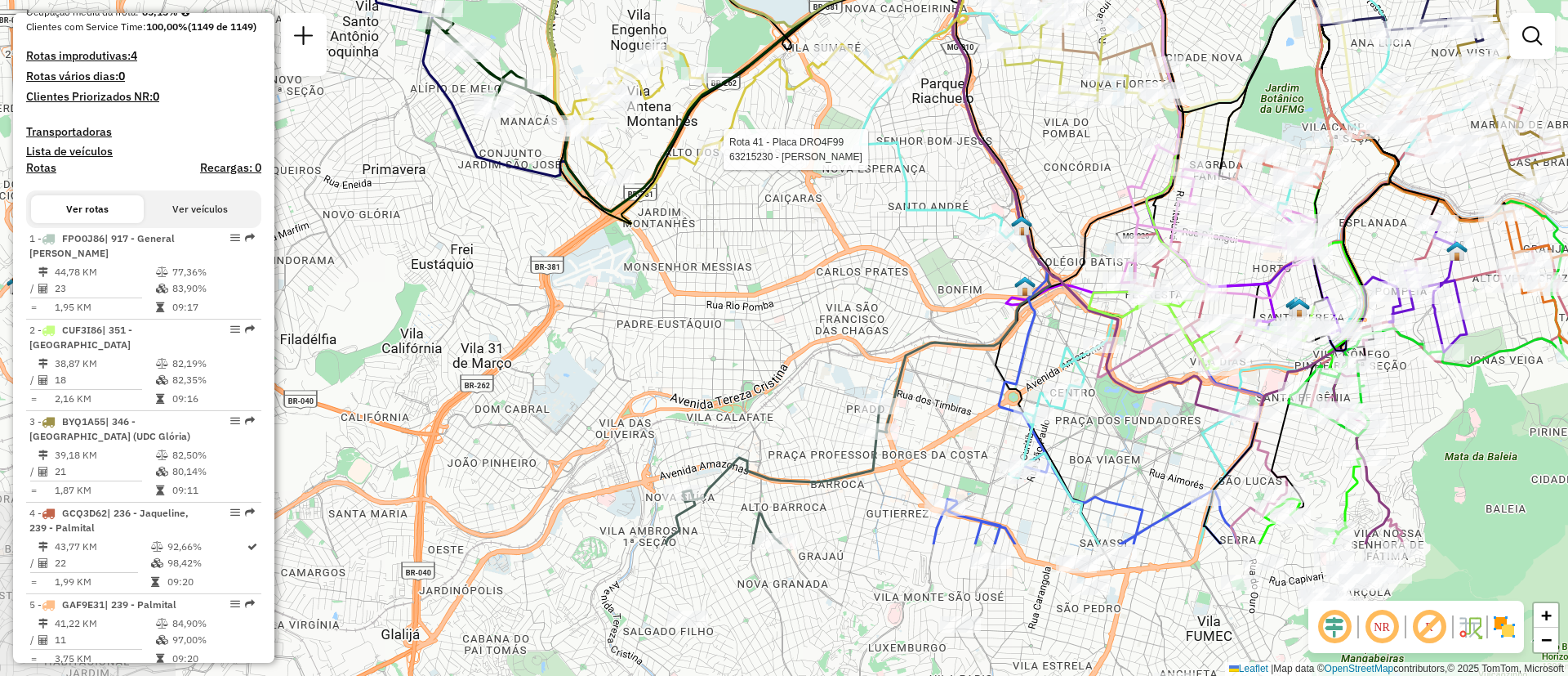
drag, startPoint x: 863, startPoint y: 442, endPoint x: 843, endPoint y: 244, distance: 199.0
click at [843, 244] on div "Rota 41 - Placa DRO4F99 63215230 - EDSON R [PERSON_NAME] de atendimento Grade d…" at bounding box center [784, 338] width 1568 height 676
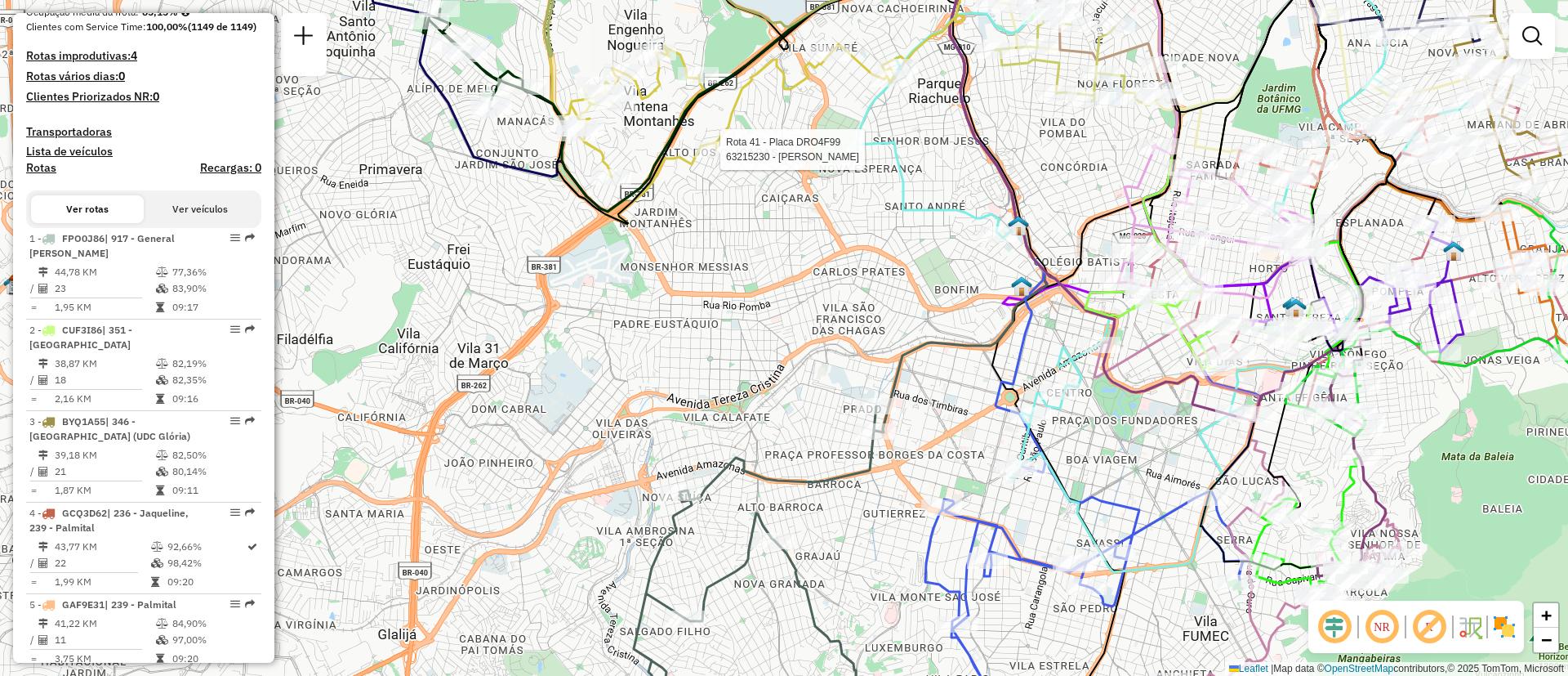
drag, startPoint x: 840, startPoint y: 257, endPoint x: 812, endPoint y: 254, distance: 28.2
click at [812, 254] on div "Rota 41 - Placa DRO4F99 63215230 - EDSON R [PERSON_NAME] de atendimento Grade d…" at bounding box center [784, 338] width 1568 height 676
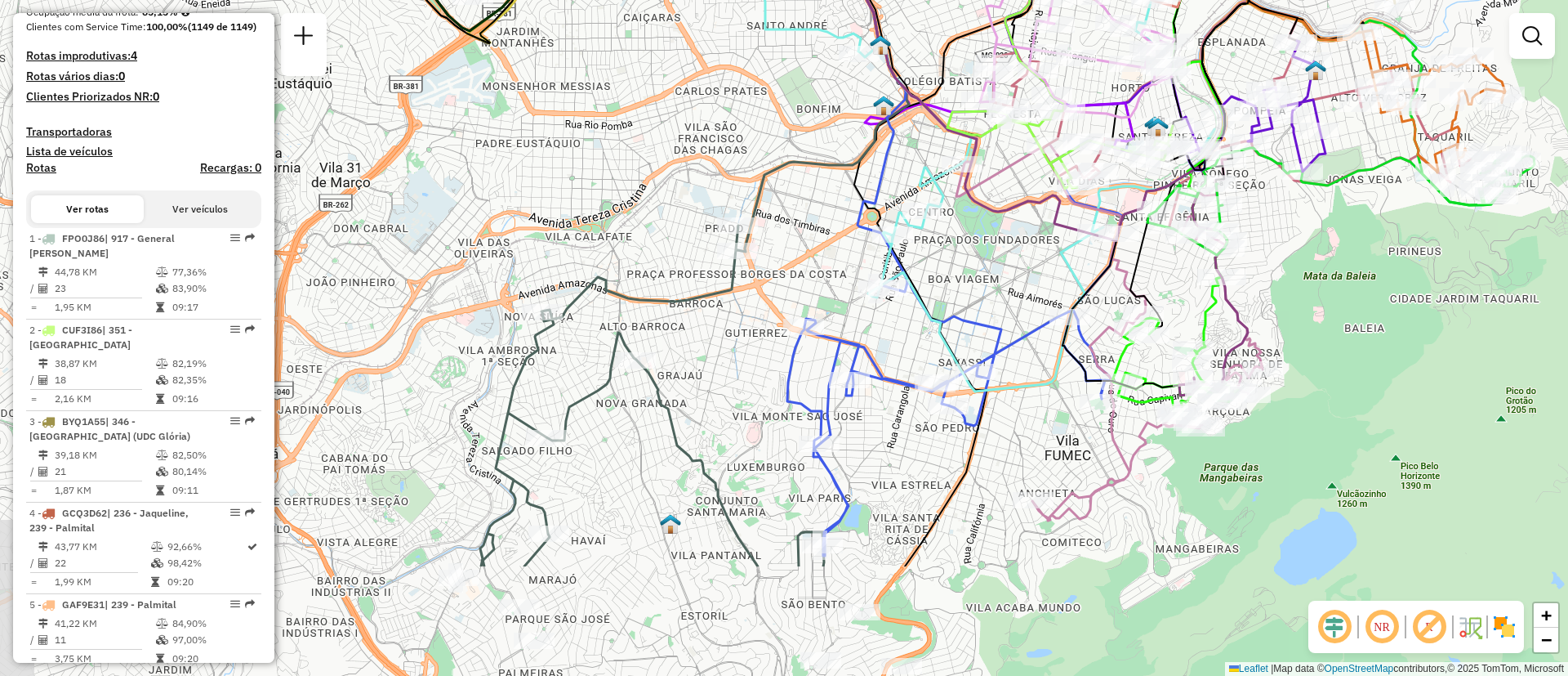
drag, startPoint x: 953, startPoint y: 485, endPoint x: 846, endPoint y: 310, distance: 205.1
click at [846, 310] on div "Rota 41 - Placa DRO4F99 63215230 - EDSON R [PERSON_NAME] de atendimento Grade d…" at bounding box center [784, 338] width 1568 height 676
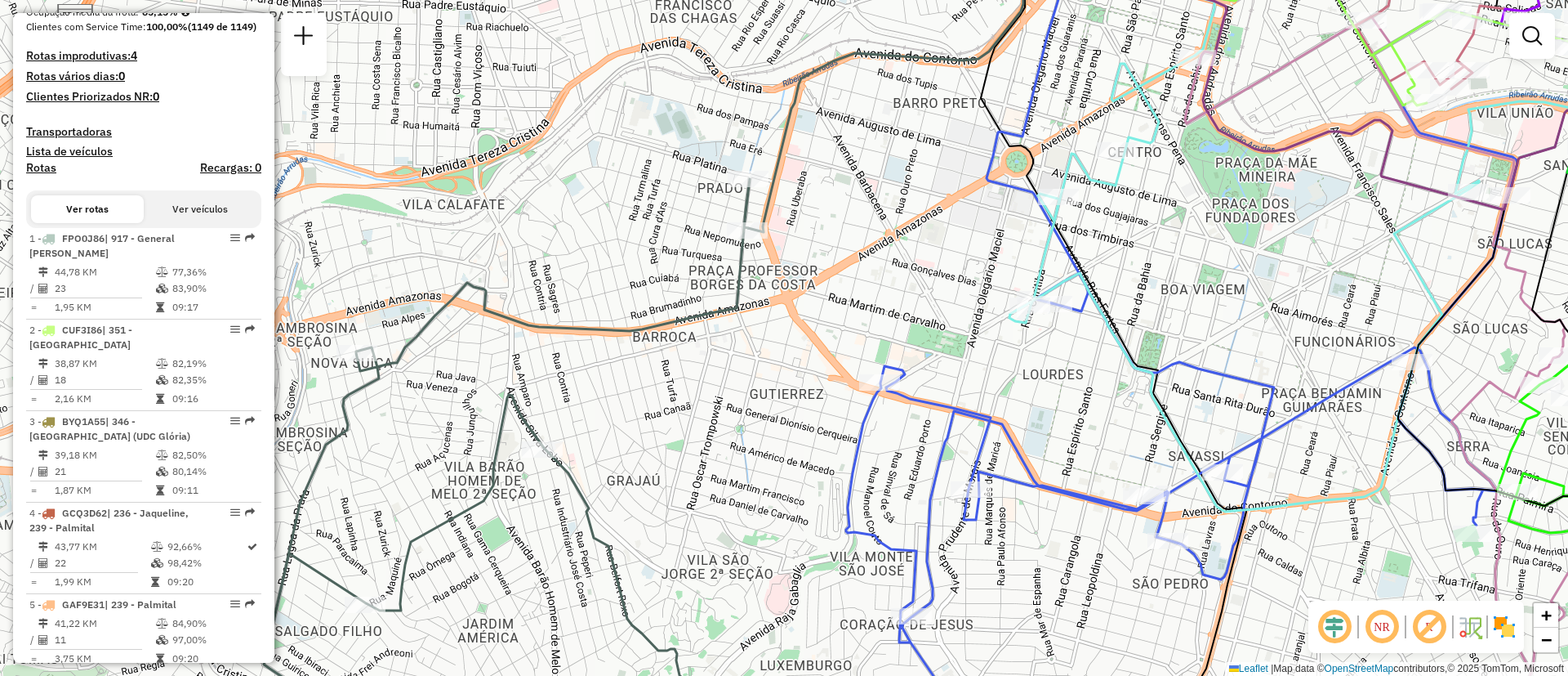
drag, startPoint x: 781, startPoint y: 300, endPoint x: 931, endPoint y: 303, distance: 150.0
click at [931, 303] on div "Rota 41 - Placa DRO4F99 63215230 - EDSON R [PERSON_NAME] de atendimento Grade d…" at bounding box center [784, 338] width 1568 height 676
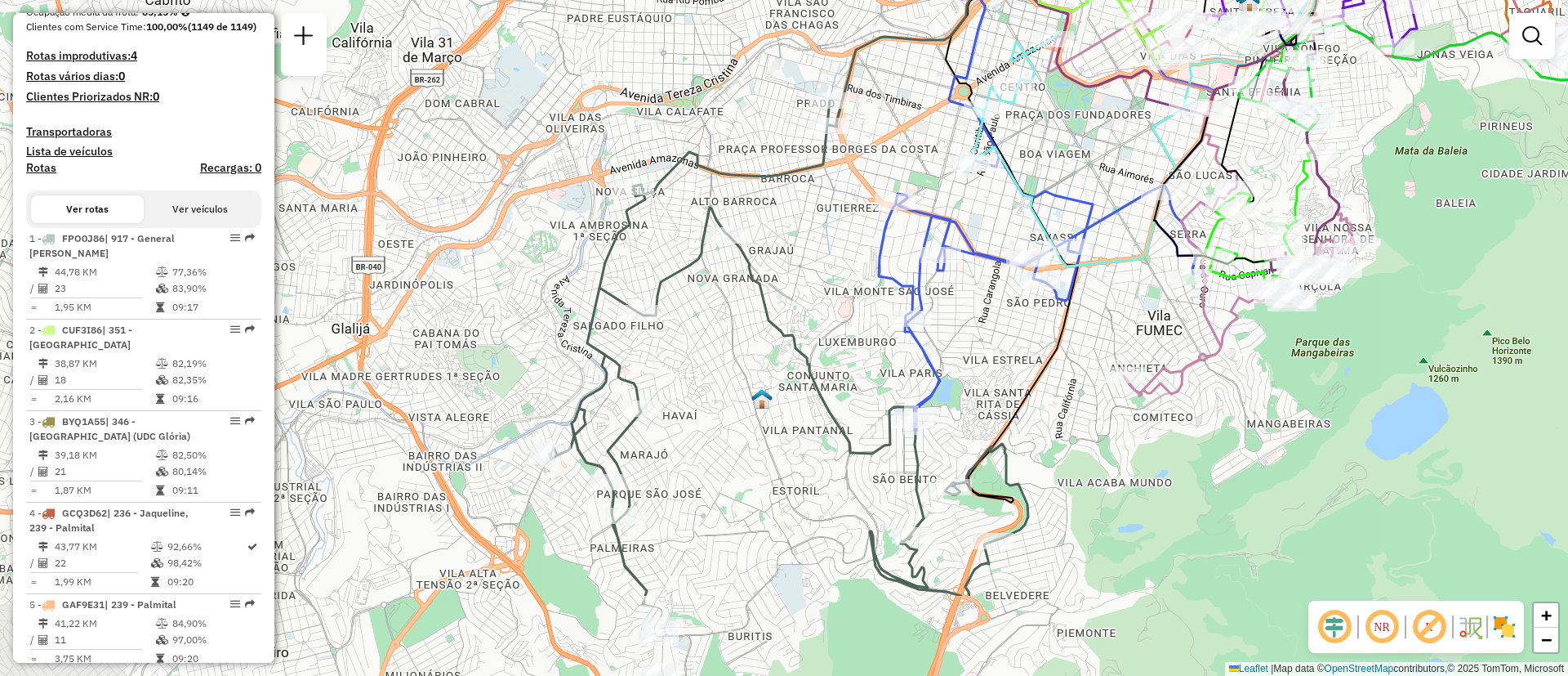
drag, startPoint x: 765, startPoint y: 408, endPoint x: 847, endPoint y: 261, distance: 168.3
click at [847, 261] on div "Rota 41 - Placa DRO4F99 63215230 - EDSON R [PERSON_NAME] de atendimento Grade d…" at bounding box center [784, 338] width 1568 height 676
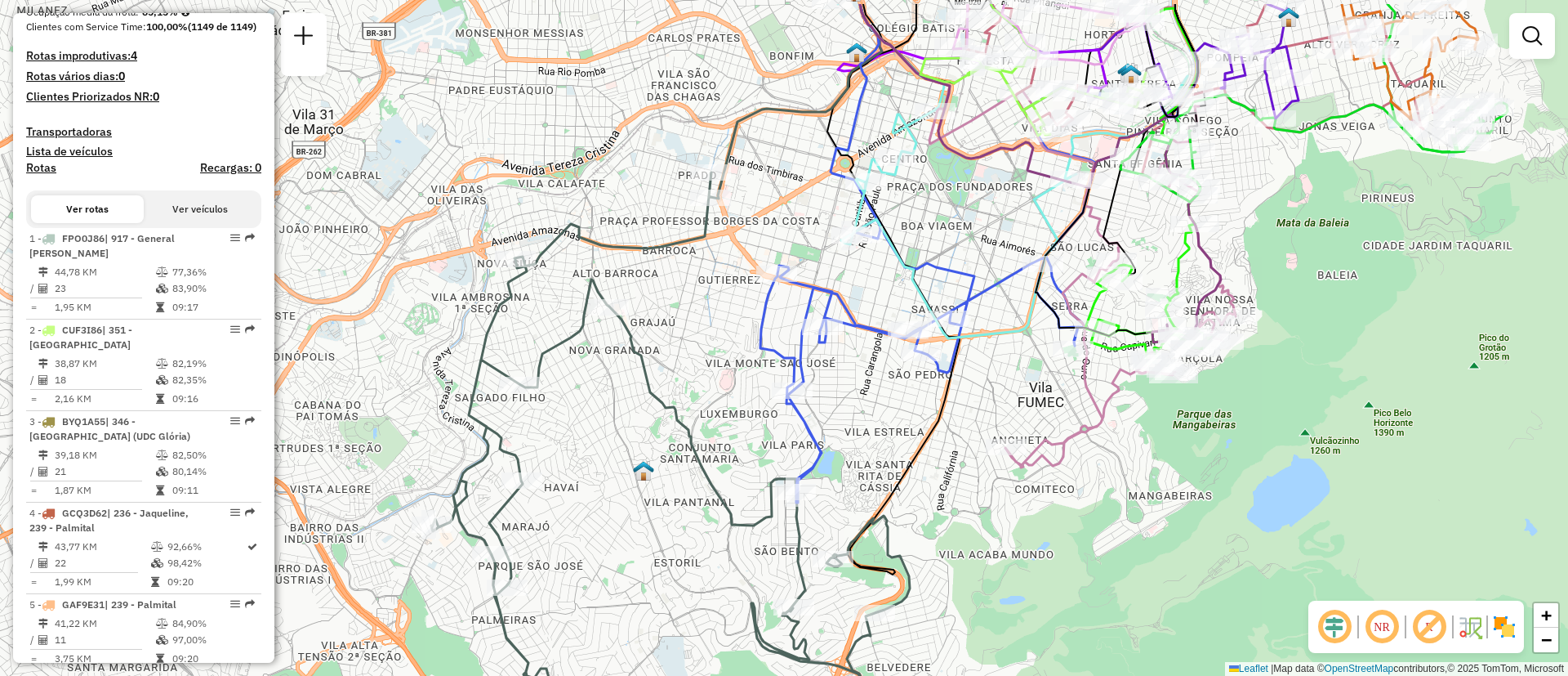
drag, startPoint x: 729, startPoint y: 464, endPoint x: 605, endPoint y: 531, distance: 140.9
click at [607, 535] on div "Rota 41 - Placa DRO4F99 63215230 - EDSON R [PERSON_NAME] de atendimento Grade d…" at bounding box center [784, 338] width 1568 height 676
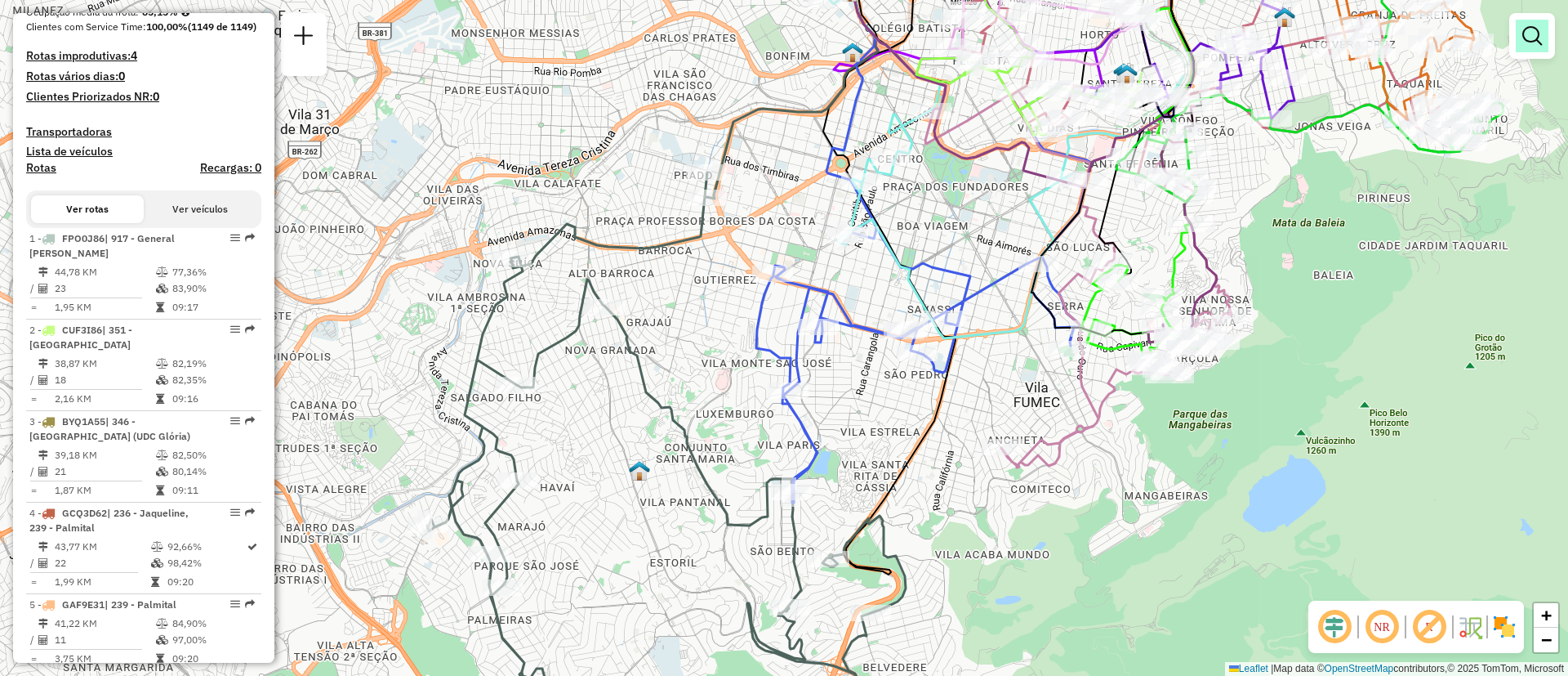
click at [1546, 47] on link at bounding box center [1532, 36] width 32 height 32
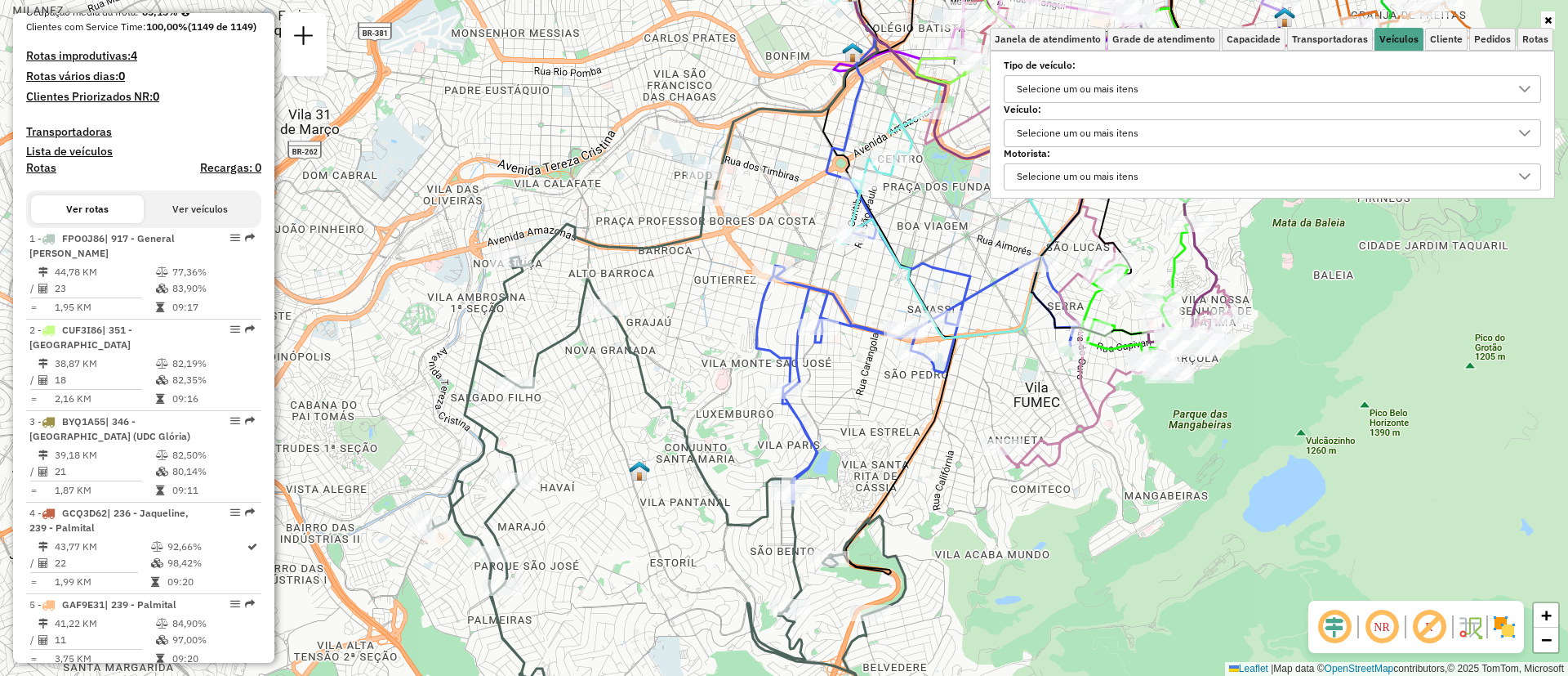
click at [1121, 130] on div "Selecione um ou mais itens" at bounding box center [1077, 133] width 133 height 27
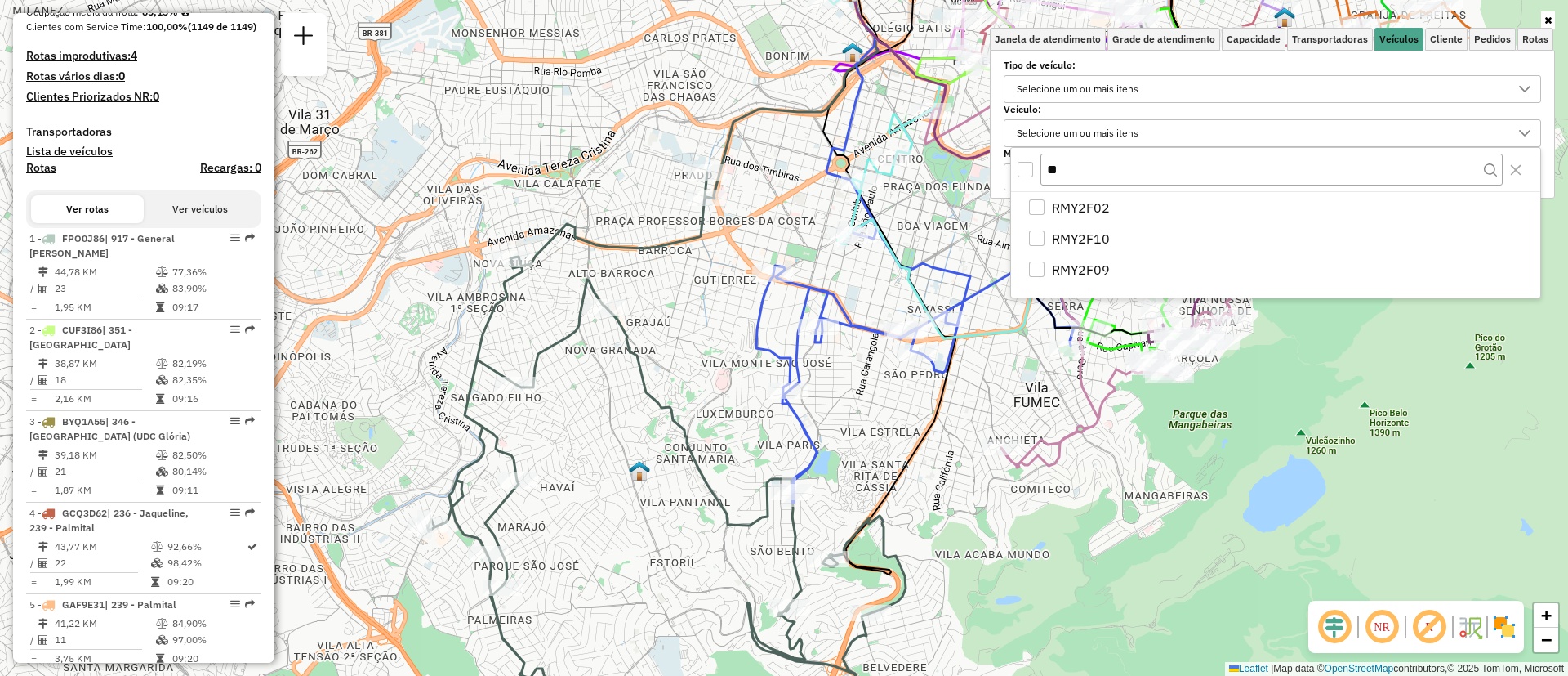
type input "*"
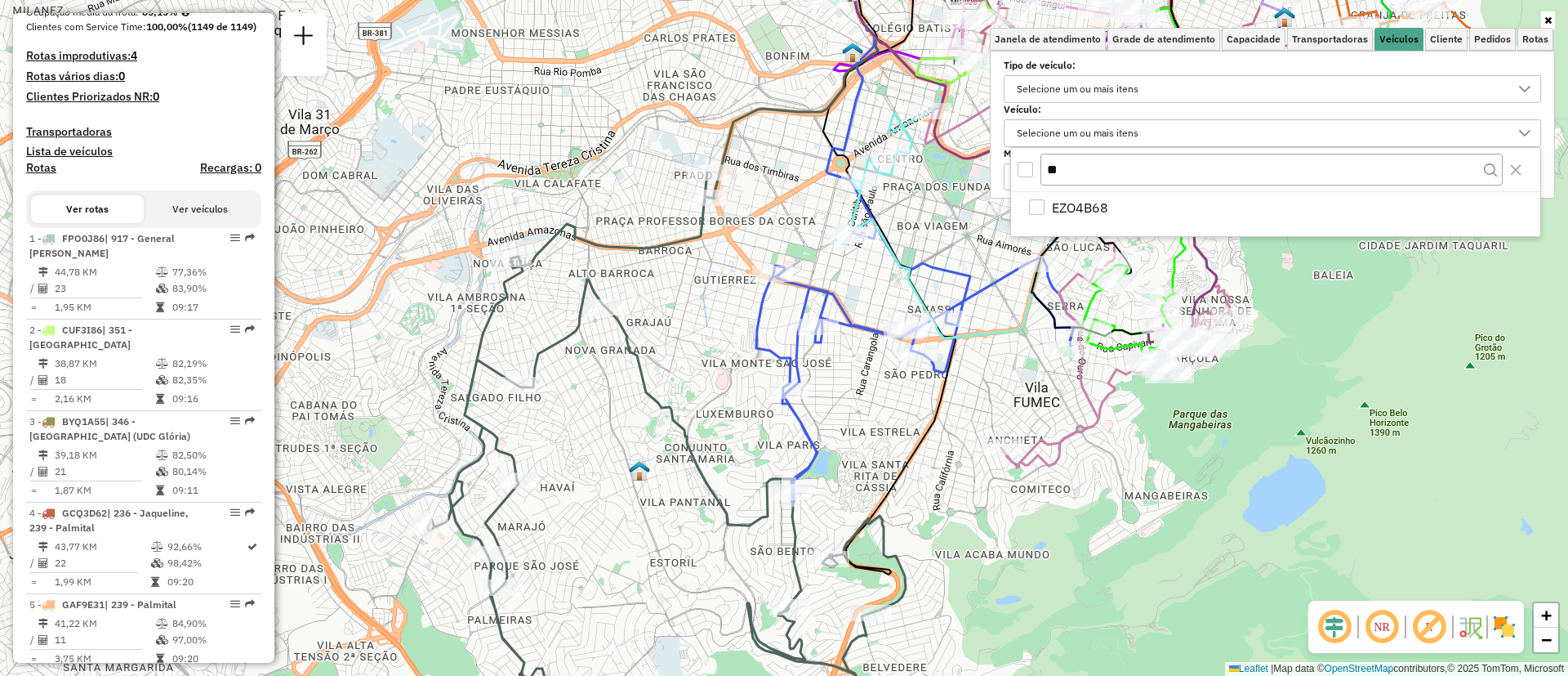
type input "**"
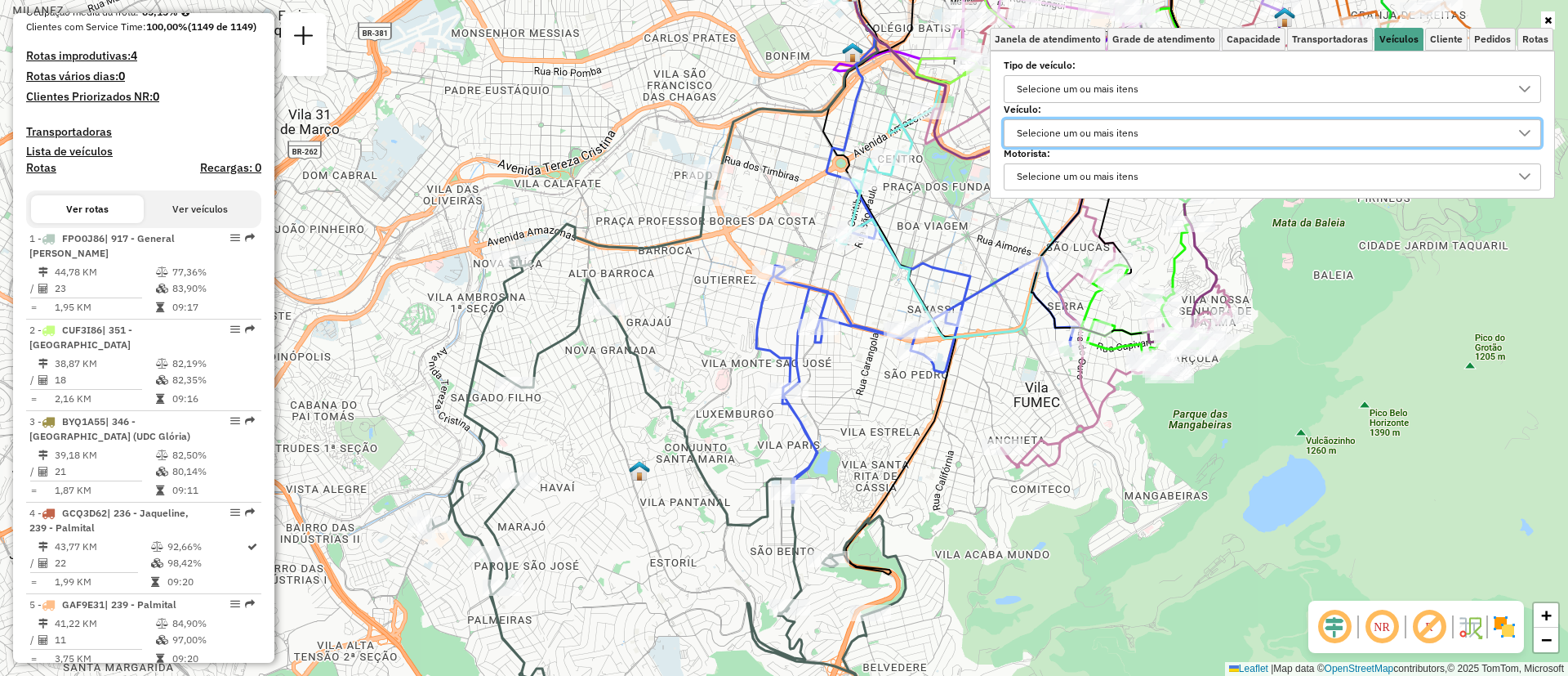
click at [943, 222] on div "Rota 41 - Placa DRO4F99 63215230 - EDSON R [PERSON_NAME] de atendimento Grade d…" at bounding box center [784, 338] width 1568 height 676
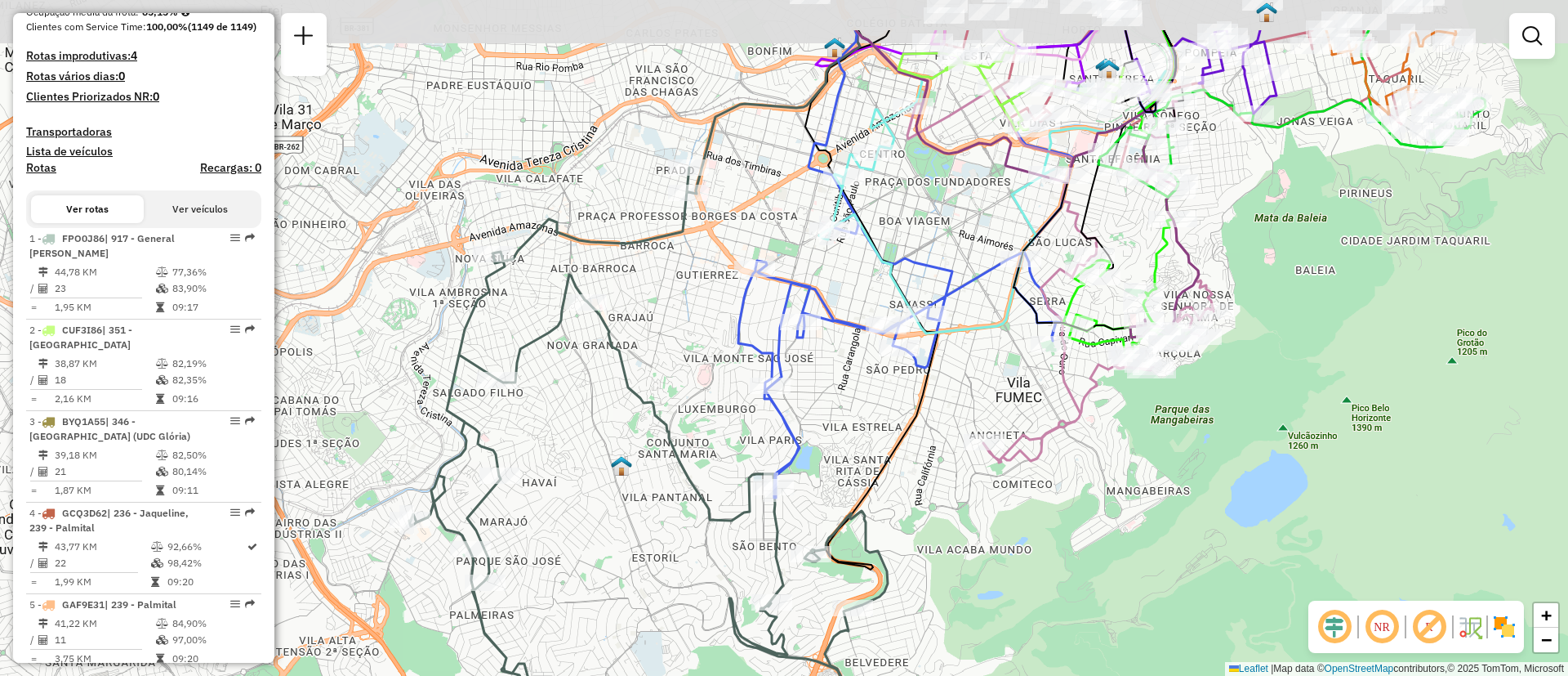
drag, startPoint x: 932, startPoint y: 414, endPoint x: 955, endPoint y: 512, distance: 100.7
click at [955, 512] on div "Janela de atendimento Grade de atendimento Capacidade Transportadoras Veículos …" at bounding box center [784, 338] width 1568 height 676
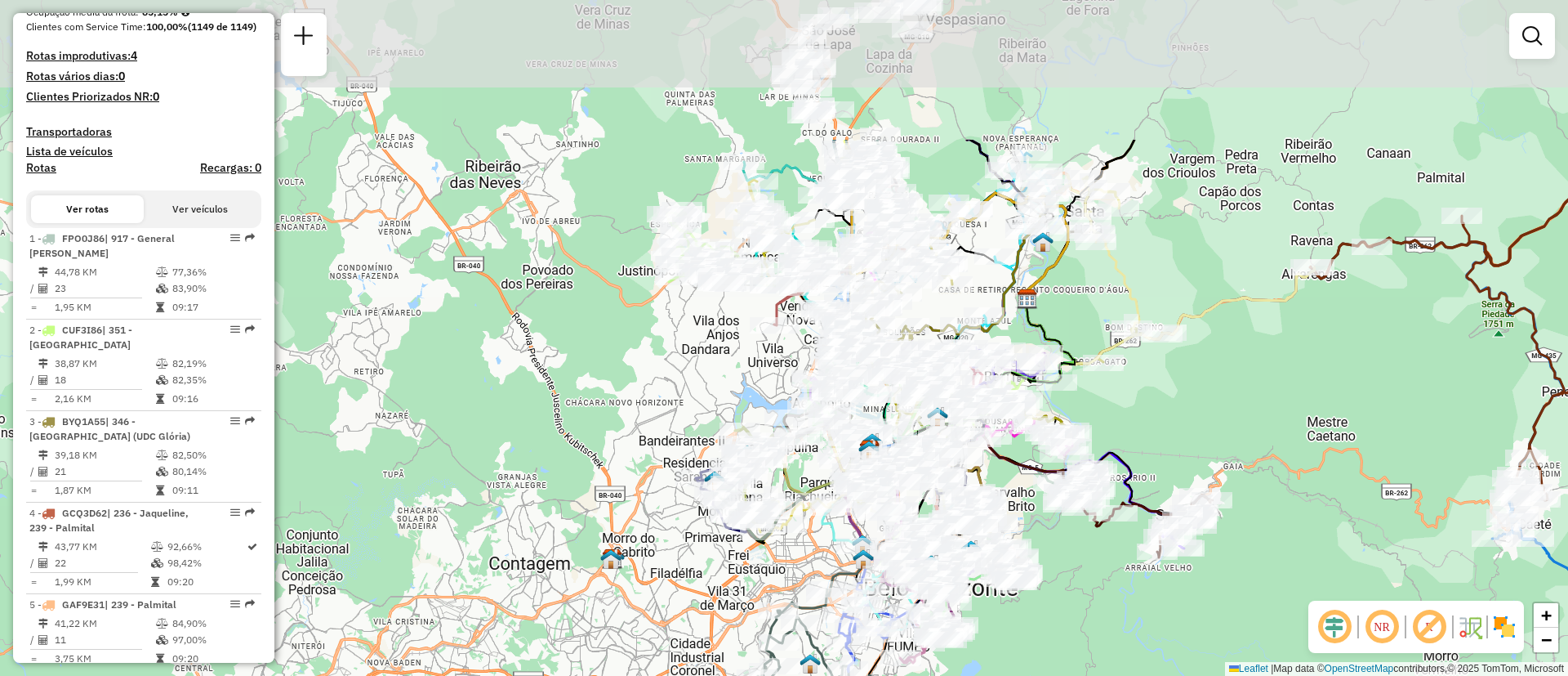
drag, startPoint x: 701, startPoint y: 165, endPoint x: 720, endPoint y: 362, distance: 197.9
click at [720, 362] on div "Janela de atendimento Grade de atendimento Capacidade Transportadoras Veículos …" at bounding box center [784, 338] width 1568 height 676
